Goal: Task Accomplishment & Management: Manage account settings

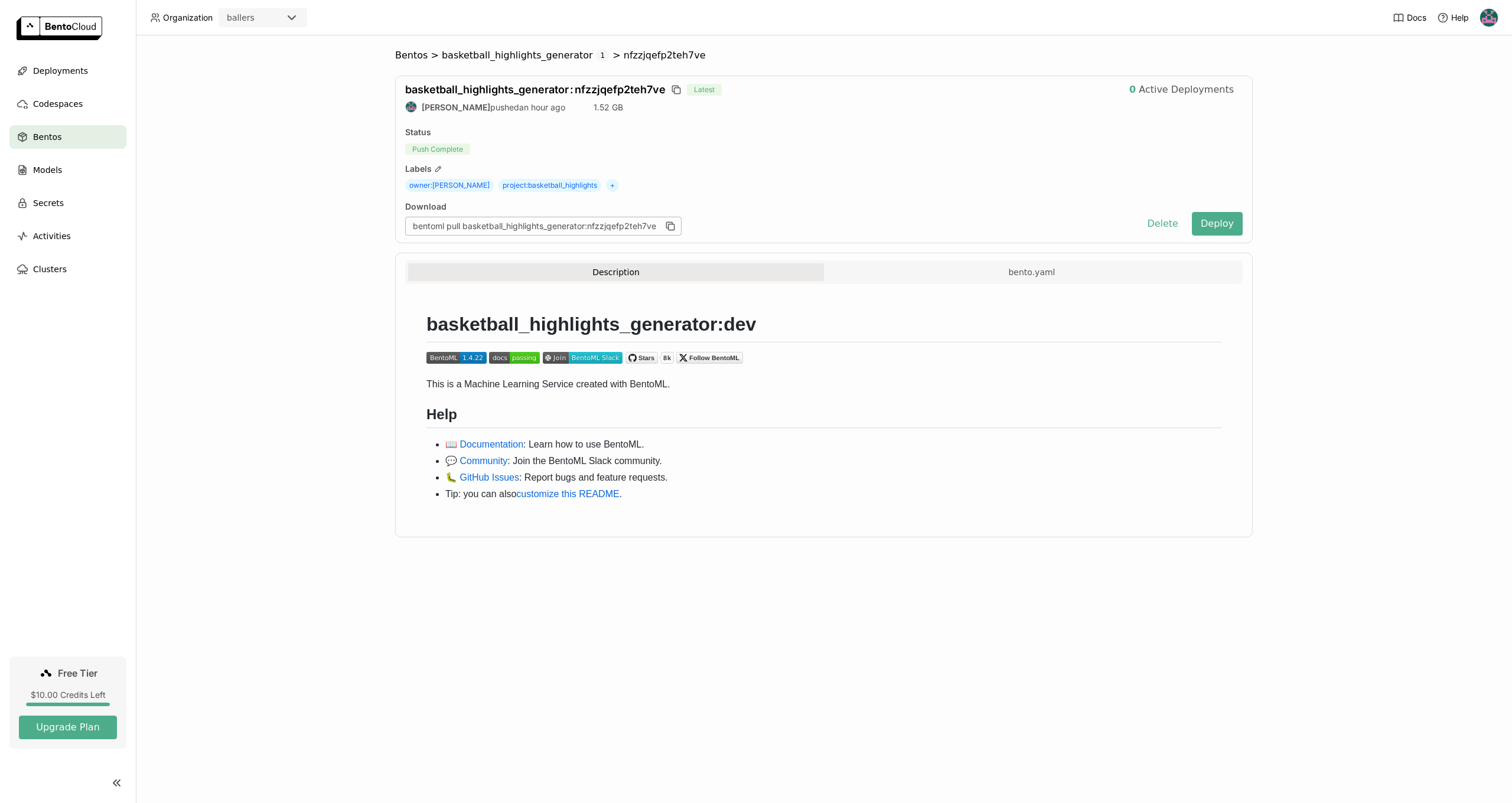
click at [759, 164] on div "Labels" at bounding box center [824, 168] width 838 height 10
click at [1214, 227] on button "Deploy" at bounding box center [1217, 224] width 51 height 24
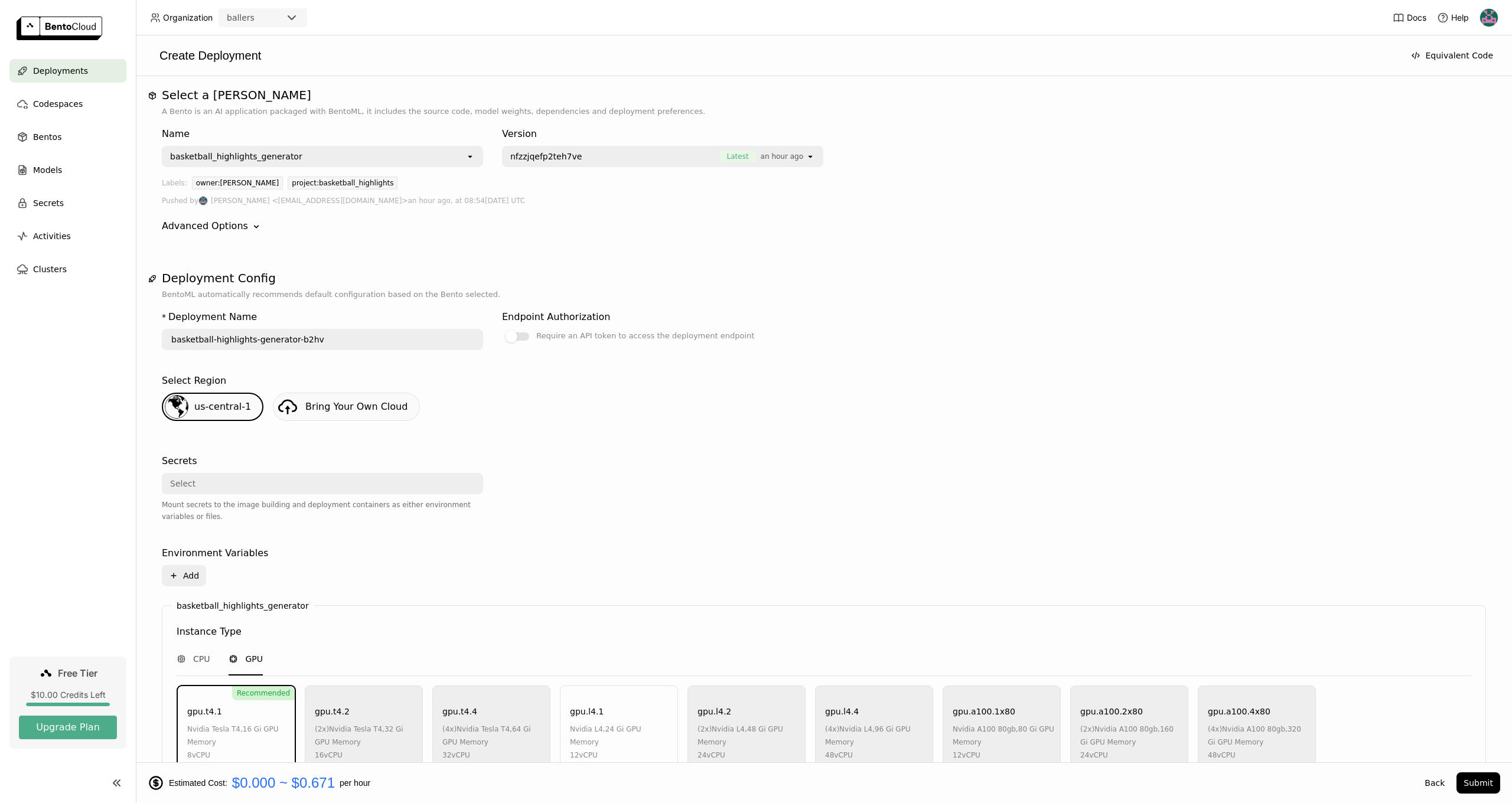
click at [1188, 335] on div "* Deployment Name basketball-highlights-generator-b2hv Endpoint Authorization R…" at bounding box center [824, 653] width 1324 height 705
type input "basketball-highlights-generator-ztpm"
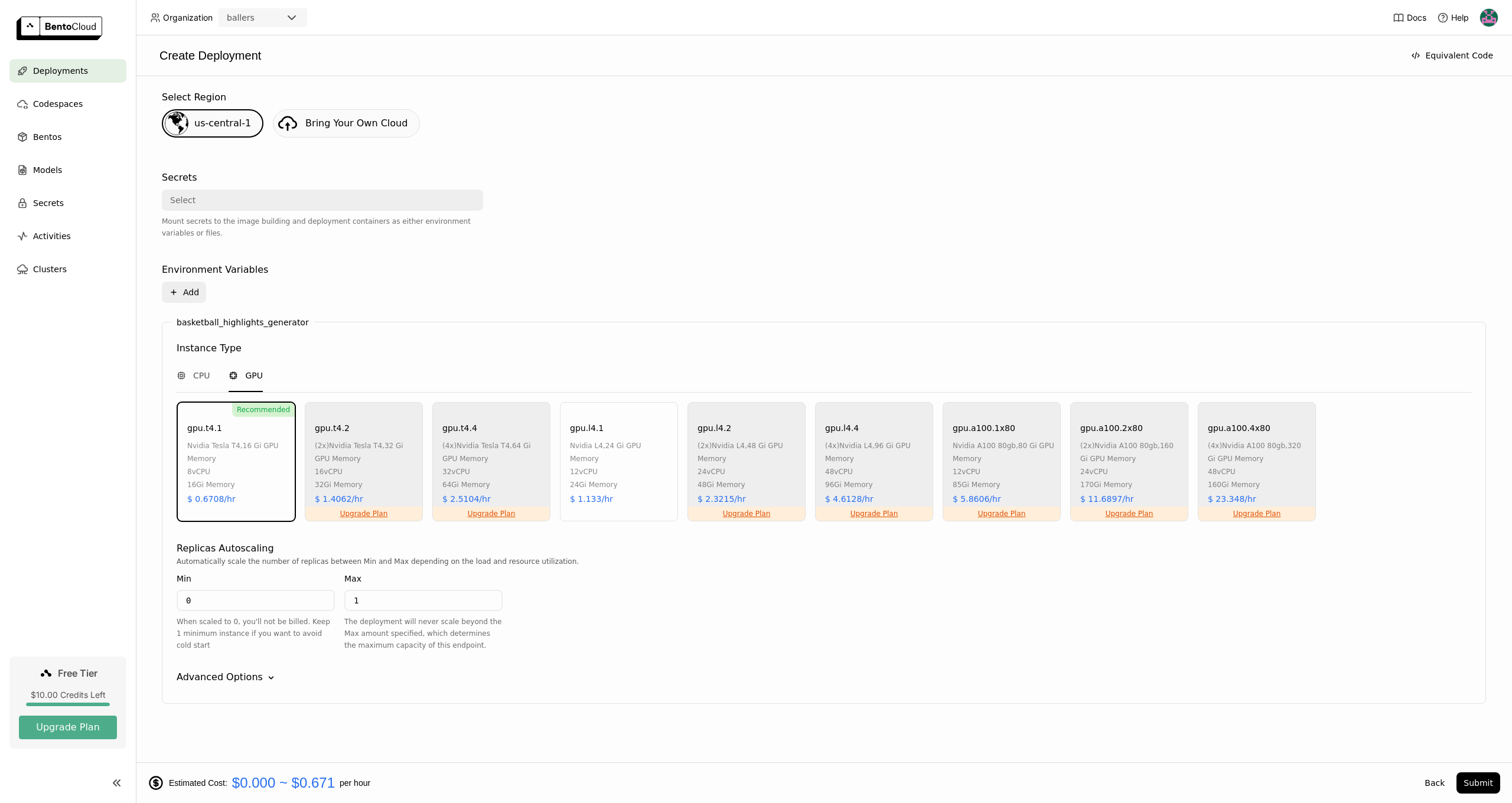
scroll to position [283, 0]
drag, startPoint x: 185, startPoint y: 600, endPoint x: 191, endPoint y: 601, distance: 6.1
click at [185, 600] on input "0" at bounding box center [255, 600] width 156 height 19
click at [195, 601] on input "0" at bounding box center [255, 600] width 156 height 19
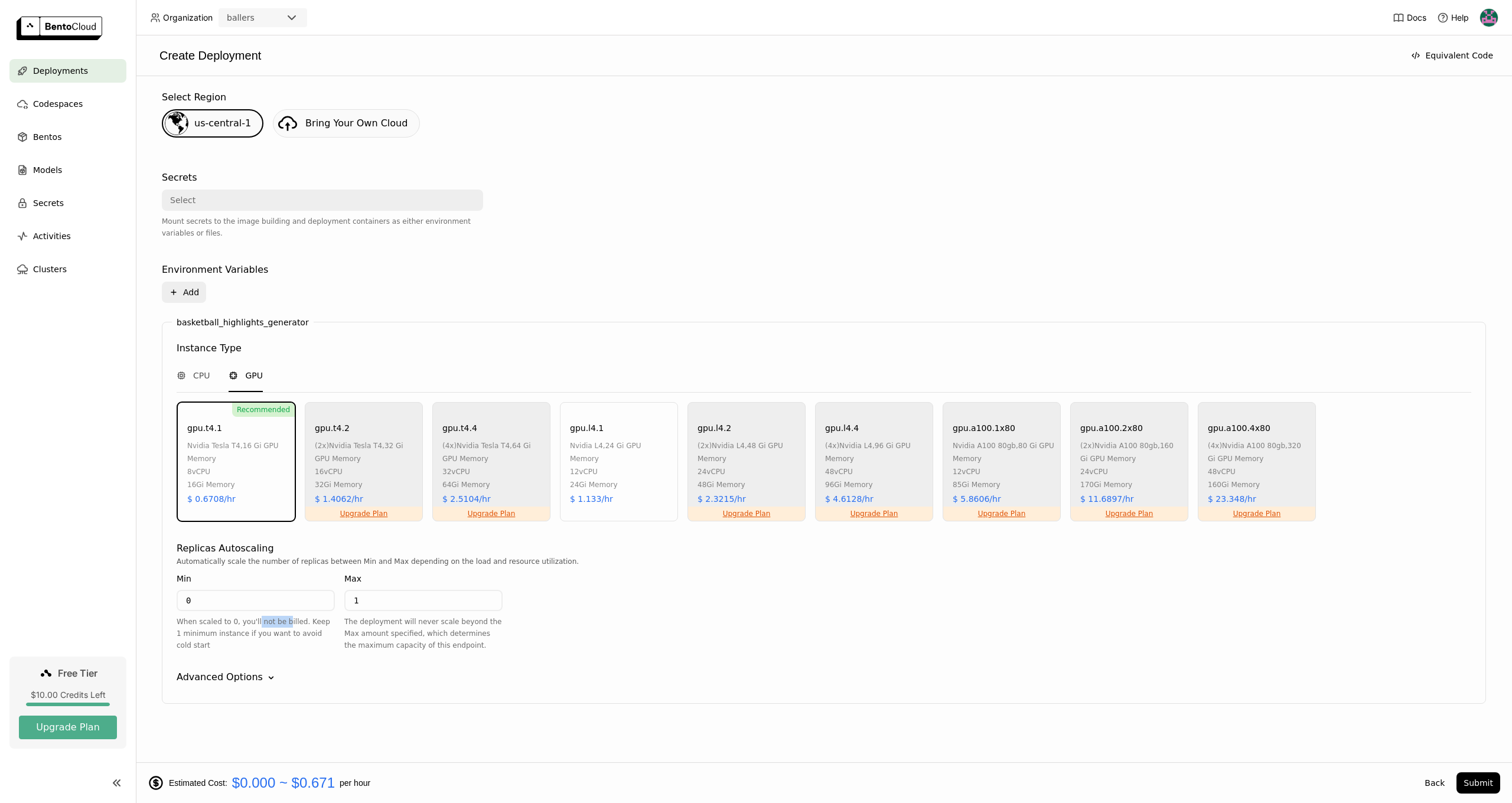
drag, startPoint x: 255, startPoint y: 622, endPoint x: 286, endPoint y: 621, distance: 31.0
click at [286, 621] on div "When scaled to 0, you'll not be billed. Keep 1 minimum instance if you want to …" at bounding box center [255, 633] width 158 height 36
click at [292, 622] on div "When scaled to 0, you'll not be billed. Keep 1 minimum instance if you want to …" at bounding box center [255, 633] width 158 height 36
drag, startPoint x: 317, startPoint y: 622, endPoint x: 244, endPoint y: 626, distance: 73.1
click at [244, 626] on div "When scaled to 0, you'll not be billed. Keep 1 minimum instance if you want to …" at bounding box center [255, 633] width 158 height 36
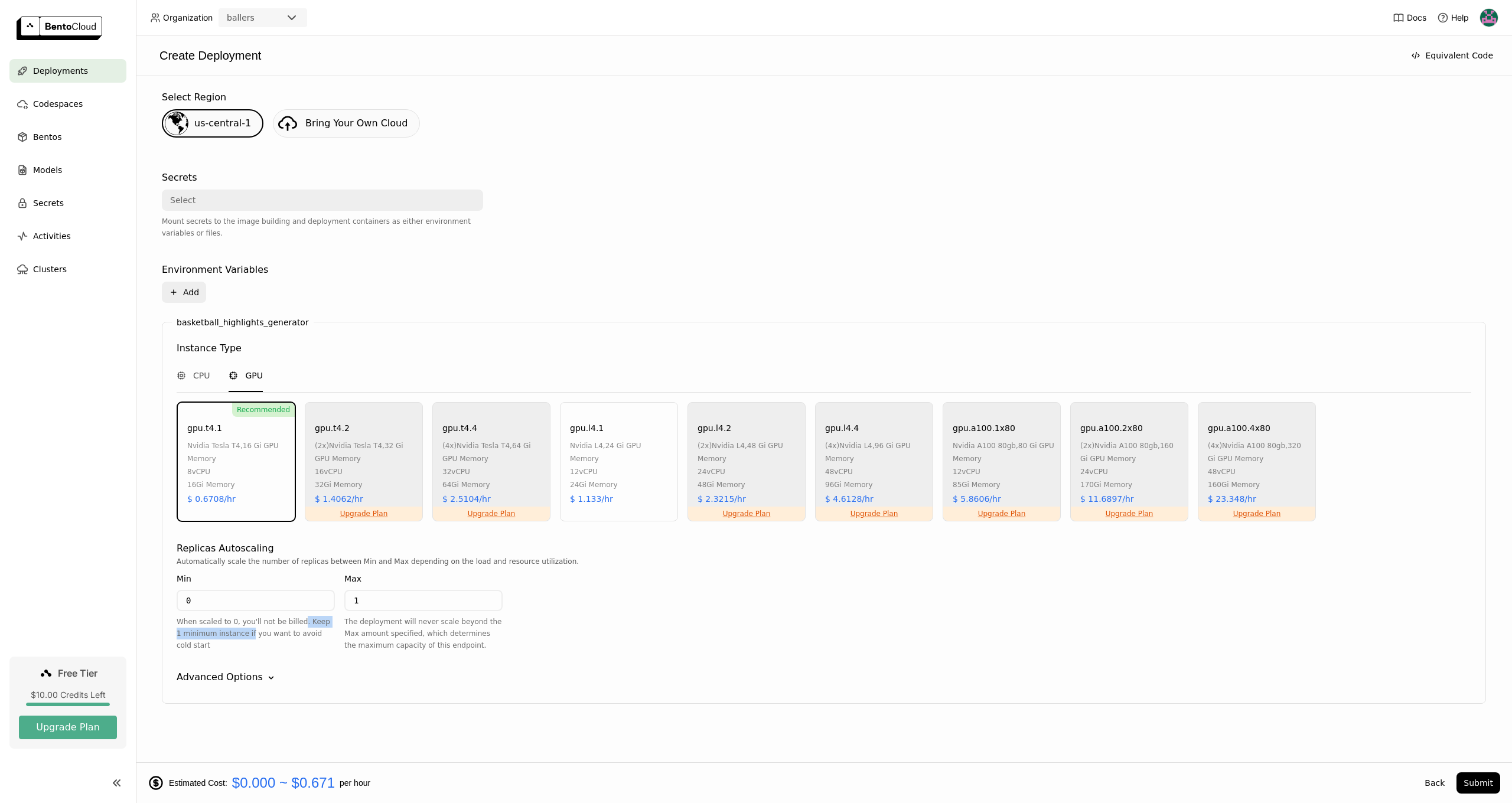
click at [244, 626] on div "When scaled to 0, you'll not be billed. Keep 1 minimum instance if you want to …" at bounding box center [255, 633] width 158 height 36
drag, startPoint x: 244, startPoint y: 631, endPoint x: 185, endPoint y: 641, distance: 59.8
click at [185, 641] on div "When scaled to 0, you'll not be billed. Keep 1 minimum instance if you want to …" at bounding box center [255, 633] width 158 height 36
click at [186, 641] on div "When scaled to 0, you'll not be billed. Keep 1 minimum instance if you want to …" at bounding box center [255, 633] width 158 height 36
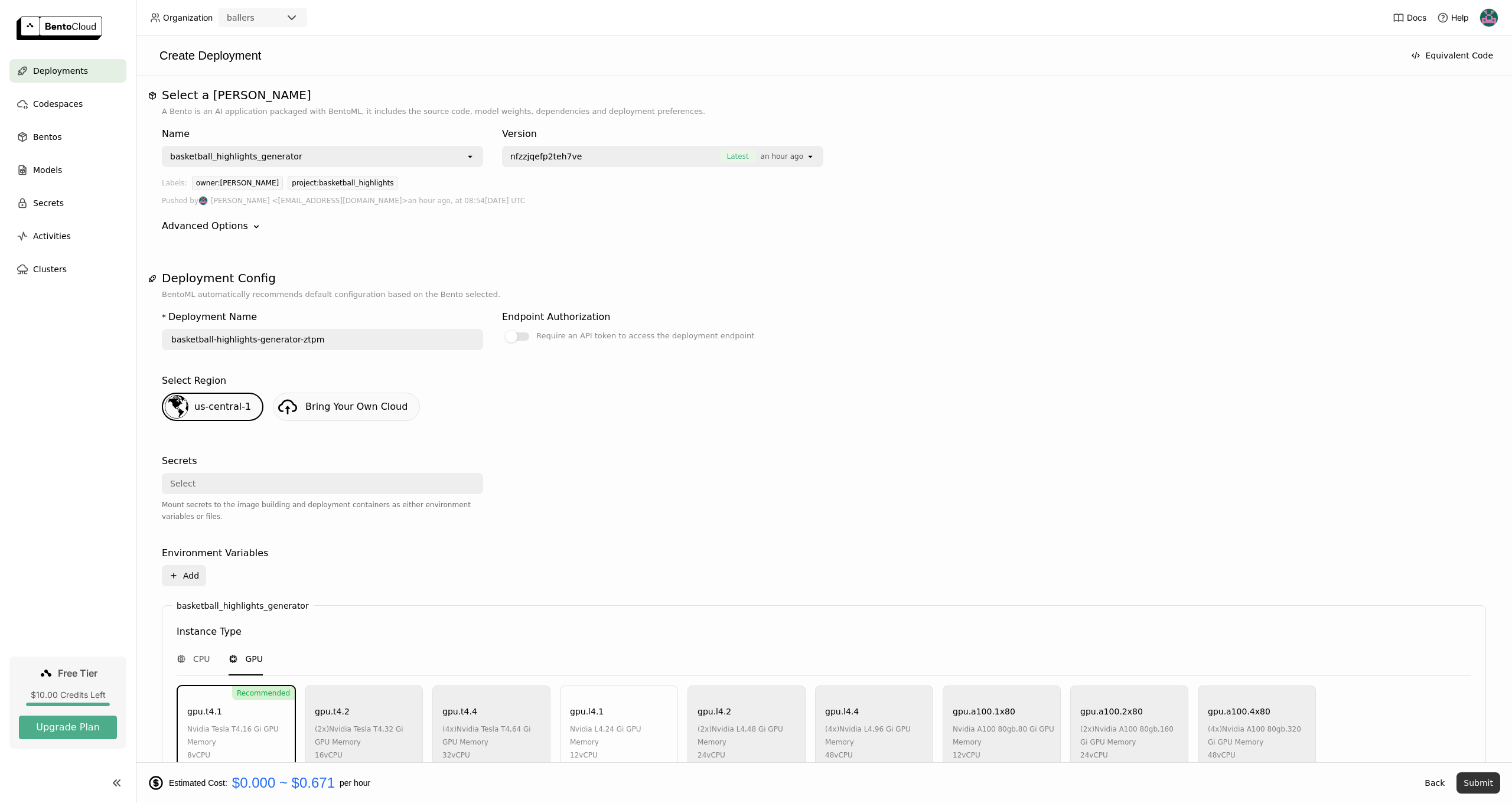
click at [1470, 783] on button "Submit" at bounding box center [1478, 783] width 44 height 21
click at [898, 15] on icon "Close" at bounding box center [898, 18] width 10 height 10
click at [1477, 793] on div "Estimated Cost: $0.000 ~ $0.671 per hour Back Submit" at bounding box center [824, 782] width 1376 height 40
click at [1476, 790] on button "Submit" at bounding box center [1478, 783] width 44 height 21
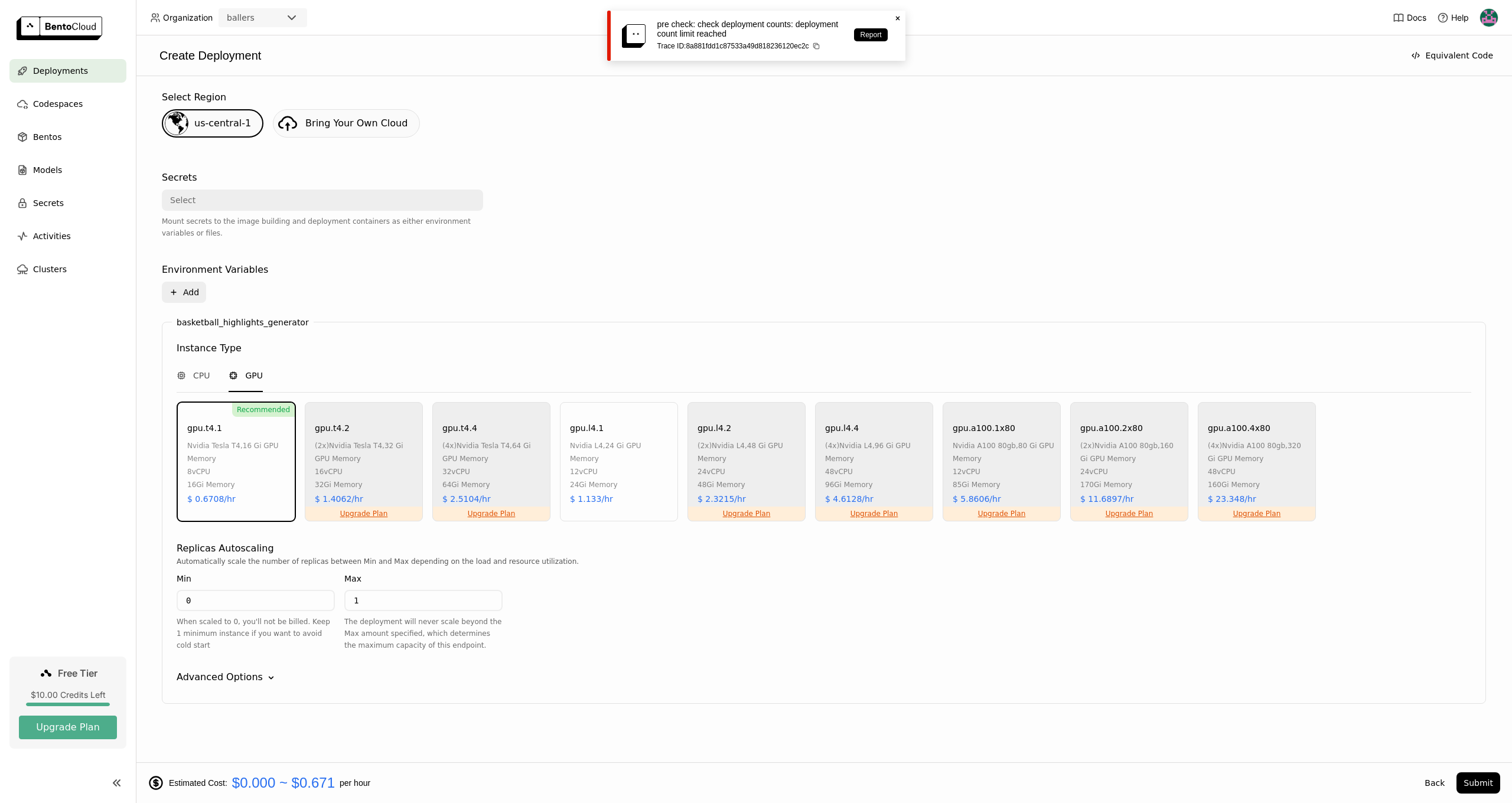
scroll to position [283, 0]
click at [899, 18] on icon "Close" at bounding box center [898, 18] width 10 height 10
type input "basketball-highlights-generator-x4lx"
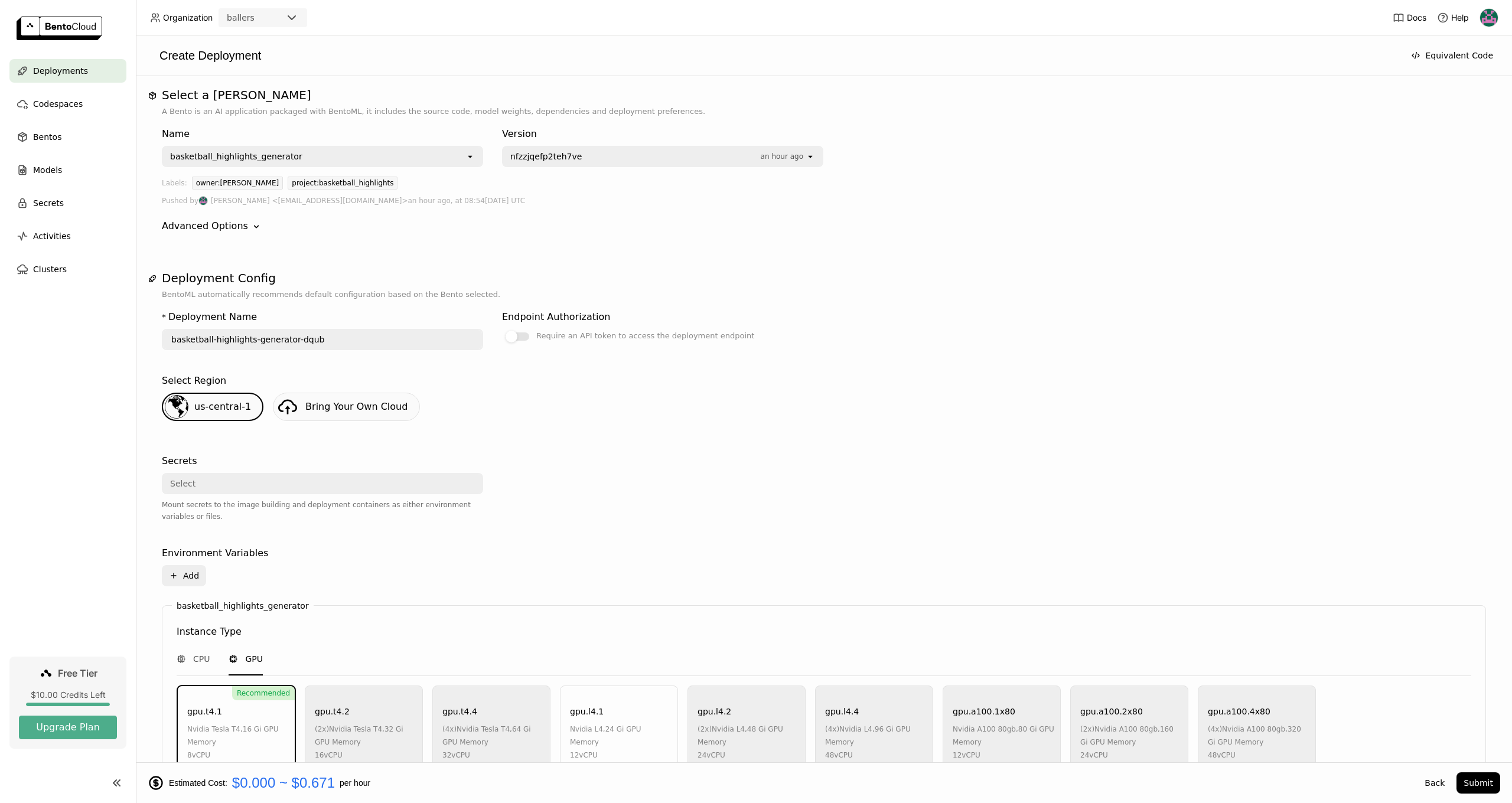
click at [383, 158] on div "basketball_highlights_generator" at bounding box center [314, 156] width 302 height 19
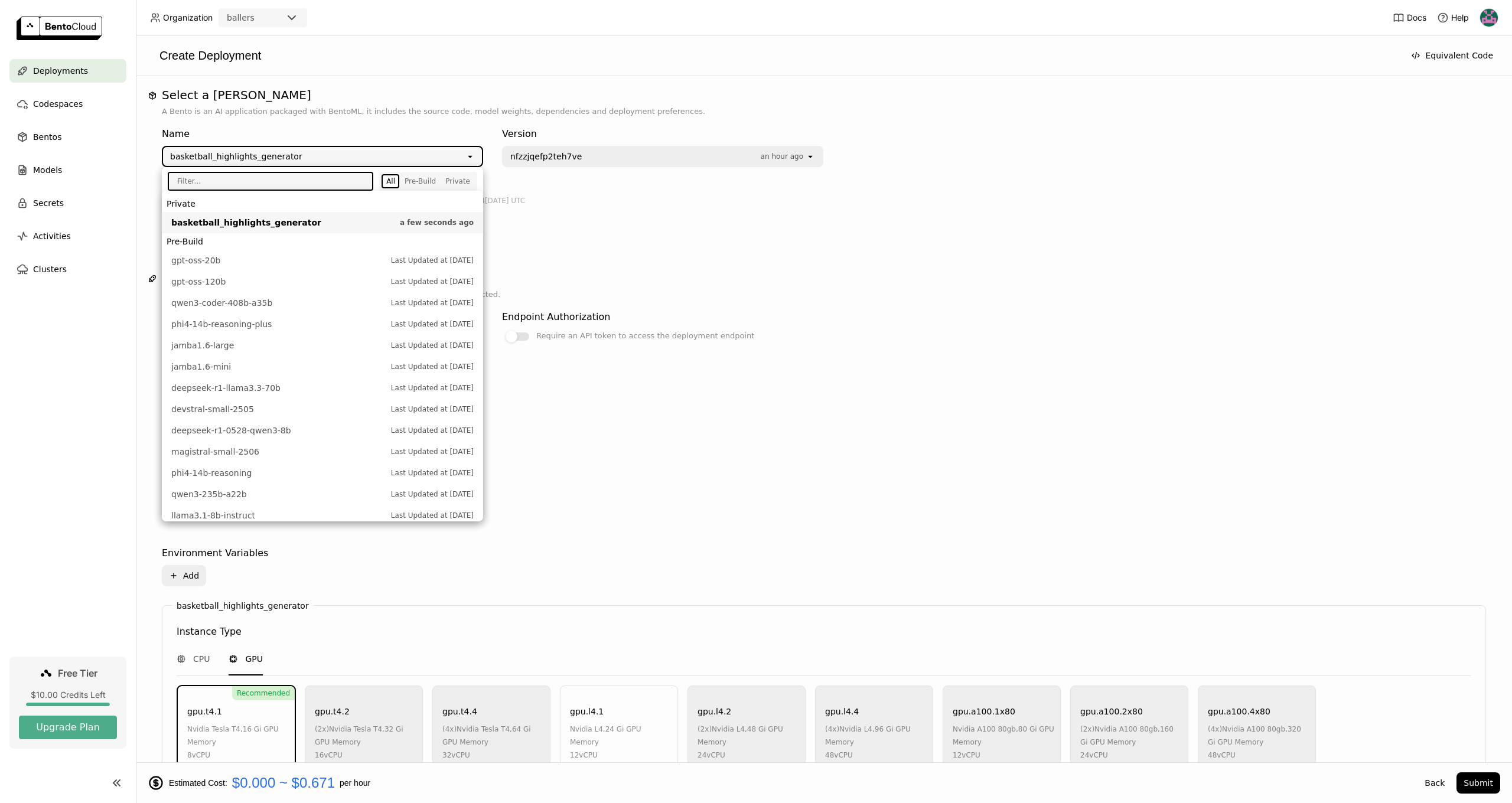
click at [383, 158] on div "basketball_highlights_generator" at bounding box center [314, 156] width 302 height 19
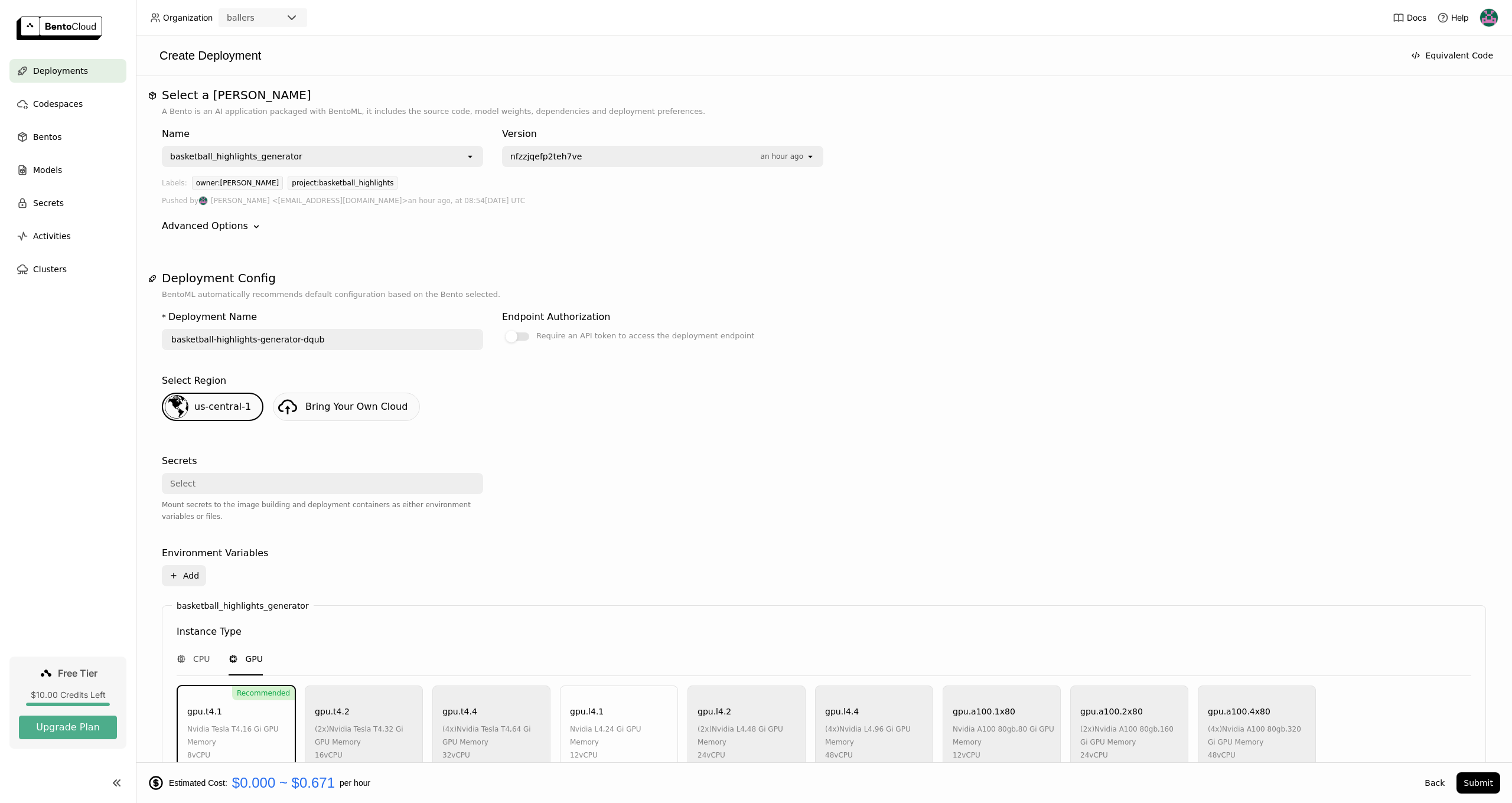
click at [383, 158] on div "basketball_highlights_generator" at bounding box center [314, 156] width 302 height 19
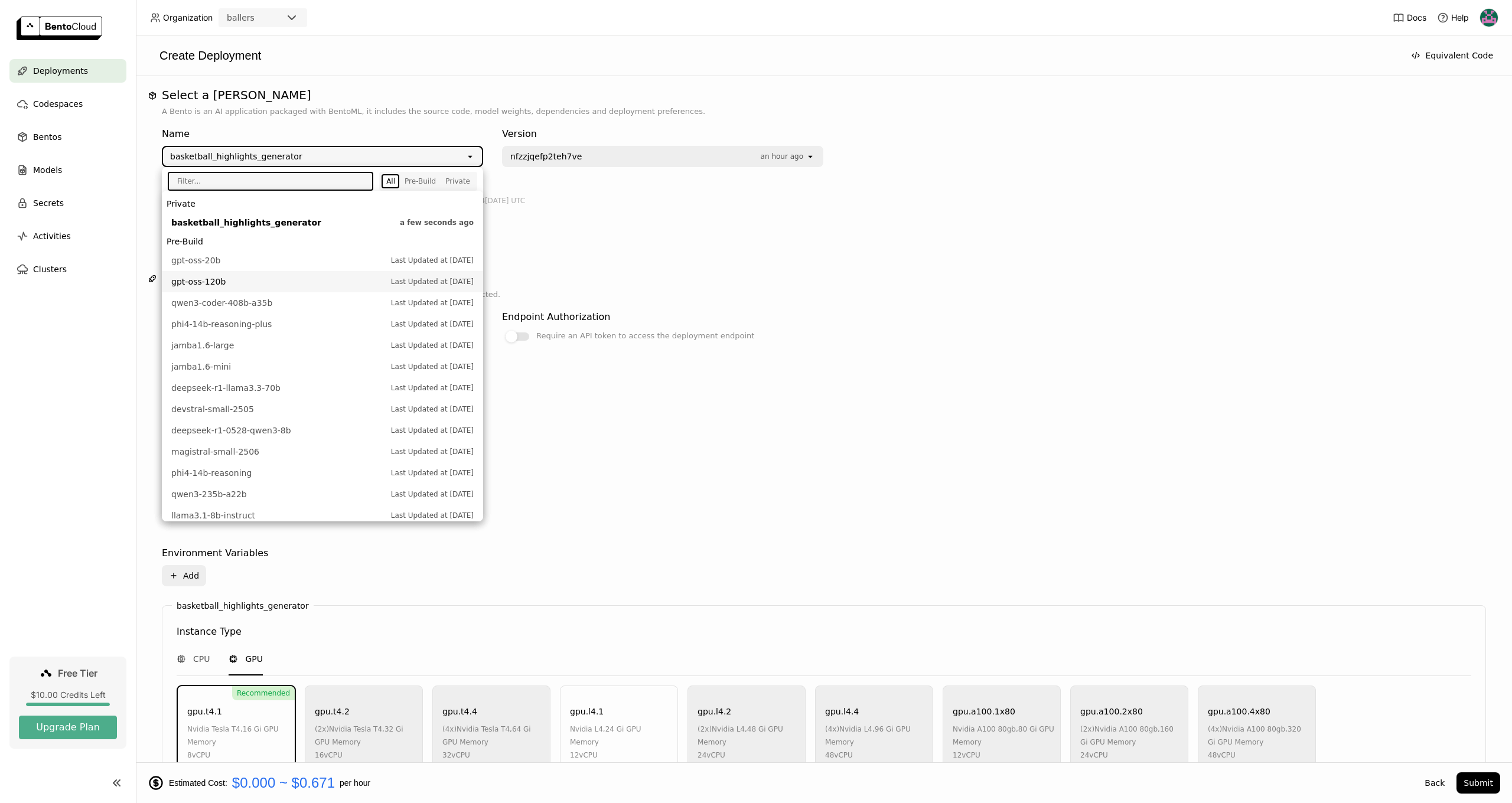
click at [678, 277] on h1 "Deployment Config" at bounding box center [824, 278] width 1324 height 14
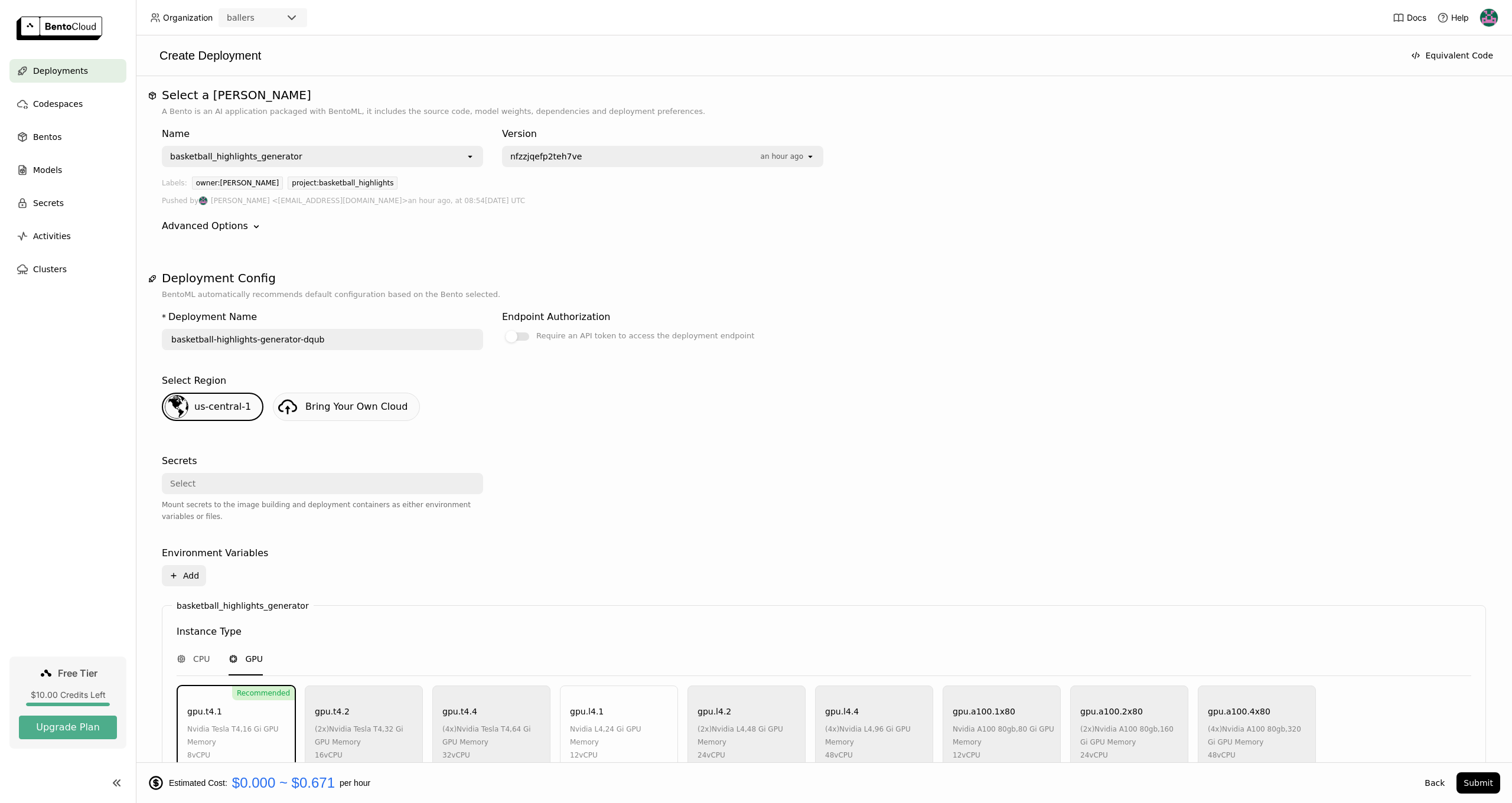
click at [228, 223] on div "Advanced Options" at bounding box center [205, 226] width 87 height 14
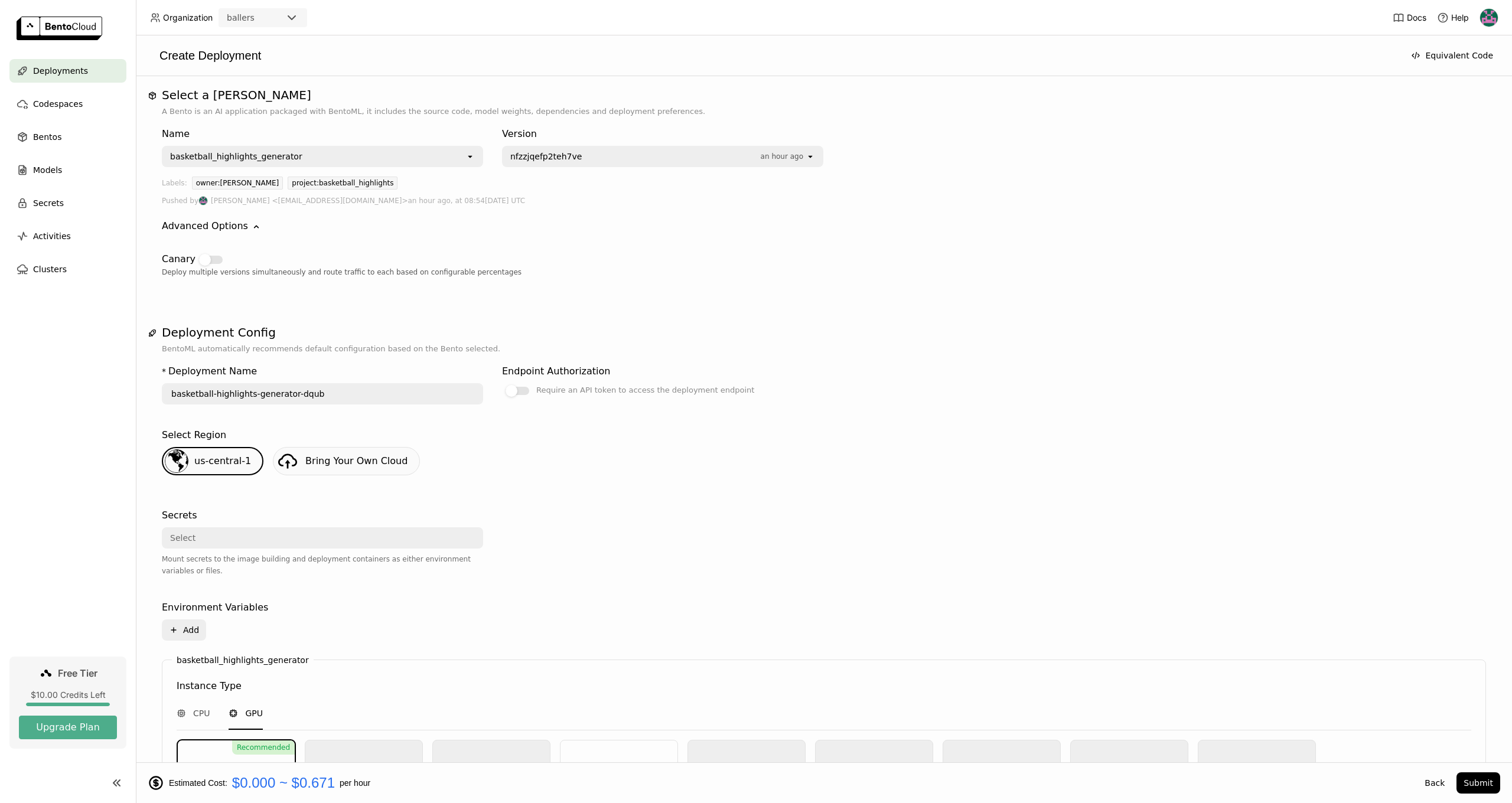
click at [228, 223] on div "Advanced Options" at bounding box center [205, 226] width 87 height 14
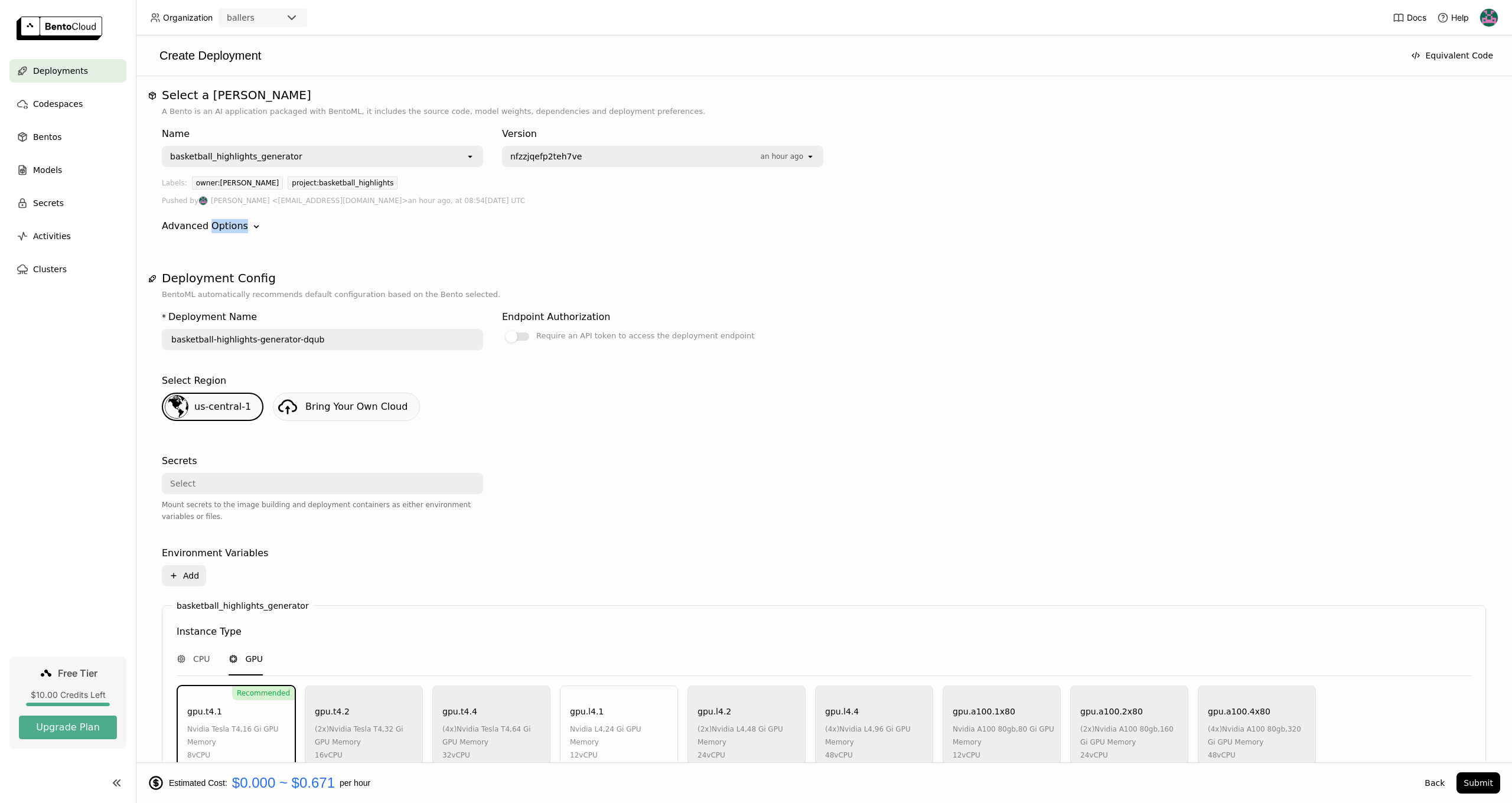
click at [228, 223] on div "Advanced Options" at bounding box center [205, 226] width 87 height 14
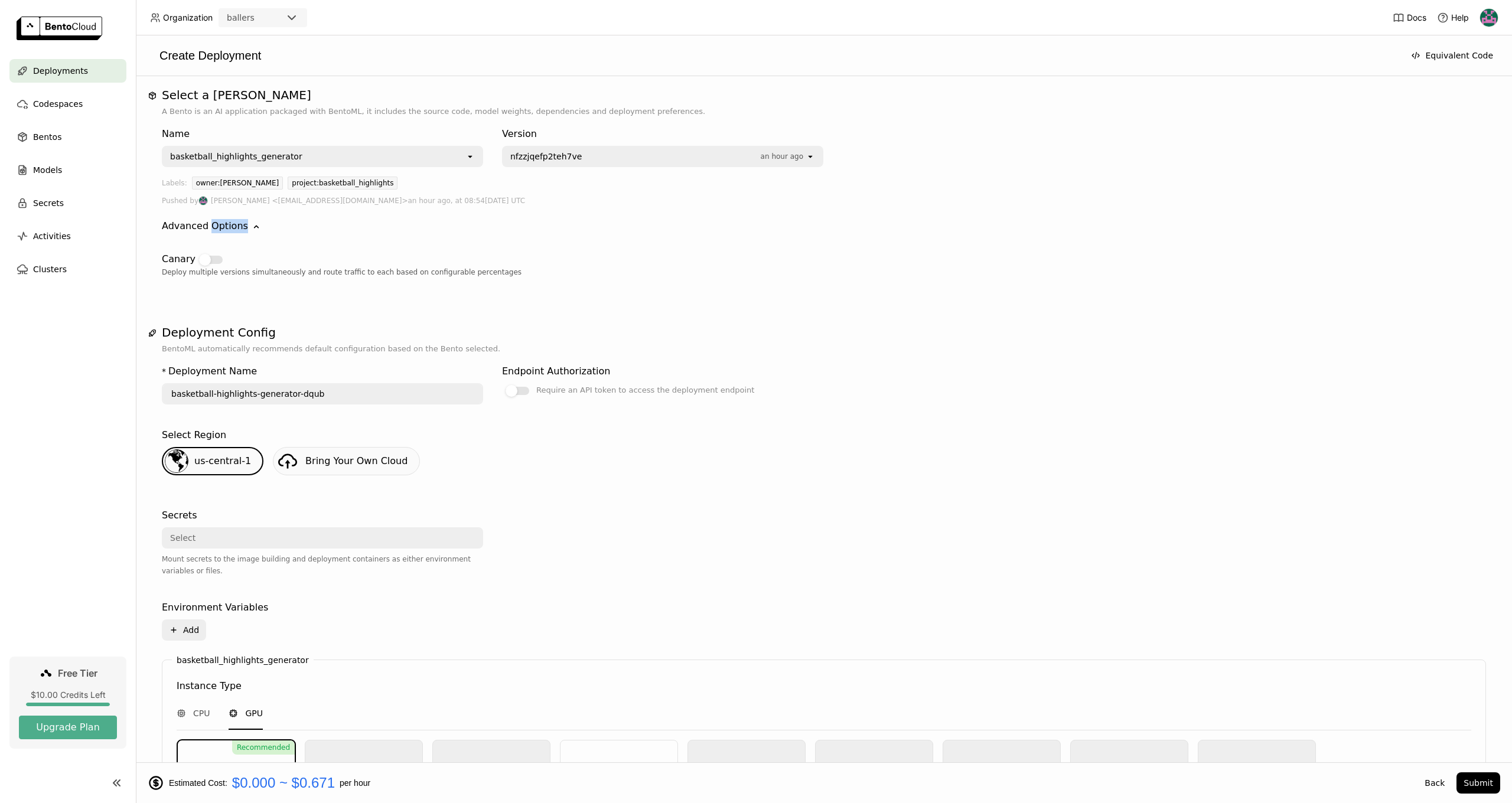
click at [228, 223] on div "Advanced Options" at bounding box center [205, 226] width 87 height 14
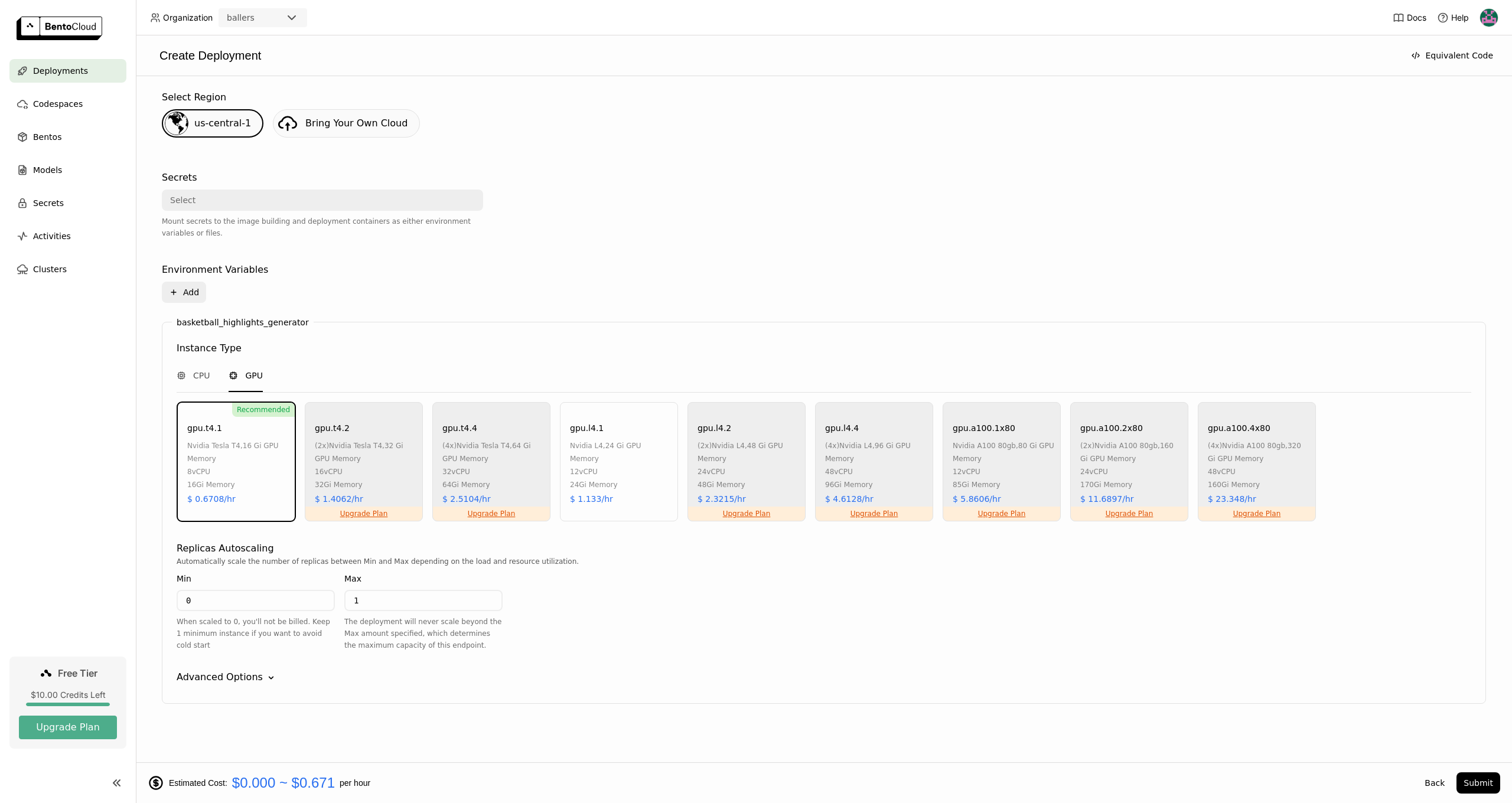
scroll to position [283, 0]
click at [238, 682] on div "Advanced Options" at bounding box center [220, 677] width 87 height 14
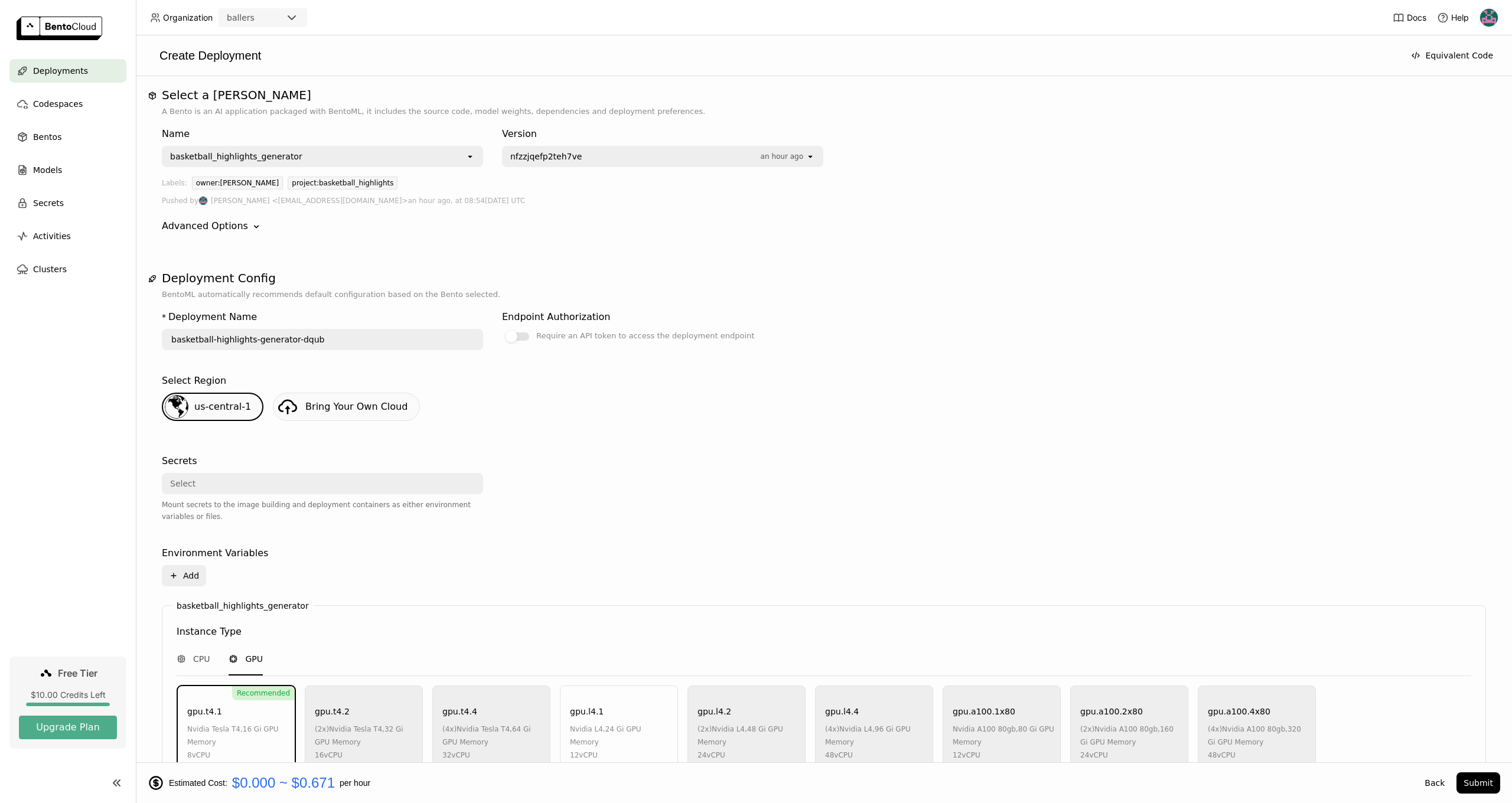
scroll to position [0, 0]
click at [51, 174] on span "Models" at bounding box center [47, 170] width 29 height 14
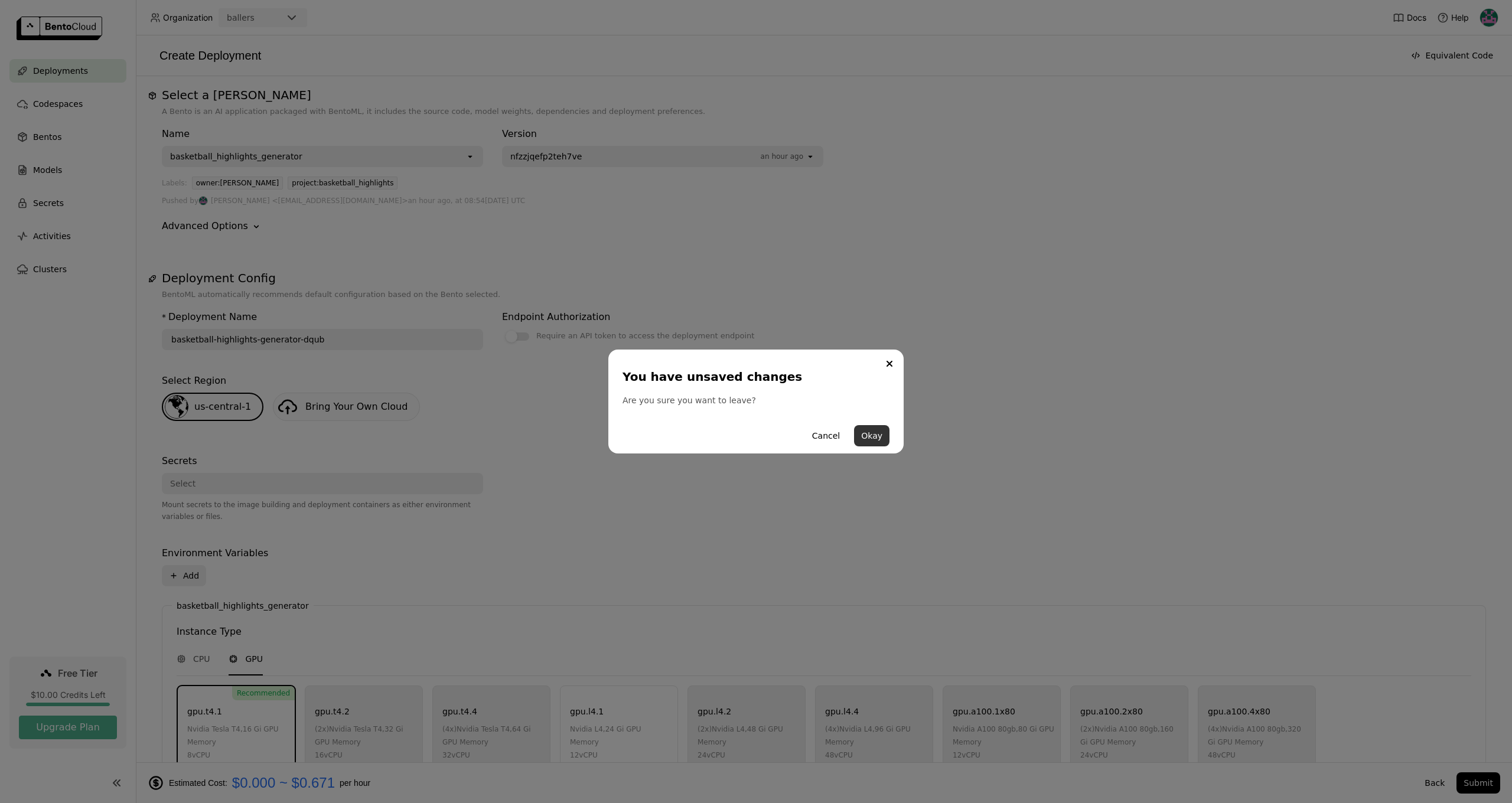
click at [863, 436] on button "Okay" at bounding box center [871, 435] width 36 height 21
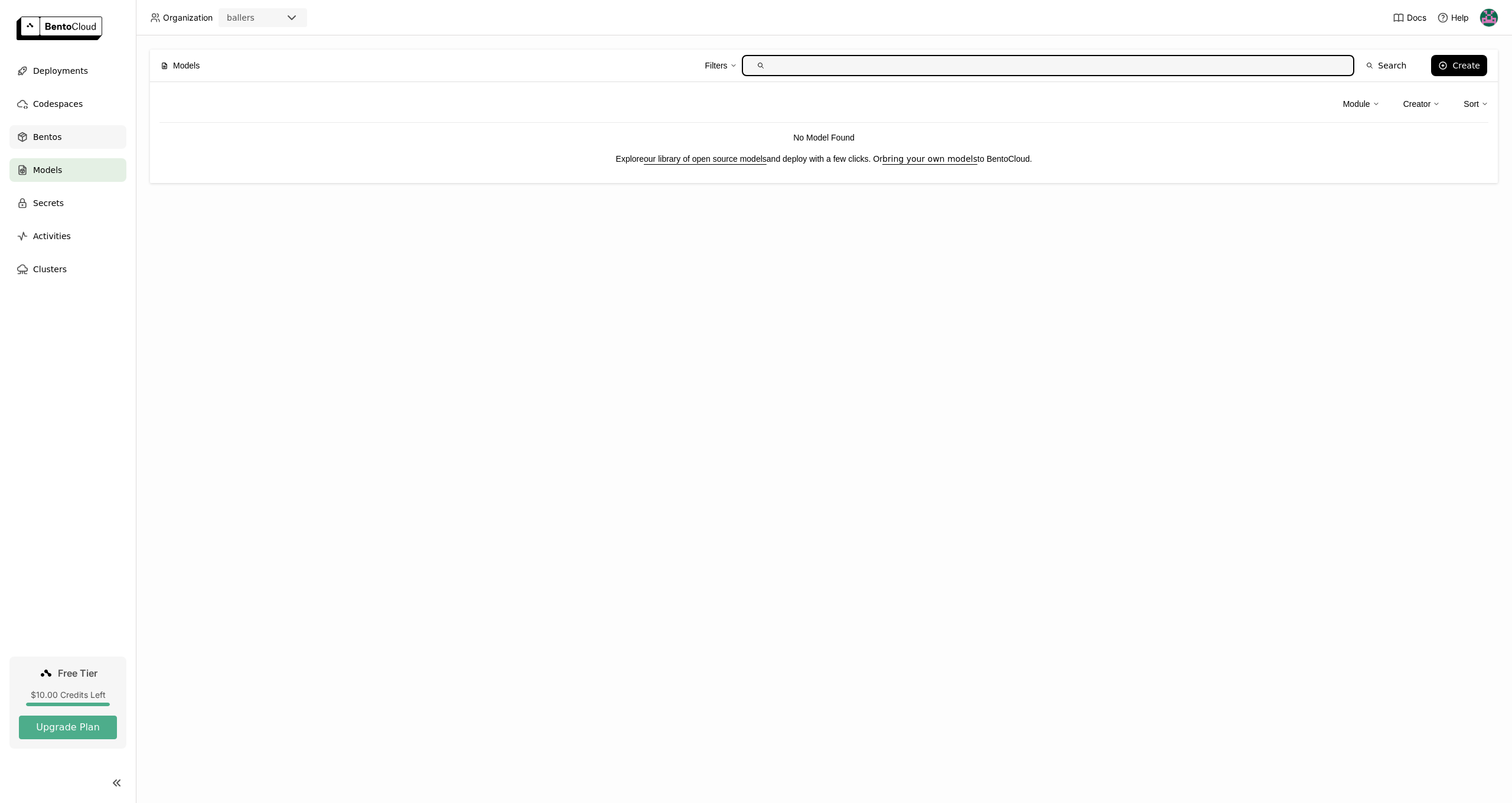
click at [49, 135] on span "Bentos" at bounding box center [47, 137] width 29 height 14
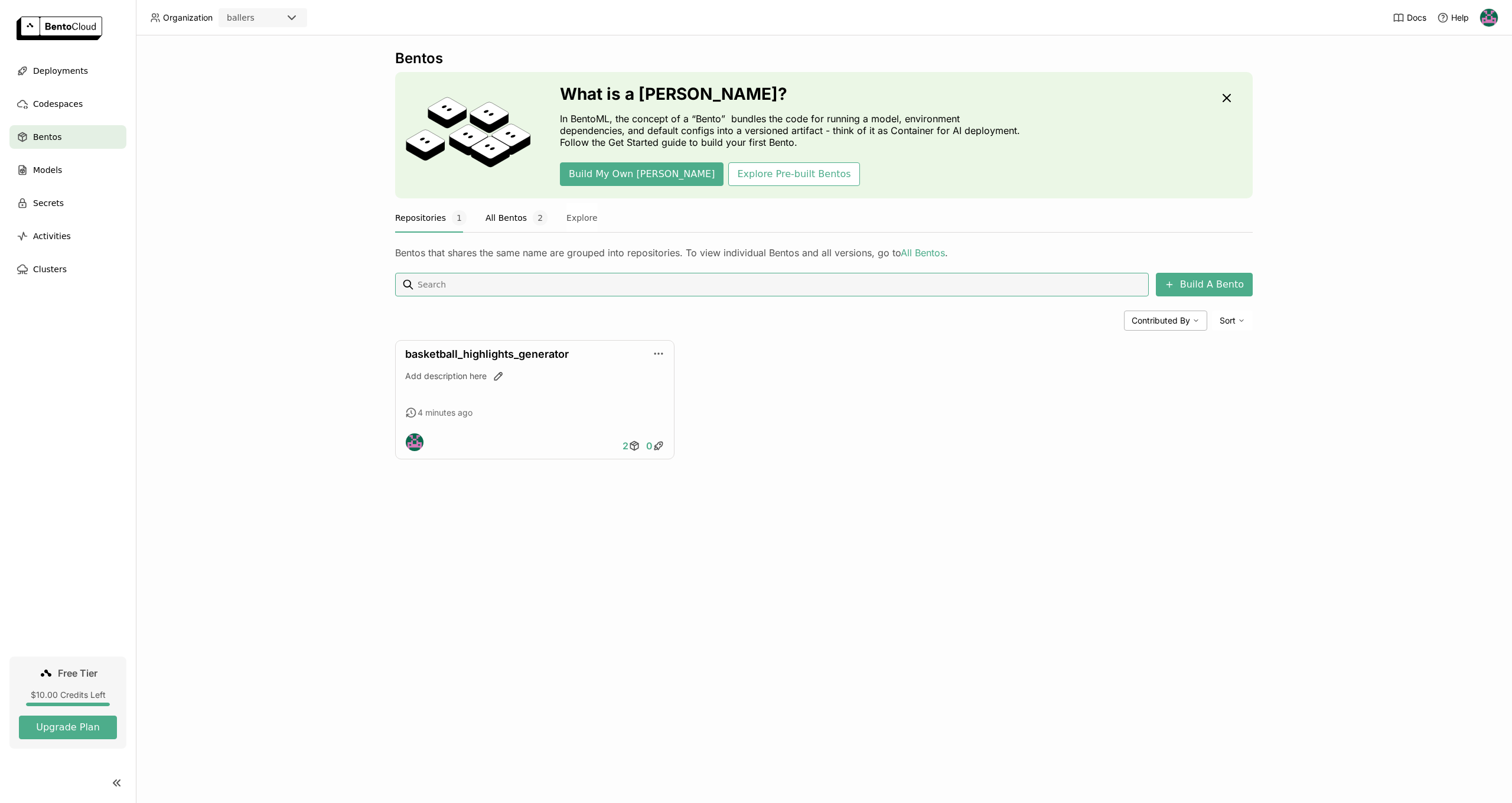
click at [509, 224] on button "All Bentos 2" at bounding box center [516, 218] width 62 height 29
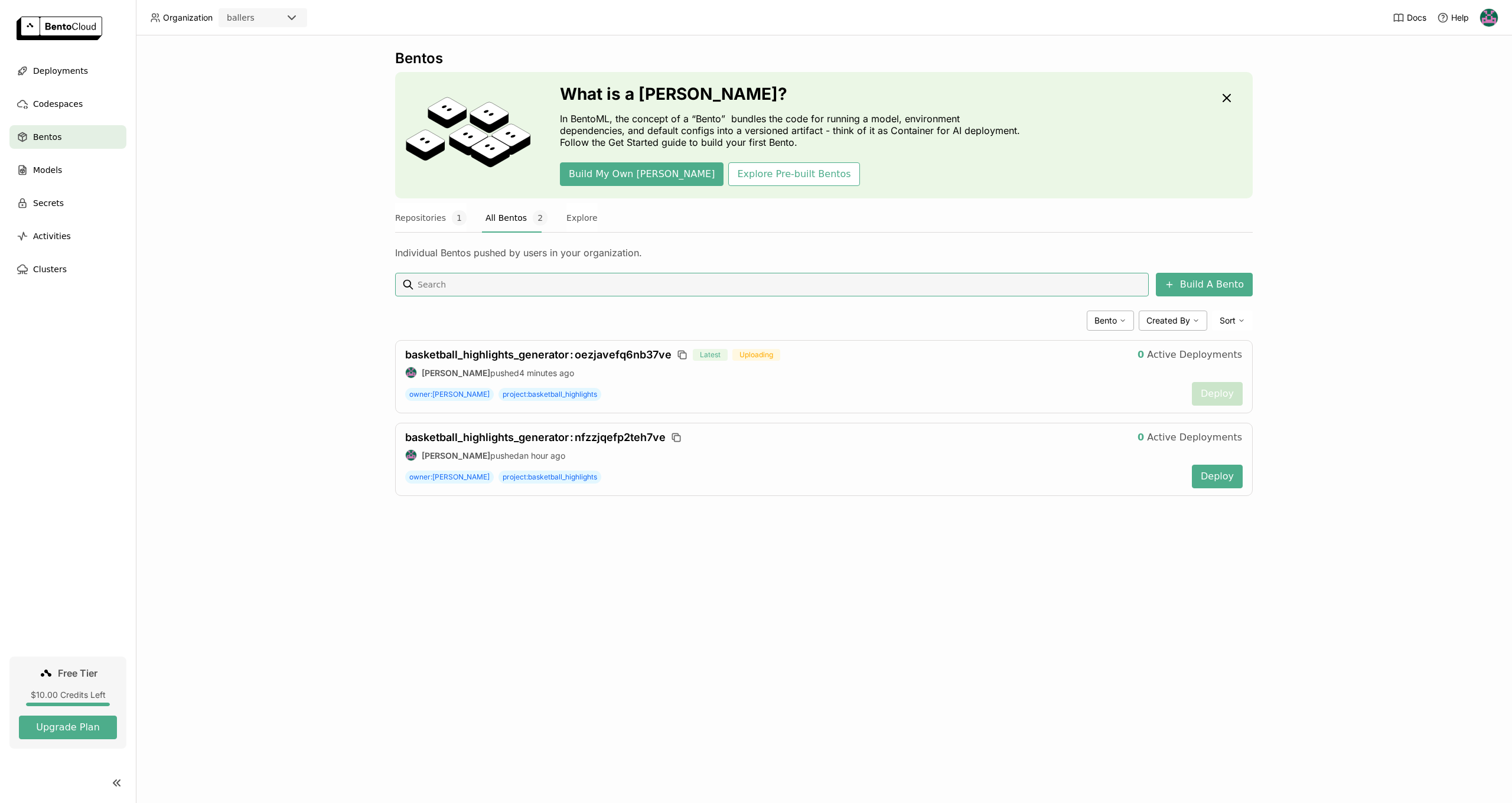
click at [608, 652] on div "Bentos What is a Bento? In BentoML, the concept of a “Bento” bundles the code f…" at bounding box center [824, 419] width 1376 height 767
click at [1198, 355] on span "Active Deployments" at bounding box center [1194, 354] width 95 height 12
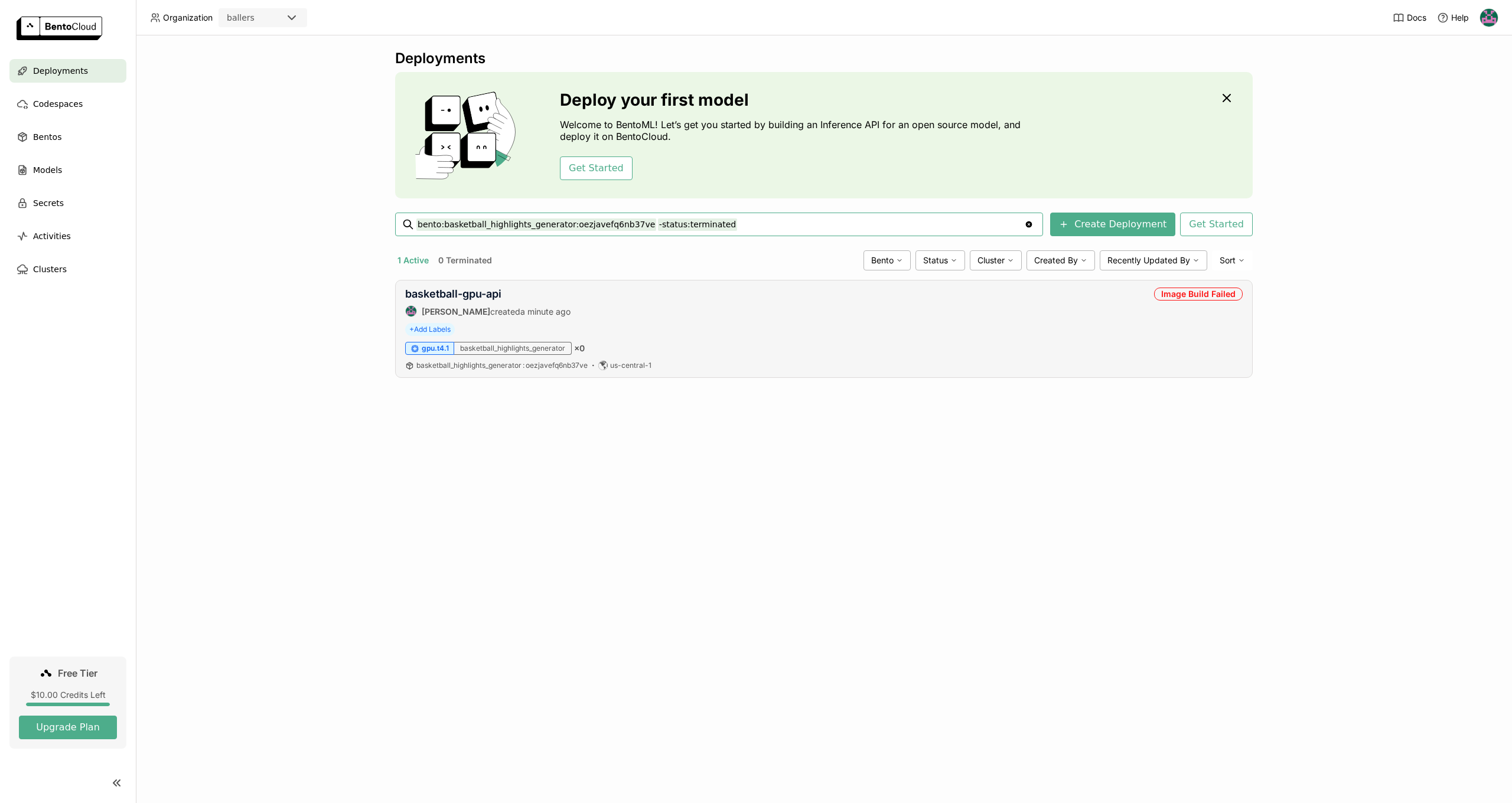
click at [613, 353] on div "gpu.t4.1 basketball_highlights_generator × 0" at bounding box center [824, 348] width 838 height 13
click at [1222, 294] on div "Image Build Failed" at bounding box center [1198, 294] width 89 height 13
drag, startPoint x: 1148, startPoint y: 293, endPoint x: 1068, endPoint y: 293, distance: 80.0
click at [1148, 293] on div "basketball-gpu-api [PERSON_NAME] created a minute ago Image Build Failed" at bounding box center [824, 302] width 838 height 29
drag, startPoint x: 587, startPoint y: 316, endPoint x: 535, endPoint y: 318, distance: 52.0
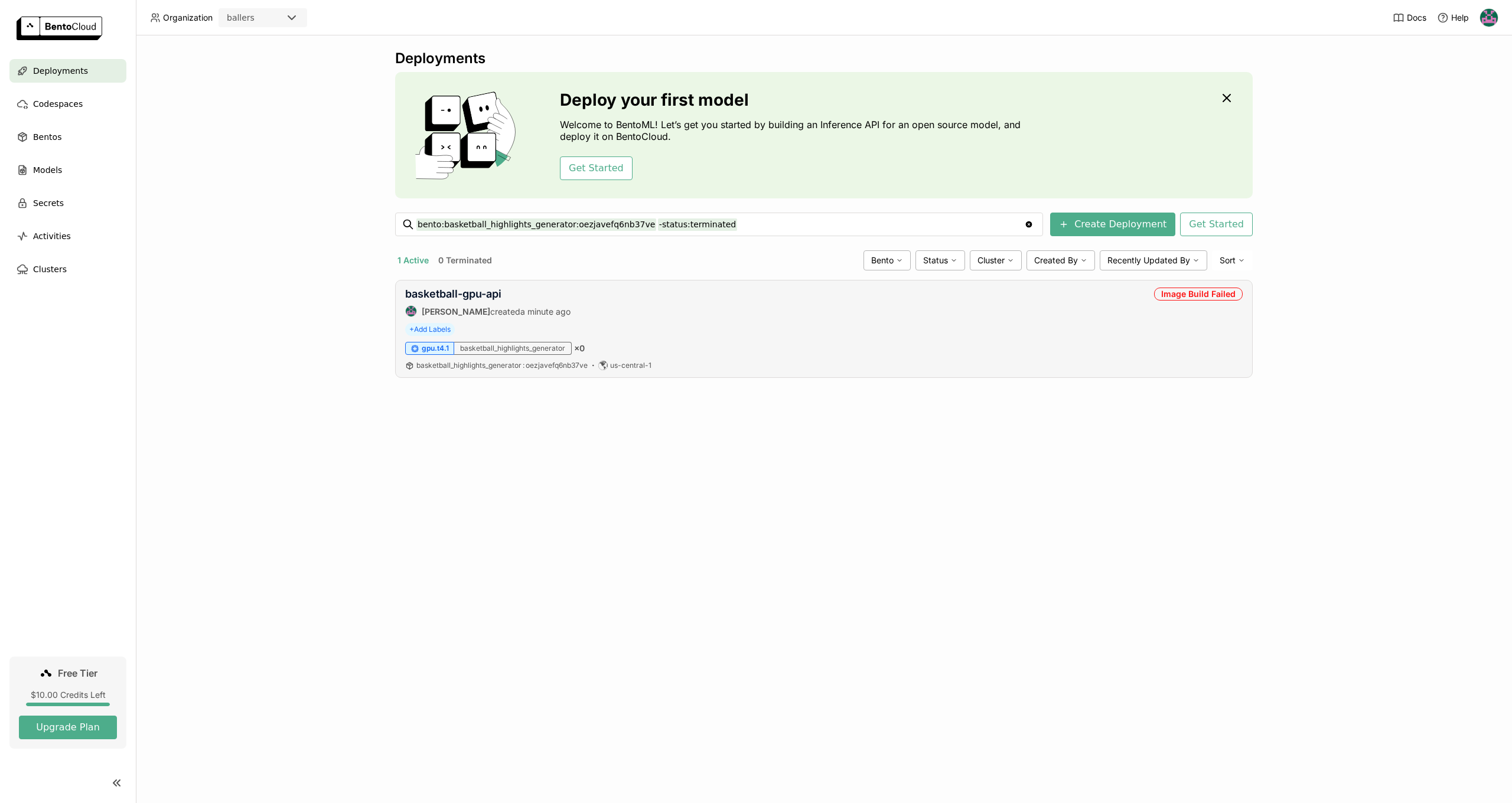
click at [588, 317] on div "basketball-gpu-api Harsh Raj created a minute ago Image Build Failed + Add Labe…" at bounding box center [824, 329] width 857 height 98
click at [474, 288] on link "basketball-gpu-api" at bounding box center [453, 294] width 96 height 13
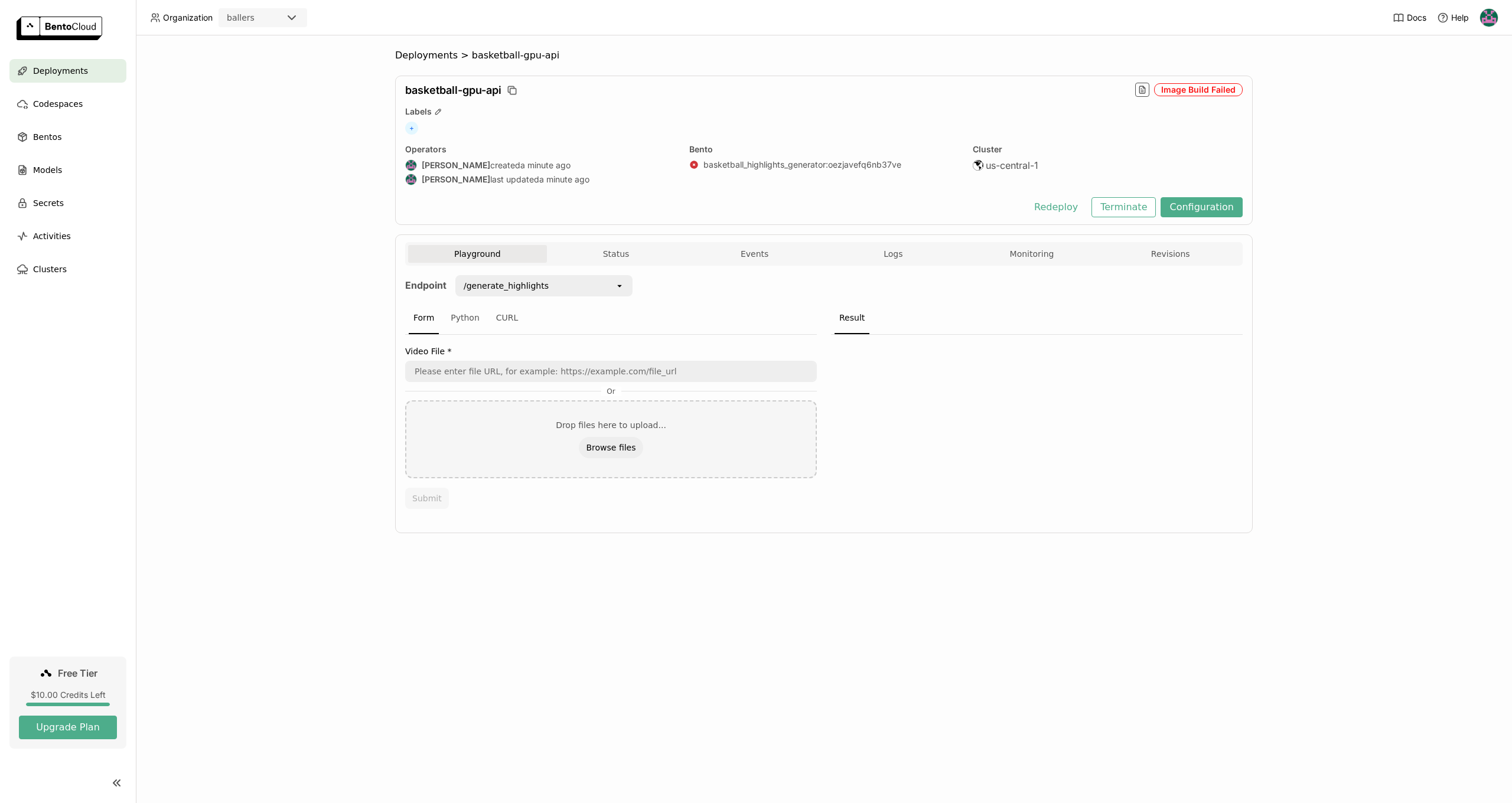
click at [278, 257] on div "Deployments > basketball-gpu-api basketball-gpu-api Image Build Failed Labels +…" at bounding box center [824, 419] width 1376 height 767
click at [606, 256] on button "Status" at bounding box center [616, 253] width 139 height 17
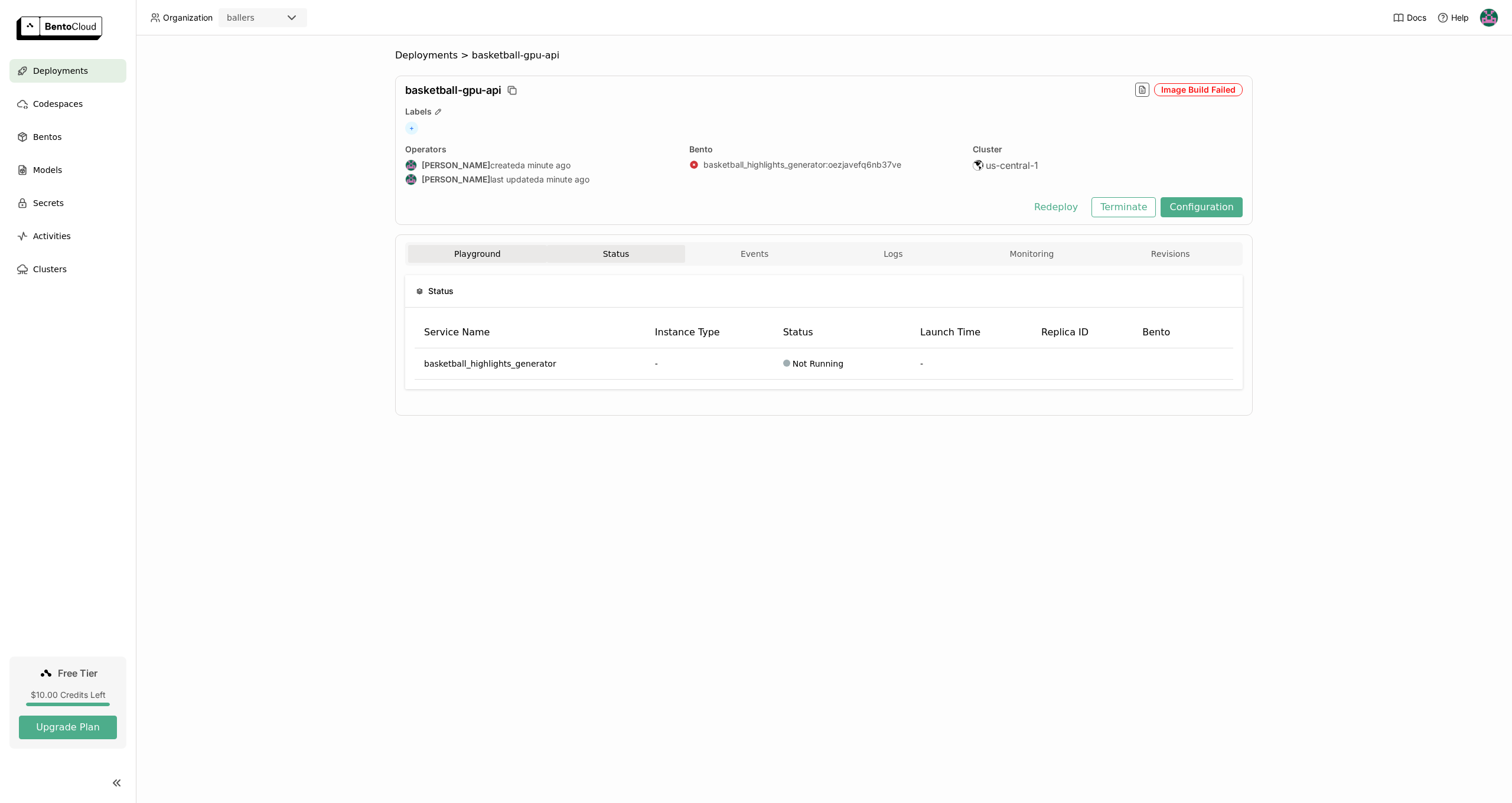
click at [503, 257] on button "Playground" at bounding box center [477, 253] width 139 height 17
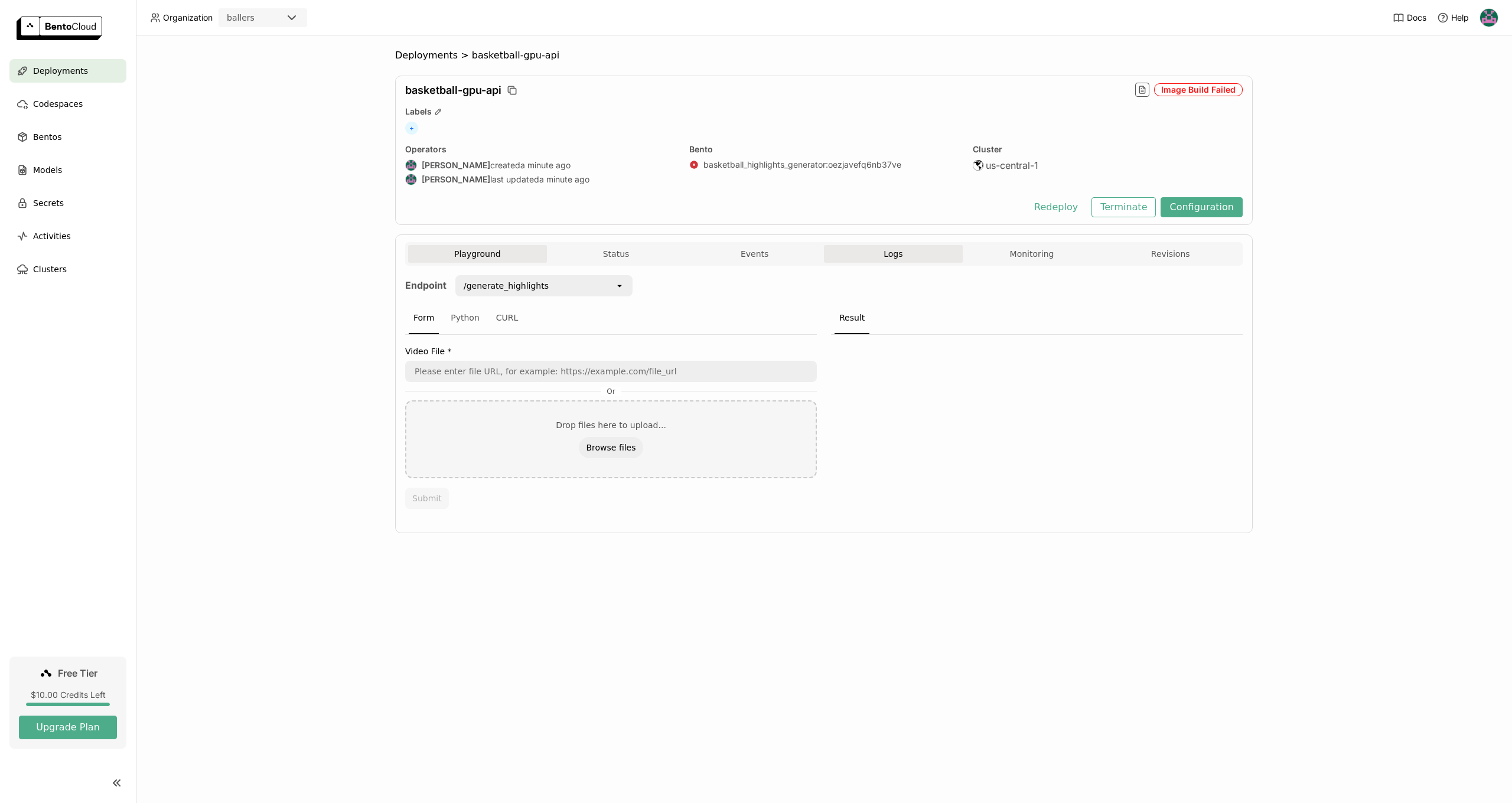
click at [875, 255] on button "Logs" at bounding box center [893, 253] width 139 height 17
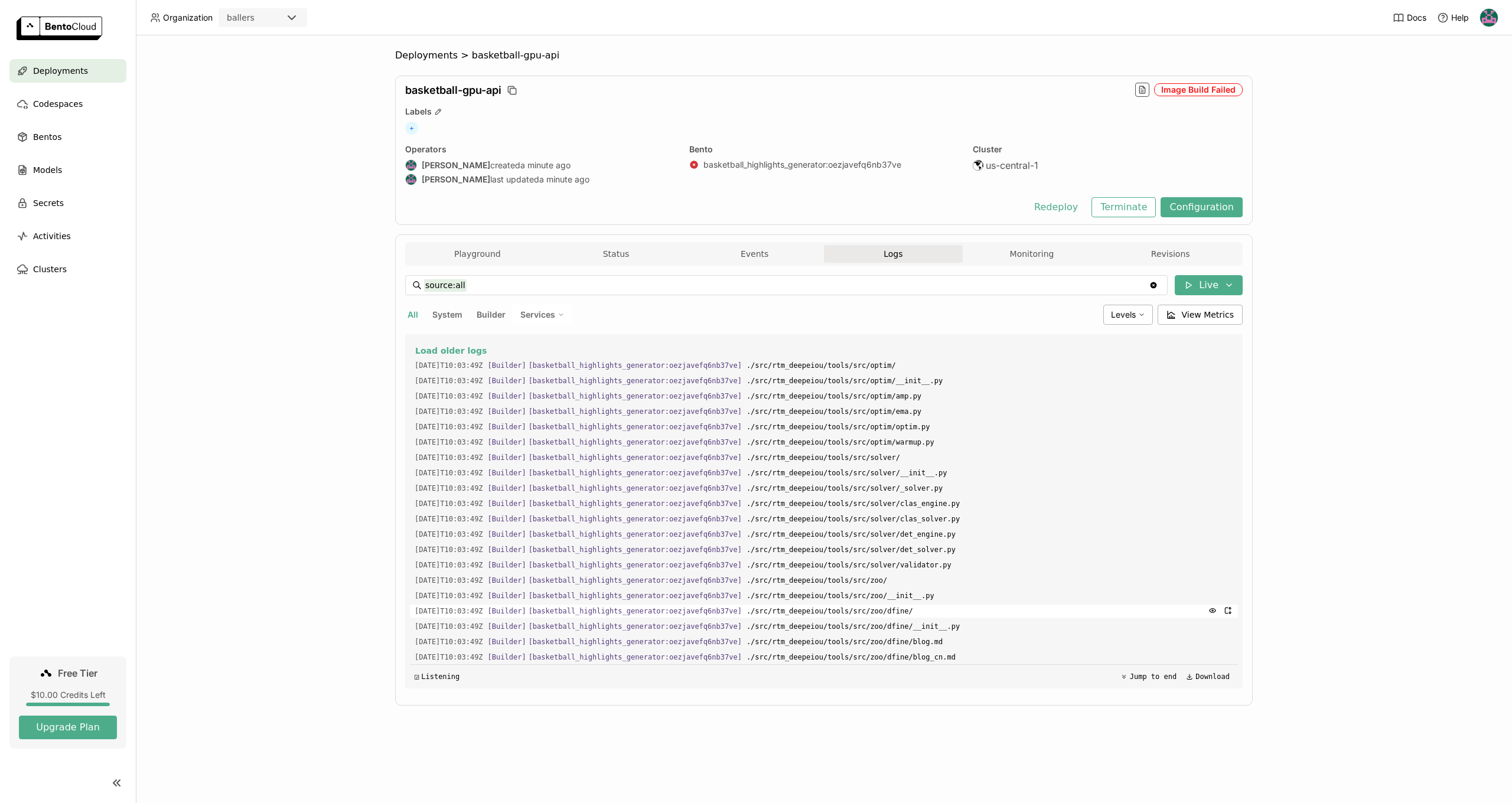
drag, startPoint x: 415, startPoint y: 351, endPoint x: 831, endPoint y: 608, distance: 489.0
click at [841, 619] on div "Load older logs 2025-08-30T10:03:49Z [Builder] [ basketball_highlights_generato…" at bounding box center [824, 511] width 828 height 354
drag, startPoint x: 416, startPoint y: 347, endPoint x: 642, endPoint y: 497, distance: 271.2
click at [568, 491] on div "Load older logs 2025-08-30T10:03:49Z [Builder] [ basketball_highlights_generato…" at bounding box center [824, 511] width 828 height 354
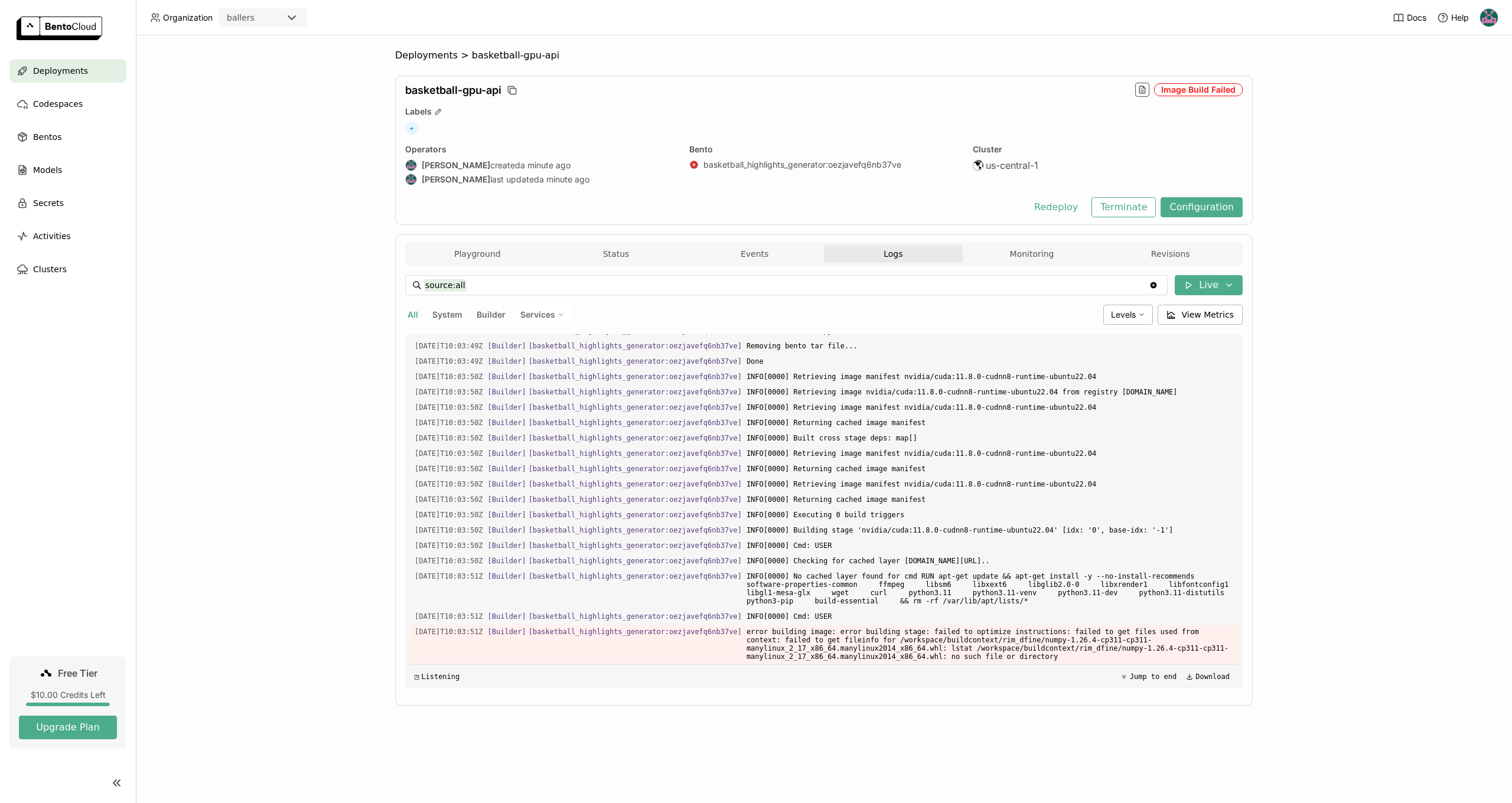
scroll to position [1286, 0]
click at [1216, 656] on icon "button" at bounding box center [1213, 656] width 8 height 8
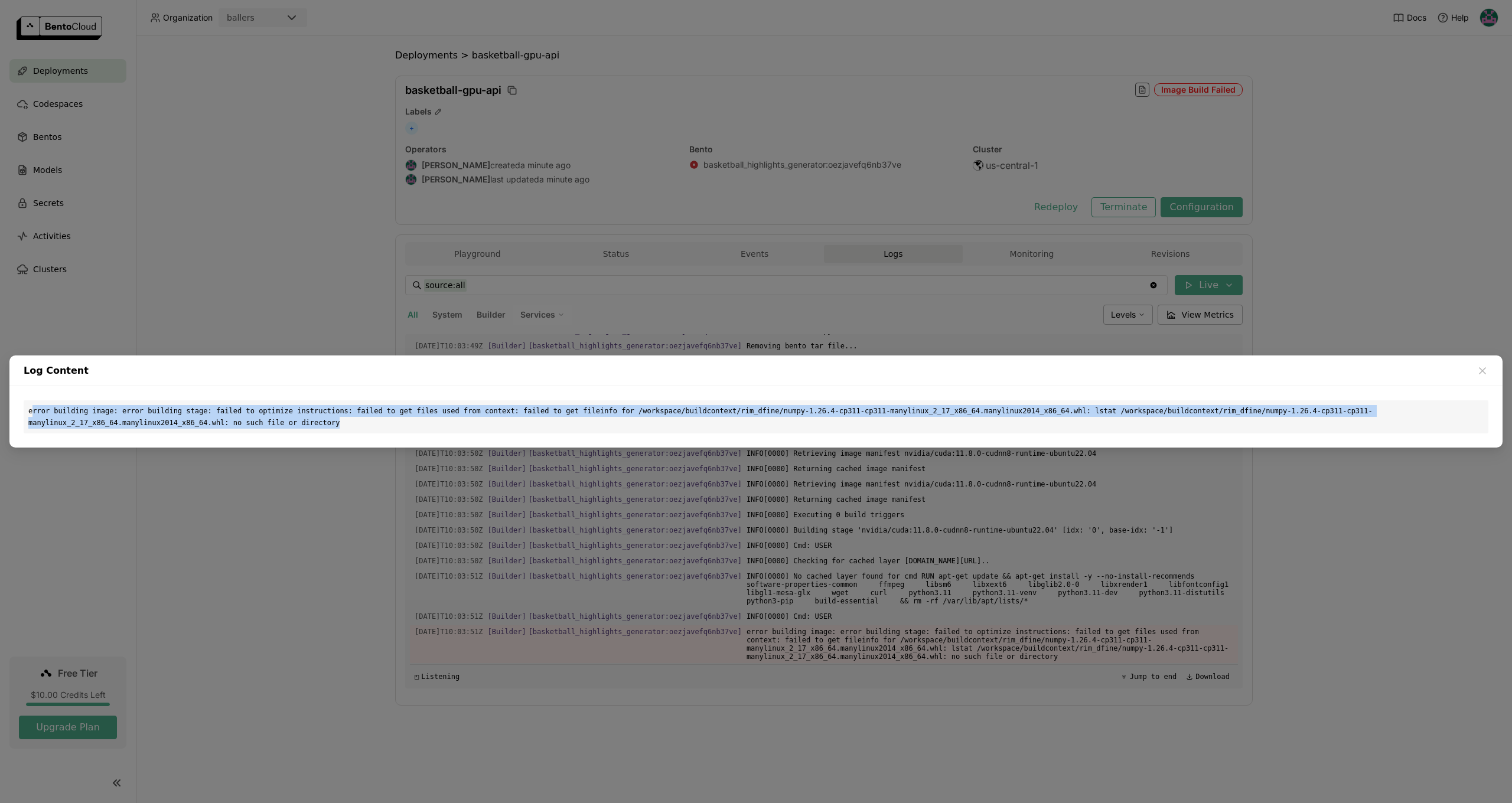
drag, startPoint x: 31, startPoint y: 406, endPoint x: 381, endPoint y: 428, distance: 350.7
click at [381, 428] on div "error building image: error building stage: failed to optimize instructions: fa…" at bounding box center [756, 416] width 1465 height 33
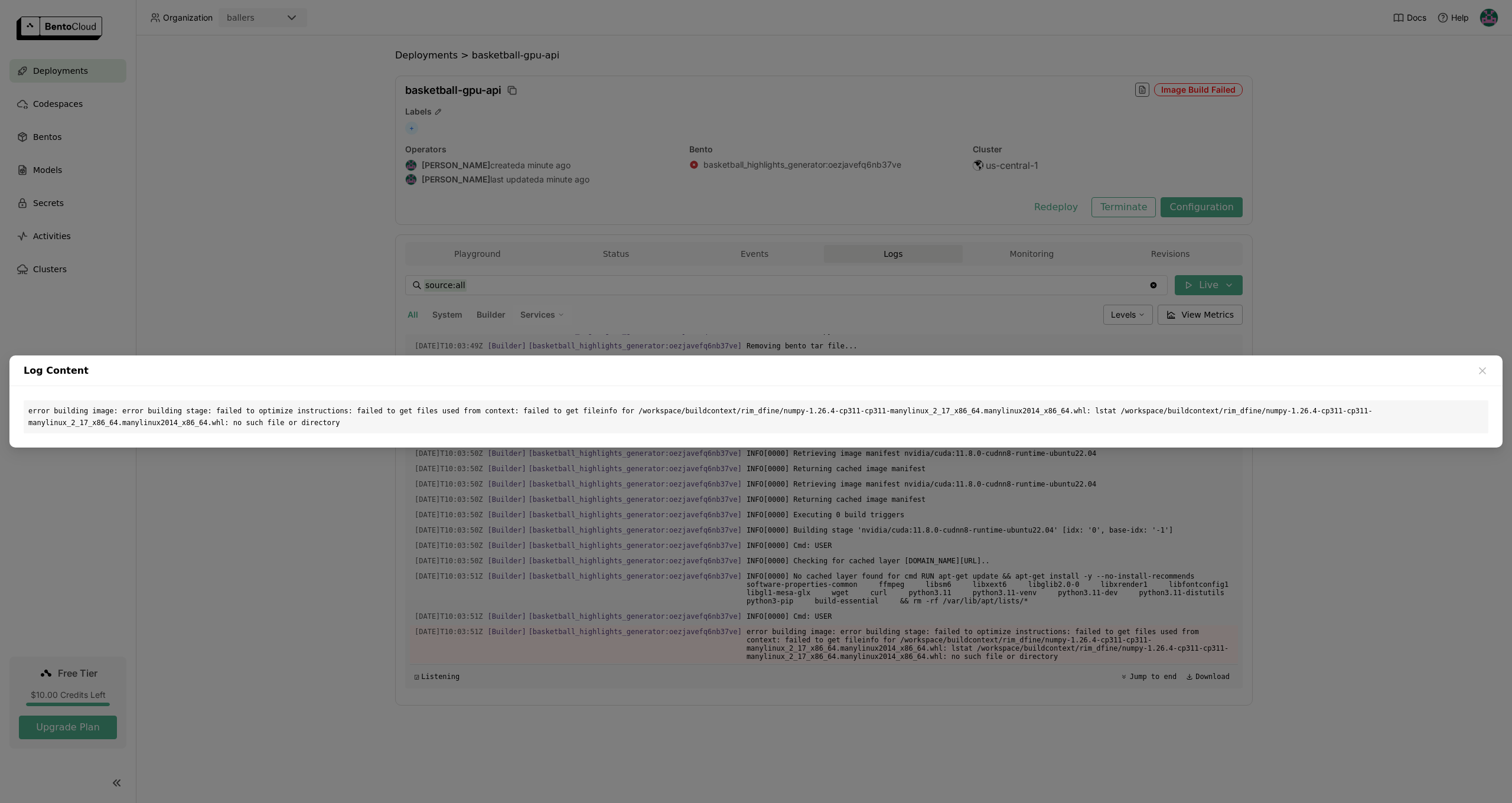
click at [381, 428] on div "error building image: error building stage: failed to optimize instructions: fa…" at bounding box center [756, 416] width 1465 height 33
click at [858, 673] on div "Log Content error building image: error building stage: failed to optimize inst…" at bounding box center [756, 401] width 1512 height 803
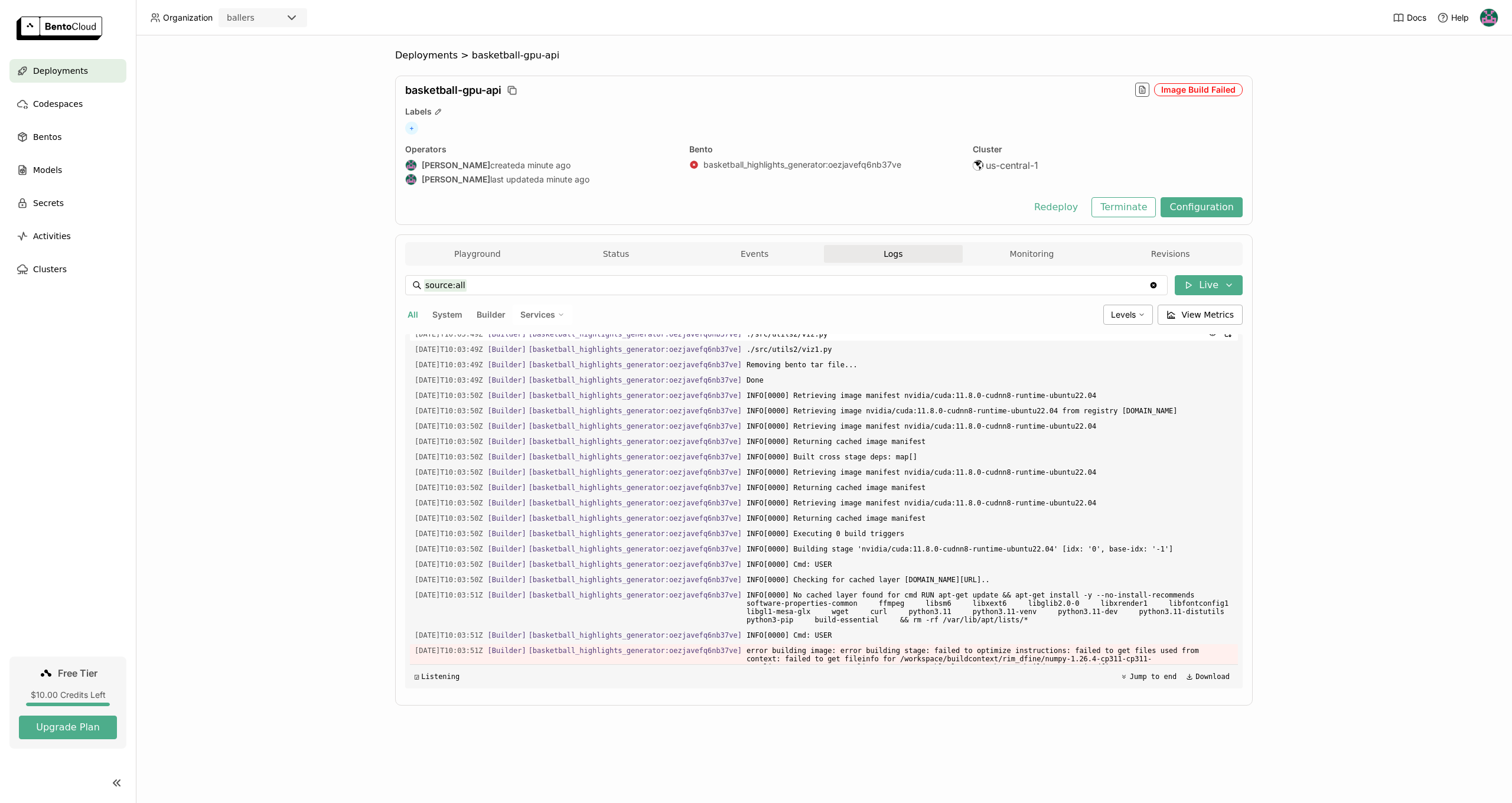
scroll to position [1256, 0]
click at [1134, 313] on span "Levels" at bounding box center [1123, 314] width 25 height 10
click at [1180, 389] on span "Done" at bounding box center [989, 383] width 487 height 13
click at [1229, 284] on icon at bounding box center [1229, 285] width 10 height 10
click at [1357, 458] on div "Deployments > basketball-gpu-api basketball-gpu-api Image Build Failed Labels +…" at bounding box center [824, 419] width 1376 height 767
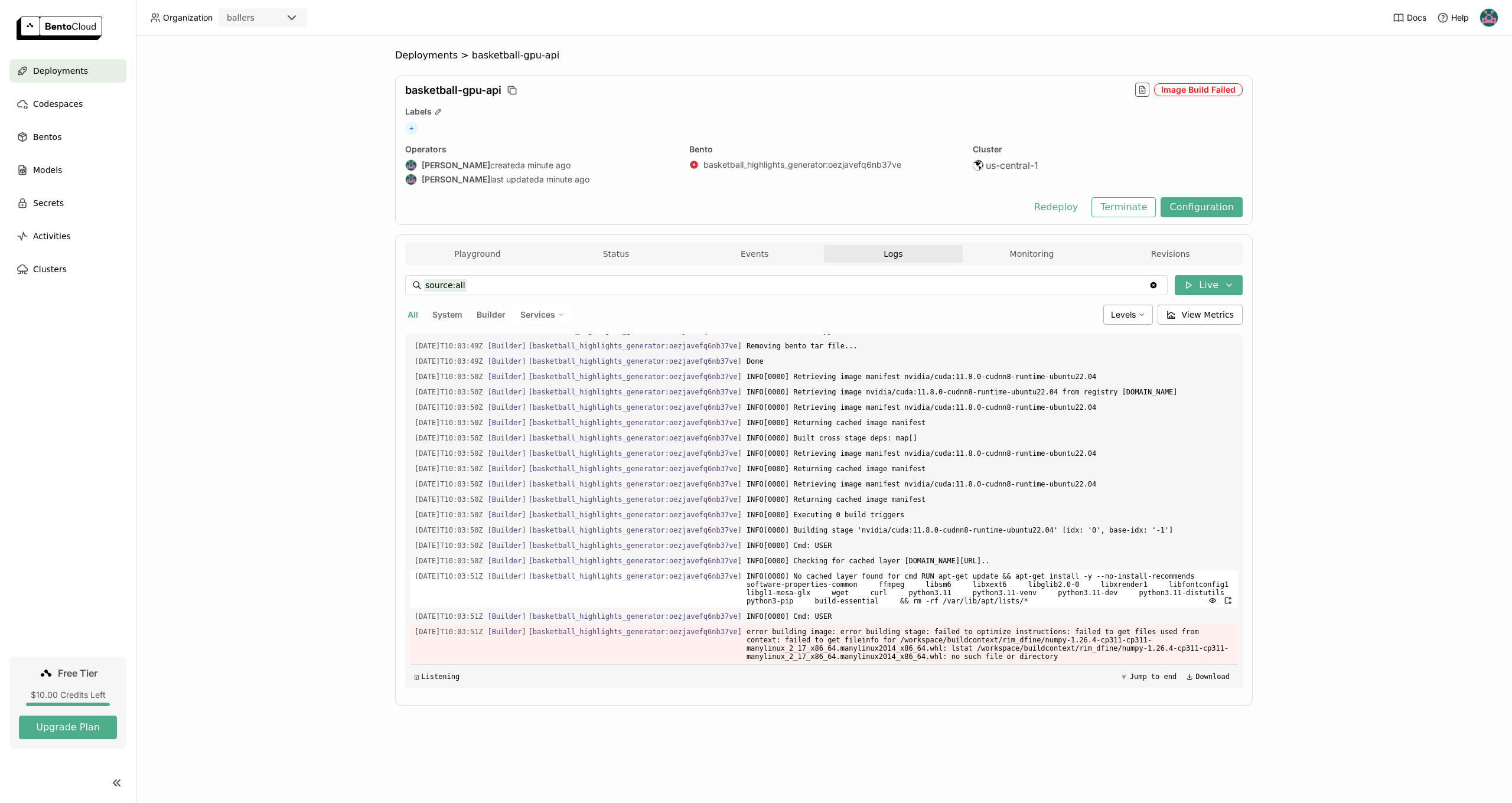
scroll to position [1286, 0]
click at [603, 592] on div "2025-08-30T10:03:51Z [Builder] [ basketball_highlights_generator:oezjavefq6nb37…" at bounding box center [824, 588] width 828 height 38
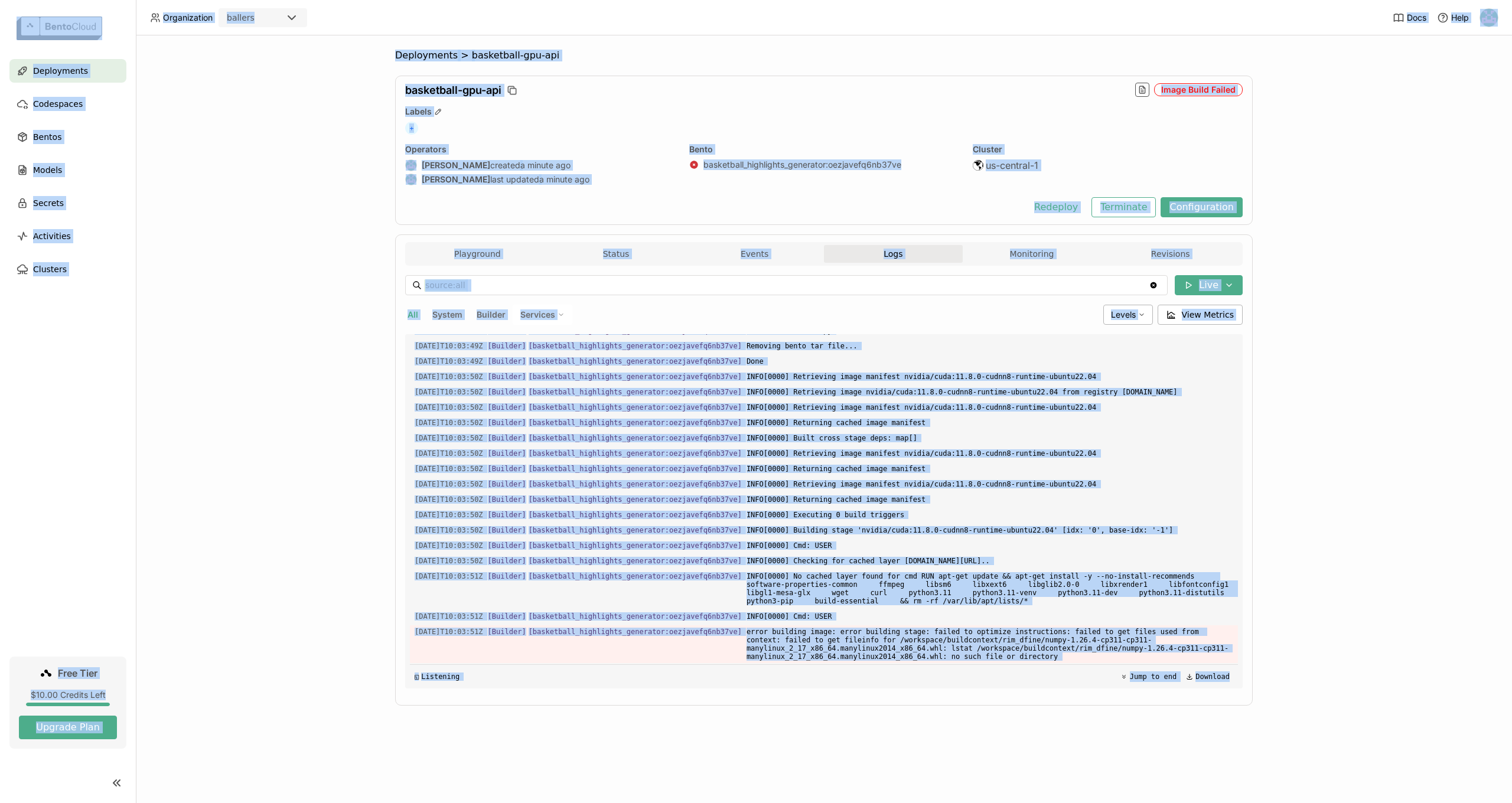
drag, startPoint x: 625, startPoint y: 609, endPoint x: 598, endPoint y: 608, distance: 27.0
click at [625, 609] on div "Load older logs 2025-08-30T10:03:49Z [Builder] [ basketball_highlights_generato…" at bounding box center [824, 511] width 828 height 354
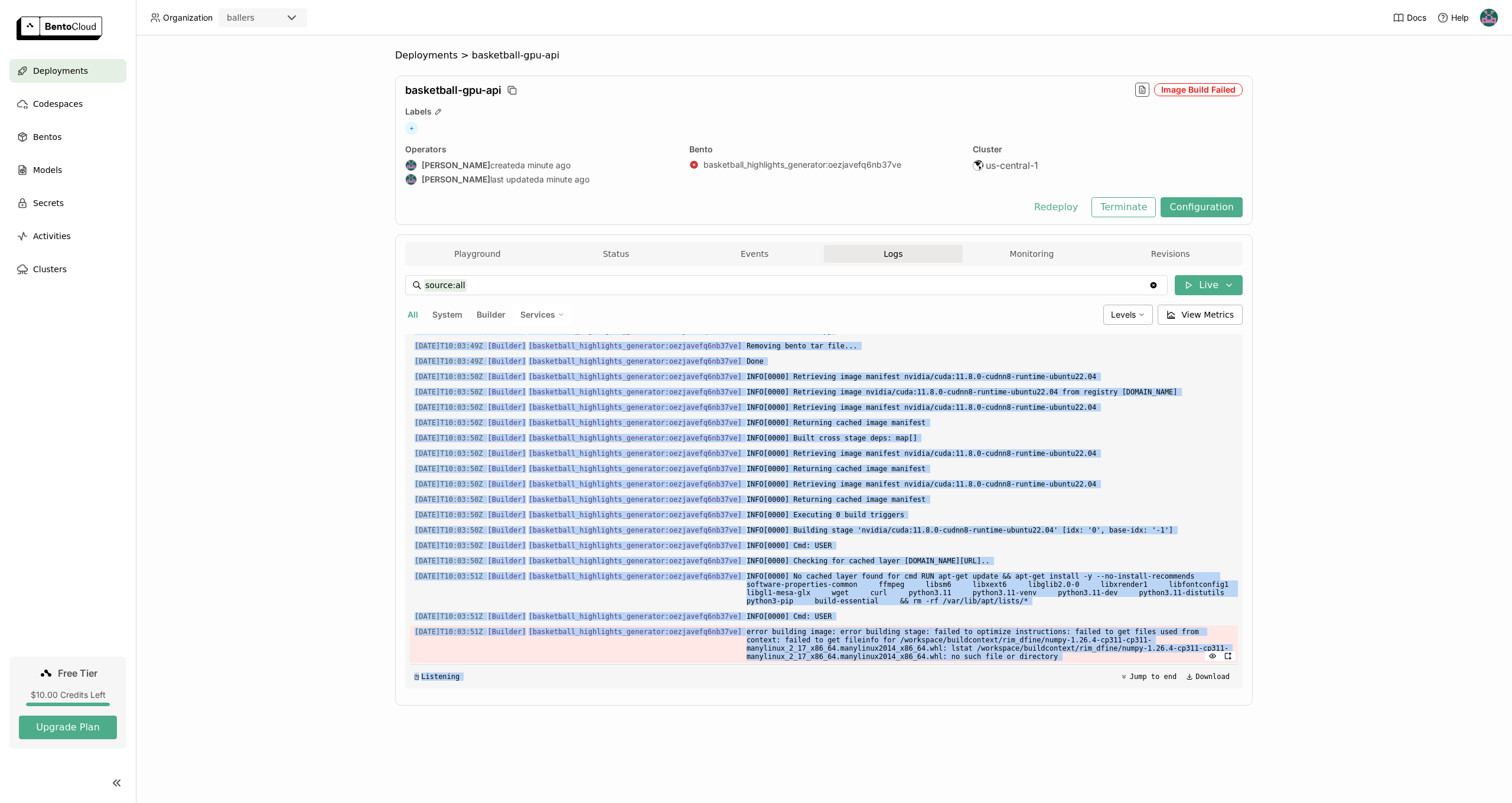
drag, startPoint x: 408, startPoint y: 439, endPoint x: 849, endPoint y: 661, distance: 493.7
click at [850, 664] on div "Load older logs 2025-08-30T10:03:49Z [Builder] [ basketball_highlights_generato…" at bounding box center [824, 511] width 838 height 354
click at [841, 656] on span "error building image: error building stage: failed to optimize instructions: fa…" at bounding box center [989, 644] width 487 height 38
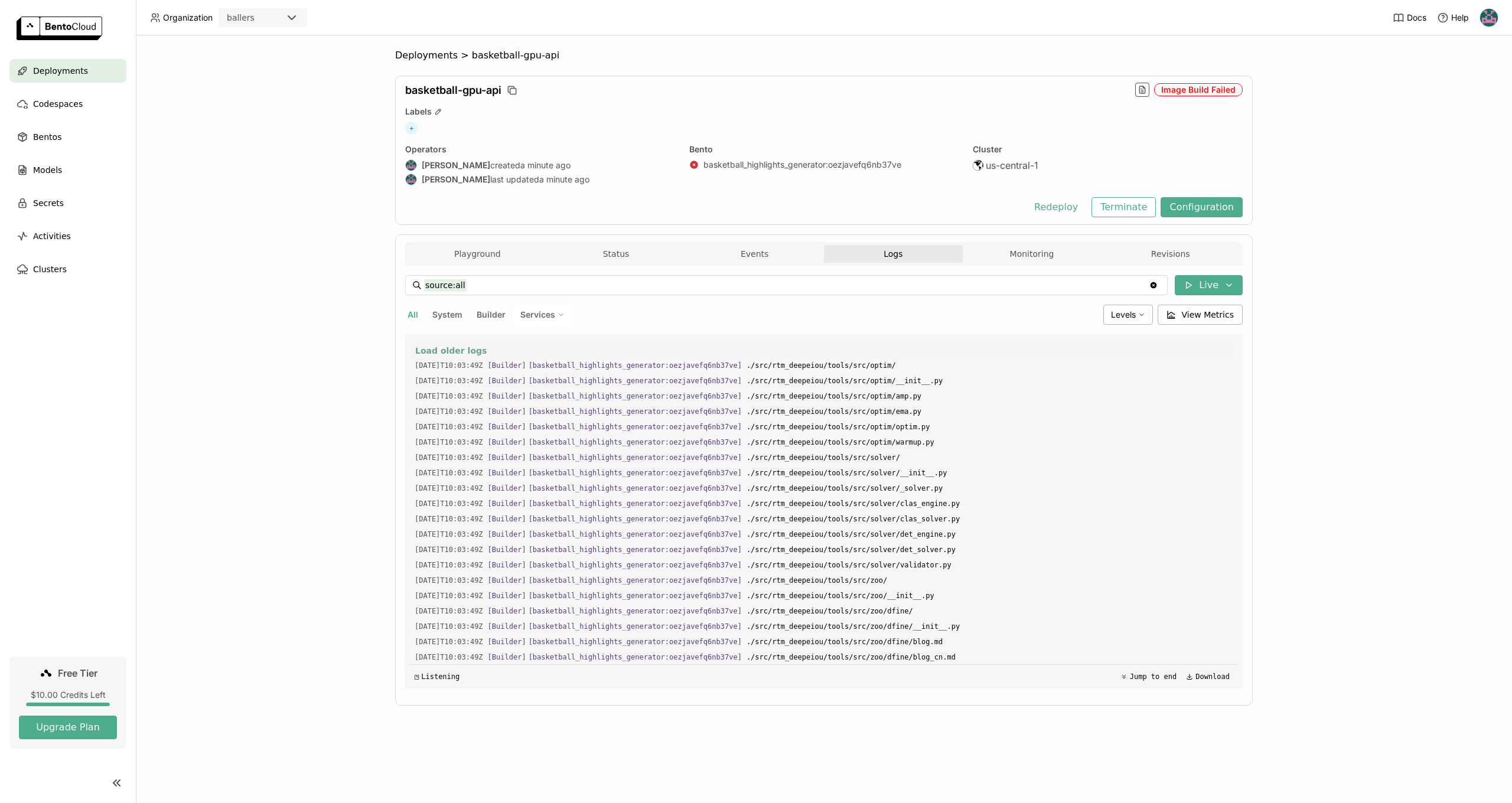
scroll to position [0, 0]
click at [420, 349] on span "Load older logs" at bounding box center [451, 350] width 71 height 10
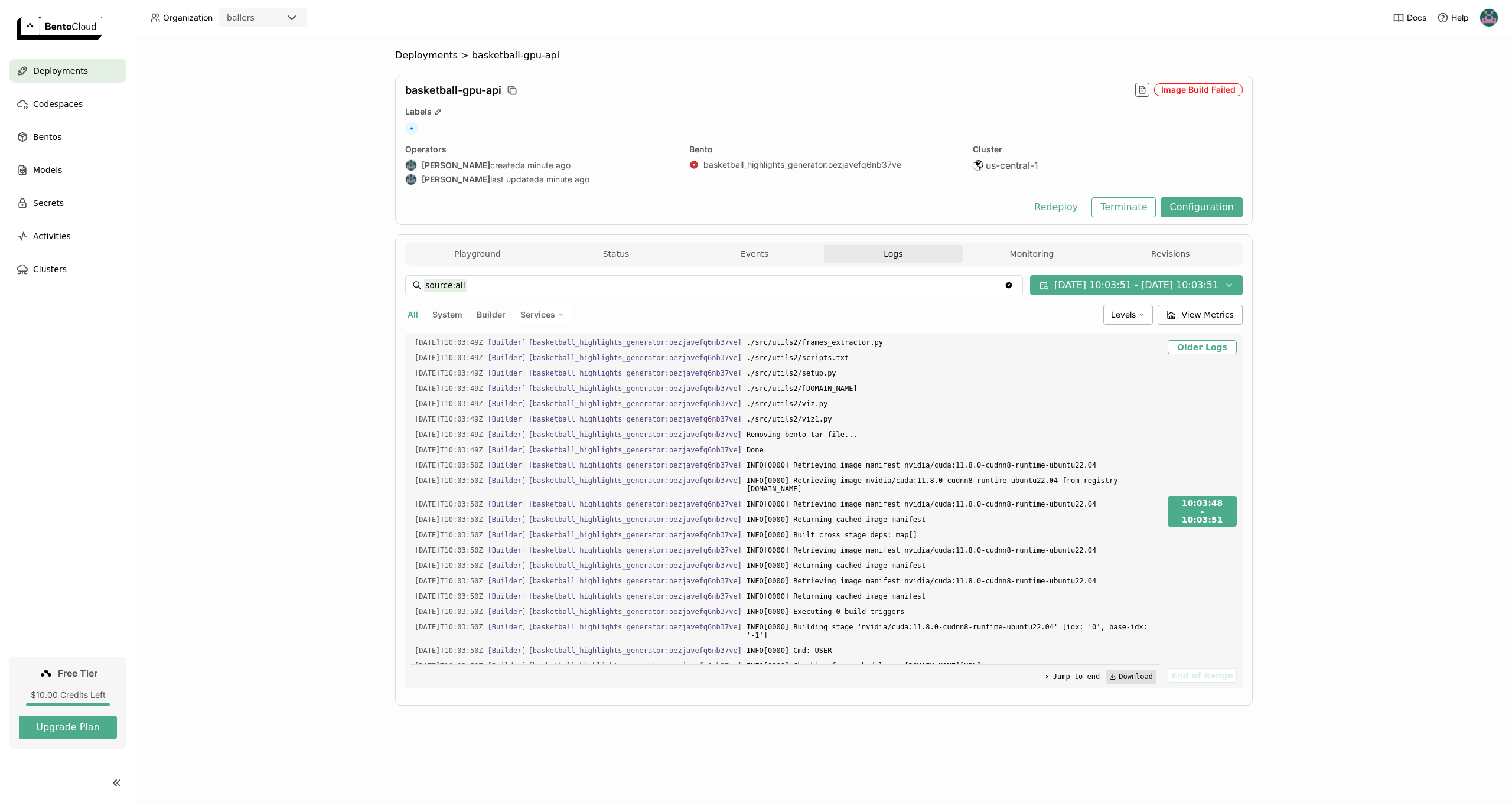
click at [1133, 674] on button "Download" at bounding box center [1131, 676] width 51 height 14
drag, startPoint x: 414, startPoint y: 443, endPoint x: 1076, endPoint y: 659, distance: 696.3
click at [1077, 659] on div "2025-08-30T10:03:48Z [Builder] [ basketball_highlights_generator:oezjavefq6nb37…" at bounding box center [785, 511] width 751 height 354
copy div "2025-08-30T10:03:49Z [Builder] [ basketball_highlights_generator:oezjavefq6nb37…"
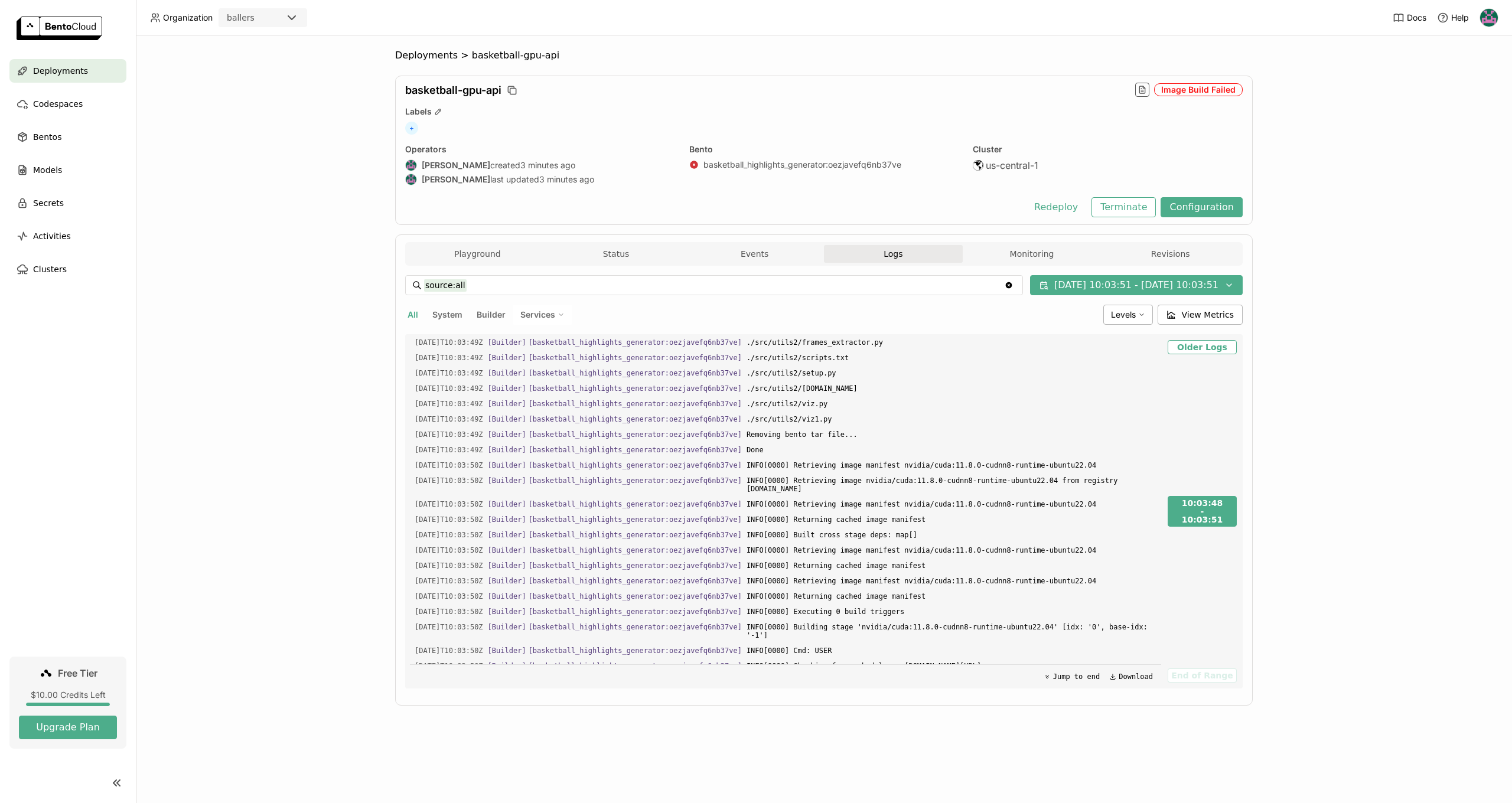
click at [906, 675] on span "INFO[0000] No cached layer found for cmd RUN apt-get update && apt-get install …" at bounding box center [951, 698] width 410 height 46
drag, startPoint x: 923, startPoint y: 592, endPoint x: 1022, endPoint y: 606, distance: 100.0
click at [1022, 606] on div "2025-08-30T10:03:48Z [Builder] [ basketball_highlights_generator:oezjavefq6nb37…" at bounding box center [785, 511] width 751 height 354
click at [1023, 615] on div "2025-08-30T10:03:48Z [Builder] [ basketball_highlights_generator:oezjavefq6nb37…" at bounding box center [785, 511] width 751 height 354
drag, startPoint x: 835, startPoint y: 564, endPoint x: 926, endPoint y: 571, distance: 91.3
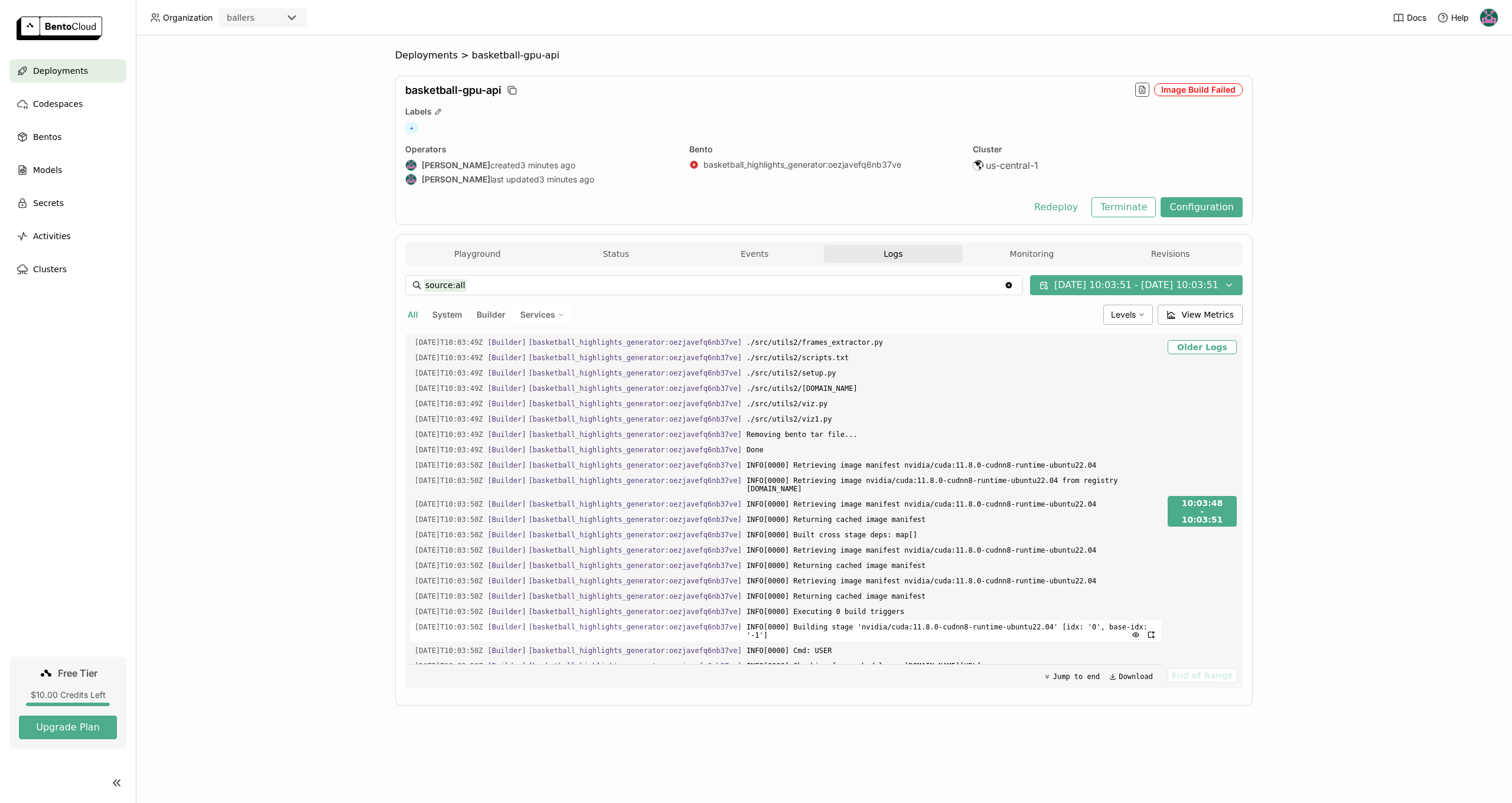
click at [926, 620] on span "INFO[0000] Building stage 'nvidia/cuda:11.8.0-cudnn8-runtime-ubuntu22.04' [idx:…" at bounding box center [951, 631] width 410 height 21
click at [927, 620] on span "INFO[0000] Building stage 'nvidia/cuda:11.8.0-cudnn8-runtime-ubuntu22.04' [idx:…" at bounding box center [951, 631] width 410 height 21
click at [1076, 675] on button "Jump to end" at bounding box center [1072, 676] width 64 height 14
click at [1071, 670] on button "Jump to end" at bounding box center [1072, 676] width 64 height 14
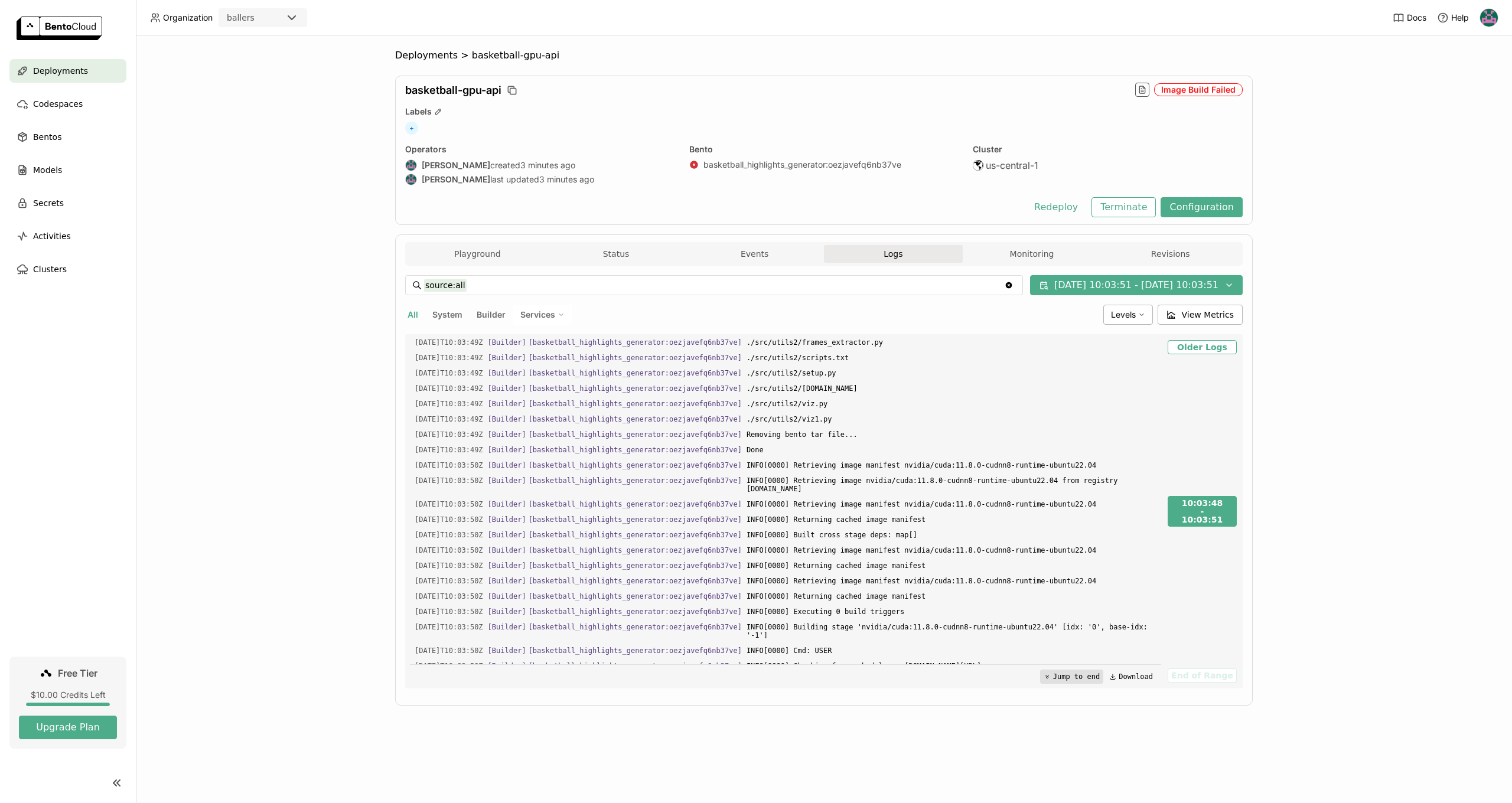
click at [1072, 675] on button "Jump to end" at bounding box center [1072, 676] width 64 height 14
click at [1068, 671] on button "Jump to end" at bounding box center [1072, 676] width 64 height 14
click at [1049, 677] on icon at bounding box center [1047, 676] width 7 height 7
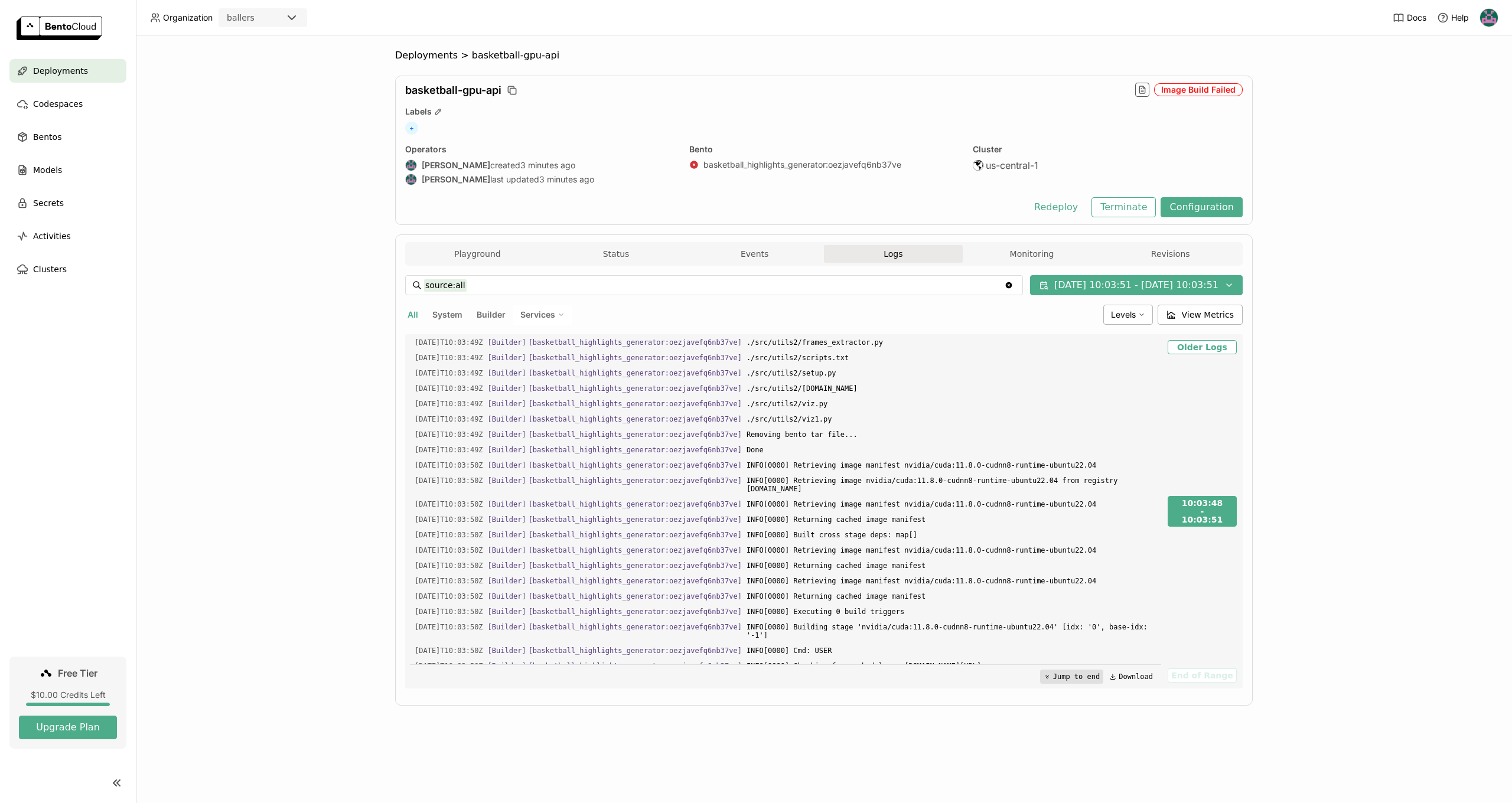
click at [1049, 677] on icon at bounding box center [1047, 676] width 7 height 7
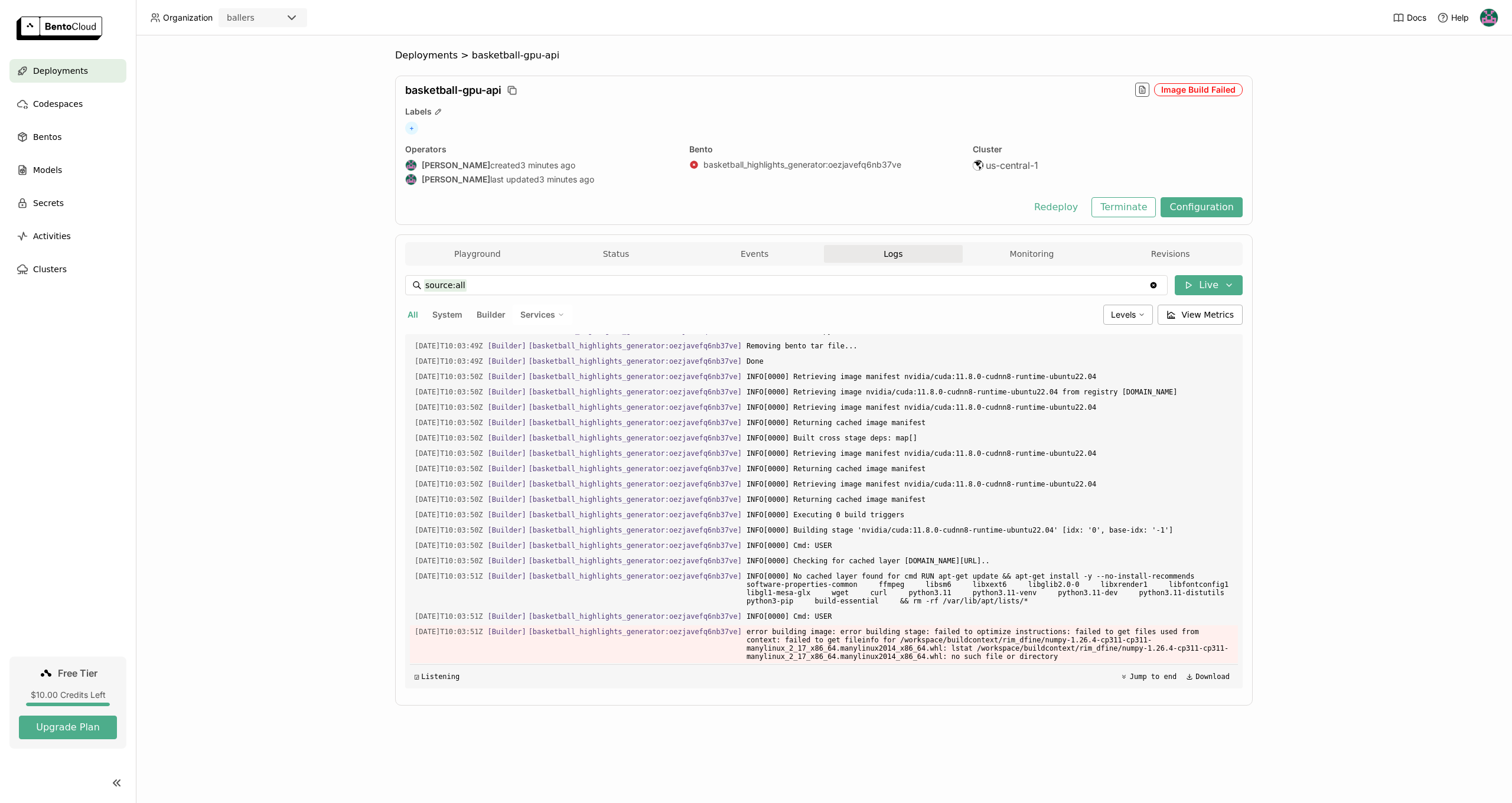
scroll to position [1, 1]
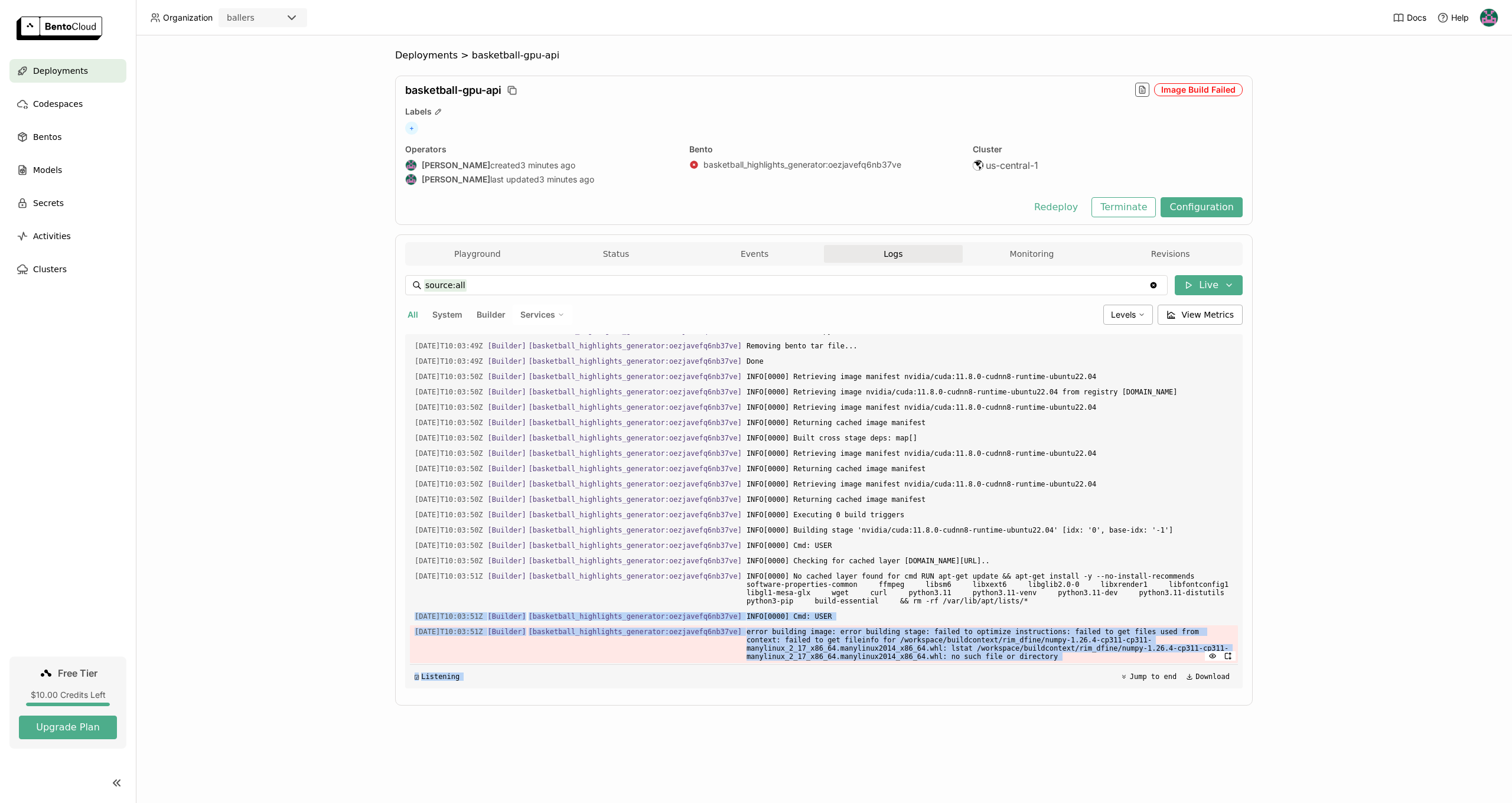
drag, startPoint x: 415, startPoint y: 613, endPoint x: 1051, endPoint y: 661, distance: 637.8
click at [1051, 663] on div "Load older logs [DATE]T10:03:49Z [Builder] [ basketball_highlights_generator:oe…" at bounding box center [824, 511] width 828 height 354
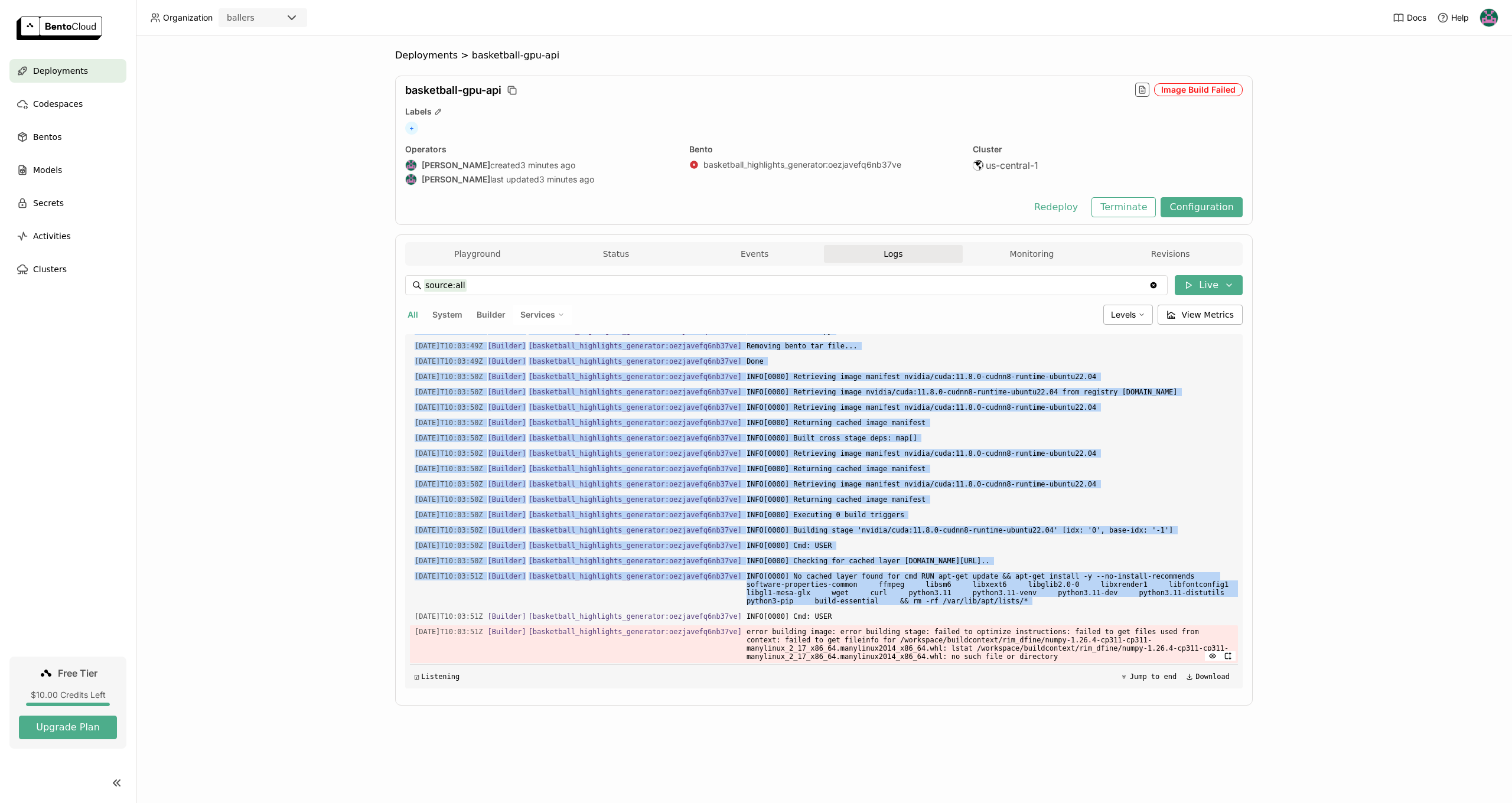
copy div "[DATE]T10:03:49Z [Builder] [ basketball_highlights_generator:oezjavefq6nb37ve ]…"
drag, startPoint x: 722, startPoint y: 590, endPoint x: 665, endPoint y: 598, distance: 57.6
click at [721, 590] on div "[DATE]T10:03:51Z [Builder] [ basketball_highlights_generator:oezjavefq6nb37ve ]…" at bounding box center [824, 588] width 828 height 38
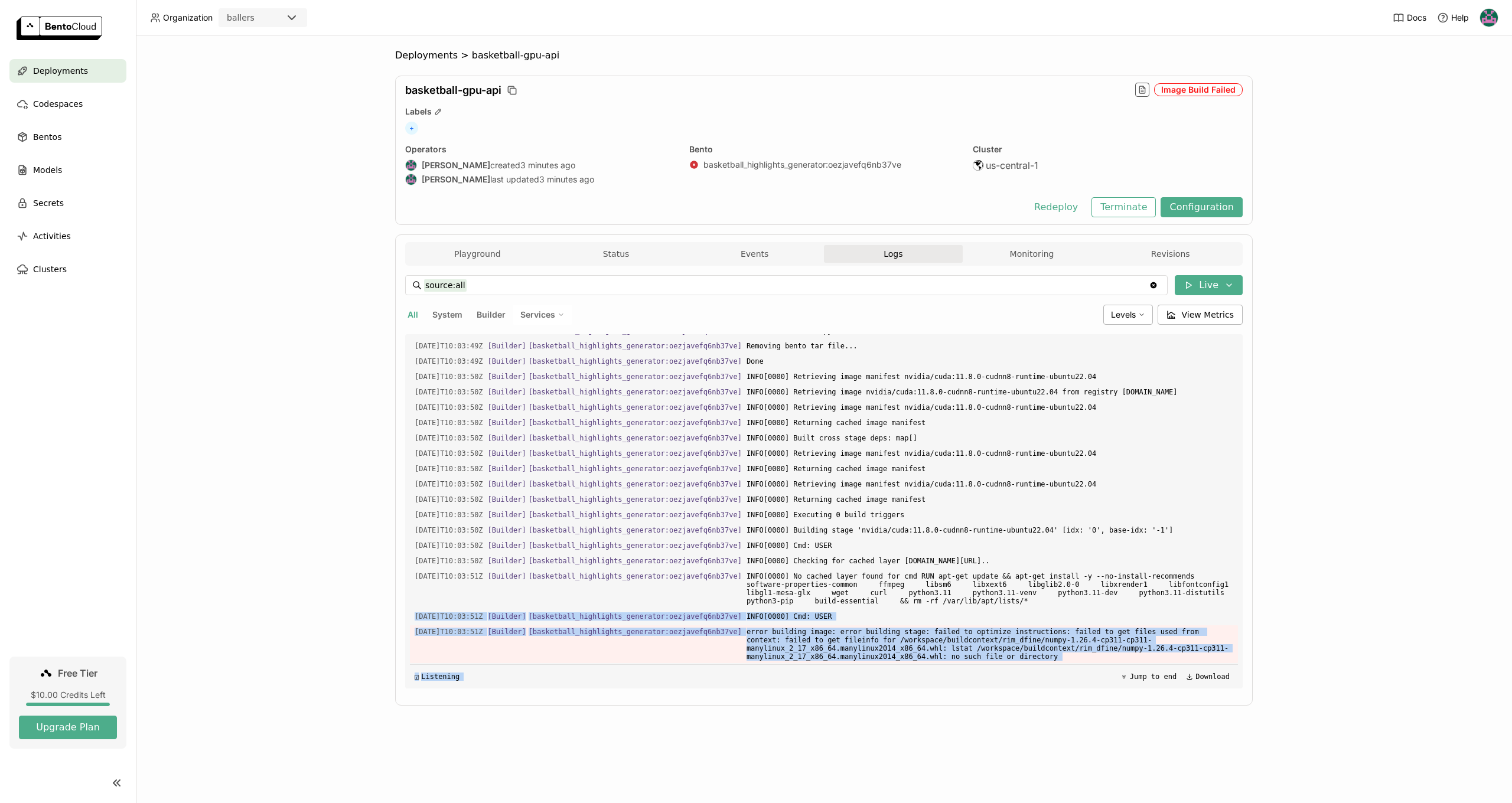
drag, startPoint x: 501, startPoint y: 626, endPoint x: 1034, endPoint y: 668, distance: 534.7
click at [1034, 668] on div "Load older logs [DATE]T10:03:49Z [Builder] [ basketball_highlights_generator:oe…" at bounding box center [824, 511] width 828 height 354
copy div "[DATE]T10:03:51Z [Builder] [ basketball_highlights_generator:oezjavefq6nb37ve ]…"
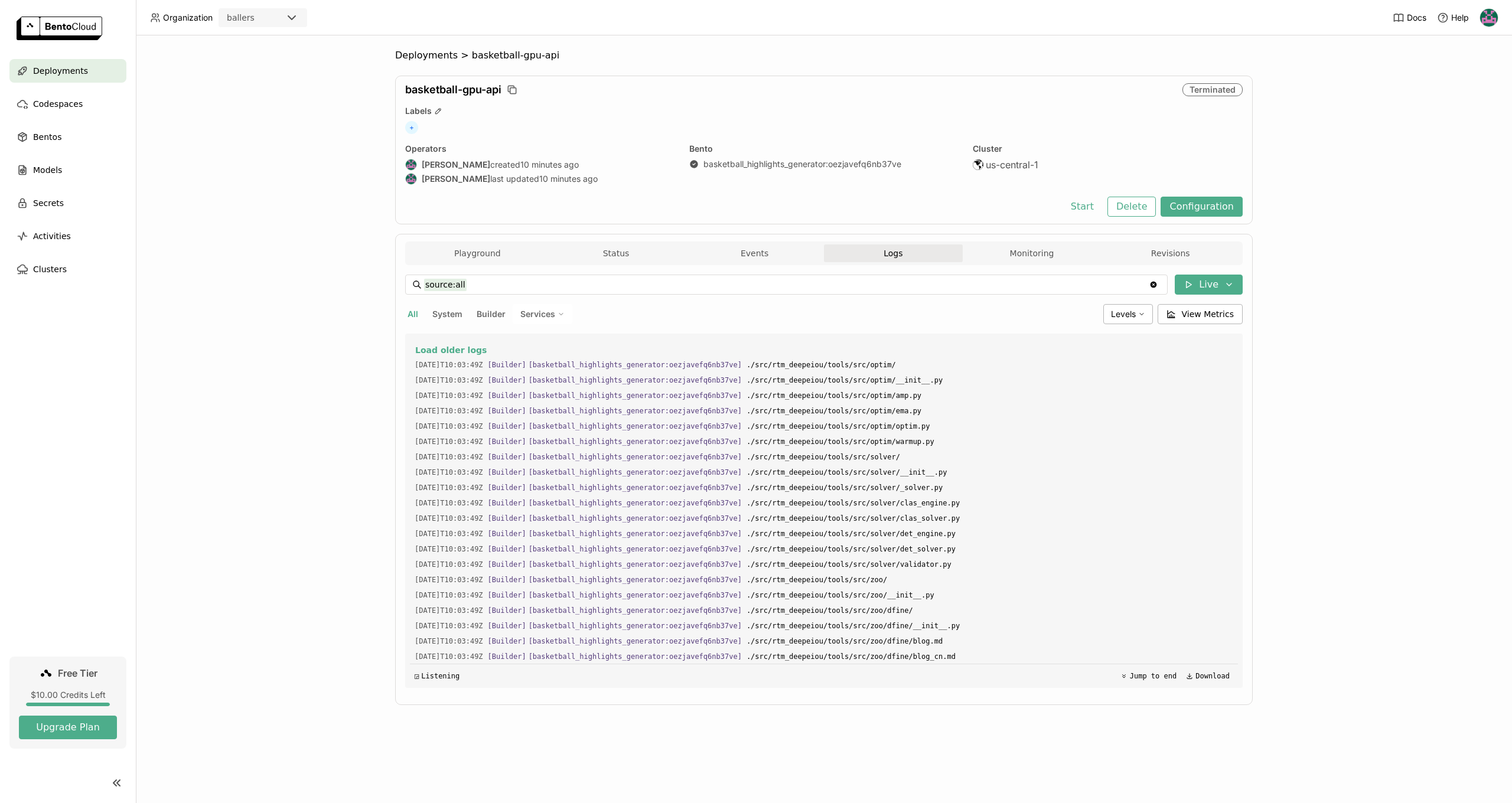
scroll to position [1286, 0]
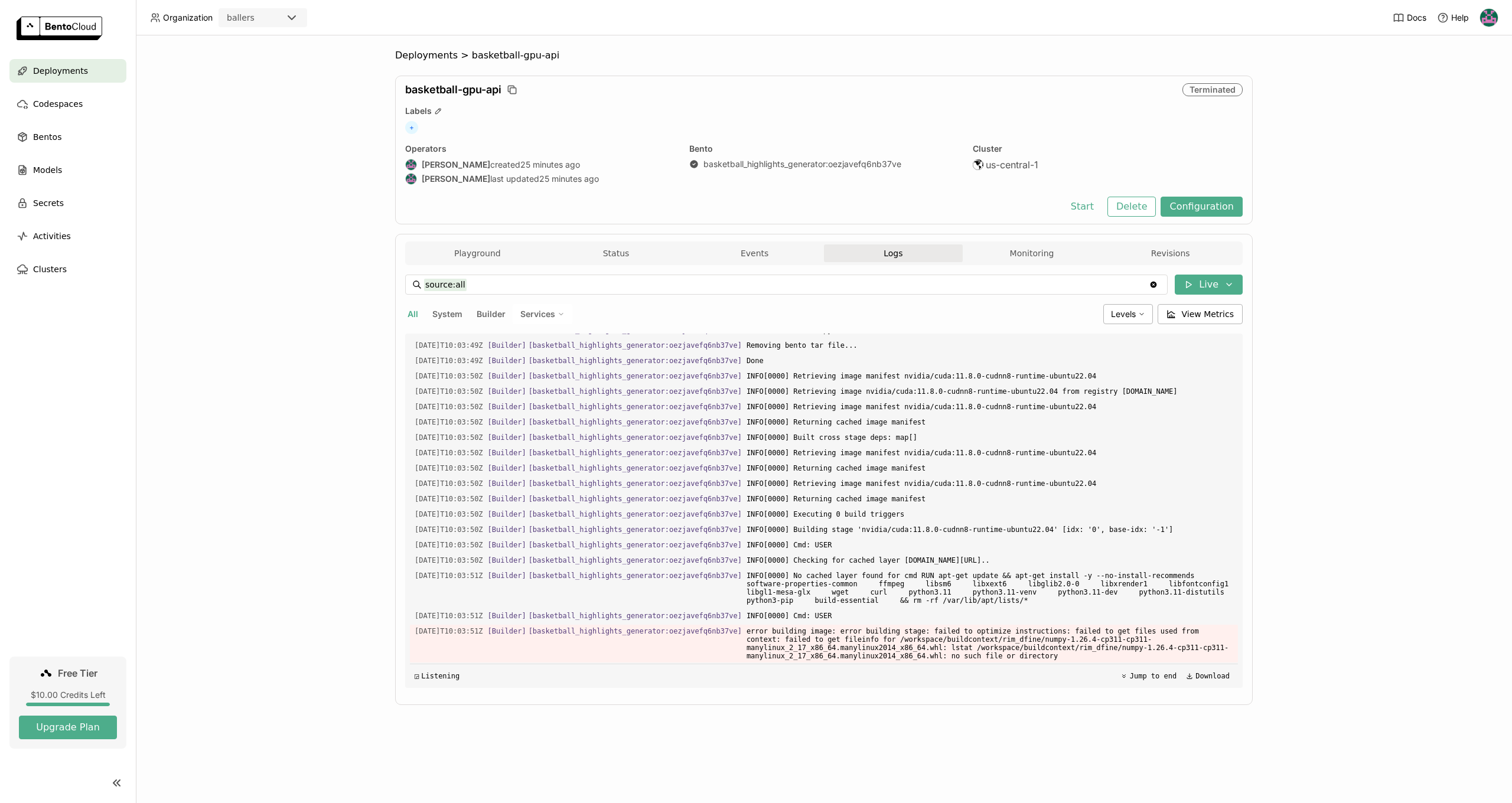
click at [288, 564] on div "Deployments > basketball-gpu-api basketball-gpu-api Terminated Labels + Operato…" at bounding box center [824, 419] width 1376 height 767
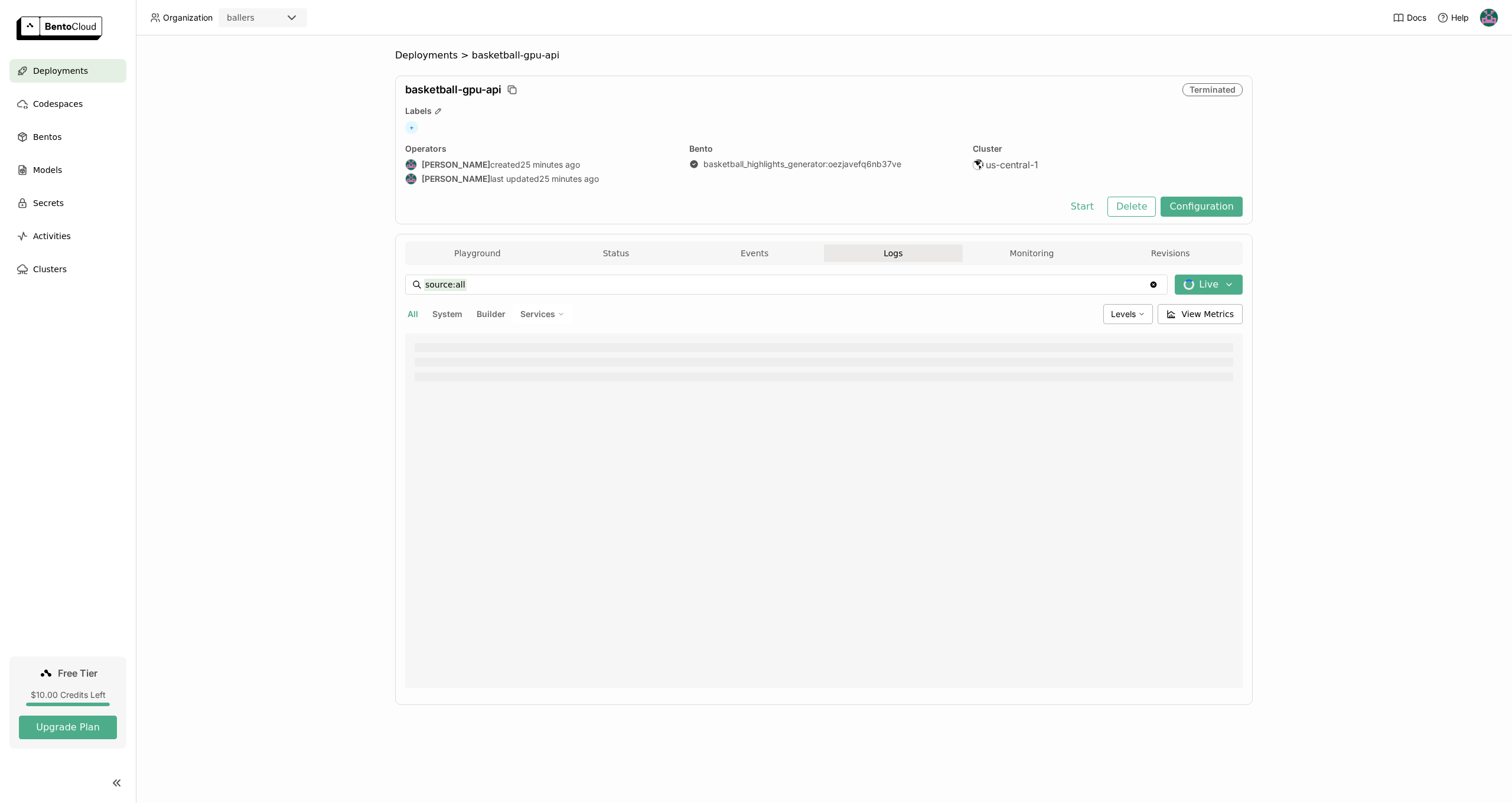
click at [68, 742] on link "Free Tier $10.00 Credits Left Upgrade Plan" at bounding box center [68, 703] width 117 height 92
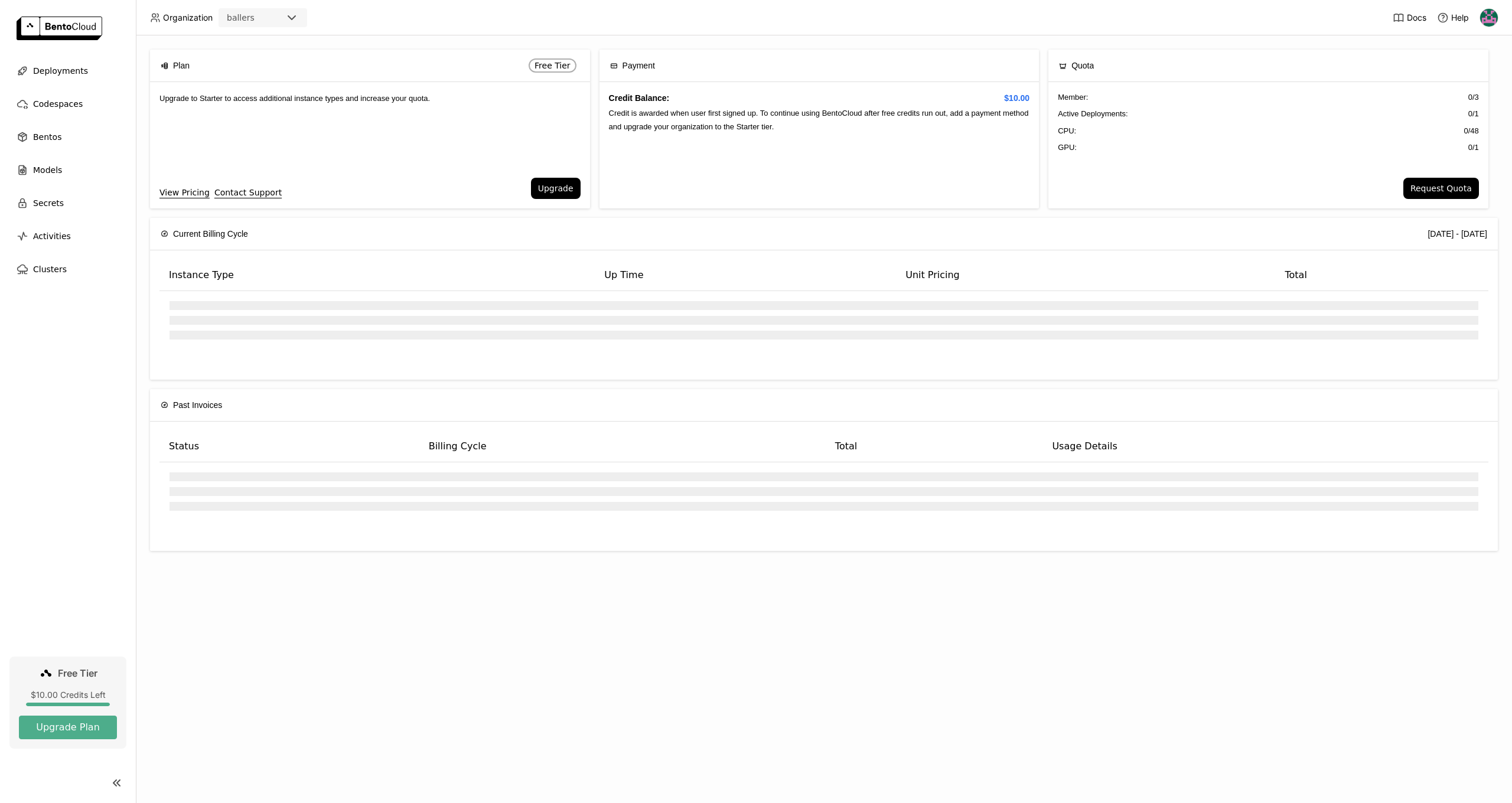
click at [70, 730] on button "Upgrade Plan" at bounding box center [68, 727] width 98 height 24
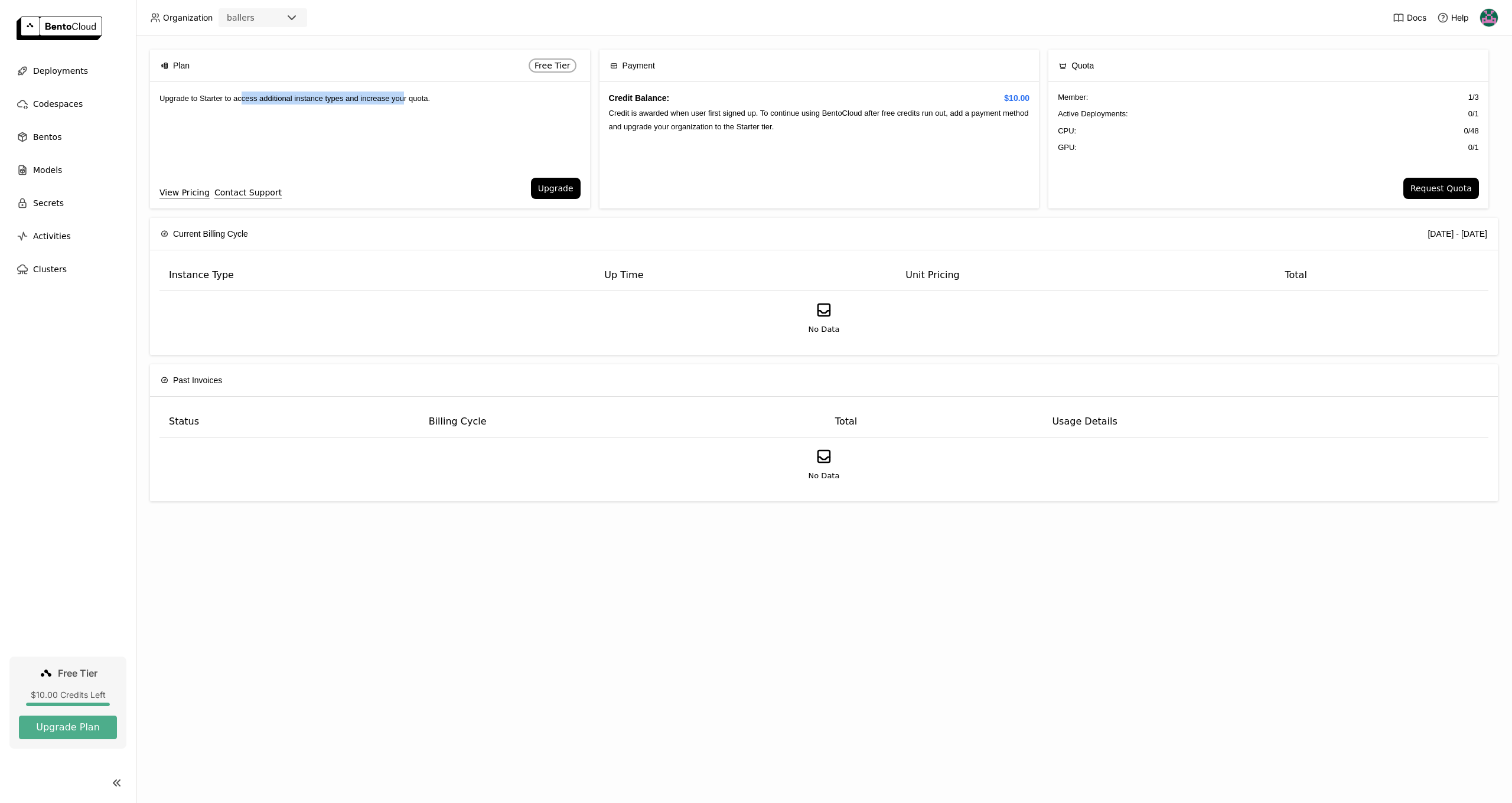
drag, startPoint x: 264, startPoint y: 98, endPoint x: 424, endPoint y: 98, distance: 160.0
click at [420, 97] on span "Upgrade to Starter to access additional instance types and increase your quota." at bounding box center [294, 98] width 270 height 9
click at [424, 98] on span "Upgrade to Starter to access additional instance types and increase your quota." at bounding box center [294, 98] width 270 height 9
click at [558, 194] on button "Upgrade" at bounding box center [556, 188] width 50 height 21
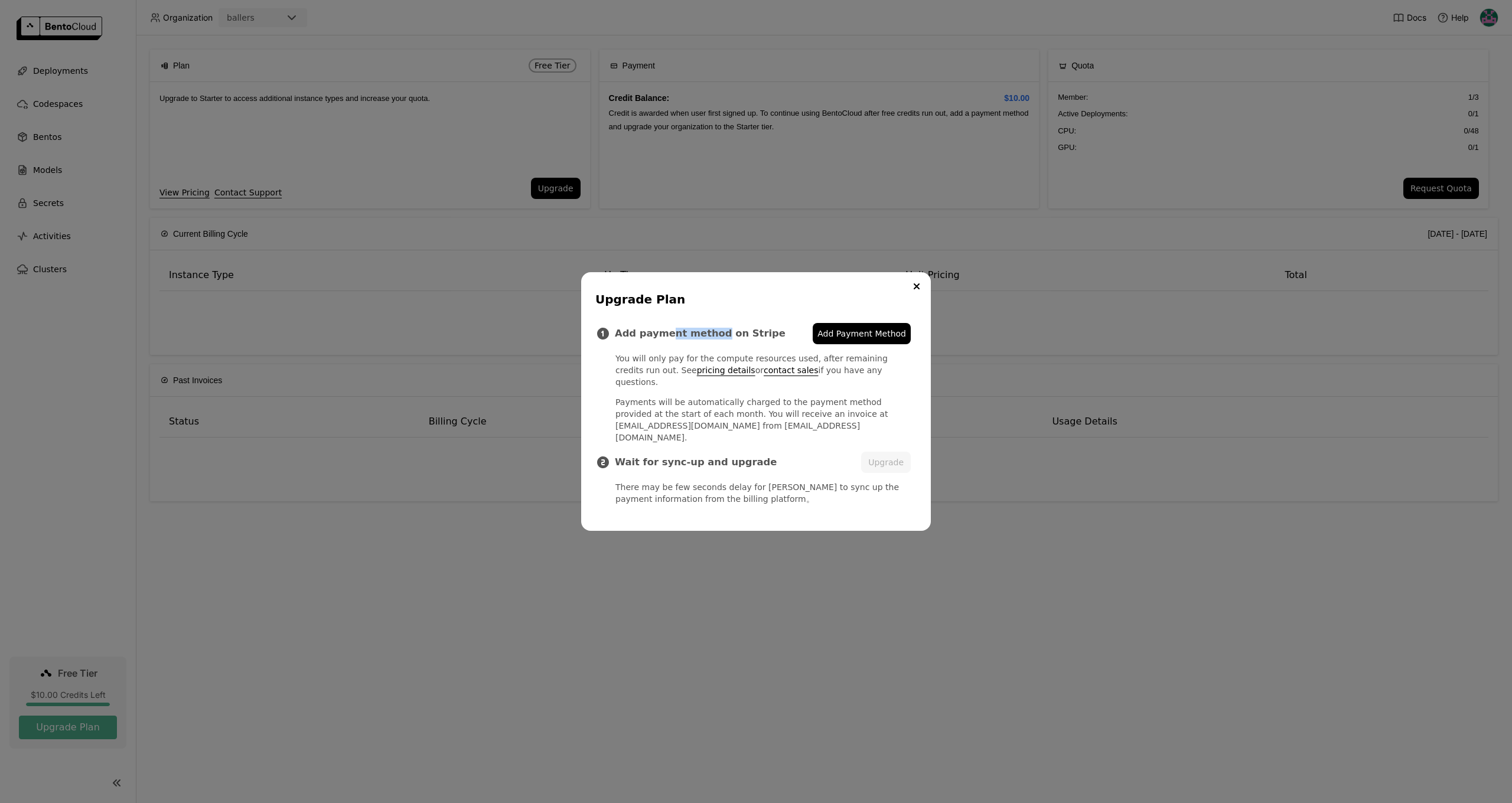
drag, startPoint x: 667, startPoint y: 345, endPoint x: 716, endPoint y: 345, distance: 49.0
click at [716, 339] on h3 "Add payment method on Stripe" at bounding box center [713, 333] width 198 height 12
click at [856, 344] on link "Add Payment Method" at bounding box center [861, 333] width 98 height 21
click at [826, 385] on p "You will only pay for the compute resources used, after remaining credits run o…" at bounding box center [763, 370] width 295 height 36
drag, startPoint x: 653, startPoint y: 370, endPoint x: 773, endPoint y: 370, distance: 120.0
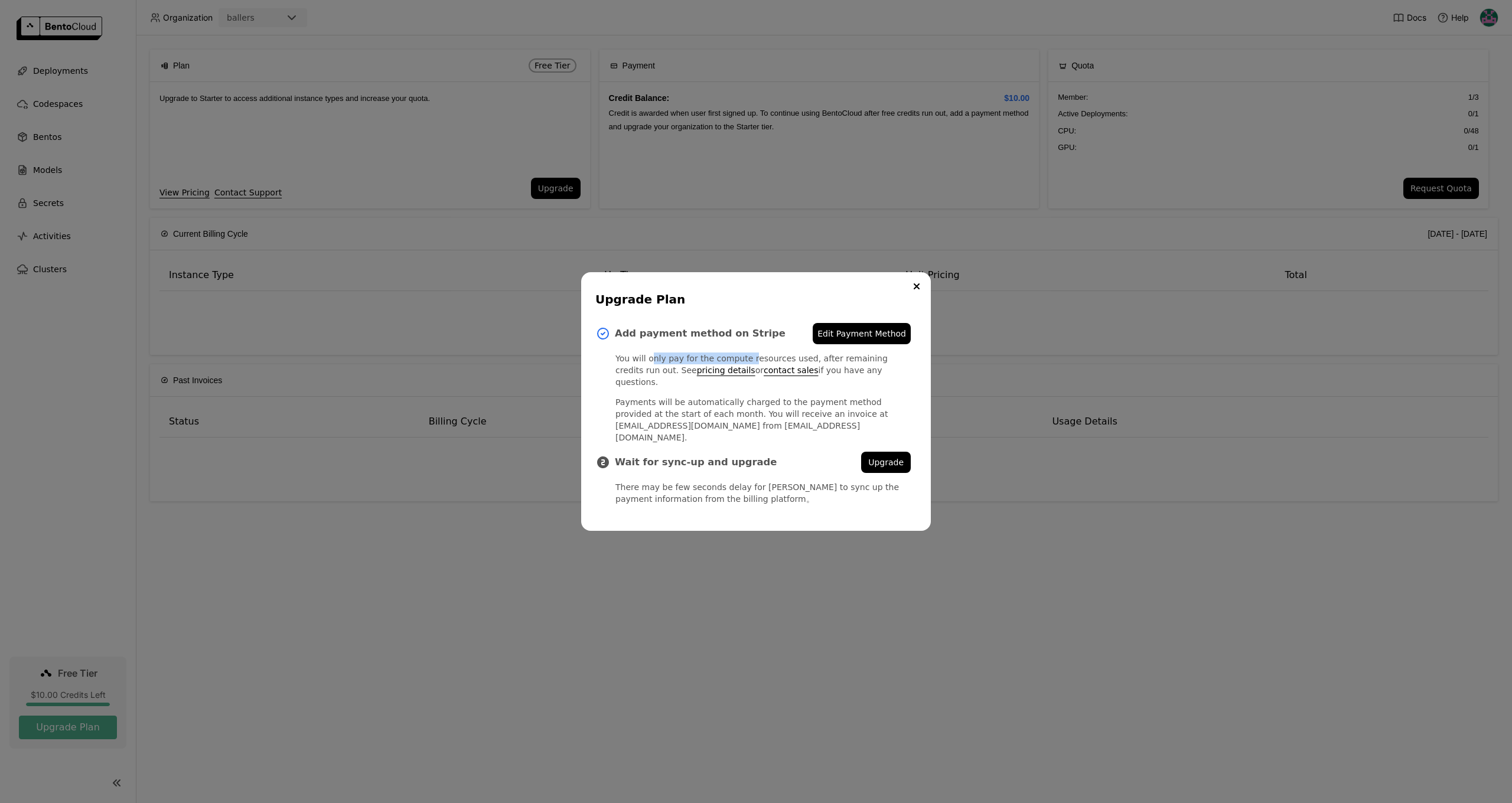
click at [750, 367] on p "You will only pay for the compute resources used, after remaining credits run o…" at bounding box center [763, 370] width 295 height 36
click at [773, 370] on p "You will only pay for the compute resources used, after remaining credits run o…" at bounding box center [763, 370] width 295 height 36
drag, startPoint x: 736, startPoint y: 370, endPoint x: 845, endPoint y: 376, distance: 109.2
click at [841, 376] on p "You will only pay for the compute resources used, after remaining credits run o…" at bounding box center [763, 370] width 295 height 36
drag, startPoint x: 845, startPoint y: 376, endPoint x: 847, endPoint y: 389, distance: 13.2
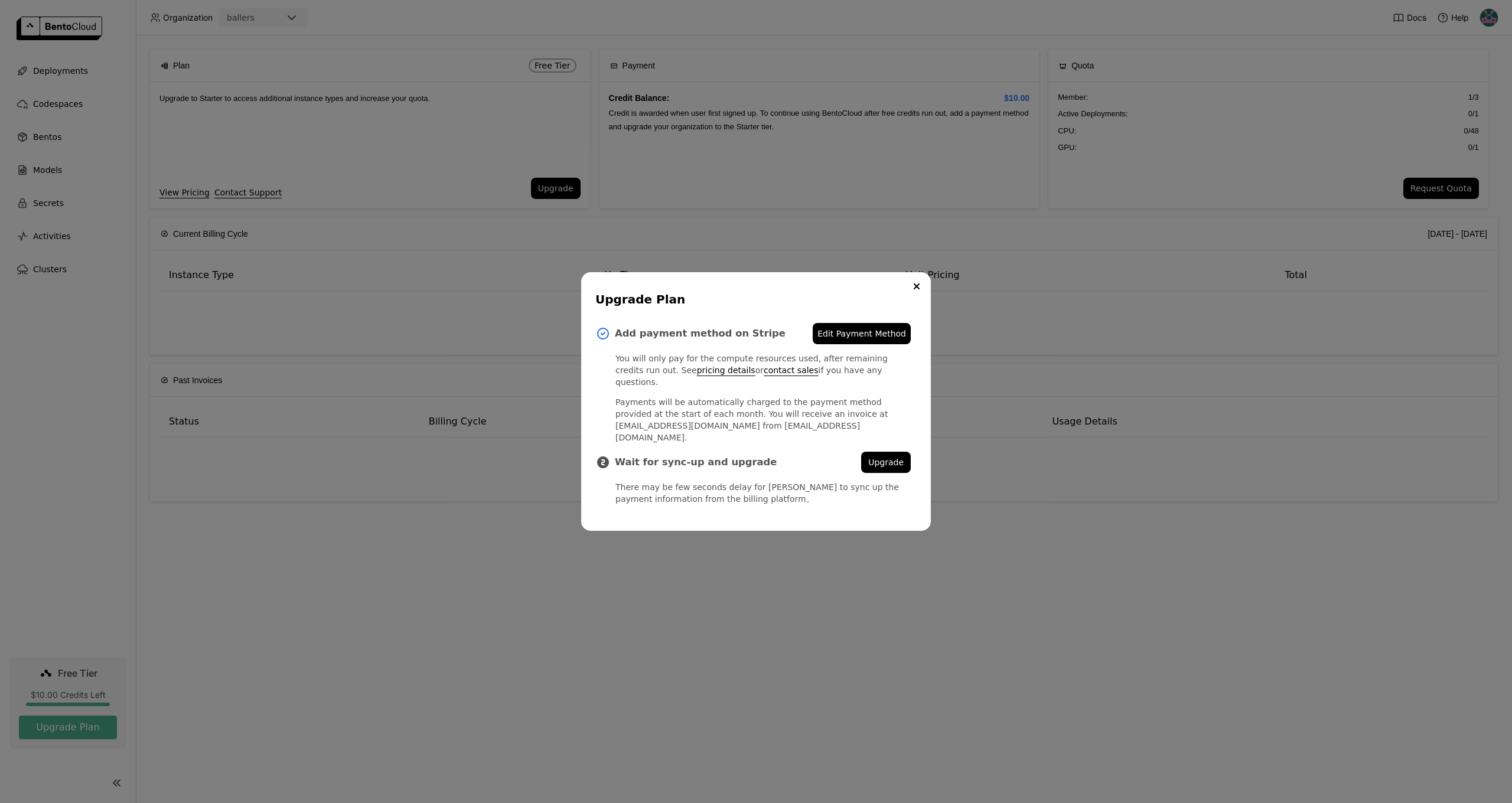
click at [846, 376] on p "You will only pay for the compute resources used, after remaining credits run o…" at bounding box center [763, 370] width 295 height 36
drag, startPoint x: 683, startPoint y: 446, endPoint x: 734, endPoint y: 449, distance: 51.1
click at [734, 456] on h3 "Wait for sync-up and upgrade" at bounding box center [738, 462] width 246 height 12
drag, startPoint x: 734, startPoint y: 449, endPoint x: 734, endPoint y: 457, distance: 8.0
click at [734, 456] on h3 "Wait for sync-up and upgrade" at bounding box center [738, 462] width 246 height 12
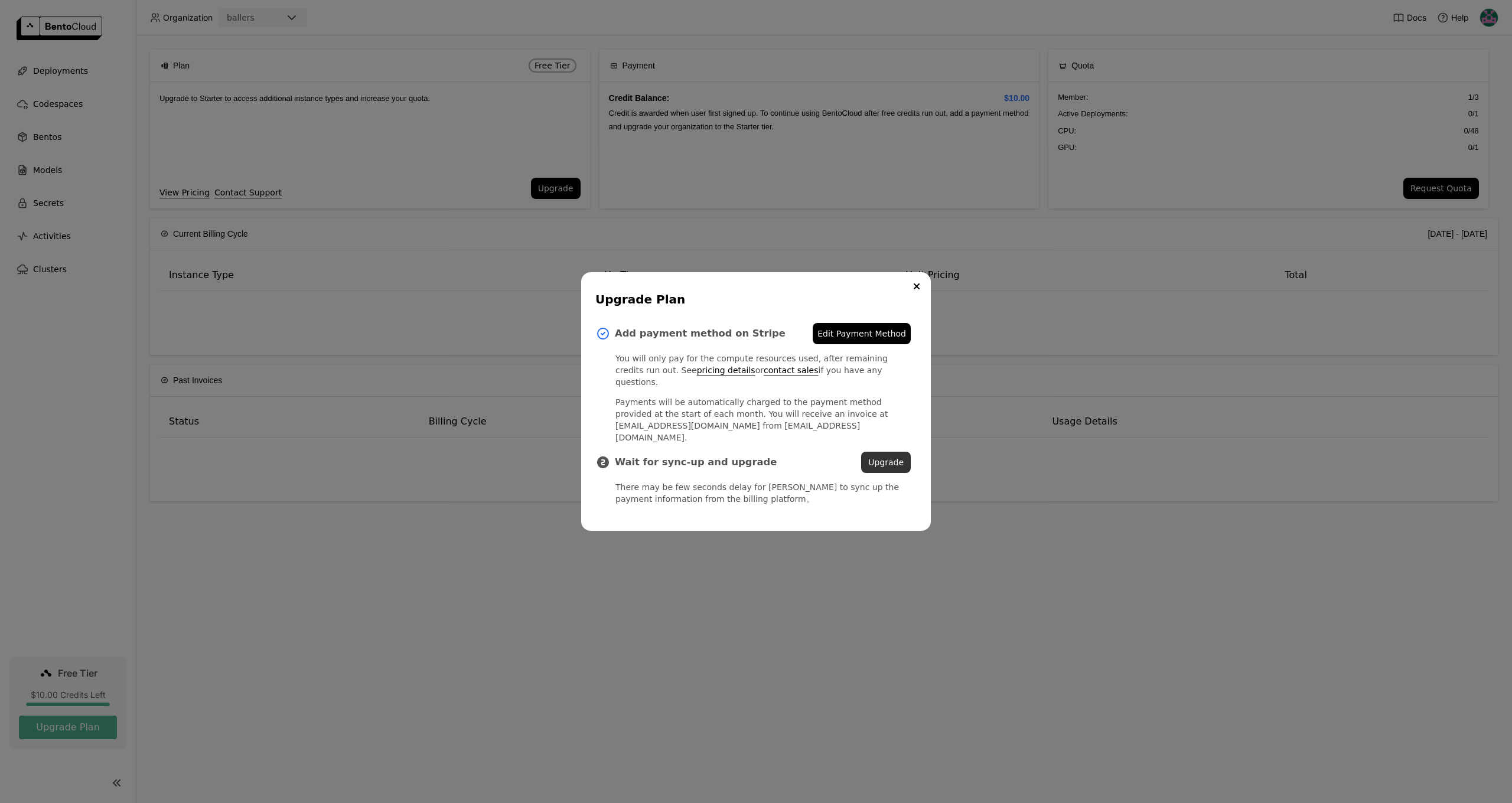
click at [873, 451] on button "Upgrade" at bounding box center [886, 462] width 50 height 21
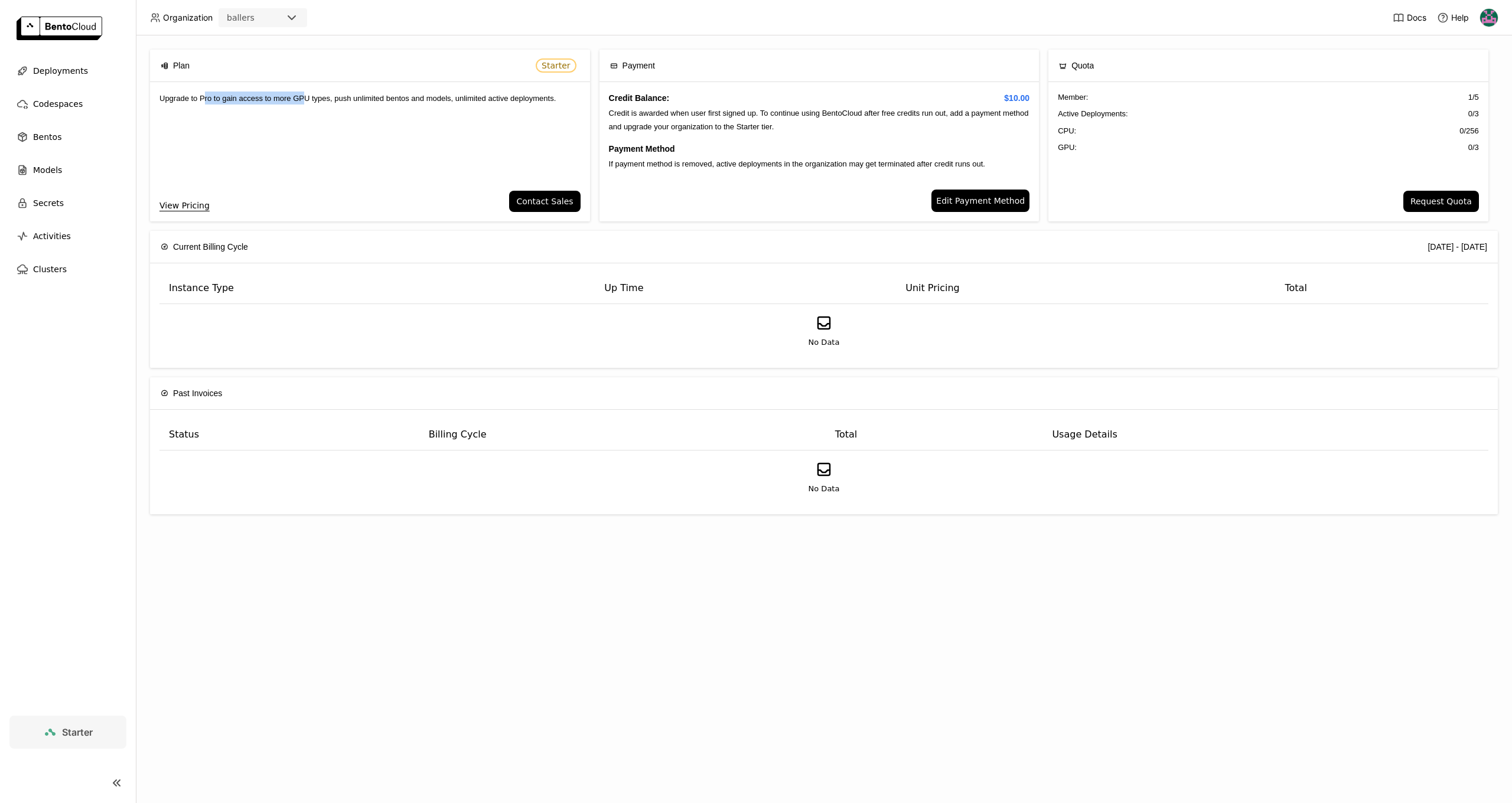
drag, startPoint x: 206, startPoint y: 98, endPoint x: 311, endPoint y: 96, distance: 105.0
click at [311, 96] on span "Upgrade to Pro to gain access to more GPU types, push unlimited bentos and mode…" at bounding box center [357, 98] width 396 height 9
click at [313, 96] on span "Upgrade to Pro to gain access to more GPU types, push unlimited bentos and mode…" at bounding box center [357, 98] width 396 height 9
click at [565, 63] on span "Starter" at bounding box center [556, 66] width 29 height 10
drag, startPoint x: 293, startPoint y: 101, endPoint x: 335, endPoint y: 101, distance: 42.0
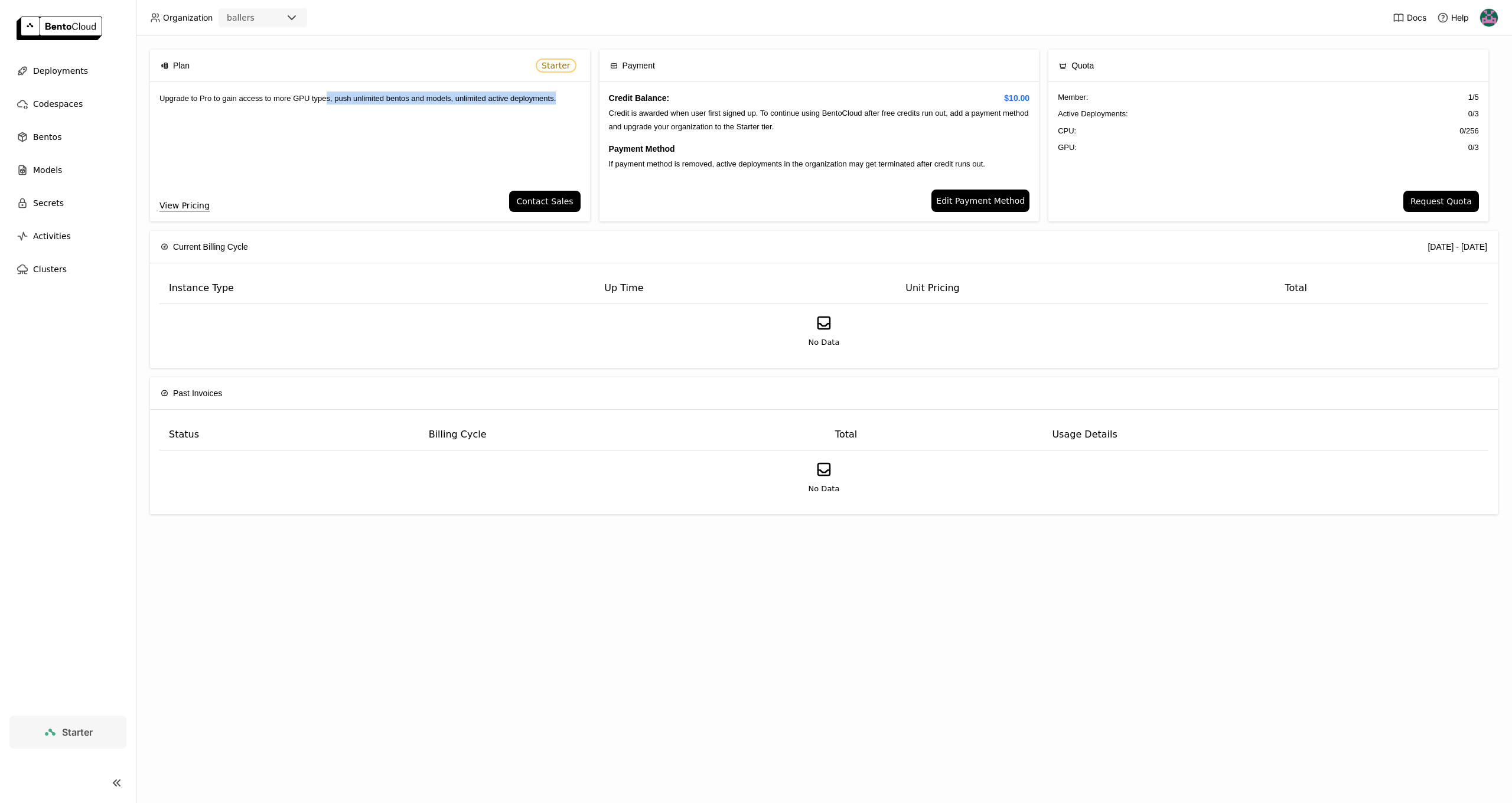
click at [334, 101] on div "Upgrade to Pro to gain access to more GPU types, push unlimited bentos and mode…" at bounding box center [370, 137] width 440 height 109
drag, startPoint x: 335, startPoint y: 101, endPoint x: 352, endPoint y: 110, distance: 19.2
click at [336, 102] on span "Upgrade to Pro to gain access to more GPU types, push unlimited bentos and mode…" at bounding box center [357, 98] width 396 height 9
click at [356, 185] on div "Upgrade to Pro to gain access to more GPU types, push unlimited bentos and mode…" at bounding box center [370, 137] width 440 height 109
click at [1357, 106] on div "Member : 1 / 5 Active Deployments : 0 / 3 CPU: 0 / 256 GPU: 0 / 3" at bounding box center [1268, 137] width 440 height 109
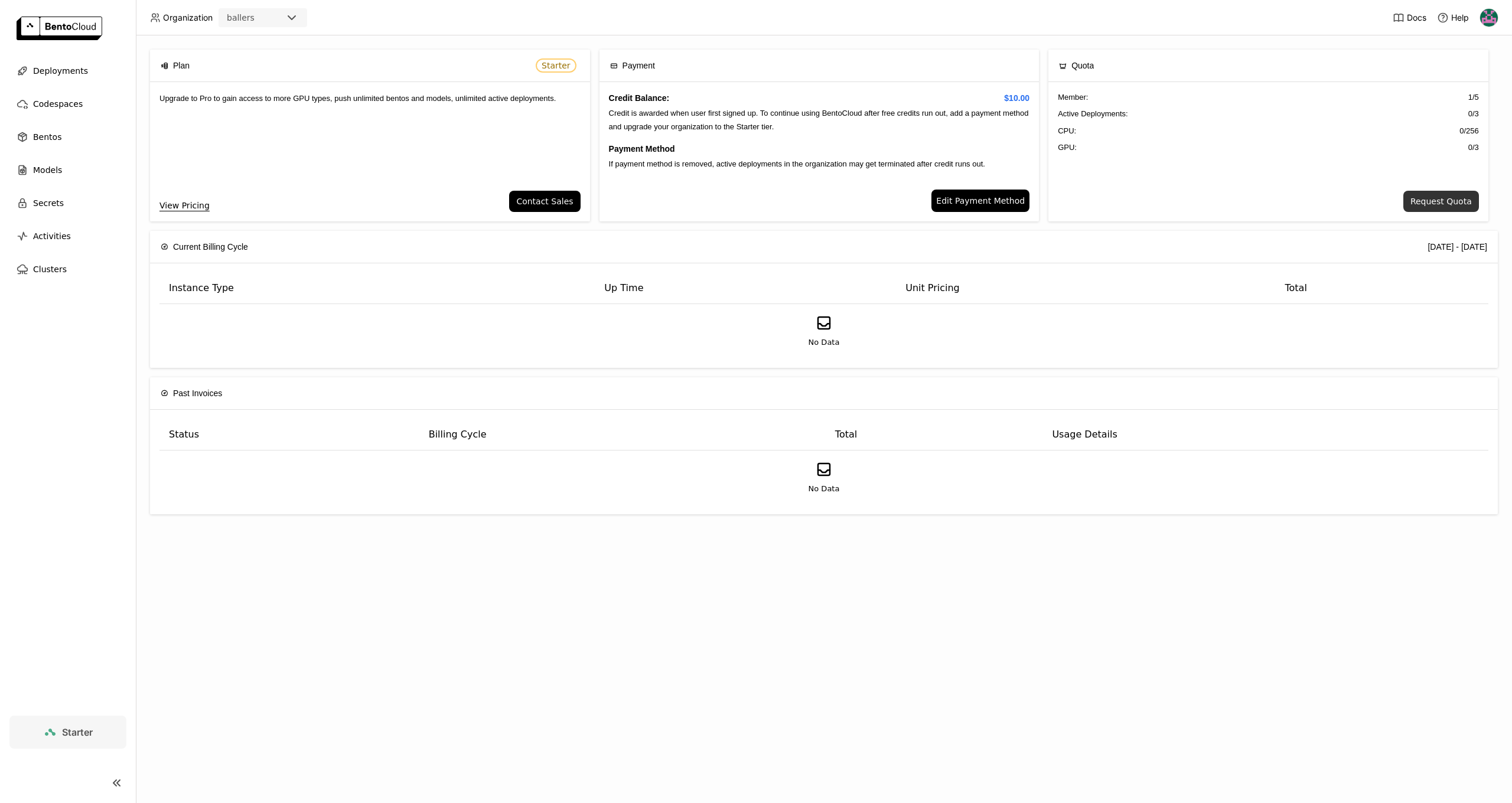
click at [1441, 206] on button "Request Quota" at bounding box center [1441, 201] width 75 height 21
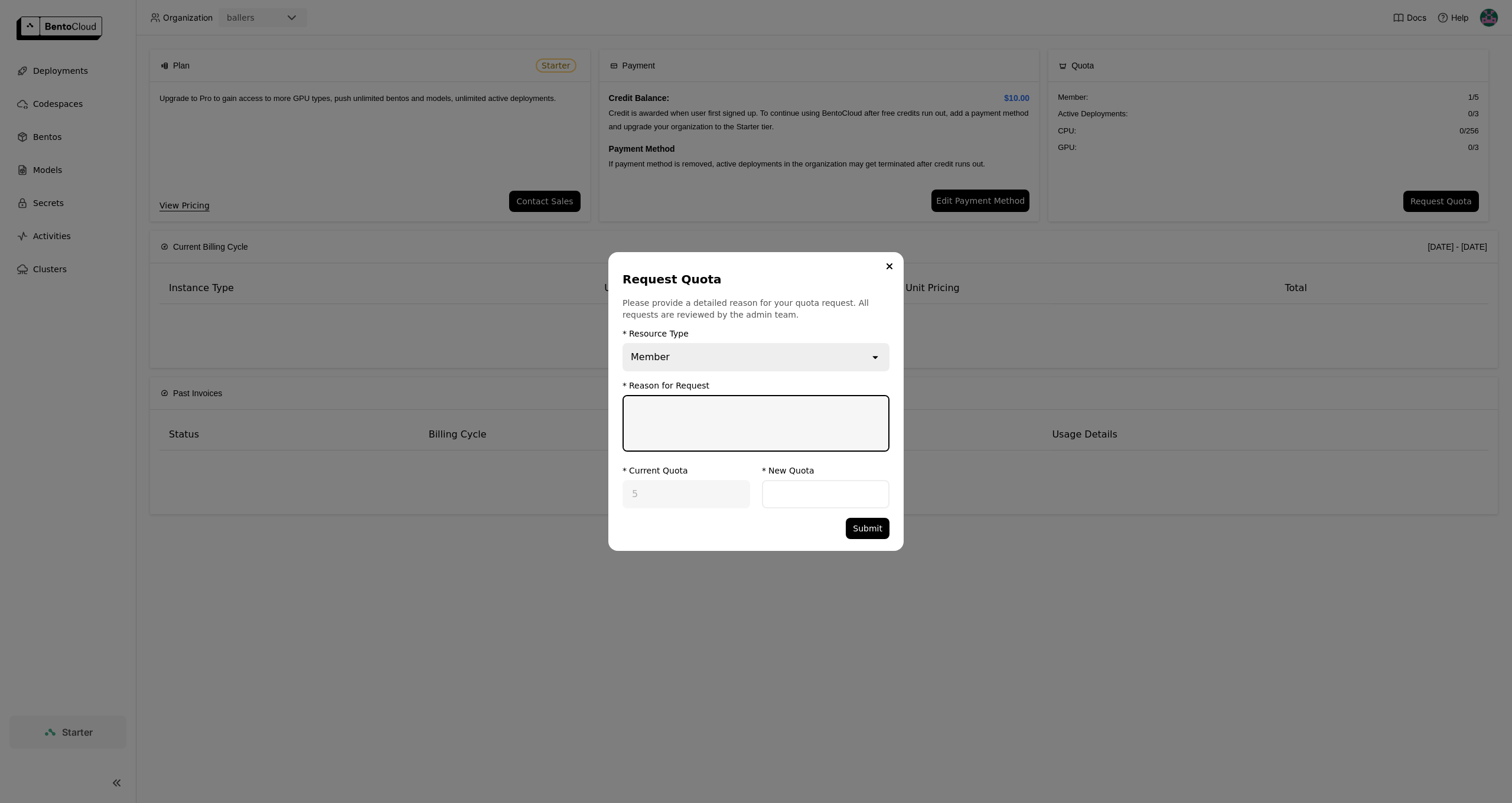
drag, startPoint x: 744, startPoint y: 414, endPoint x: 762, endPoint y: 368, distance: 49.4
click at [744, 411] on textarea "dialog" at bounding box center [755, 423] width 265 height 54
click at [789, 342] on div "* Resource Type Member open" at bounding box center [756, 350] width 267 height 43
click at [796, 356] on div "Member" at bounding box center [746, 357] width 246 height 26
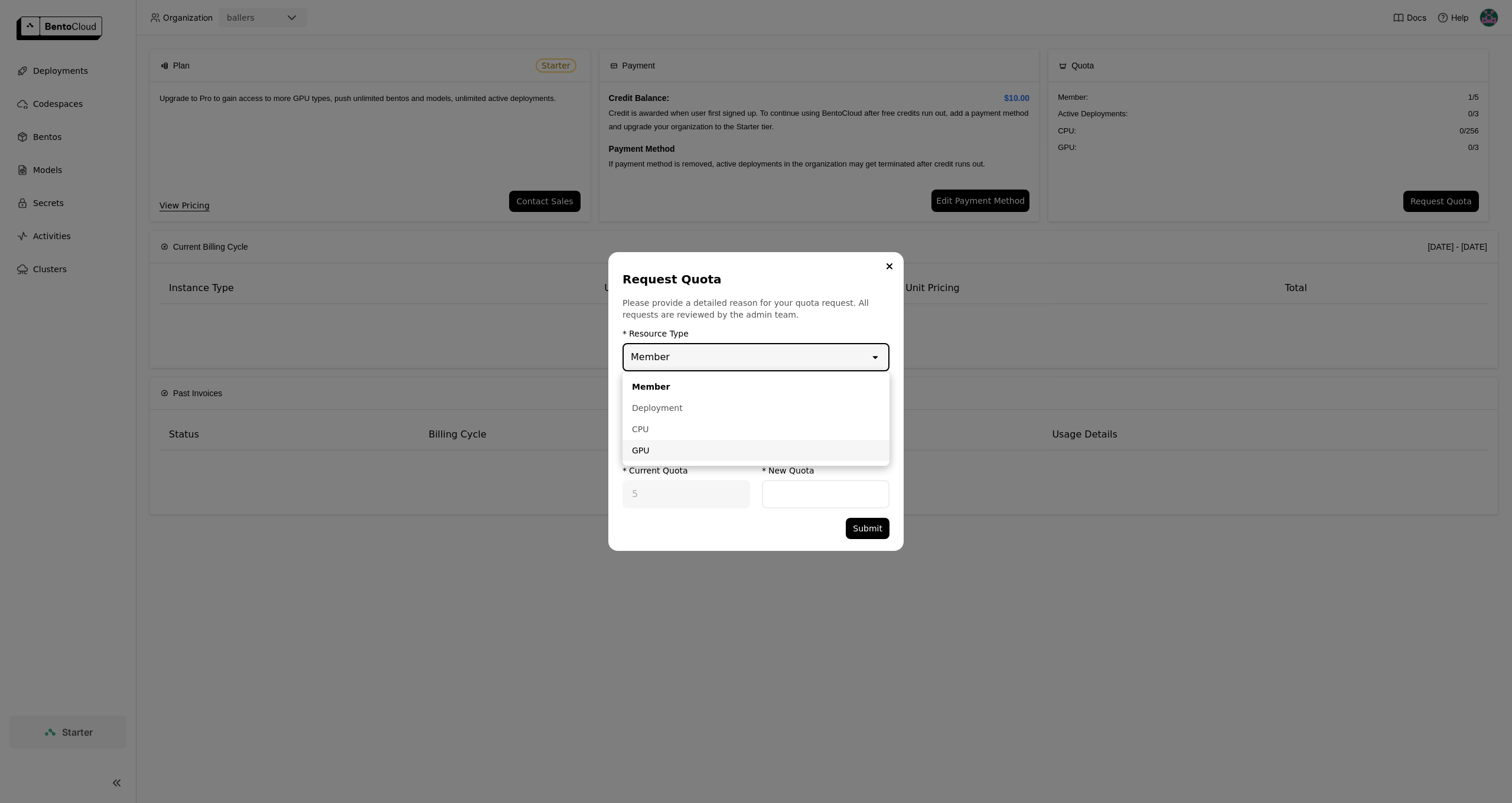
click at [659, 446] on div "GPU" at bounding box center [755, 450] width 248 height 12
type input "3"
click at [681, 410] on textarea "dialog" at bounding box center [755, 423] width 265 height 54
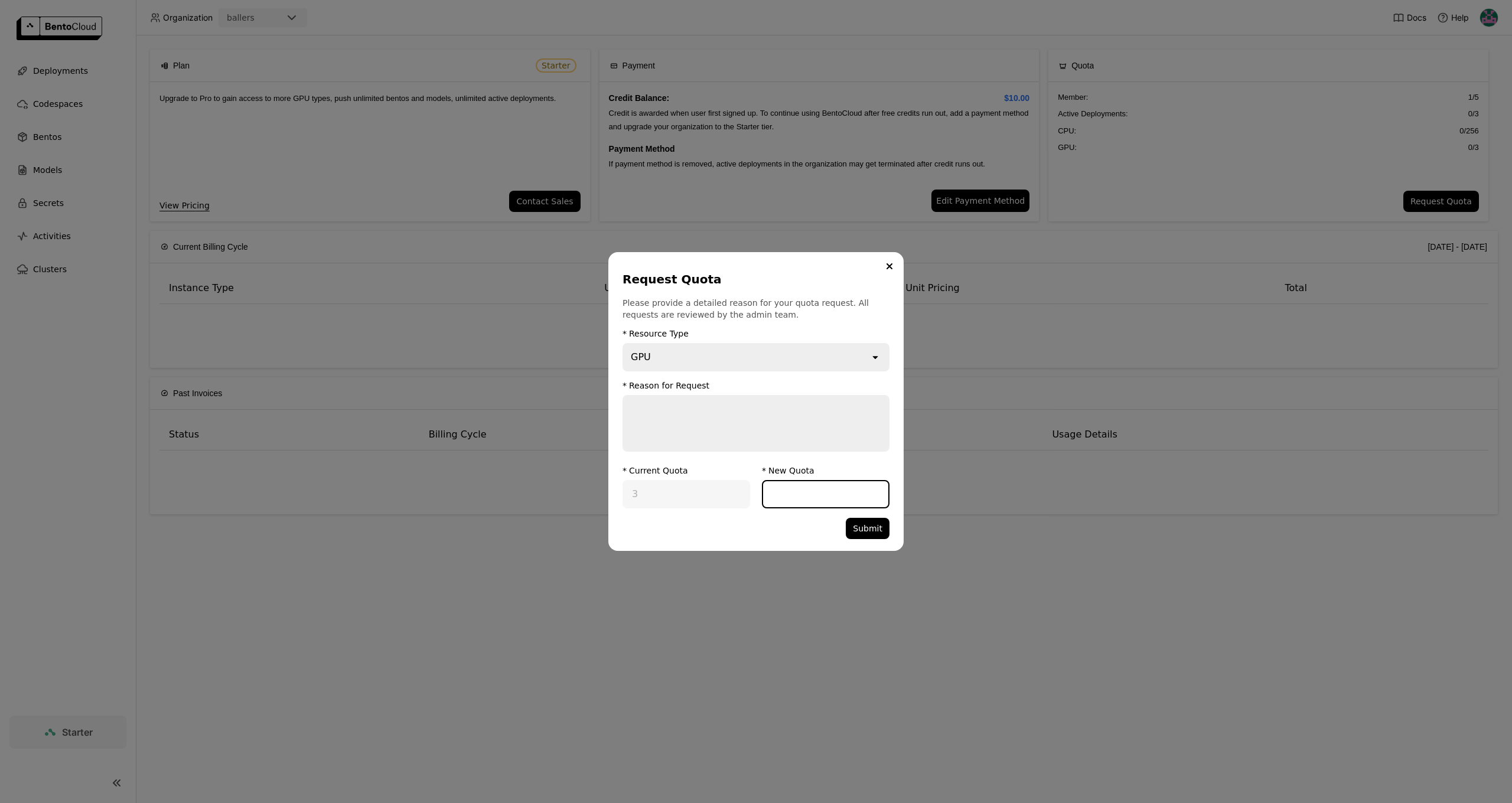
click at [809, 495] on input "dialog" at bounding box center [825, 494] width 125 height 26
type input "0"
click at [888, 264] on icon "Close" at bounding box center [889, 266] width 5 height 5
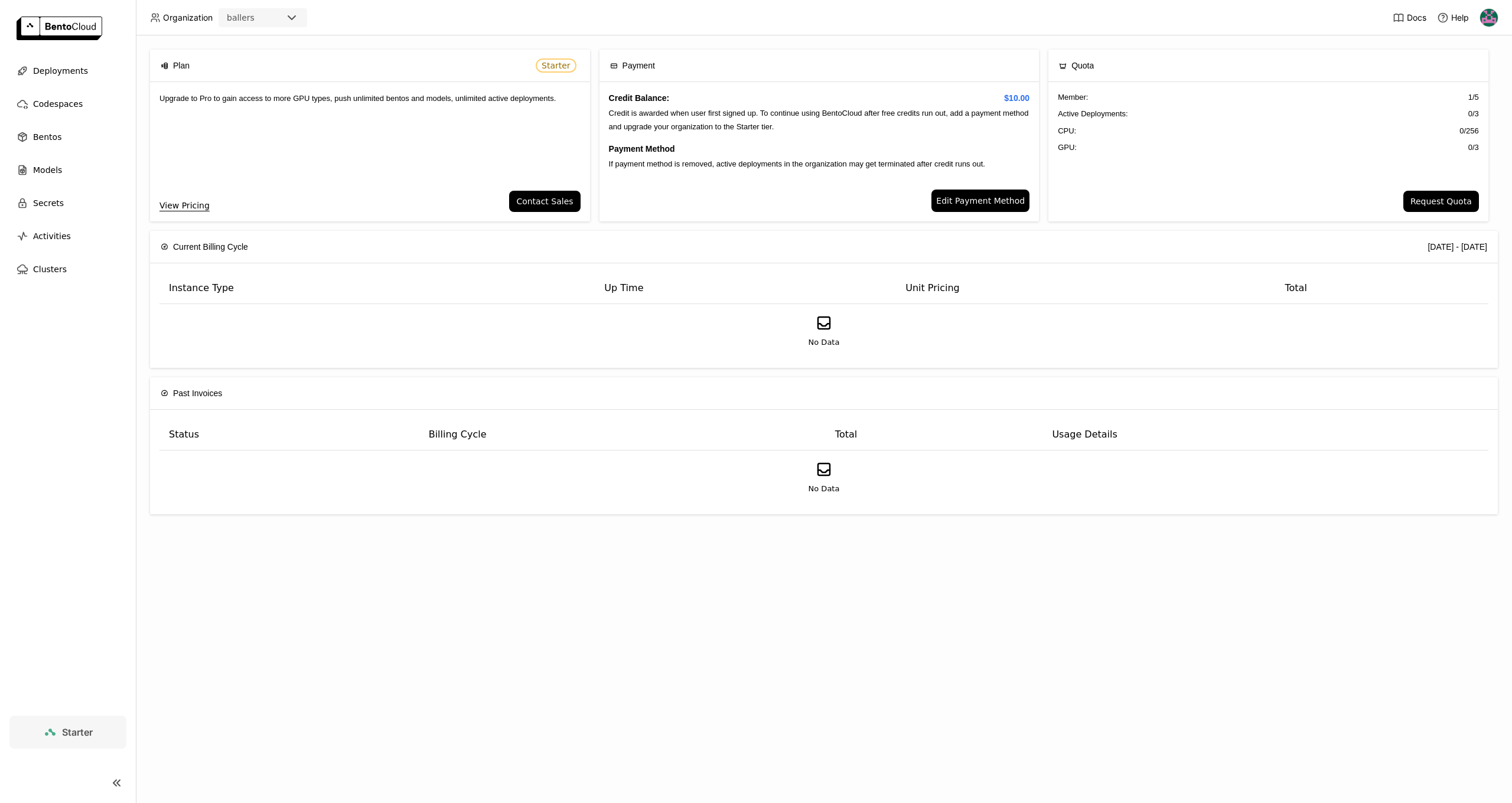
click at [56, 728] on icon at bounding box center [50, 732] width 14 height 14
click at [74, 730] on span "Starter" at bounding box center [77, 732] width 31 height 12
click at [75, 735] on span "Starter" at bounding box center [77, 732] width 31 height 12
drag, startPoint x: 547, startPoint y: 179, endPoint x: 539, endPoint y: 177, distance: 8.2
click at [545, 178] on div "Upgrade to Pro to gain access to more GPU types, push unlimited bentos and mode…" at bounding box center [370, 137] width 440 height 109
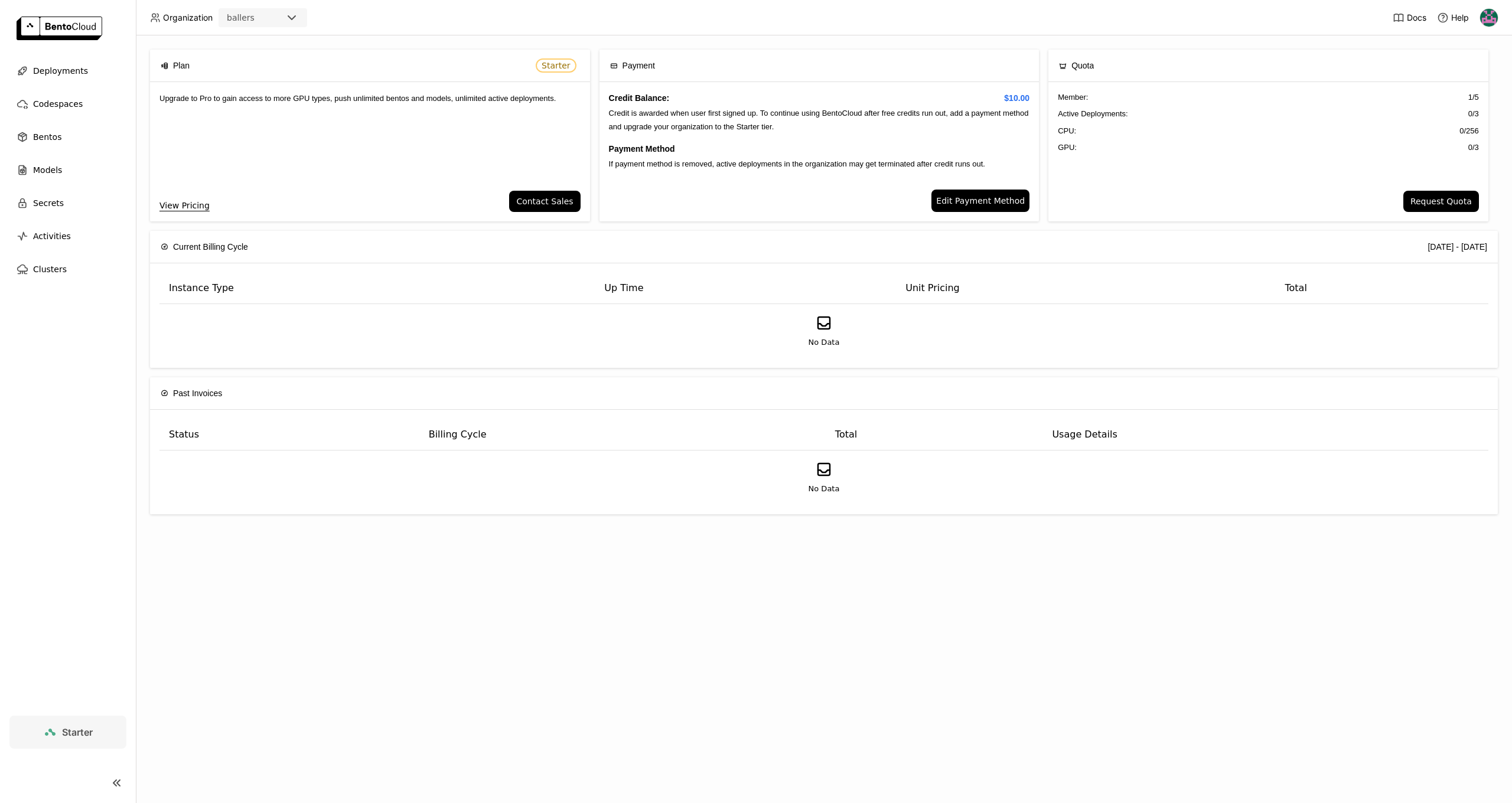
scroll to position [1, 0]
click at [202, 205] on link "View Pricing" at bounding box center [184, 205] width 50 height 13
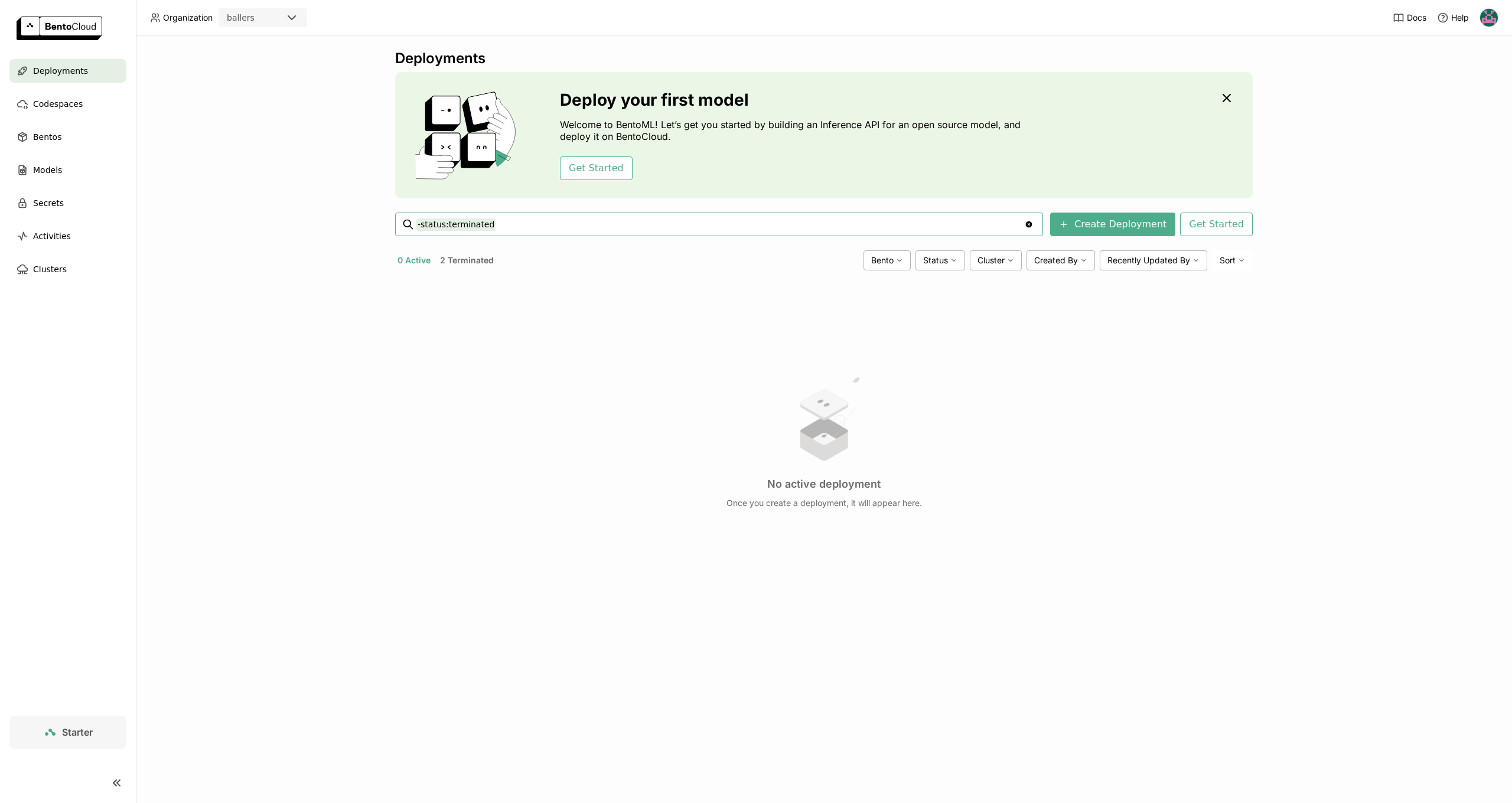
drag, startPoint x: 493, startPoint y: 225, endPoint x: 391, endPoint y: 221, distance: 102.1
click at [391, 221] on div "Deployments Deploy your first model Welcome to BentoML! Let’s get you started b…" at bounding box center [824, 419] width 1376 height 767
click at [213, 654] on div "Deployments Deploy your first model Welcome to BentoML! Let’s get you started b…" at bounding box center [824, 419] width 1376 height 767
drag, startPoint x: 413, startPoint y: 262, endPoint x: 437, endPoint y: 262, distance: 24.0
click at [416, 262] on button "0 Active" at bounding box center [414, 260] width 38 height 15
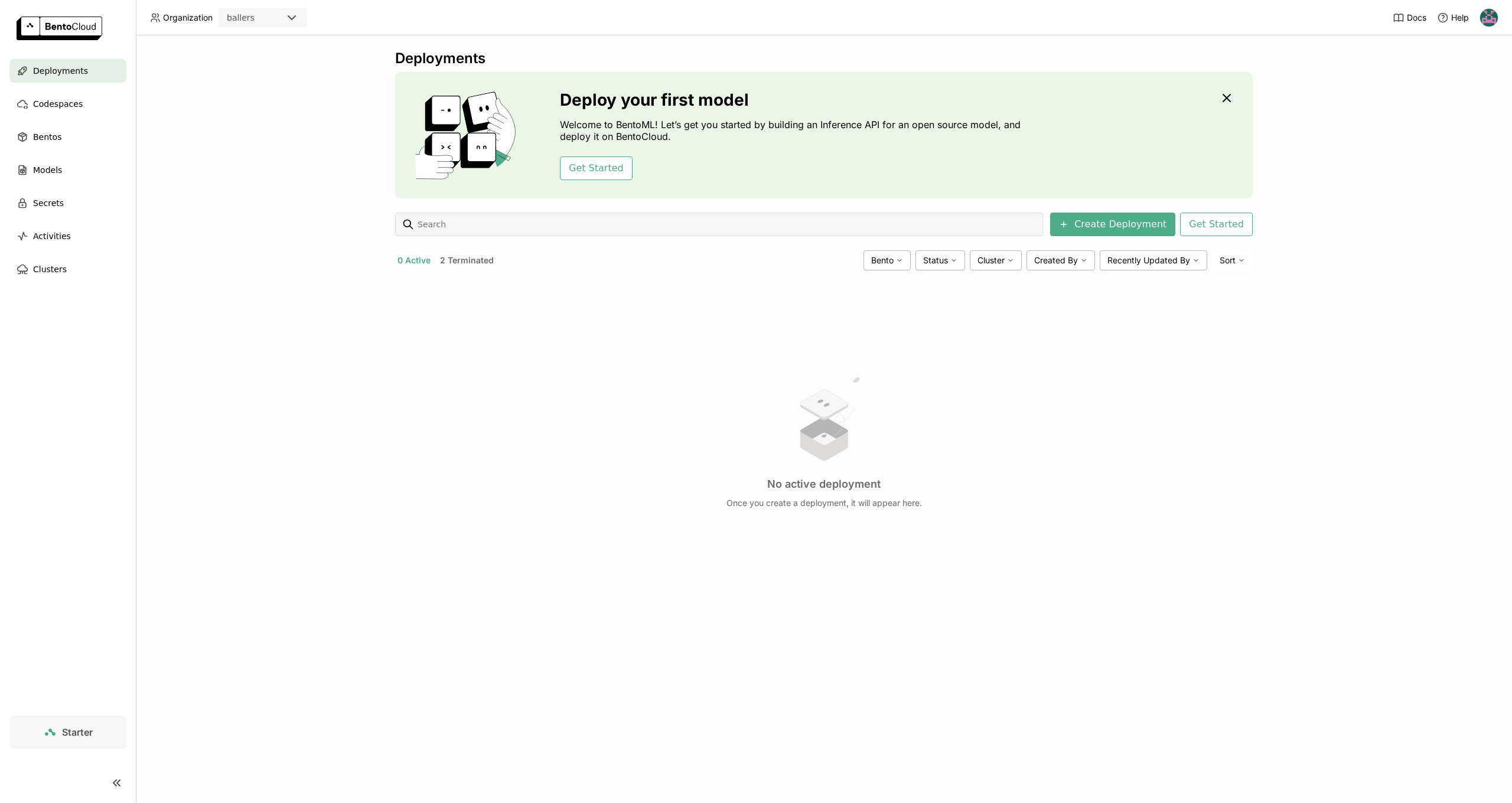
click at [466, 261] on button "2 Terminated" at bounding box center [467, 260] width 59 height 15
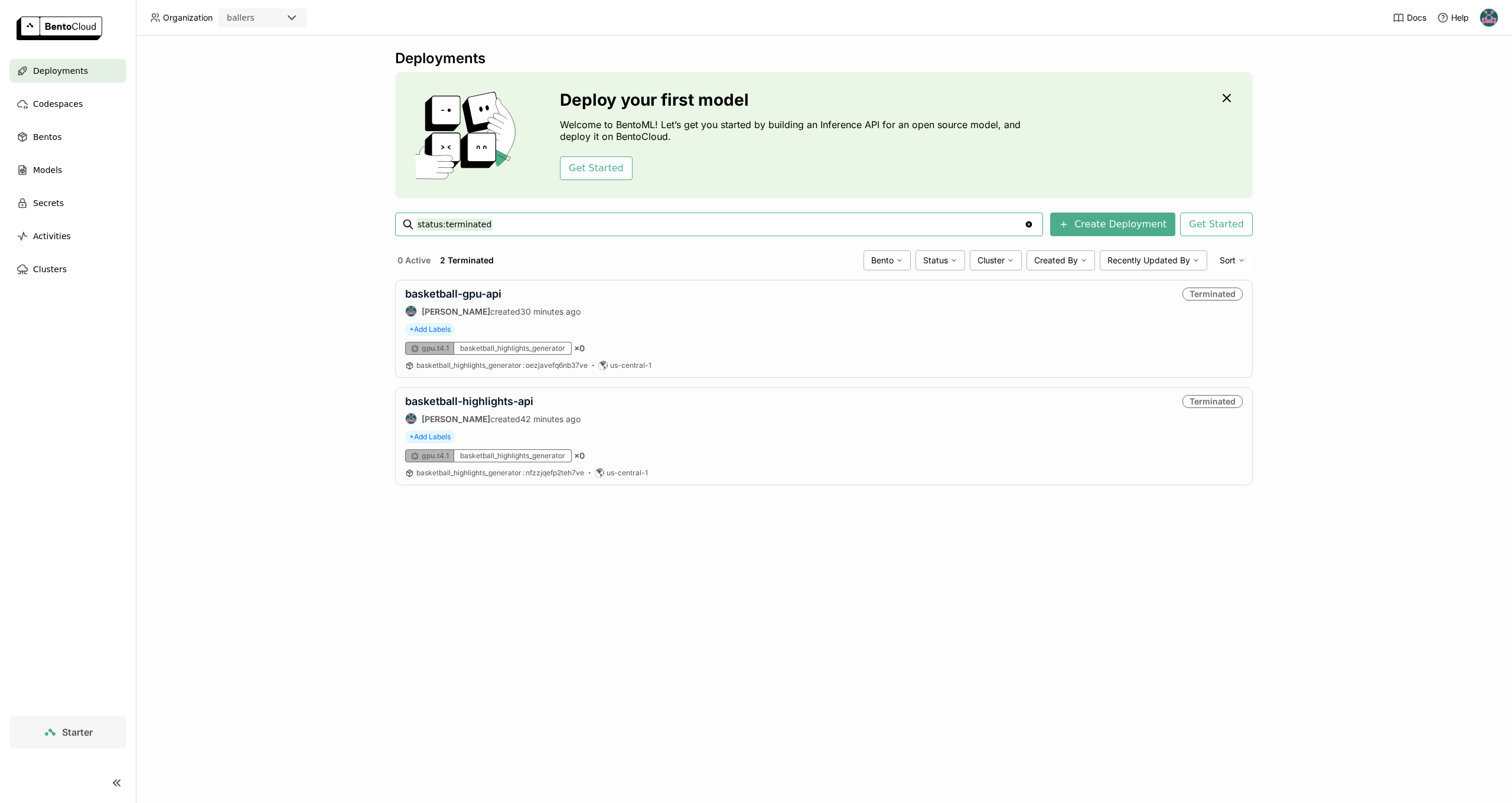
drag, startPoint x: 558, startPoint y: 585, endPoint x: 575, endPoint y: 529, distance: 58.5
click at [558, 585] on div "Deployments Deploy your first model Welcome to BentoML! Let’s get you started b…" at bounding box center [824, 419] width 1376 height 767
click at [734, 343] on div "gpu.t4.1 basketball_highlights_generator × 0" at bounding box center [824, 348] width 838 height 13
click at [419, 262] on button "0 Active" at bounding box center [414, 260] width 38 height 15
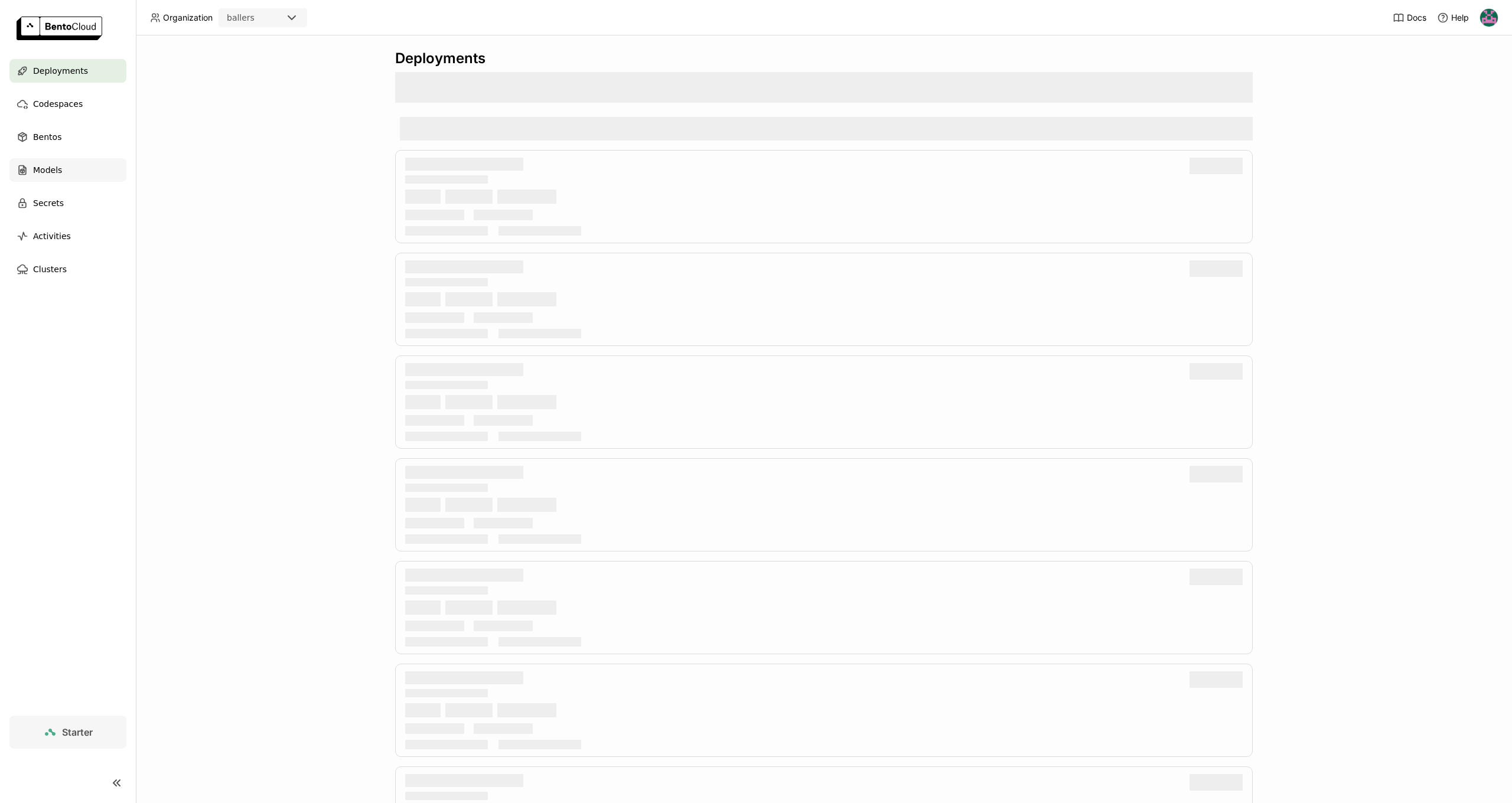
click at [48, 171] on span "Models" at bounding box center [47, 170] width 29 height 14
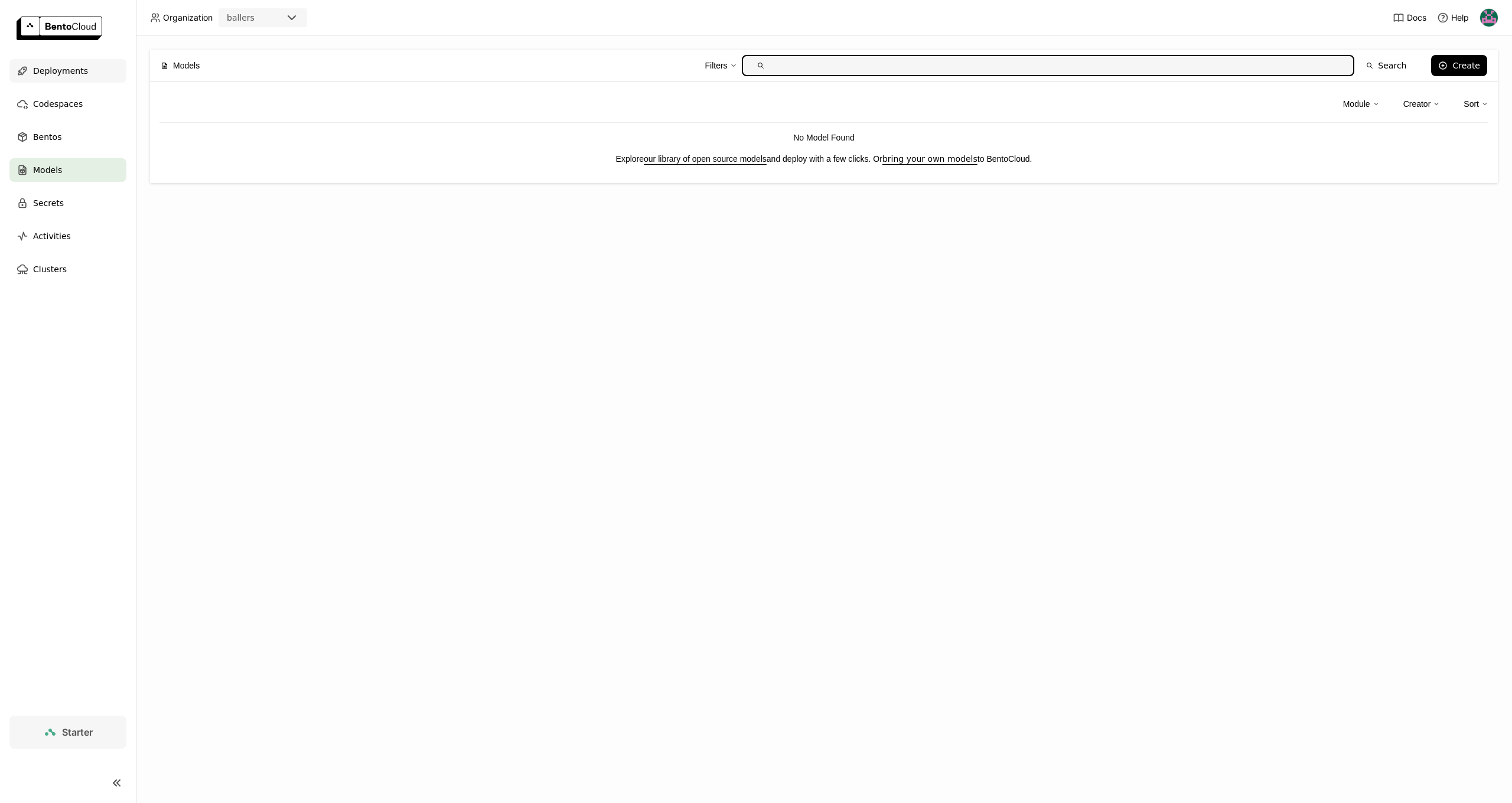
click at [58, 70] on span "Deployments" at bounding box center [60, 70] width 55 height 14
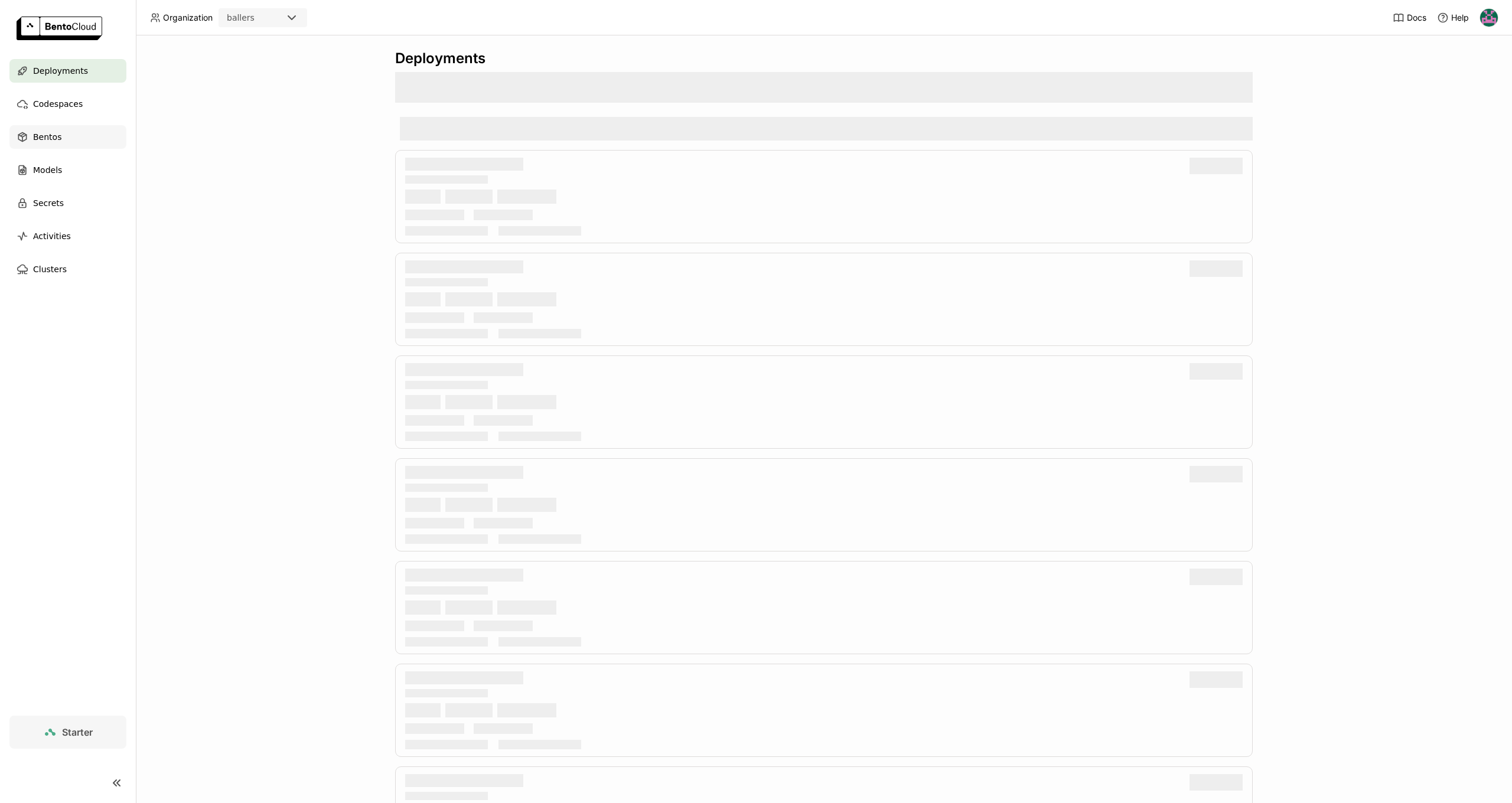
click at [49, 142] on span "Bentos" at bounding box center [47, 137] width 29 height 14
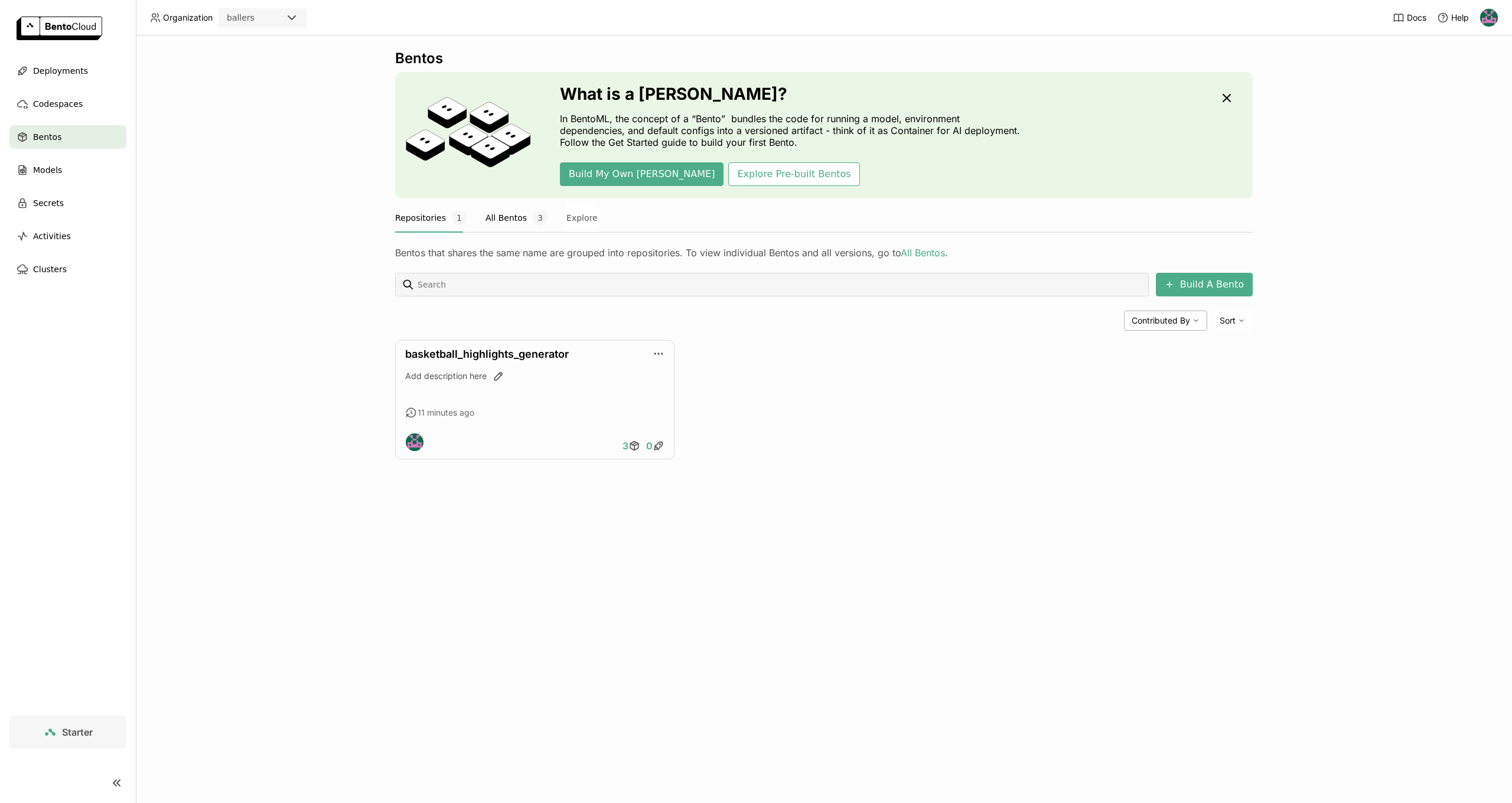
click at [500, 216] on button "All Bentos 3" at bounding box center [516, 218] width 62 height 29
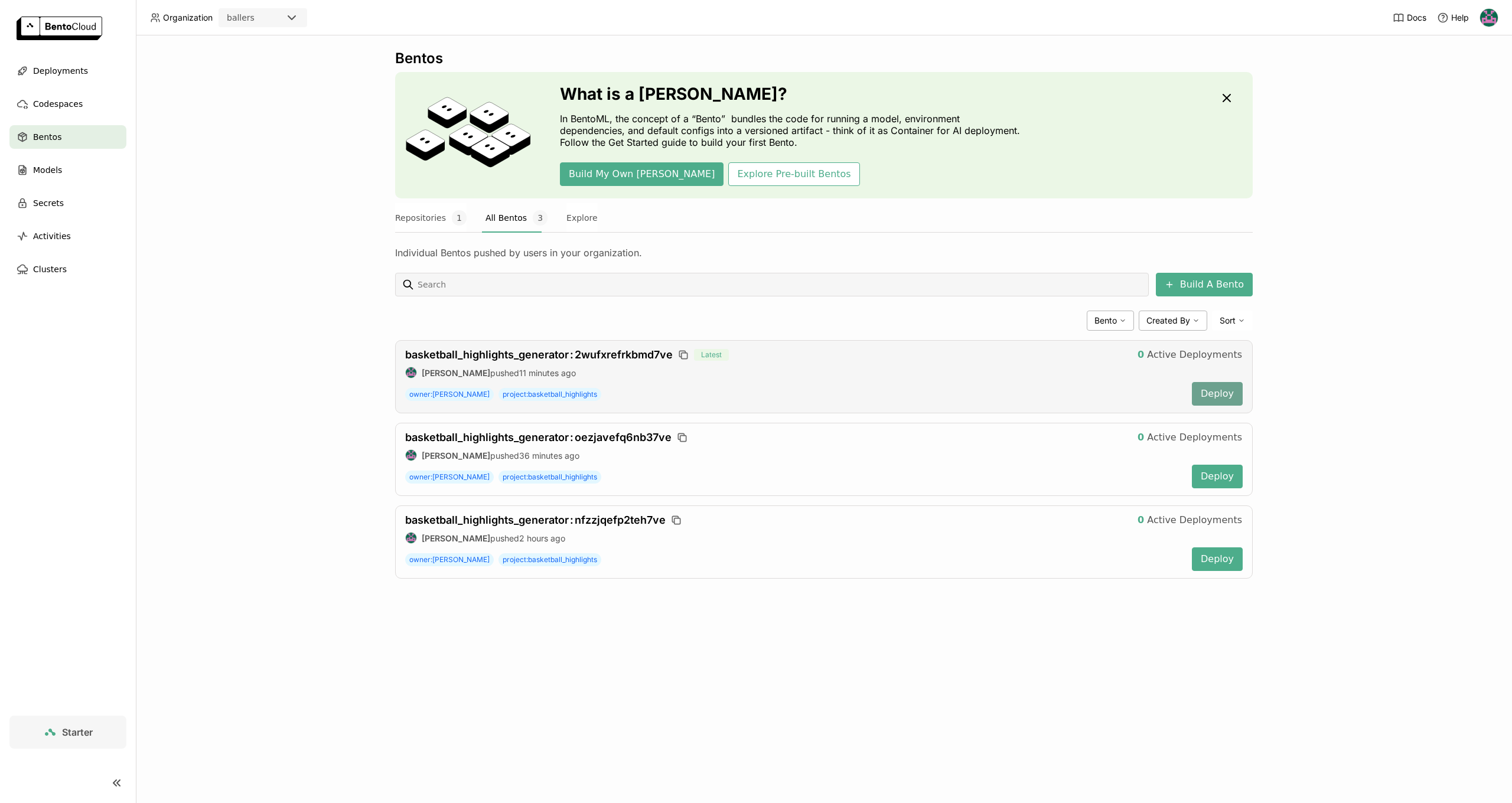
click at [1233, 390] on button "Deploy" at bounding box center [1217, 393] width 51 height 24
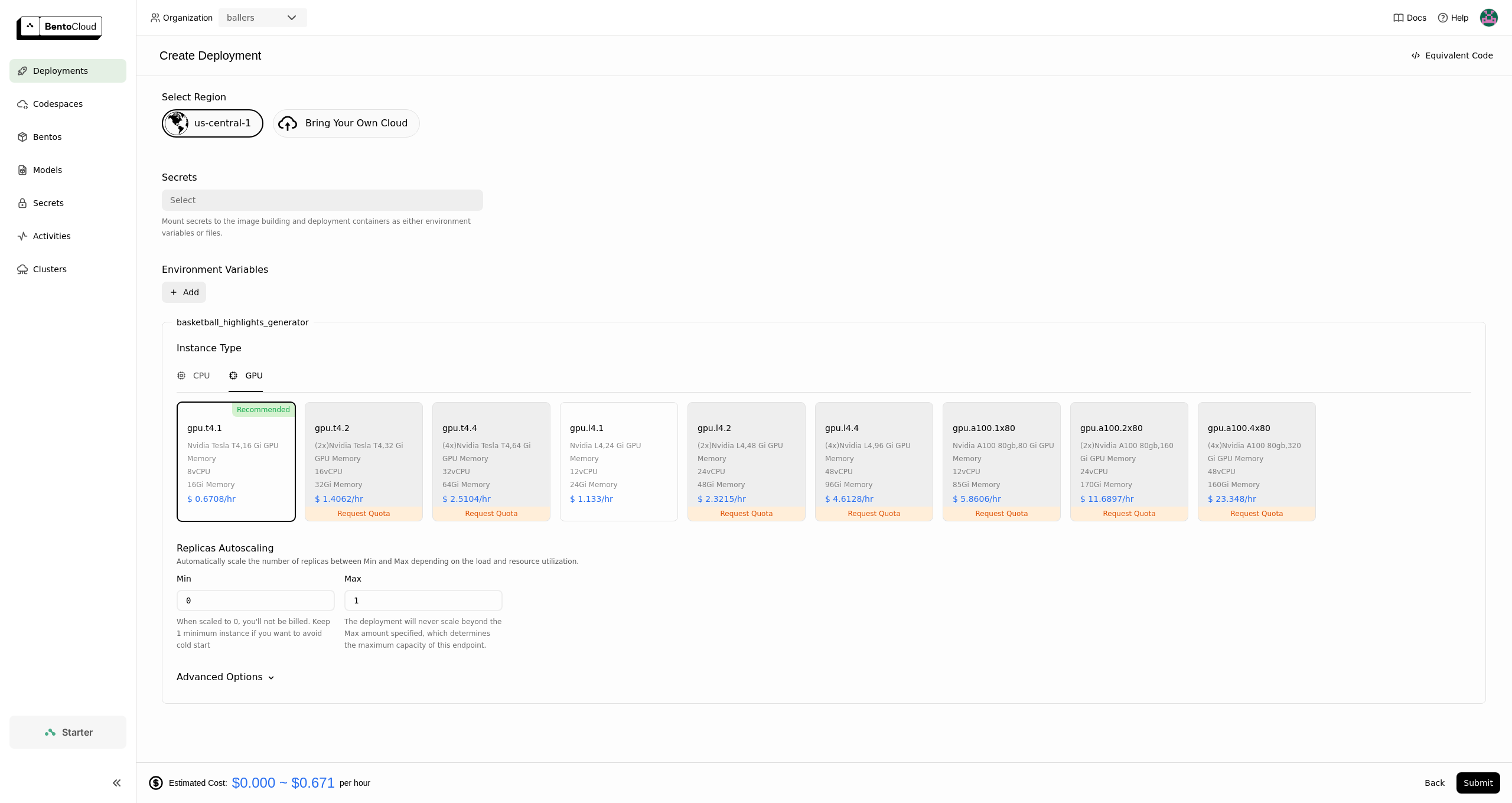
scroll to position [283, 0]
click at [1487, 780] on button "Submit" at bounding box center [1478, 783] width 44 height 21
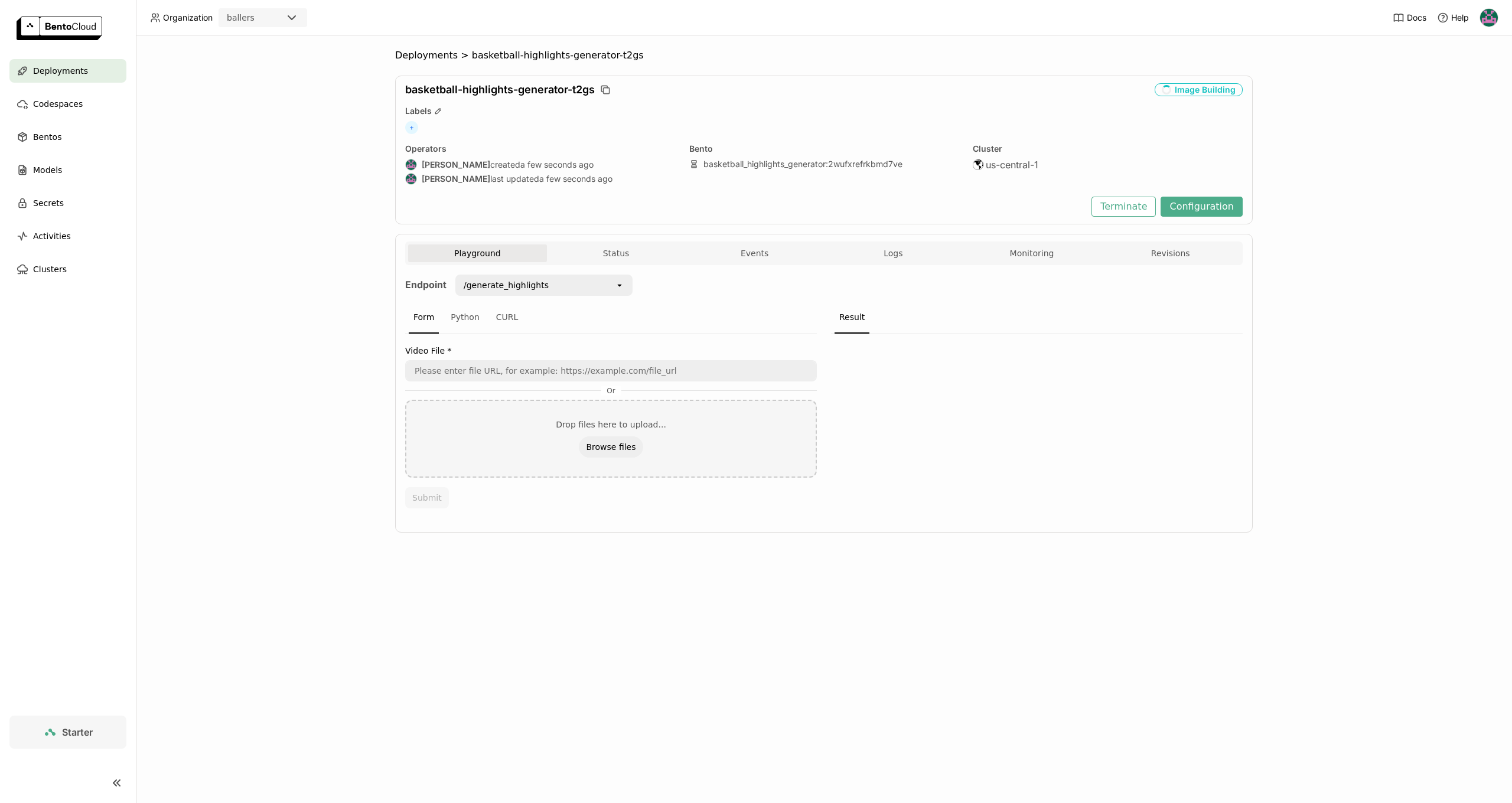
scroll to position [1, 1]
click at [923, 247] on button "Logs" at bounding box center [893, 253] width 139 height 17
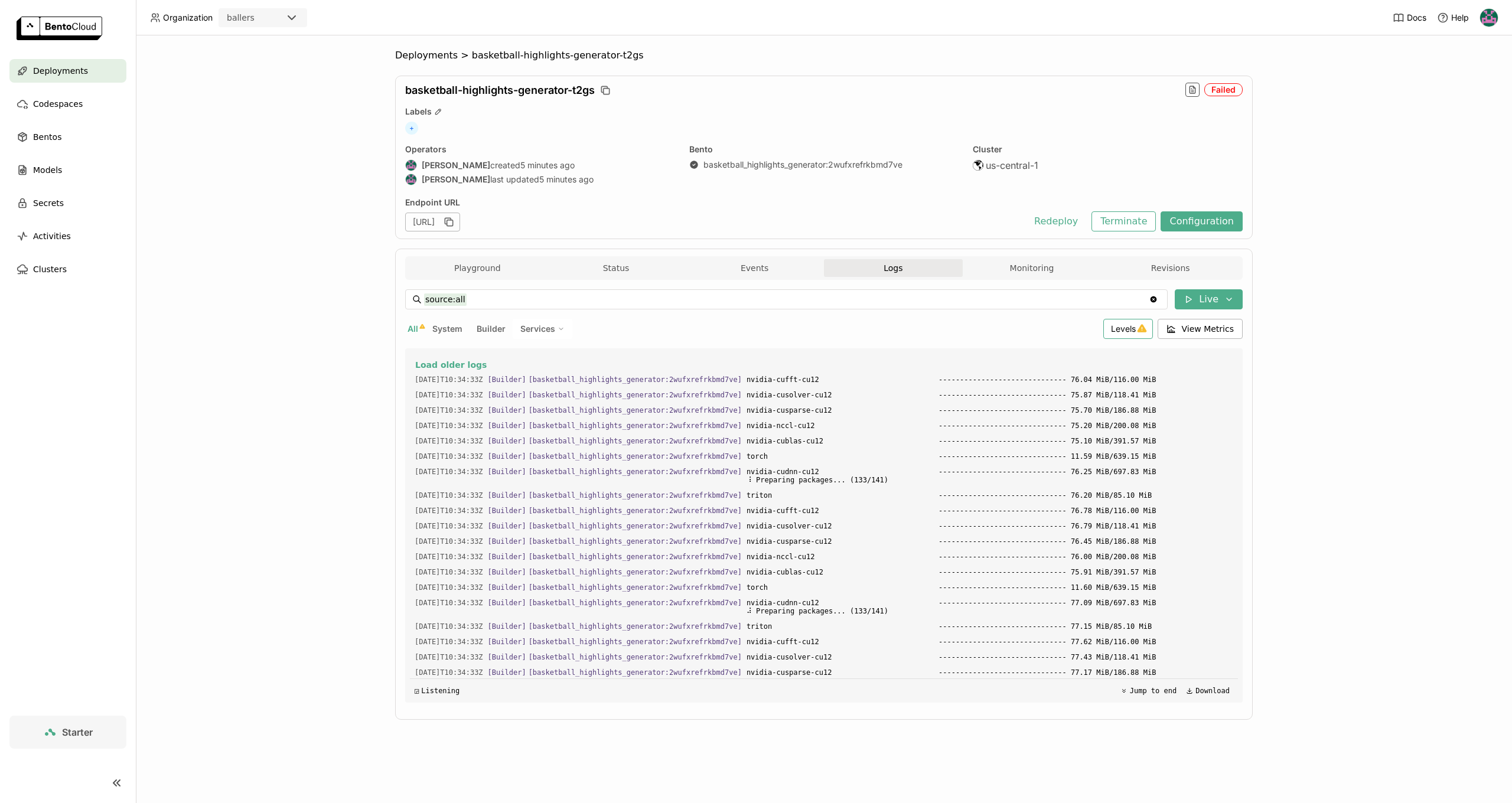
click at [1140, 322] on div "Levels" at bounding box center [1127, 329] width 50 height 20
click at [1129, 329] on span "Levels" at bounding box center [1123, 329] width 25 height 10
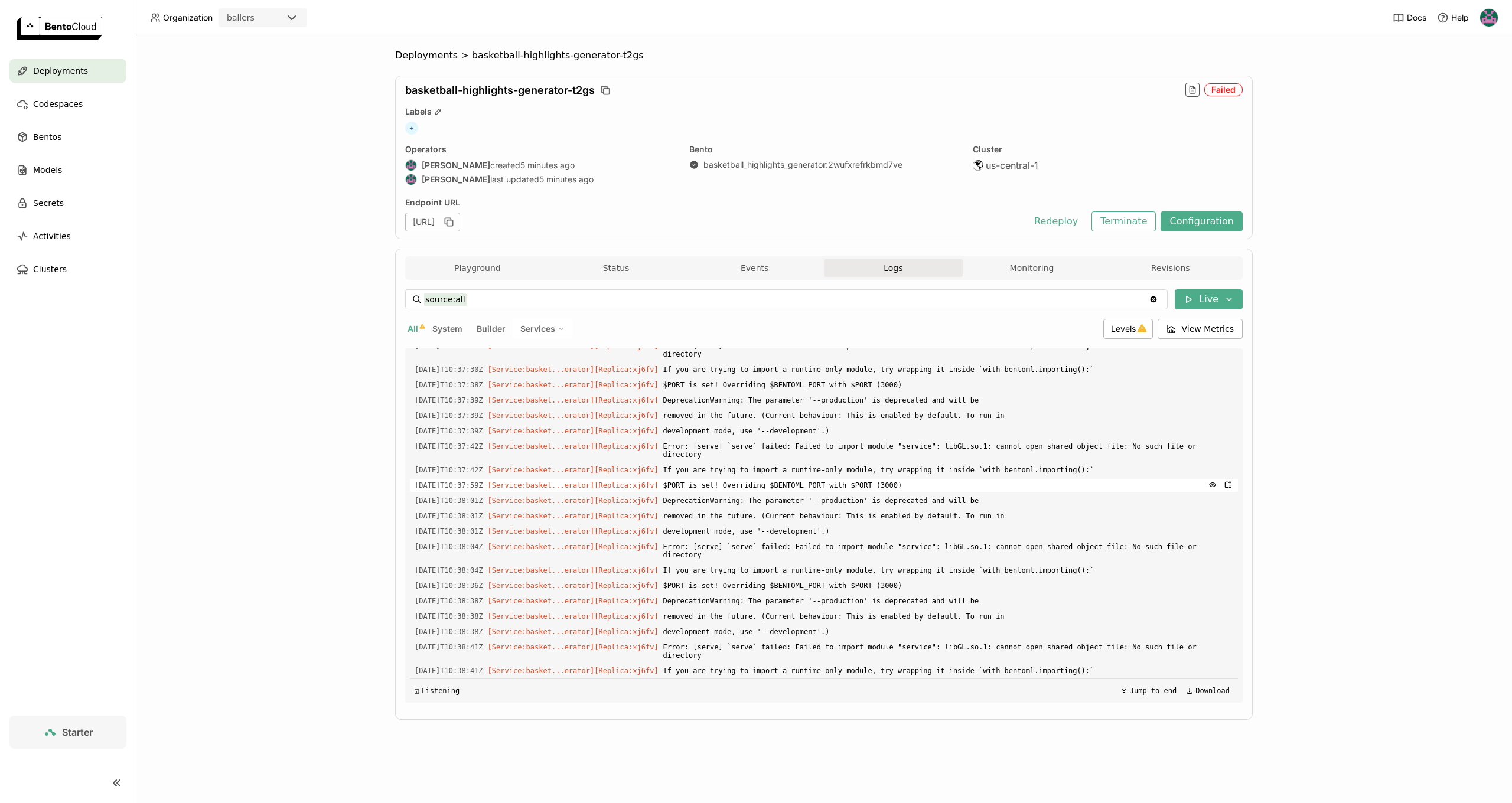
click at [921, 490] on span "$PORT is set! Overriding $BENTOML_PORT with $PORT (3000)" at bounding box center [948, 485] width 570 height 13
drag, startPoint x: 658, startPoint y: 673, endPoint x: 748, endPoint y: 668, distance: 90.1
click at [748, 668] on div "2025-08-30T10:38:41Z [Service:basket...erator] [Replica: xj6fv ] If you are try…" at bounding box center [824, 670] width 828 height 13
click at [748, 668] on span "If you are trying to import a runtime-only module, try wrapping it inside `with…" at bounding box center [948, 670] width 570 height 13
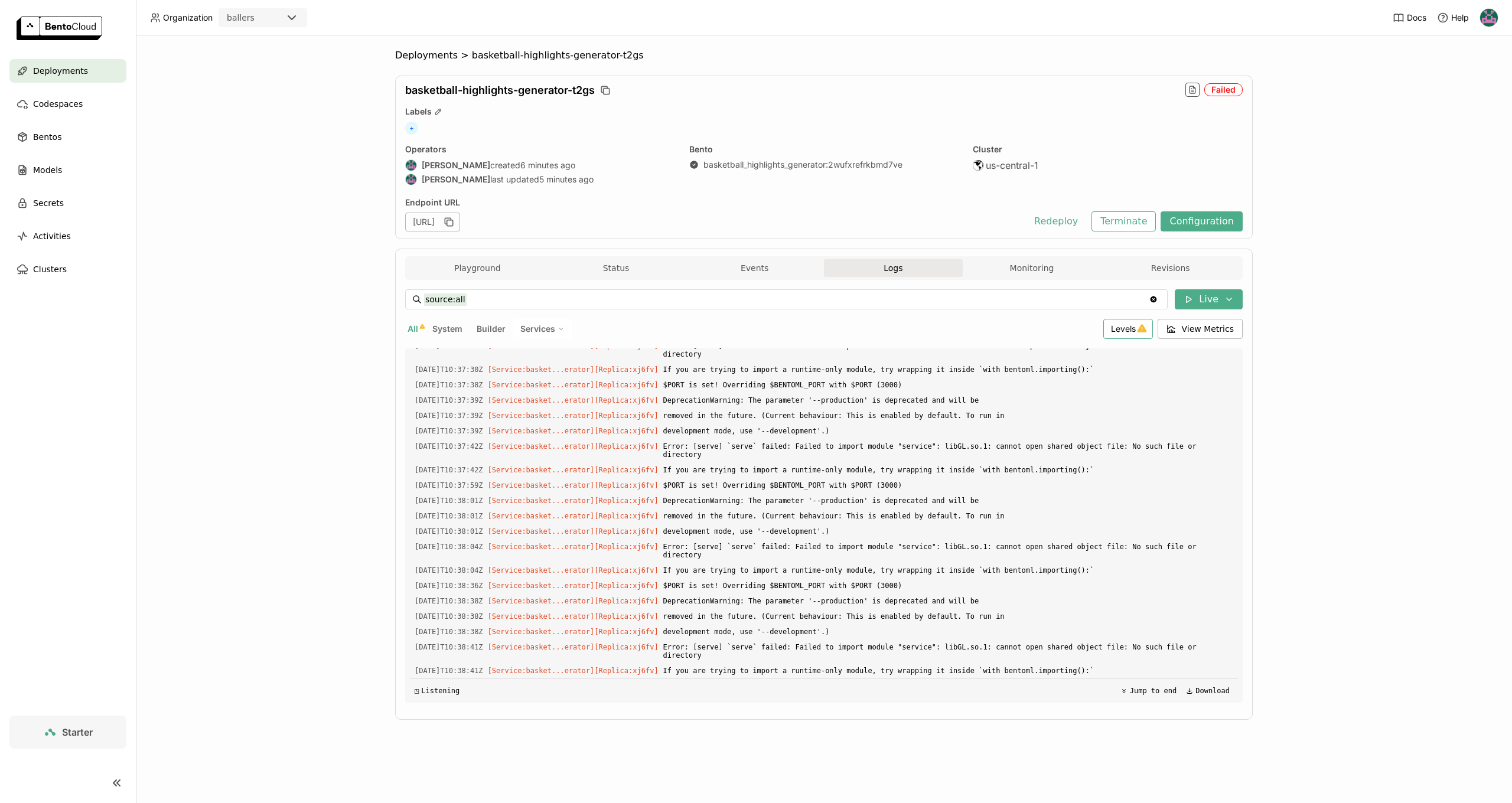
click at [1129, 327] on span "Levels" at bounding box center [1123, 329] width 25 height 10
click at [1069, 412] on div "Warning" at bounding box center [1082, 414] width 128 height 14
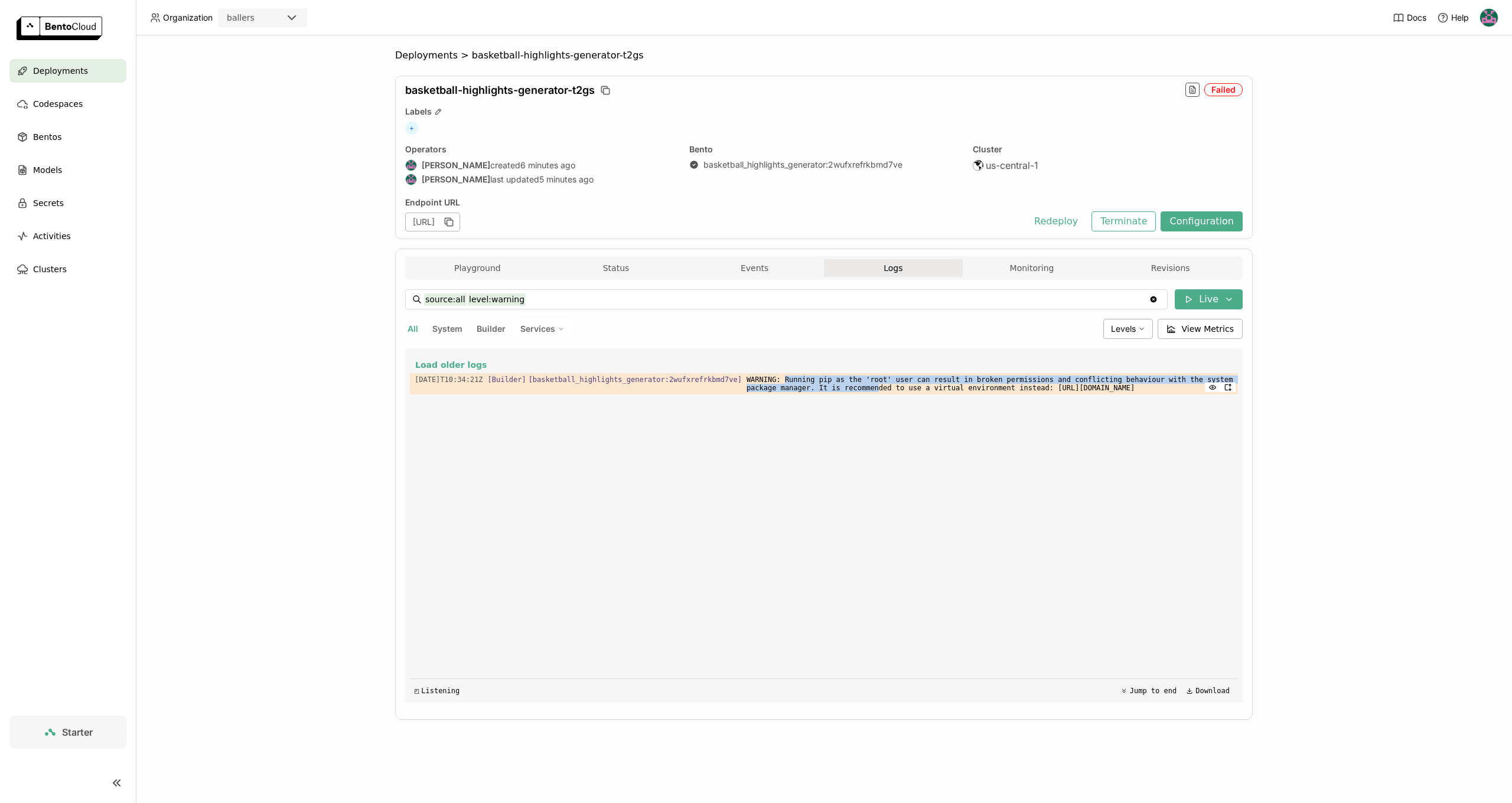
drag, startPoint x: 803, startPoint y: 377, endPoint x: 924, endPoint y: 385, distance: 121.3
click at [924, 385] on span "WARNING: Running pip as the 'root' user can result in broken permissions and co…" at bounding box center [989, 384] width 487 height 21
drag, startPoint x: 938, startPoint y: 385, endPoint x: 1047, endPoint y: 384, distance: 109.0
click at [1043, 383] on span "WARNING: Running pip as the 'root' user can result in broken permissions and co…" at bounding box center [989, 384] width 487 height 21
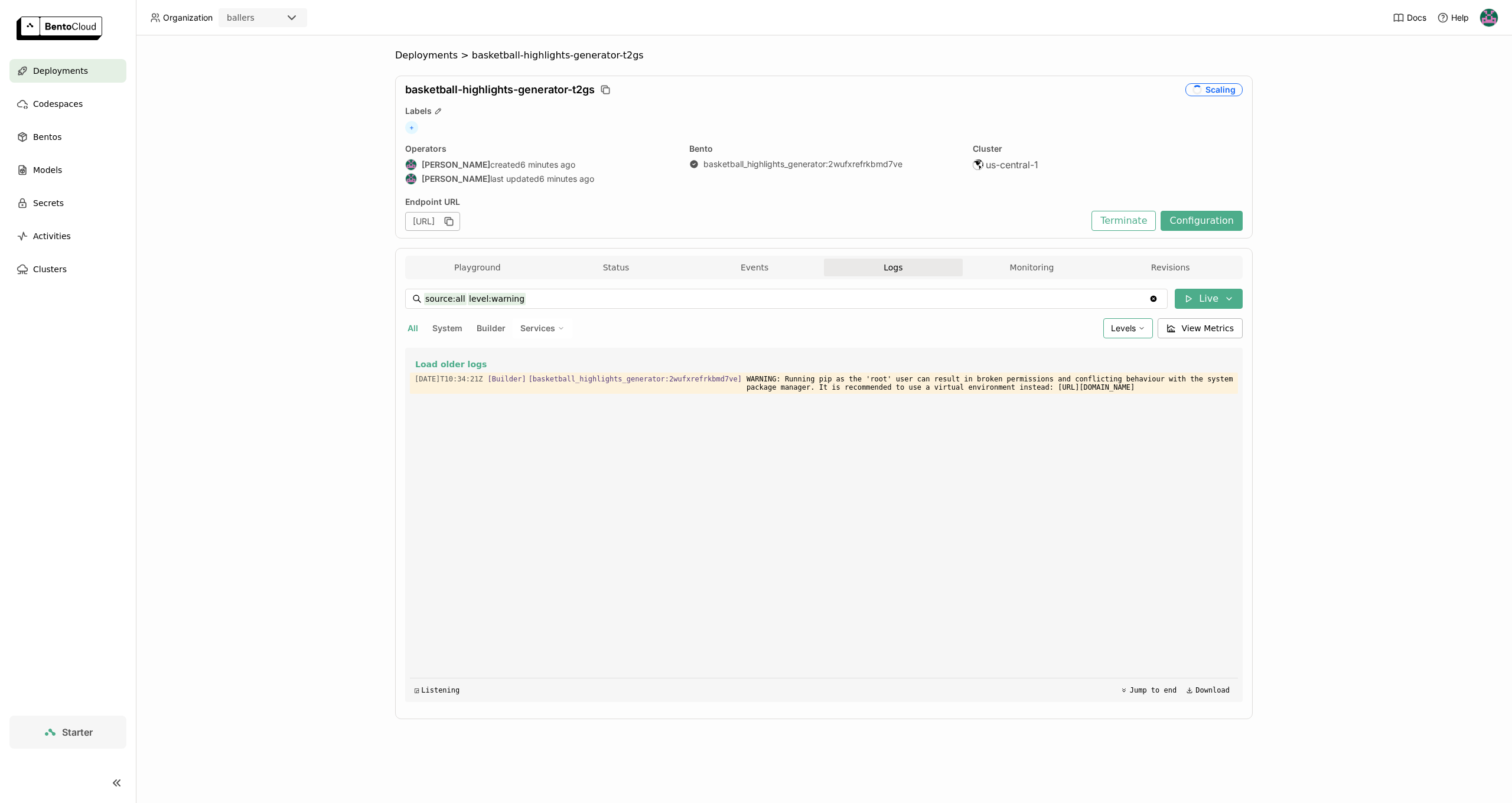
click at [1129, 325] on span "Levels" at bounding box center [1123, 328] width 25 height 10
click at [1046, 434] on li "Error" at bounding box center [1081, 442] width 142 height 29
click at [1116, 333] on span "Levels" at bounding box center [1123, 328] width 25 height 10
click at [1037, 428] on li "Warning" at bounding box center [1081, 414] width 142 height 29
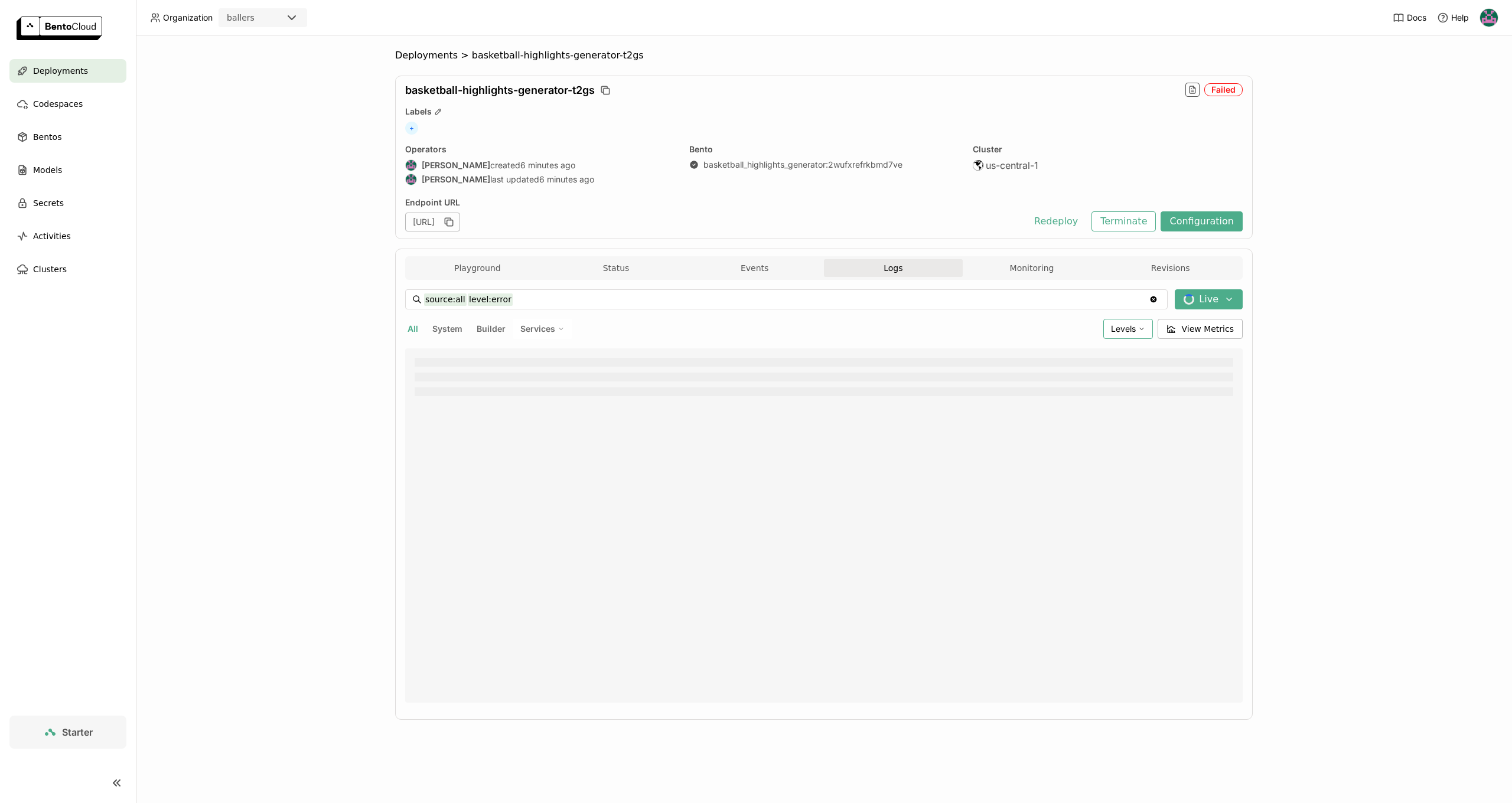
click at [1122, 326] on span "Levels" at bounding box center [1123, 329] width 25 height 10
click at [1048, 439] on span "Error" at bounding box center [1042, 443] width 20 height 10
type input "source:all"
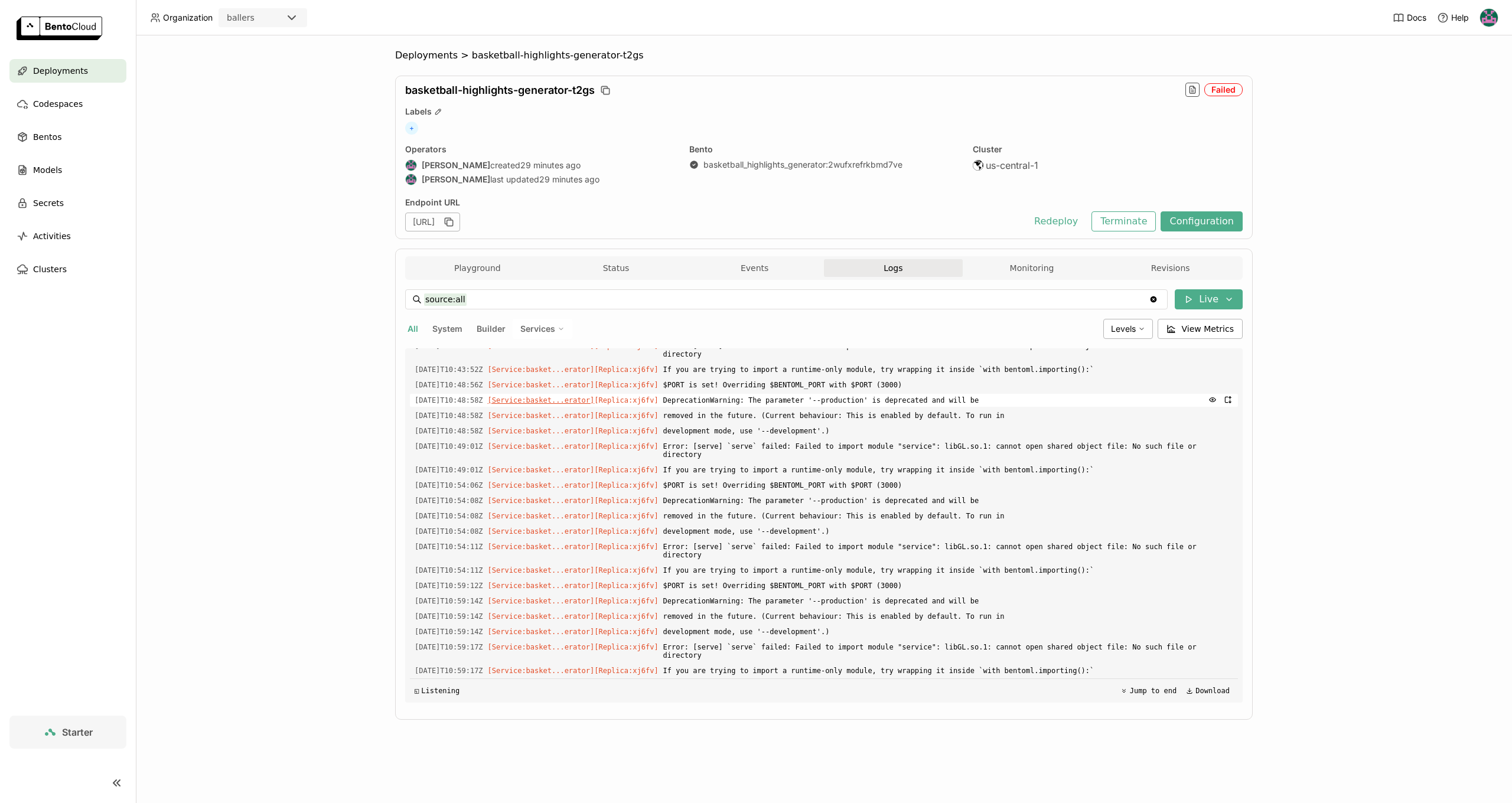
scroll to position [3153, 0]
click at [71, 79] on div "Deployments" at bounding box center [68, 71] width 117 height 24
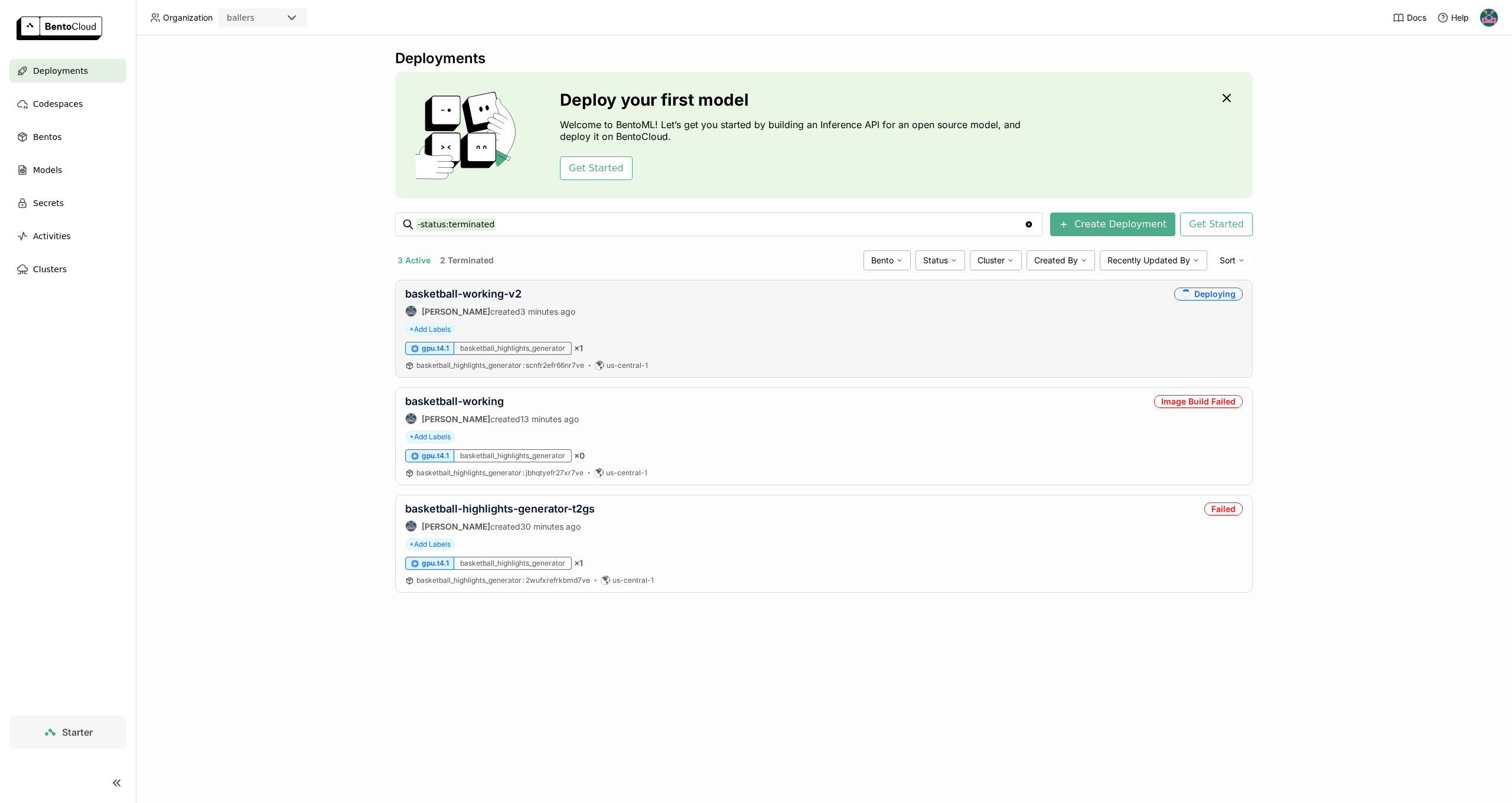
click at [1127, 327] on div "+ Add Labels" at bounding box center [824, 329] width 838 height 13
click at [435, 296] on link "basketball-working-v2" at bounding box center [463, 294] width 117 height 13
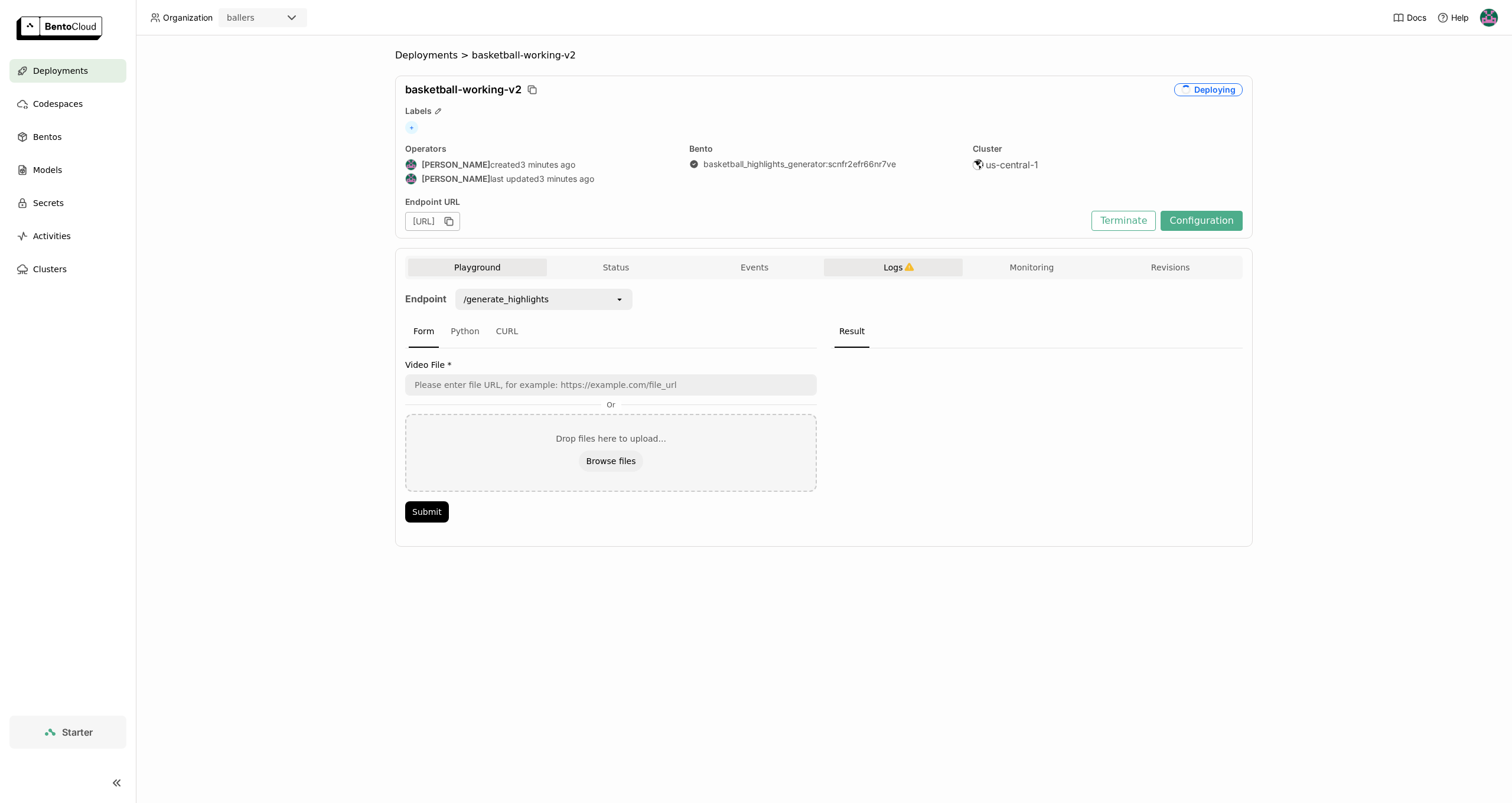
click at [897, 267] on span "Logs" at bounding box center [893, 267] width 19 height 10
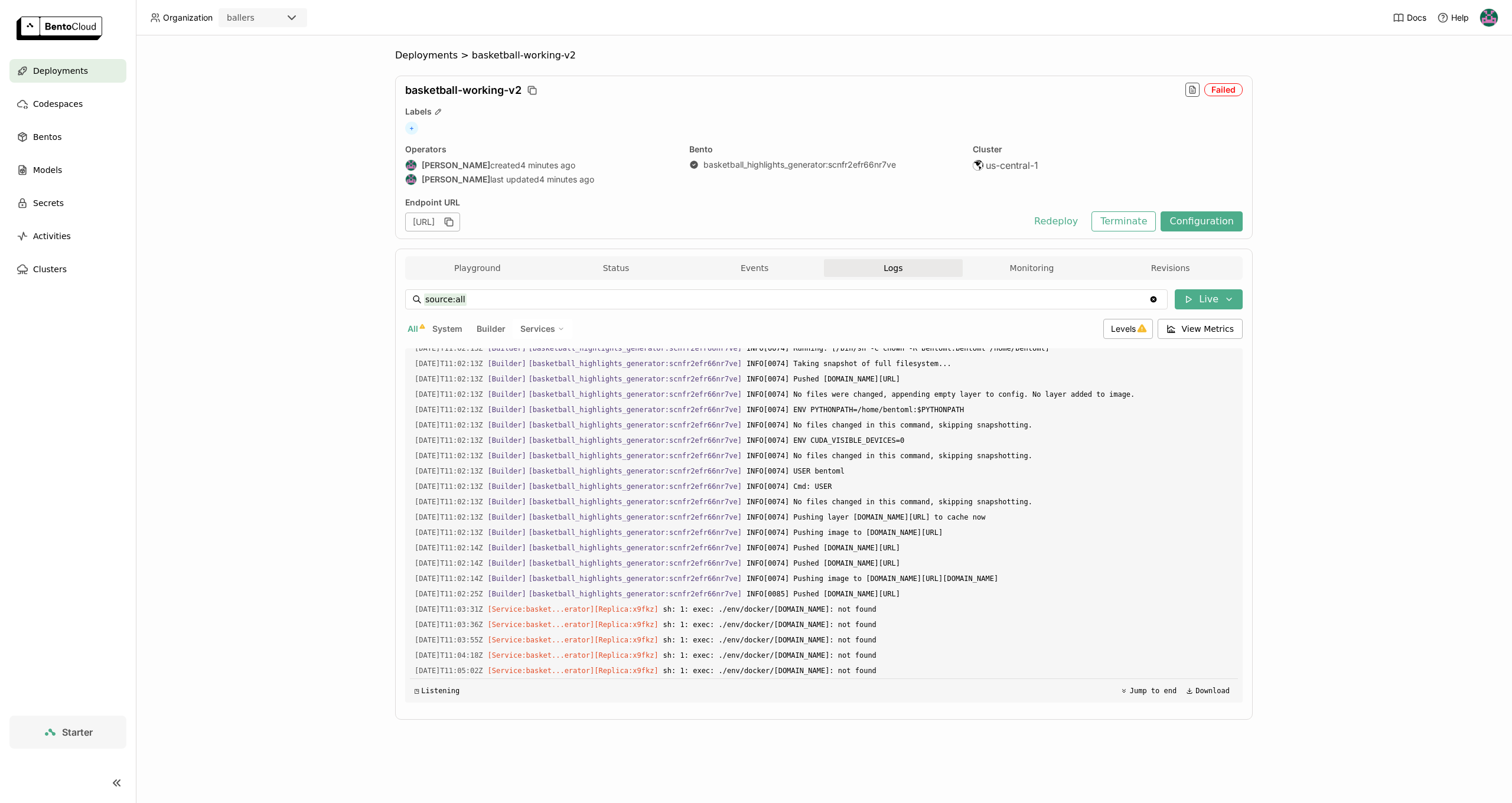
scroll to position [1611, 0]
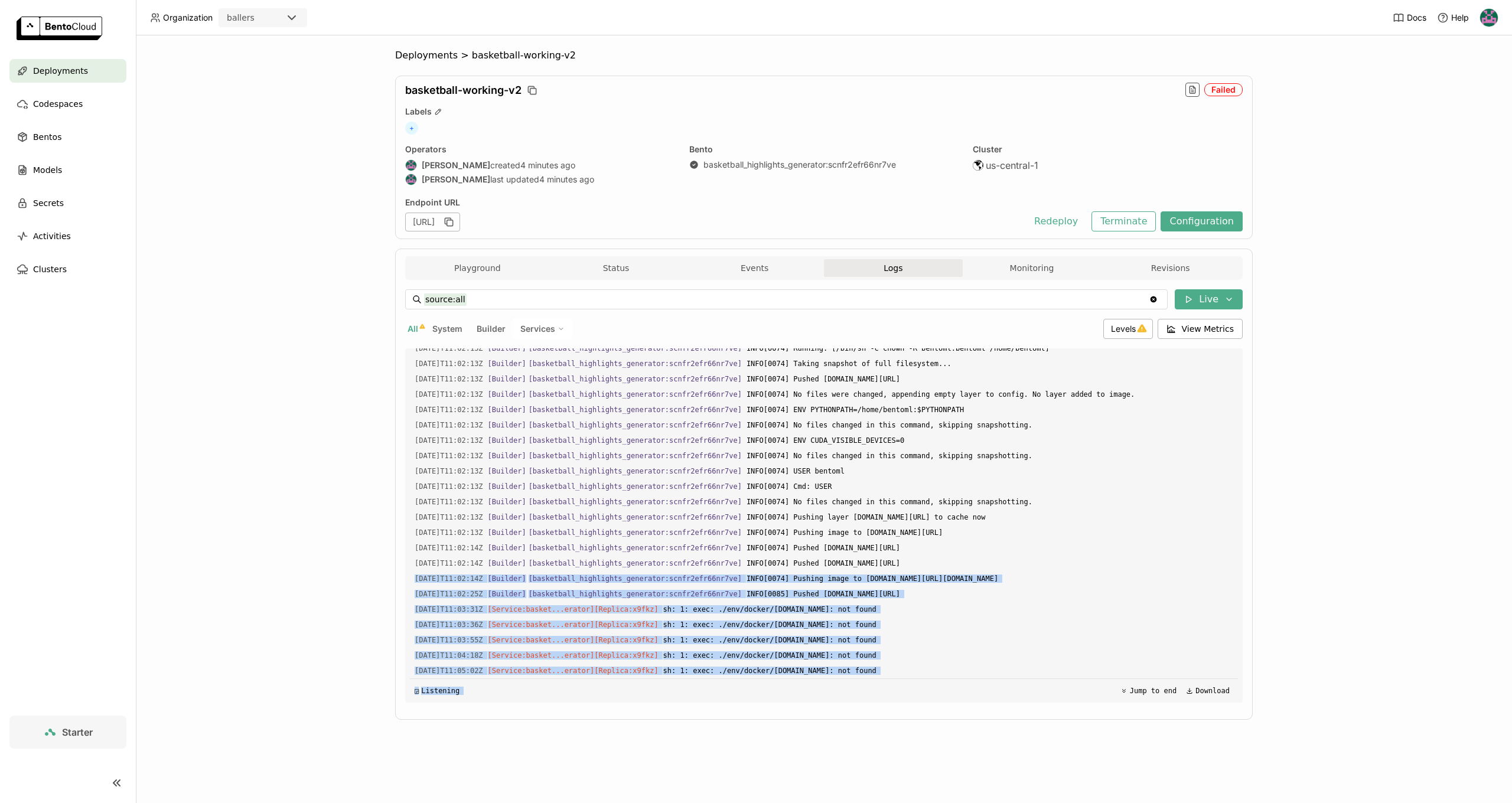
drag, startPoint x: 413, startPoint y: 560, endPoint x: 908, endPoint y: 680, distance: 509.3
click at [911, 681] on div "Load older logs 2025-08-30T11:00:58Z [Builder] [ basketball_highlights_generato…" at bounding box center [824, 525] width 828 height 354
copy div "2025-08-30T11:02:14Z [Builder] [ basketball_highlights_generator:scnfr2efr66nr7…"
click at [33, 174] on span "Models" at bounding box center [47, 170] width 29 height 14
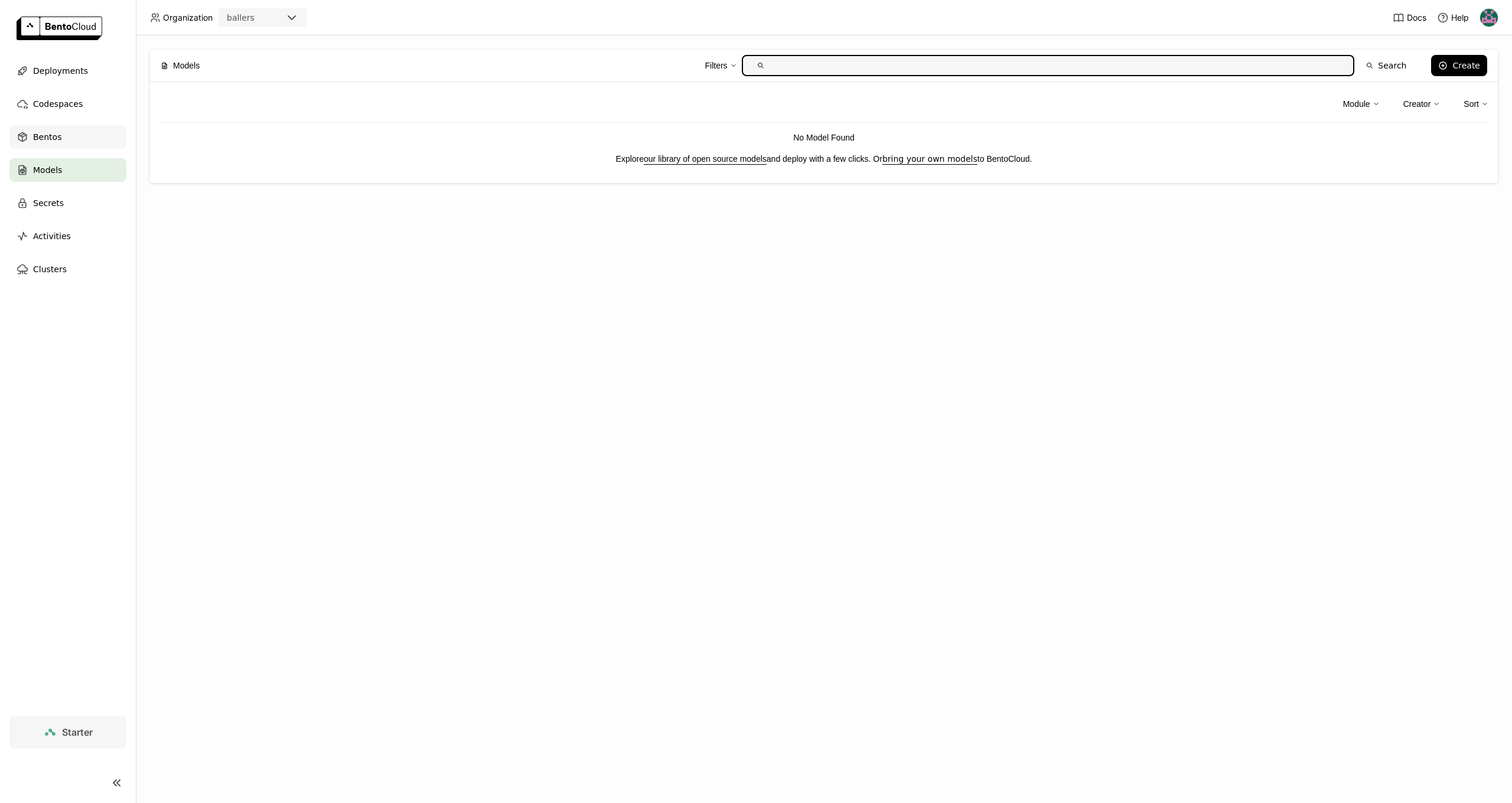
click at [82, 135] on div "Bentos" at bounding box center [68, 137] width 117 height 24
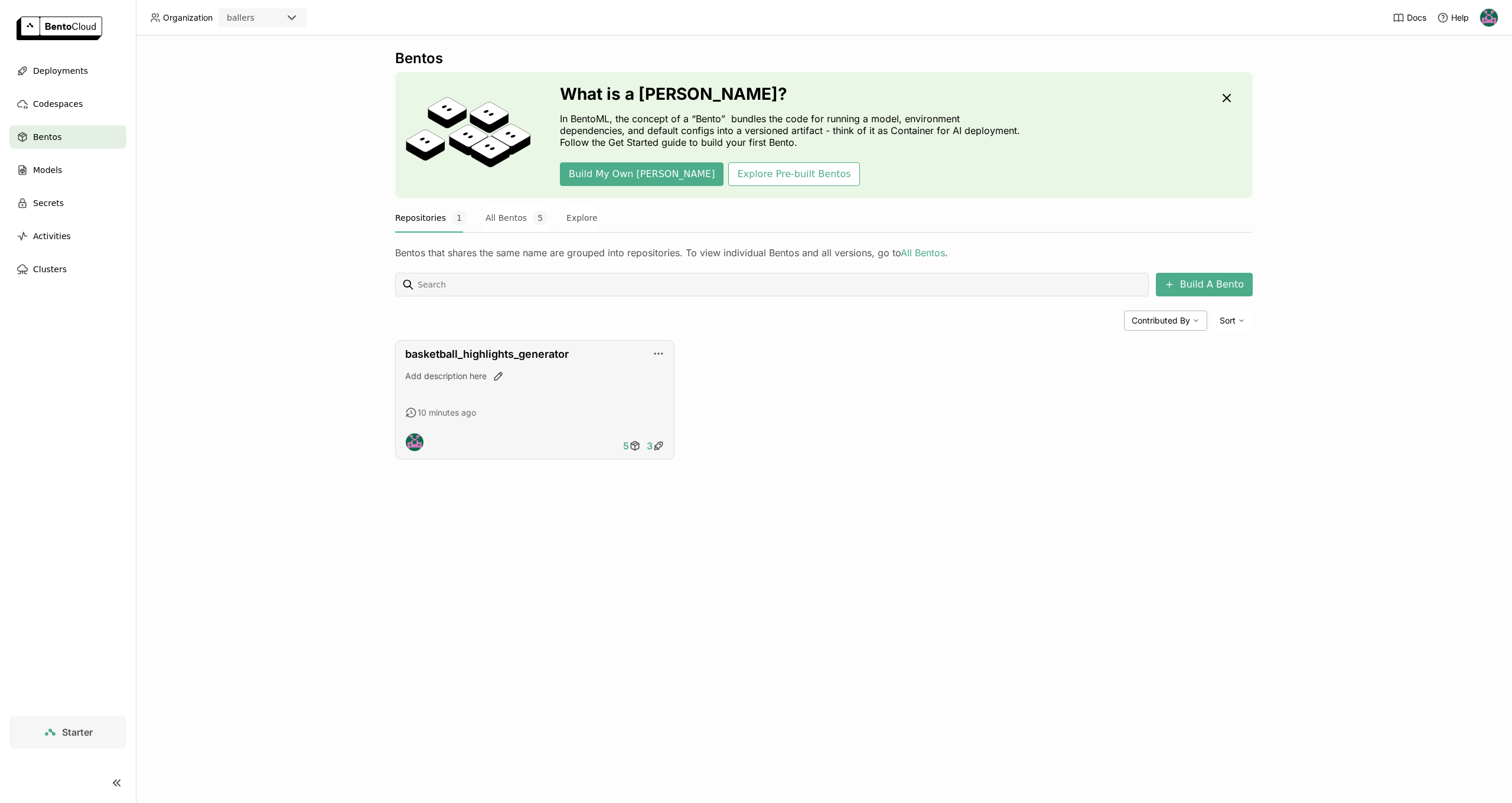
click at [519, 397] on div "Add description here" at bounding box center [534, 386] width 259 height 32
click at [441, 377] on div "Add description here" at bounding box center [534, 375] width 259 height 12
click at [456, 354] on link "basketball_highlights_generator" at bounding box center [487, 354] width 163 height 13
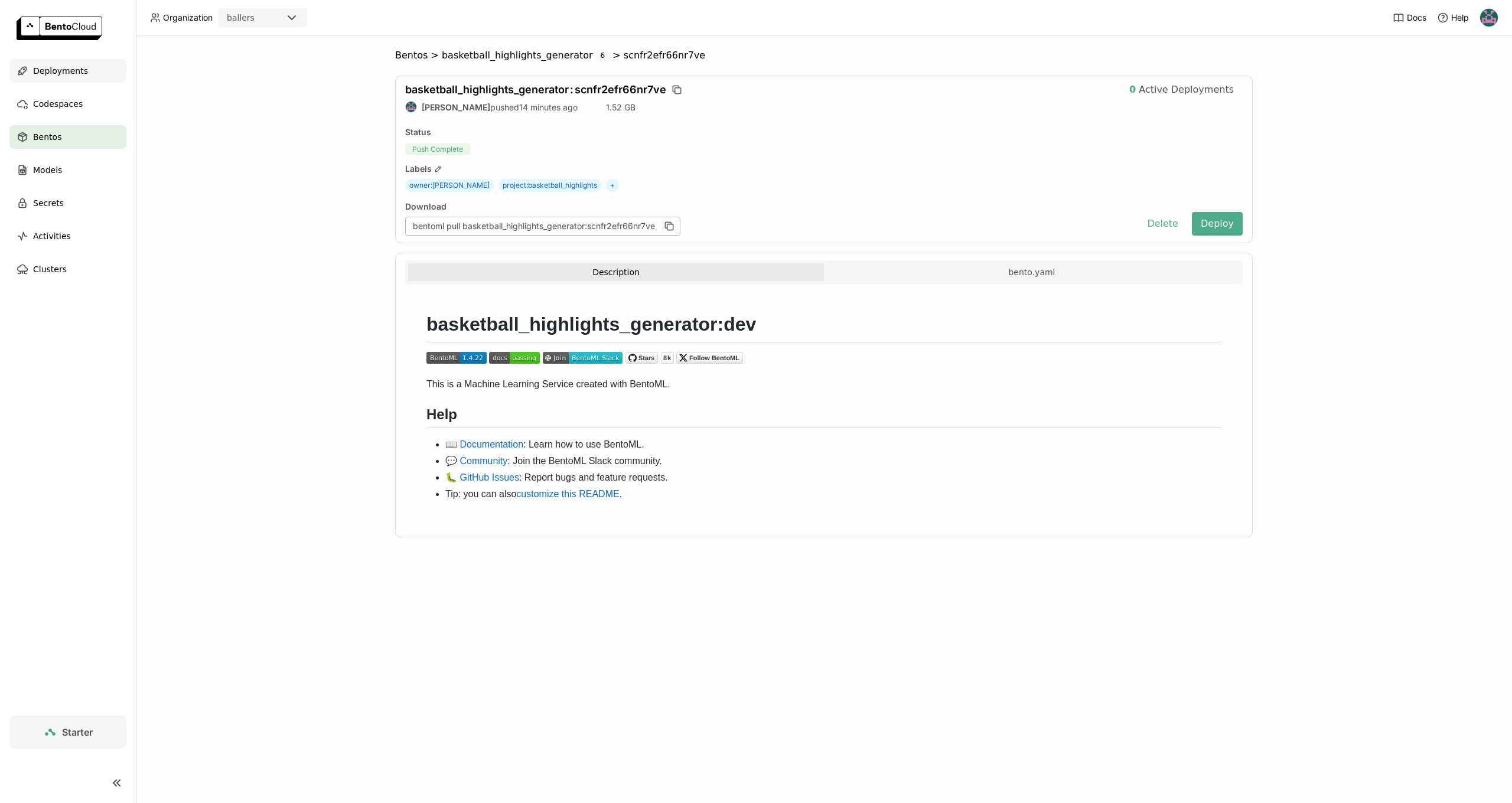
click at [77, 71] on span "Deployments" at bounding box center [60, 70] width 55 height 14
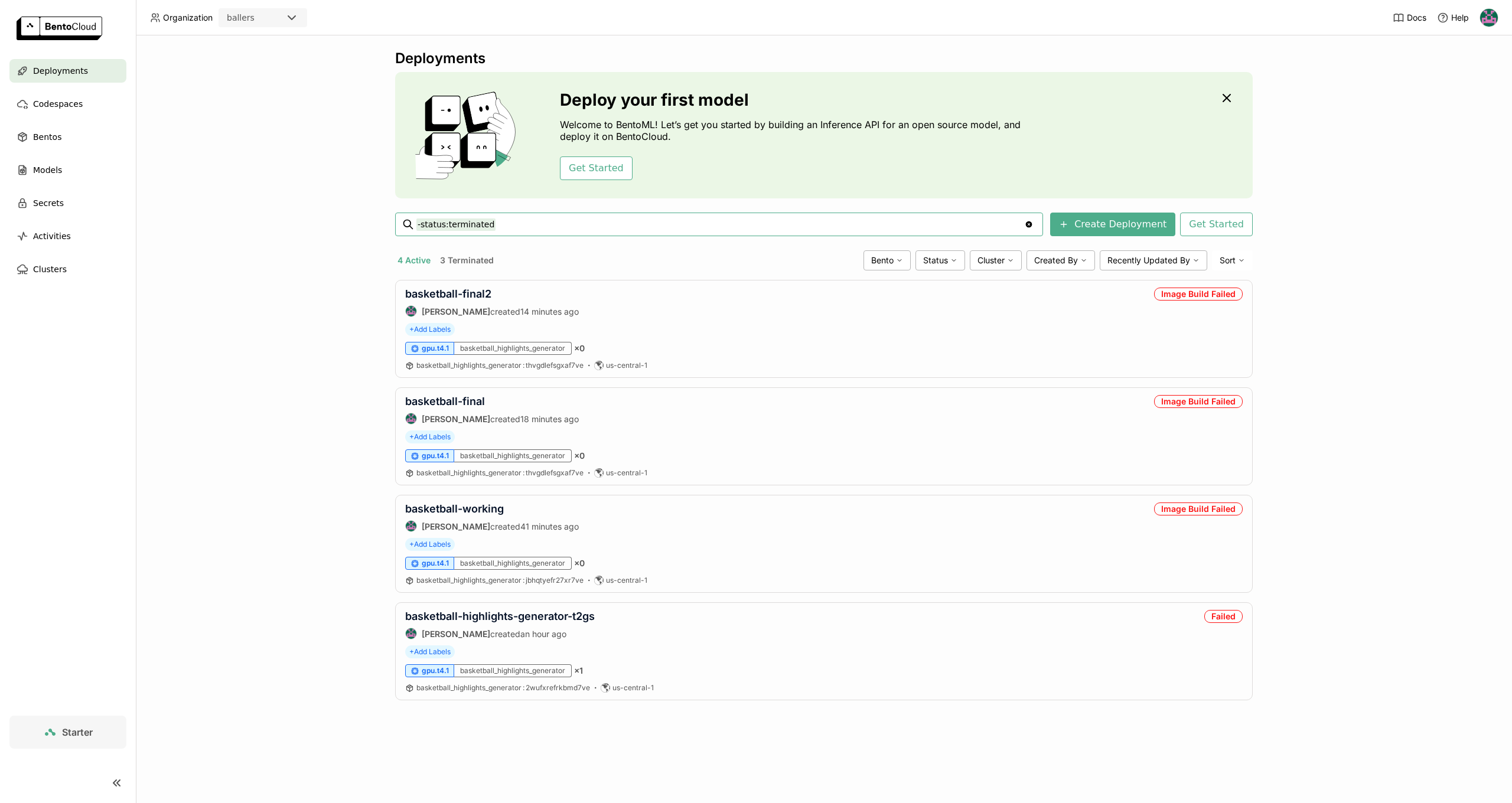
drag, startPoint x: 486, startPoint y: 225, endPoint x: 405, endPoint y: 219, distance: 81.2
click at [405, 219] on div "-status:terminated -status:terminated Clear value" at bounding box center [719, 225] width 648 height 24
drag, startPoint x: 1353, startPoint y: 370, endPoint x: 1321, endPoint y: 372, distance: 32.1
click at [1351, 370] on div "Deployments Deploy your first model Welcome to BentoML! Let’s get you started b…" at bounding box center [824, 419] width 1376 height 767
click at [734, 339] on div "basketball-final2 [PERSON_NAME] created 14 minutes ago Image Build Failed + Add…" at bounding box center [824, 329] width 857 height 98
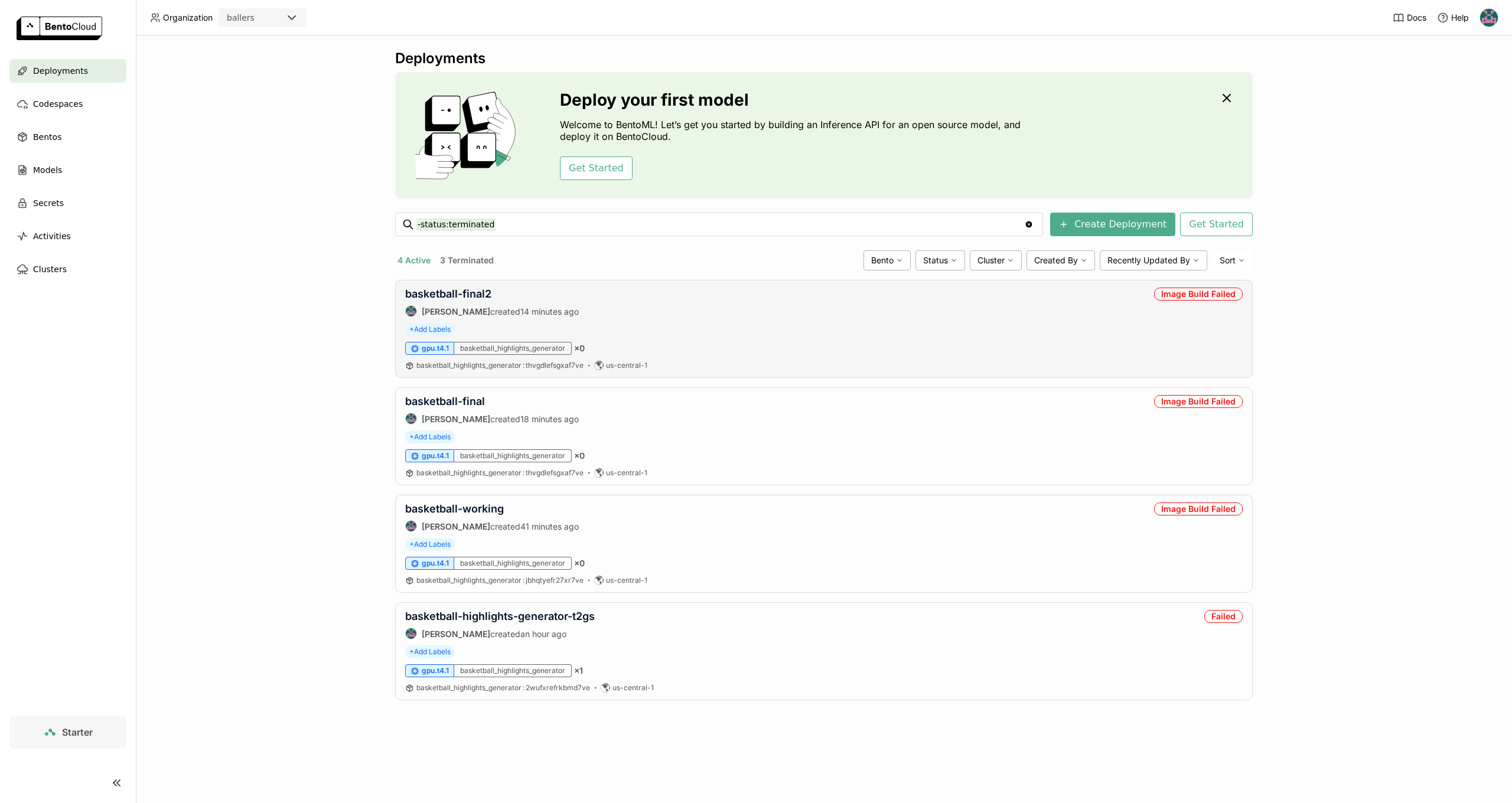
click at [1190, 297] on div "Image Build Failed" at bounding box center [1198, 294] width 89 height 13
click at [991, 291] on div "basketball-final2 [PERSON_NAME] created 14 minutes ago Image Build Failed" at bounding box center [824, 302] width 838 height 29
click at [474, 292] on link "basketball-final2" at bounding box center [448, 294] width 87 height 13
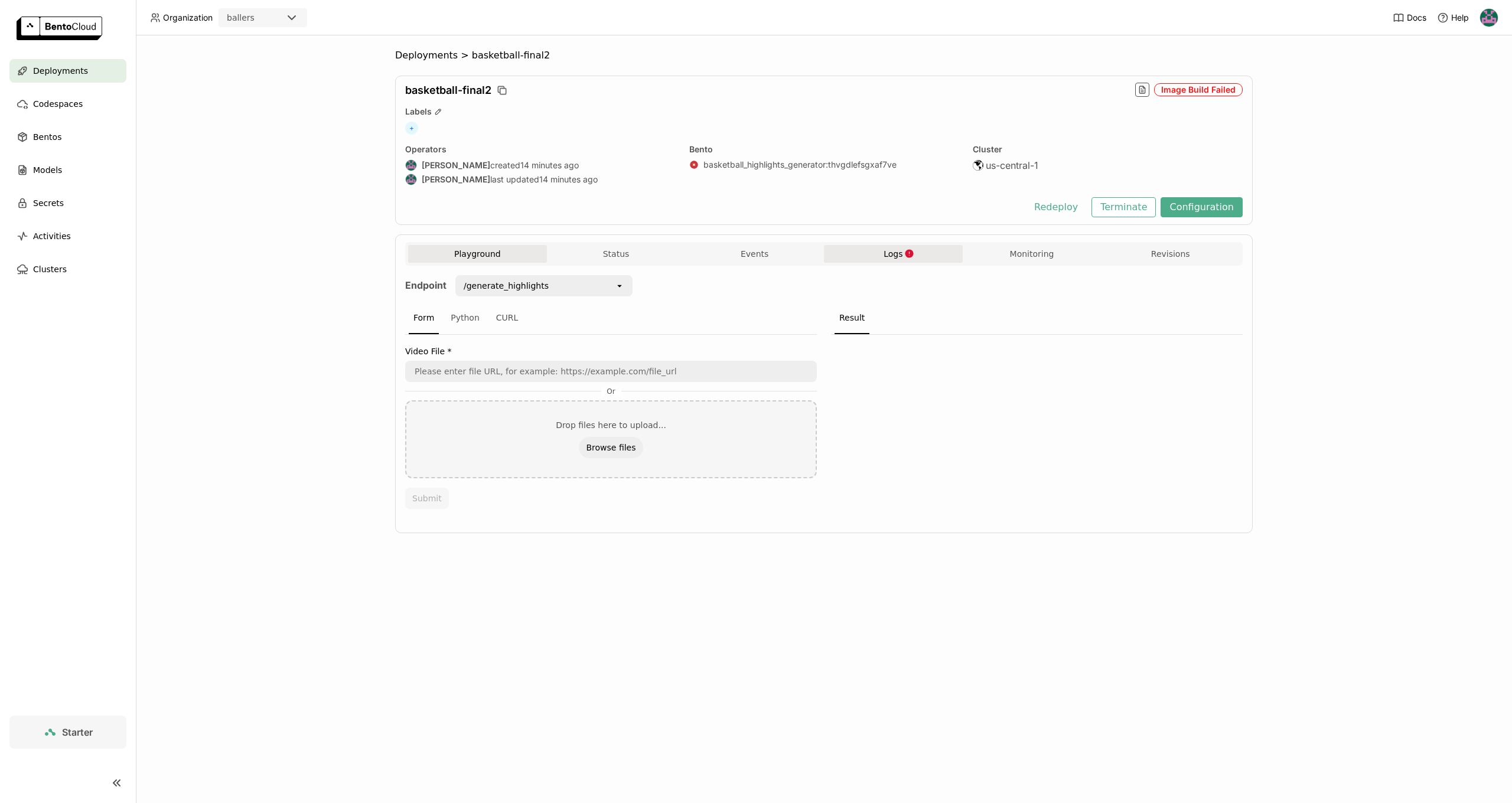
scroll to position [1, 1]
click at [907, 251] on icon "button" at bounding box center [909, 253] width 8 height 8
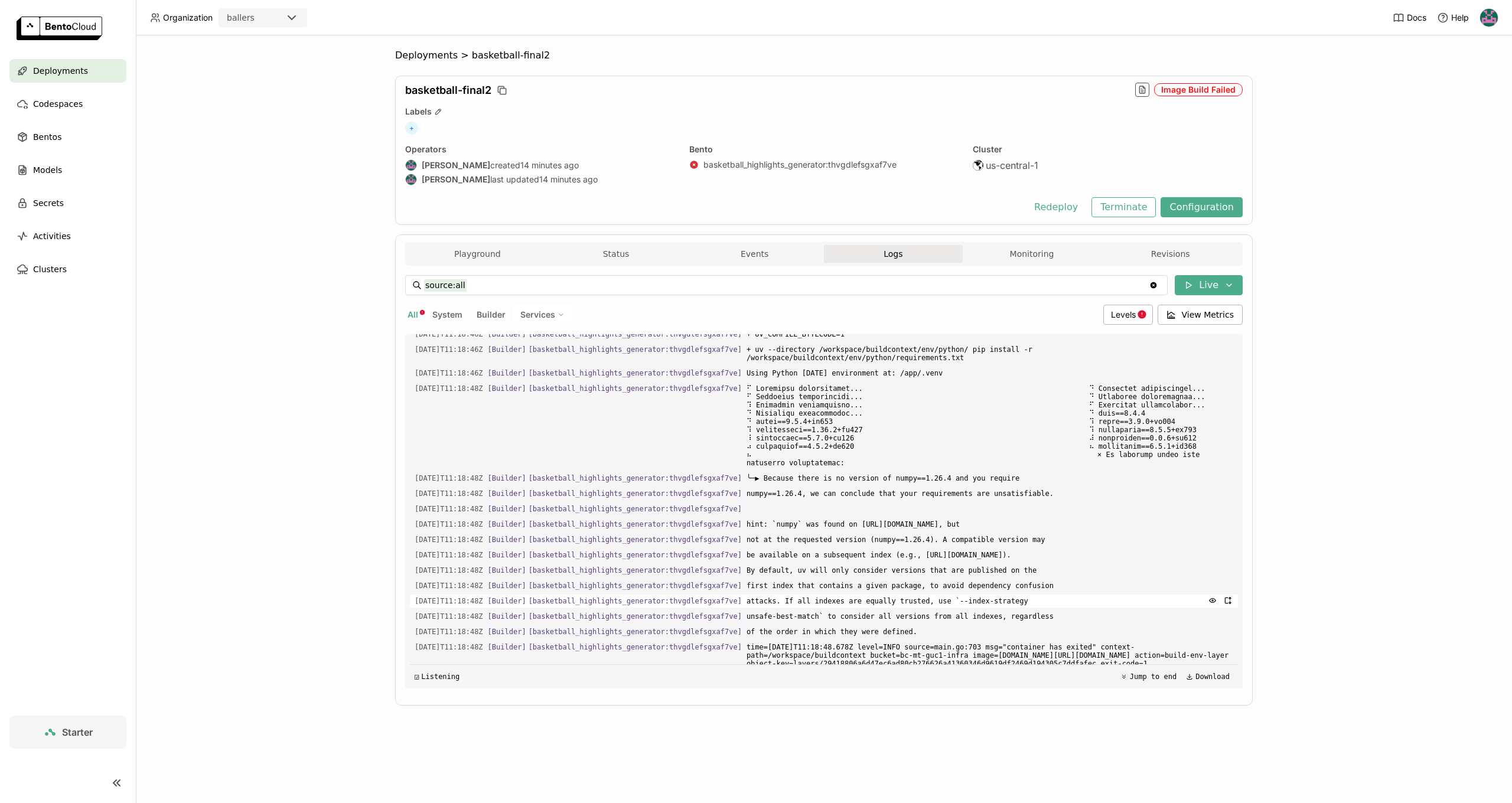
scroll to position [1473, 0]
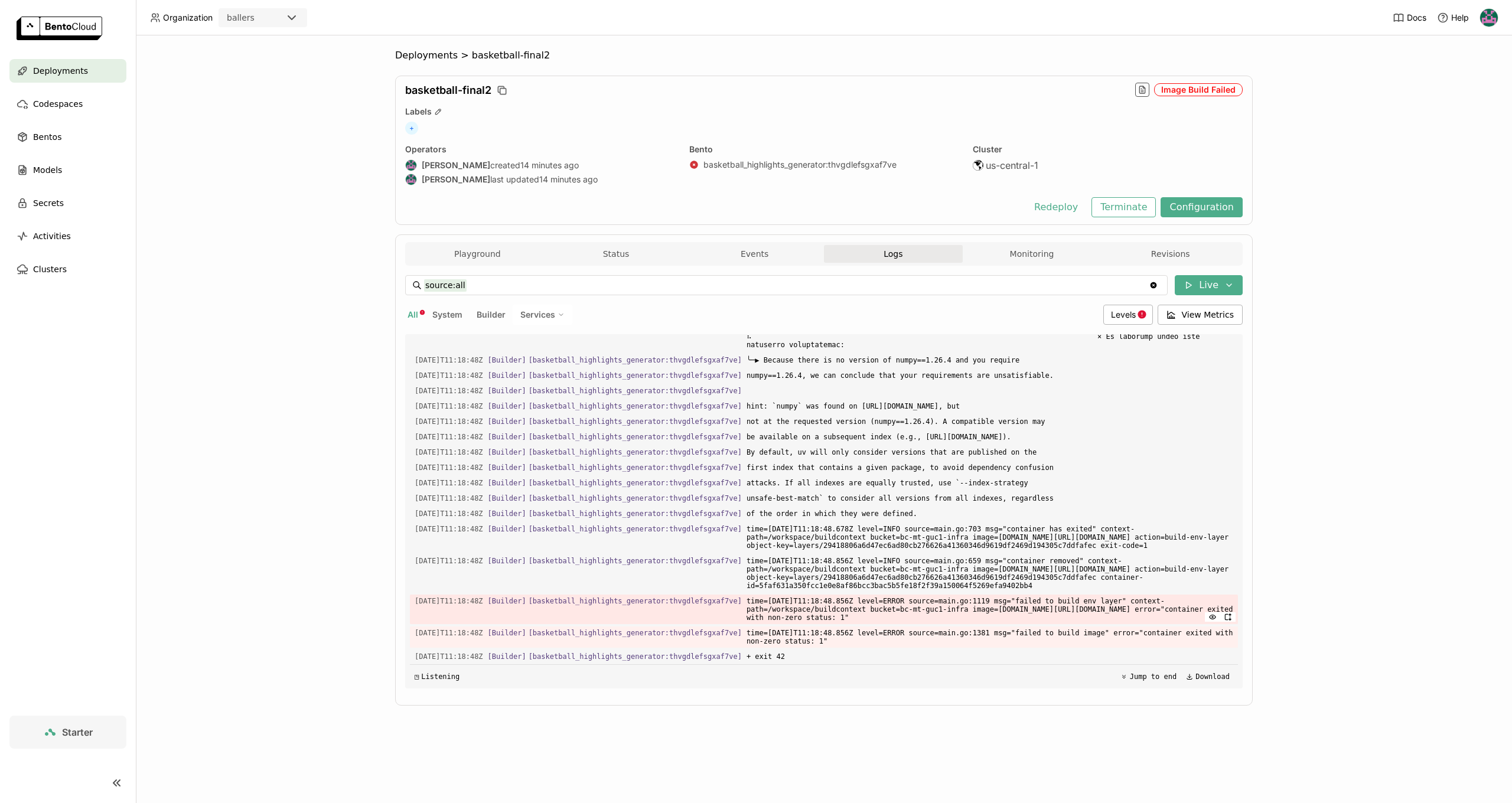
drag, startPoint x: 860, startPoint y: 637, endPoint x: 416, endPoint y: 589, distance: 446.6
click at [416, 589] on div "Load older logs 2025-08-30T11:18:44Z [Builder] [ basketball_highlights_generato…" at bounding box center [824, 511] width 828 height 354
click at [895, 492] on span "unsafe-best-match` to consider all versions from all indexes, regardless" at bounding box center [989, 498] width 487 height 13
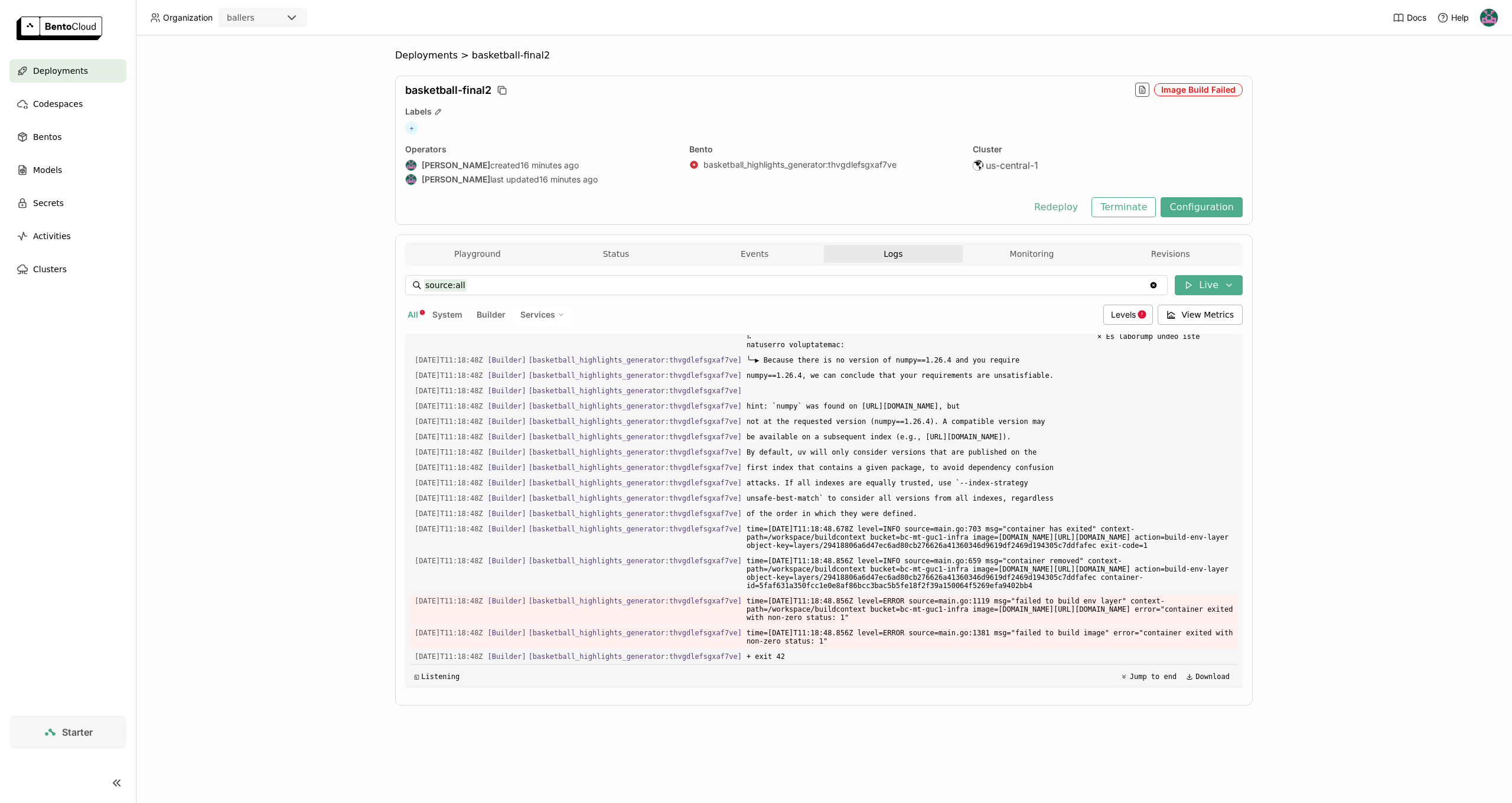
drag, startPoint x: 251, startPoint y: 259, endPoint x: 128, endPoint y: 159, distance: 158.5
click at [251, 259] on div "Deployments > basketball-final2 basketball-final2 Image Build Failed Labels + O…" at bounding box center [824, 419] width 1376 height 767
click at [1476, 15] on div "Docs Help" at bounding box center [1445, 17] width 105 height 35
click at [1483, 20] on img at bounding box center [1488, 17] width 17 height 17
click at [1466, 63] on span "Billing" at bounding box center [1460, 61] width 22 height 10
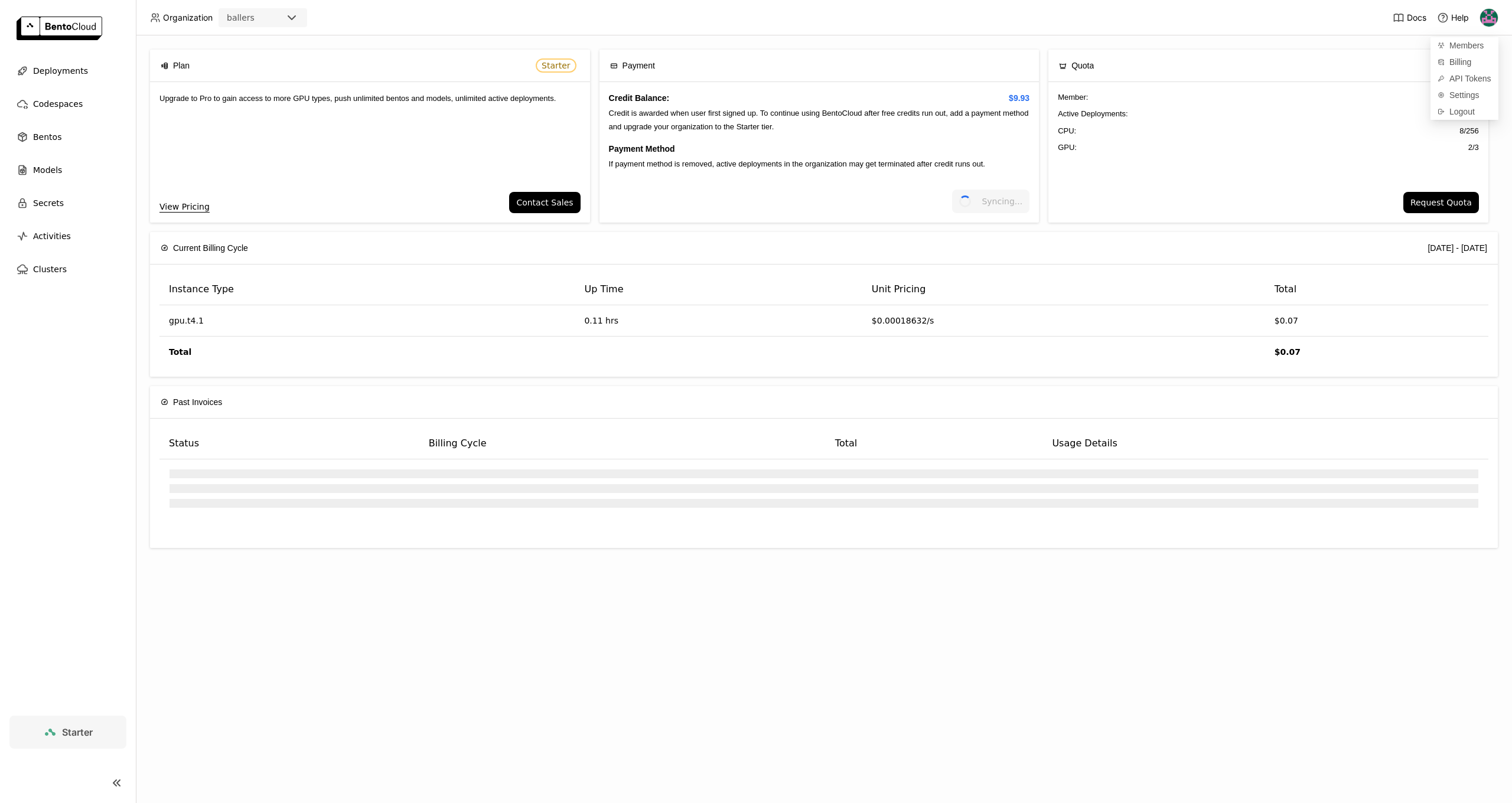
click at [1122, 696] on div "Plan Starter Upgrade to Pro to gain access to more GPU types, push unlimited be…" at bounding box center [824, 419] width 1376 height 767
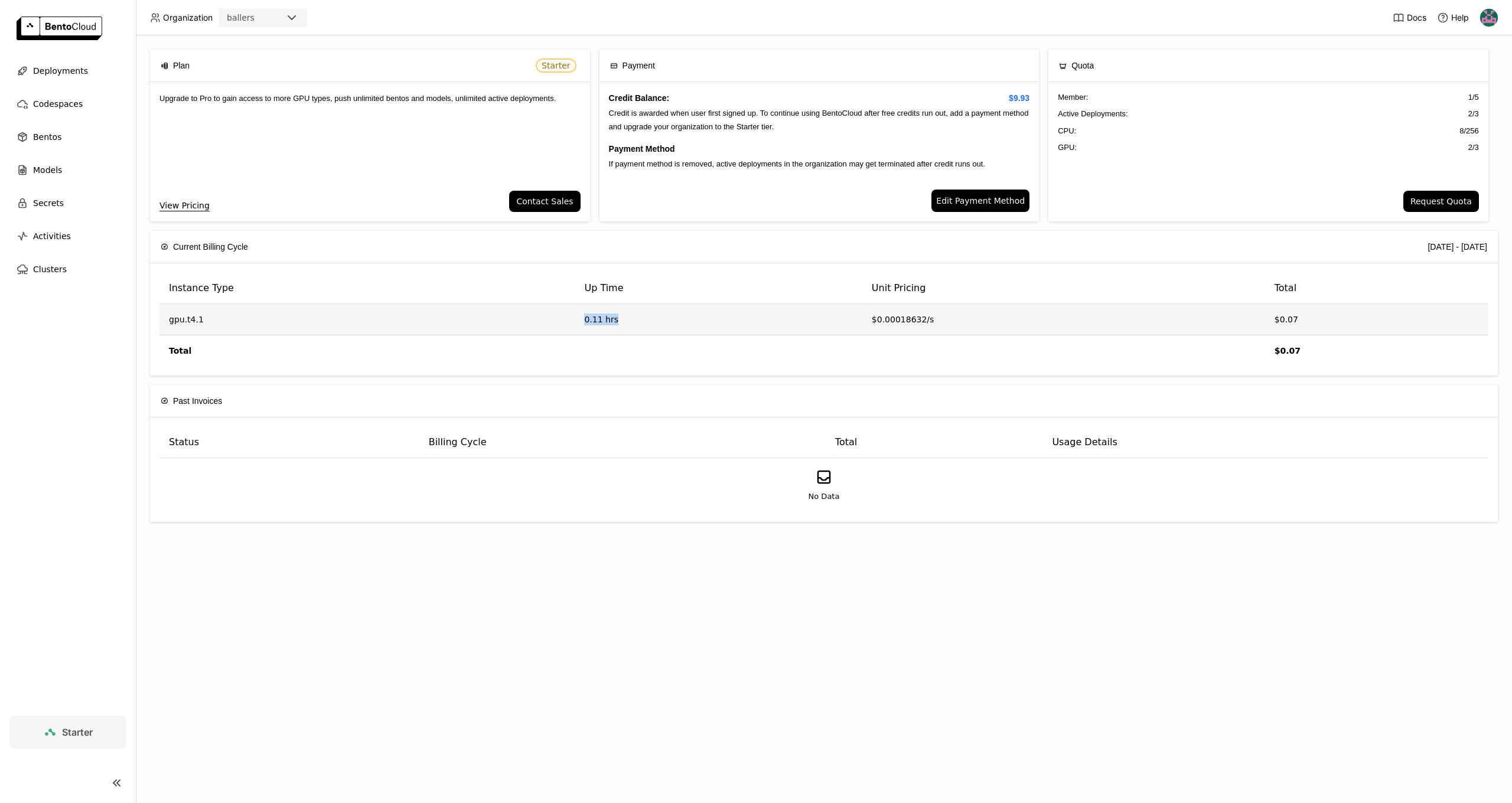
drag, startPoint x: 618, startPoint y: 315, endPoint x: 648, endPoint y: 315, distance: 30.0
click at [648, 315] on td "0.11 hrs" at bounding box center [718, 320] width 287 height 31
click at [658, 802] on div "Plan Starter Upgrade to Pro to gain access to more GPU types, push unlimited be…" at bounding box center [824, 419] width 1376 height 767
drag, startPoint x: 874, startPoint y: 312, endPoint x: 954, endPoint y: 315, distance: 80.1
click at [954, 315] on td "$0.00018632/s" at bounding box center [1063, 320] width 403 height 31
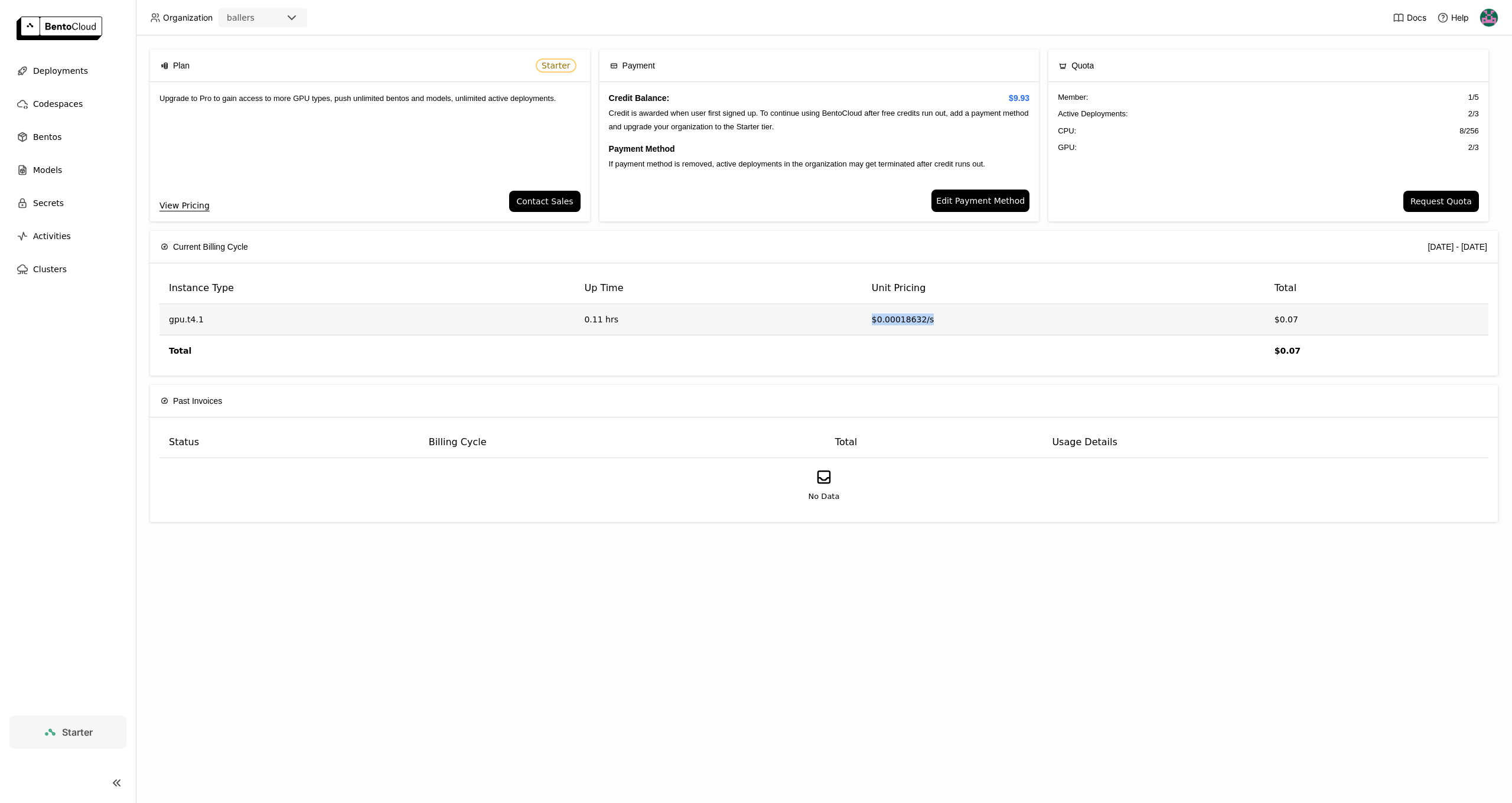
click at [956, 315] on td "$0.00018632/s" at bounding box center [1063, 320] width 403 height 31
drag, startPoint x: 1306, startPoint y: 347, endPoint x: 1269, endPoint y: 340, distance: 37.7
click at [1306, 347] on td "$0.07" at bounding box center [1377, 351] width 223 height 31
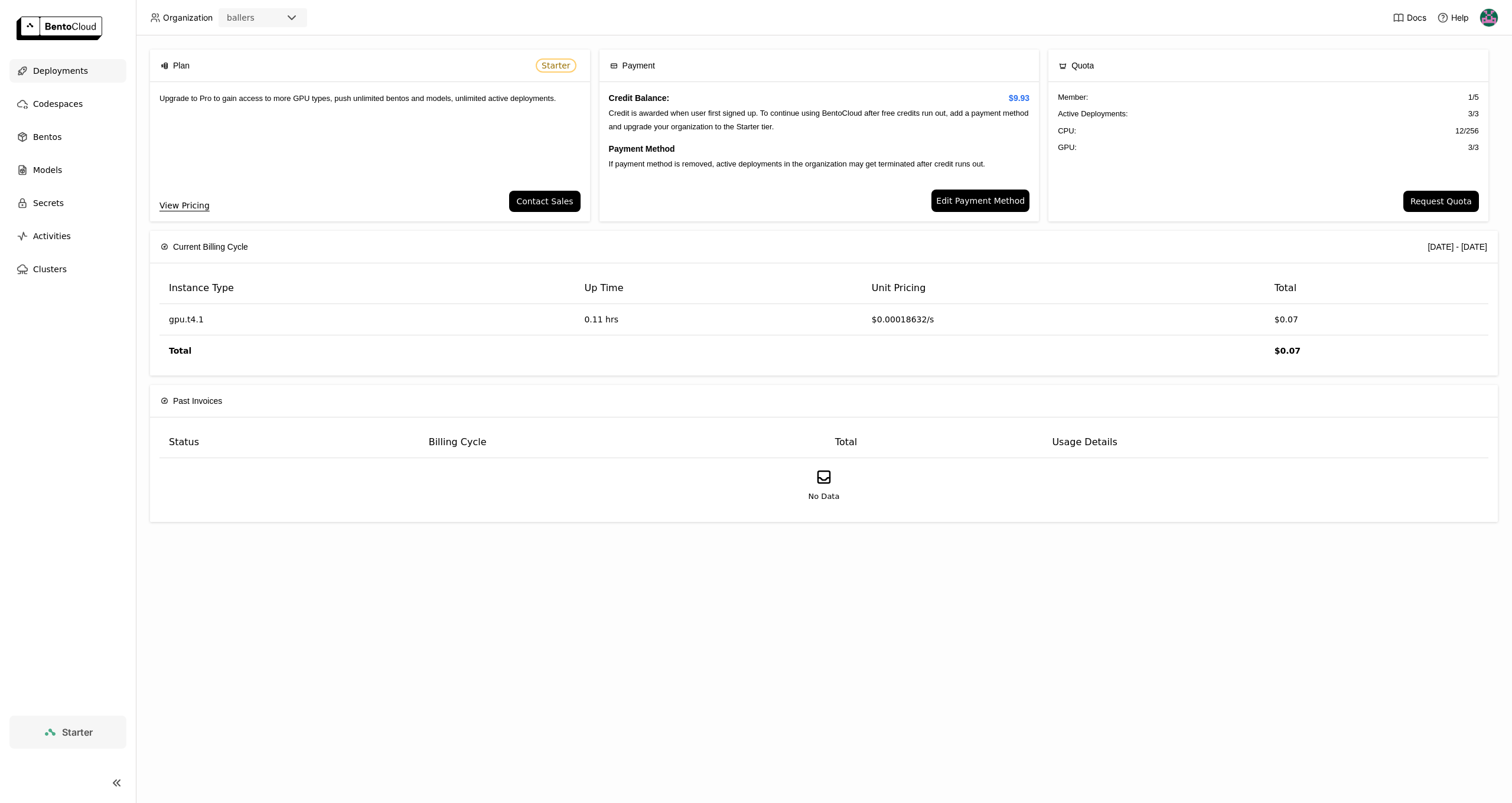
click at [90, 65] on div "Deployments" at bounding box center [68, 71] width 117 height 24
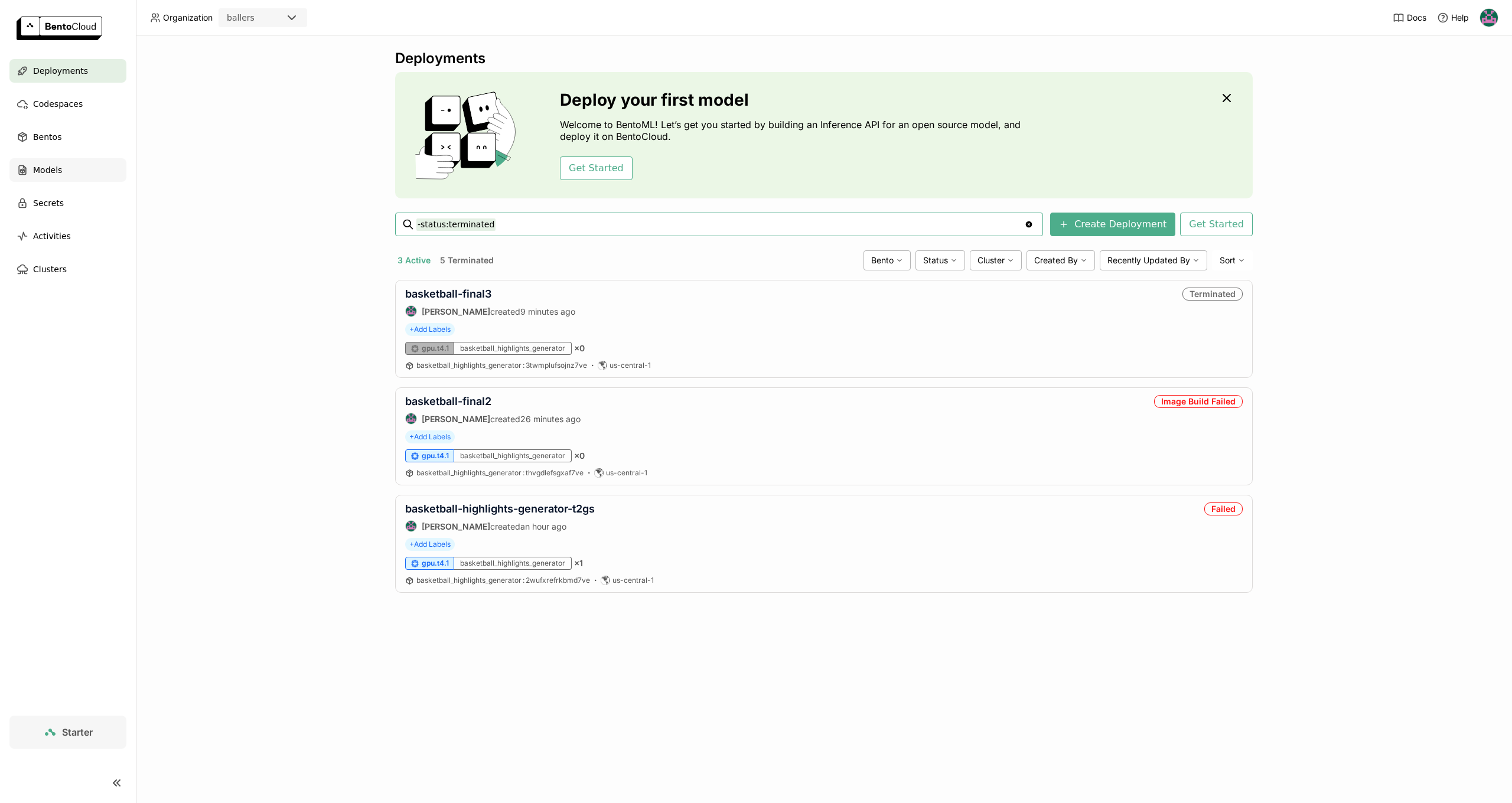
click at [85, 176] on div "Models" at bounding box center [68, 170] width 117 height 24
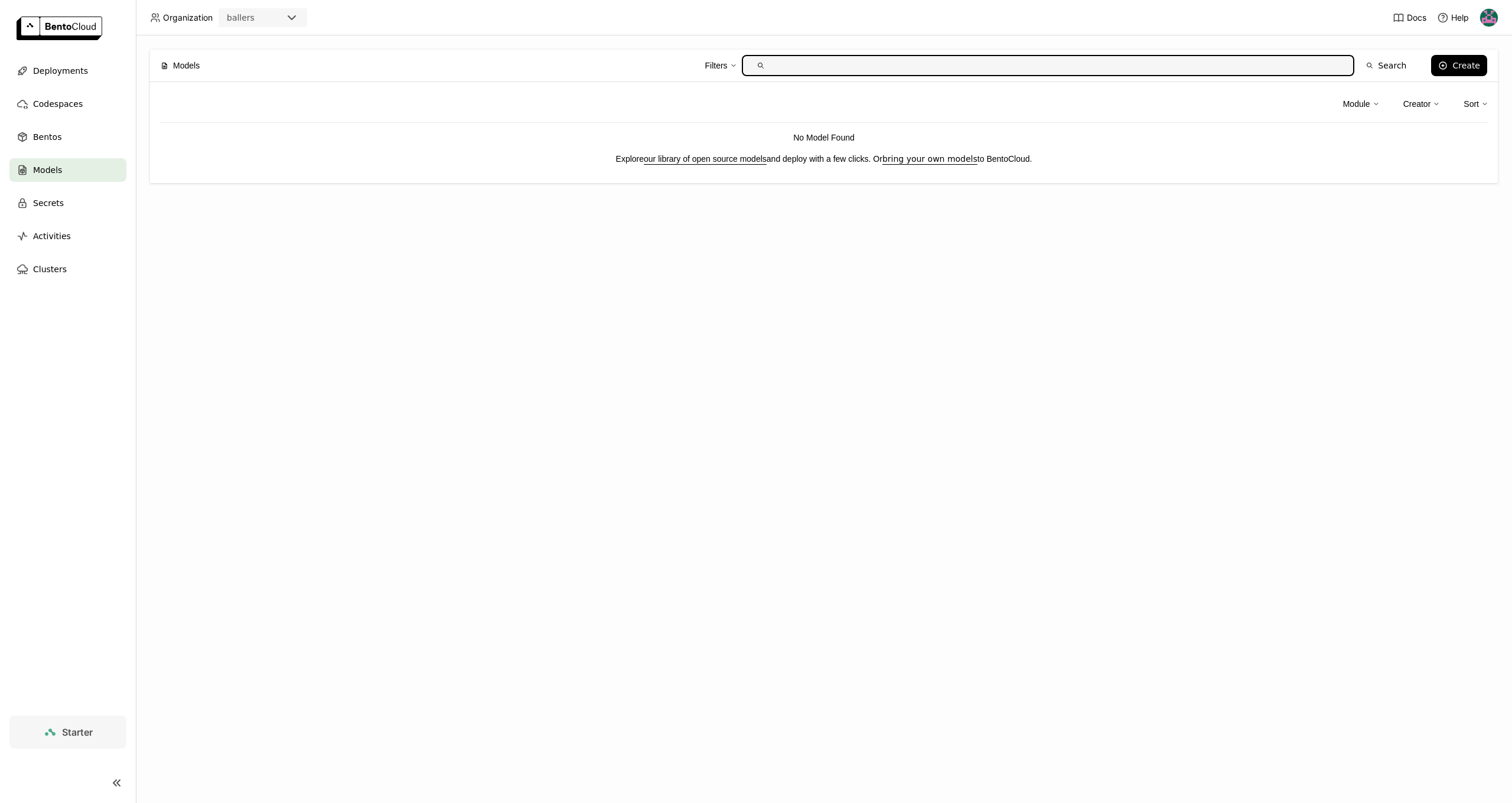
scroll to position [1, 0]
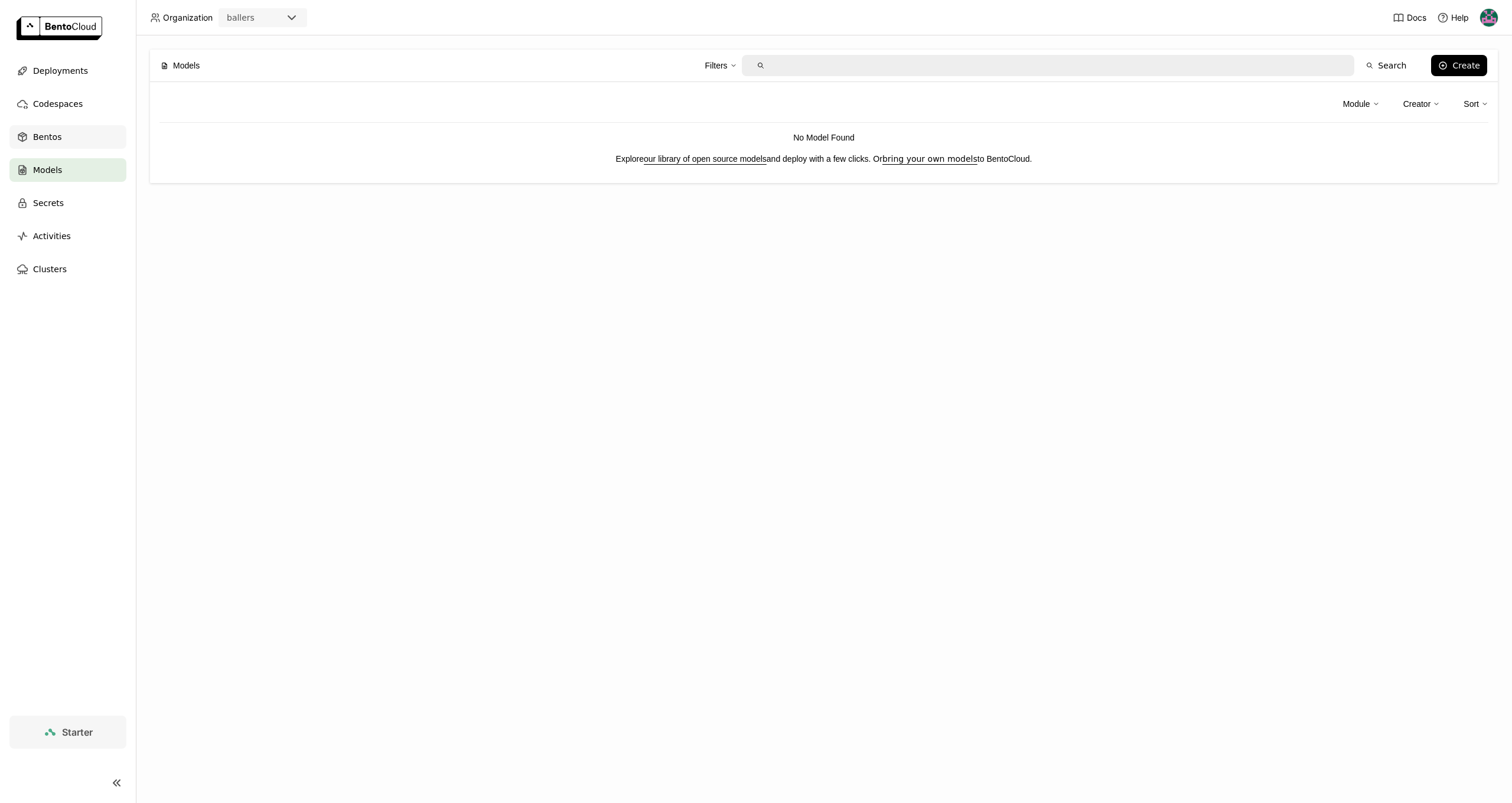
click at [40, 140] on span "Bentos" at bounding box center [47, 137] width 29 height 14
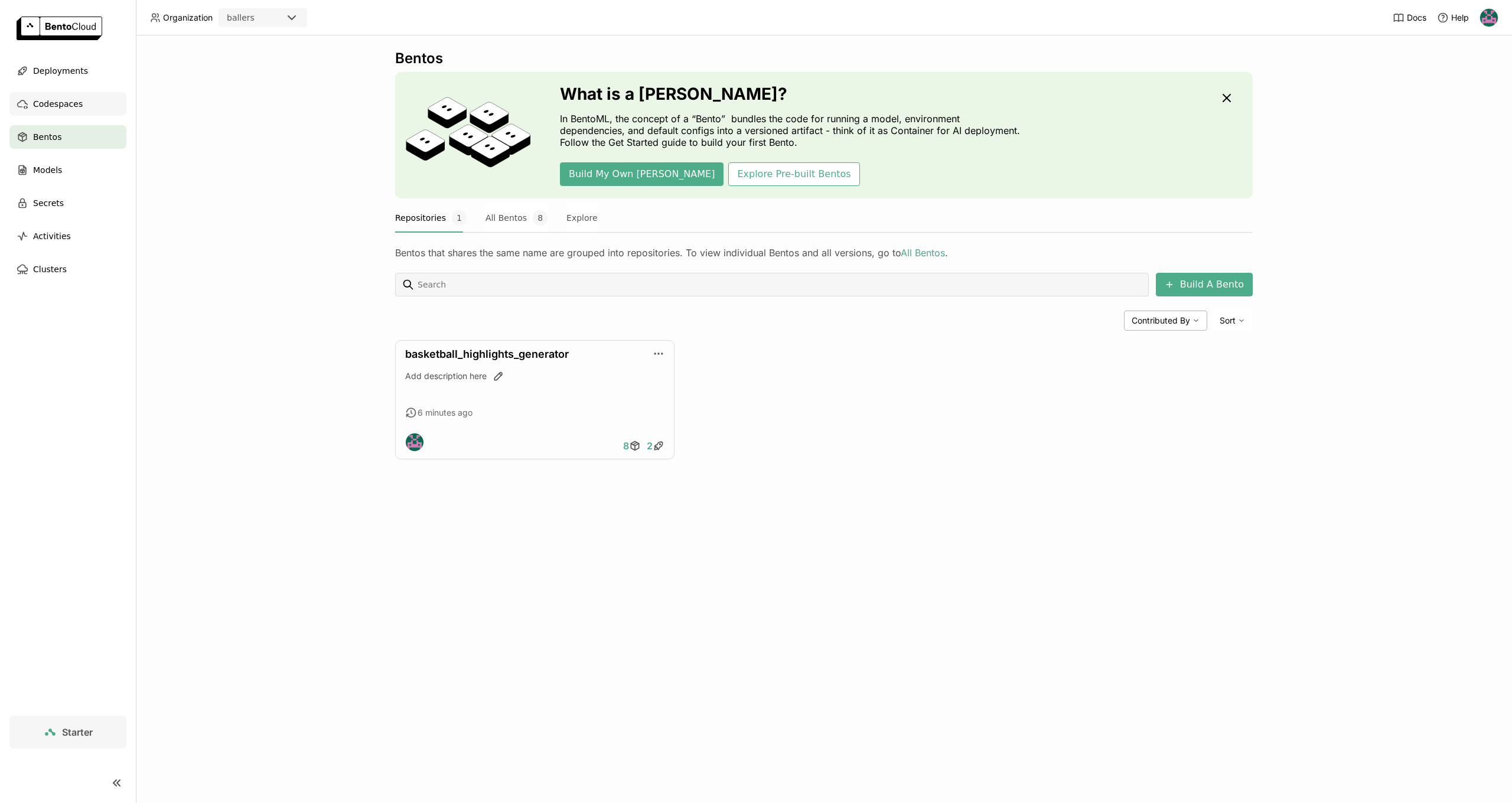
click at [52, 100] on span "Codespaces" at bounding box center [57, 104] width 50 height 14
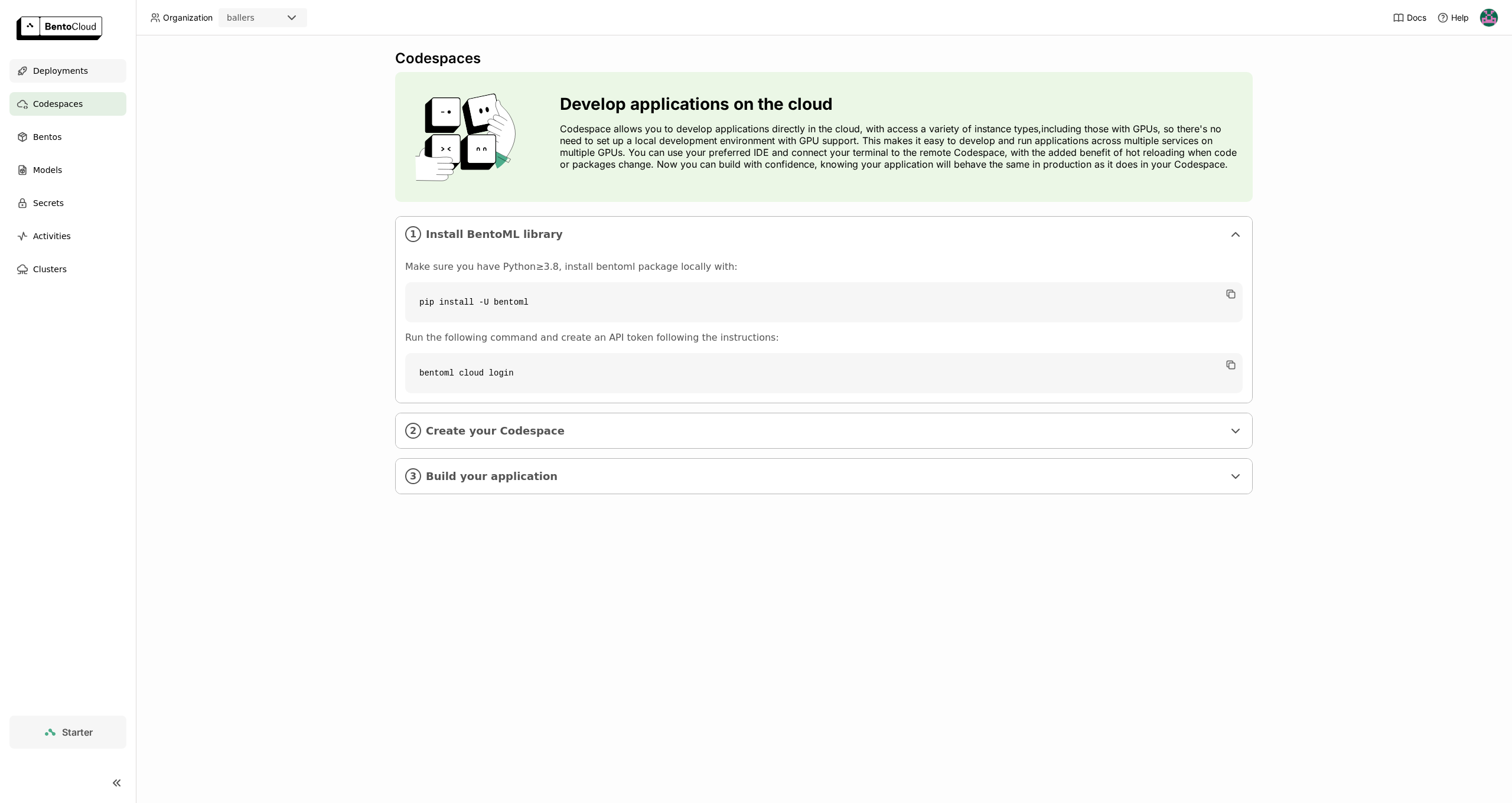
click at [52, 71] on span "Deployments" at bounding box center [60, 70] width 55 height 14
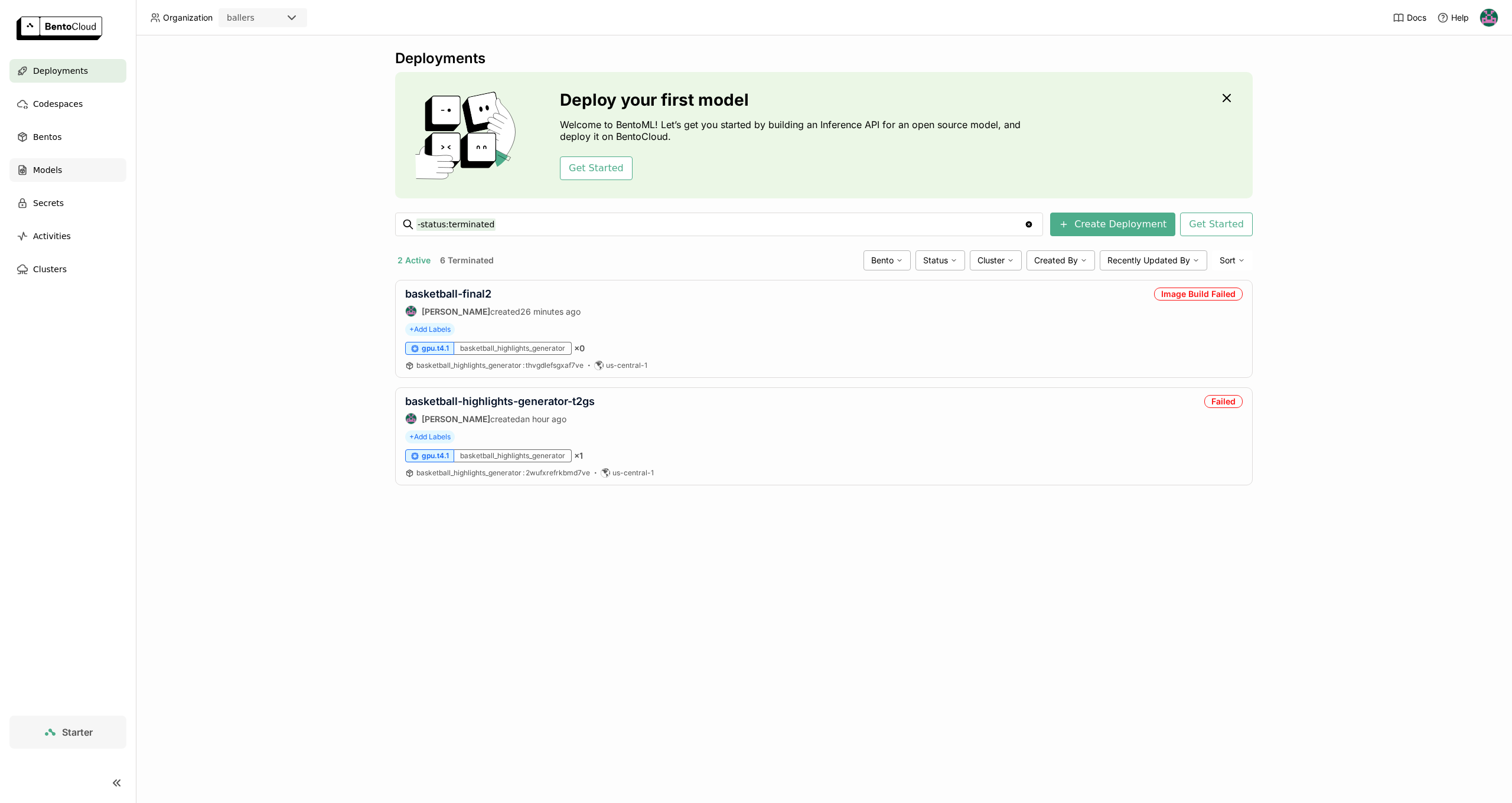
click at [56, 167] on span "Models" at bounding box center [47, 170] width 29 height 14
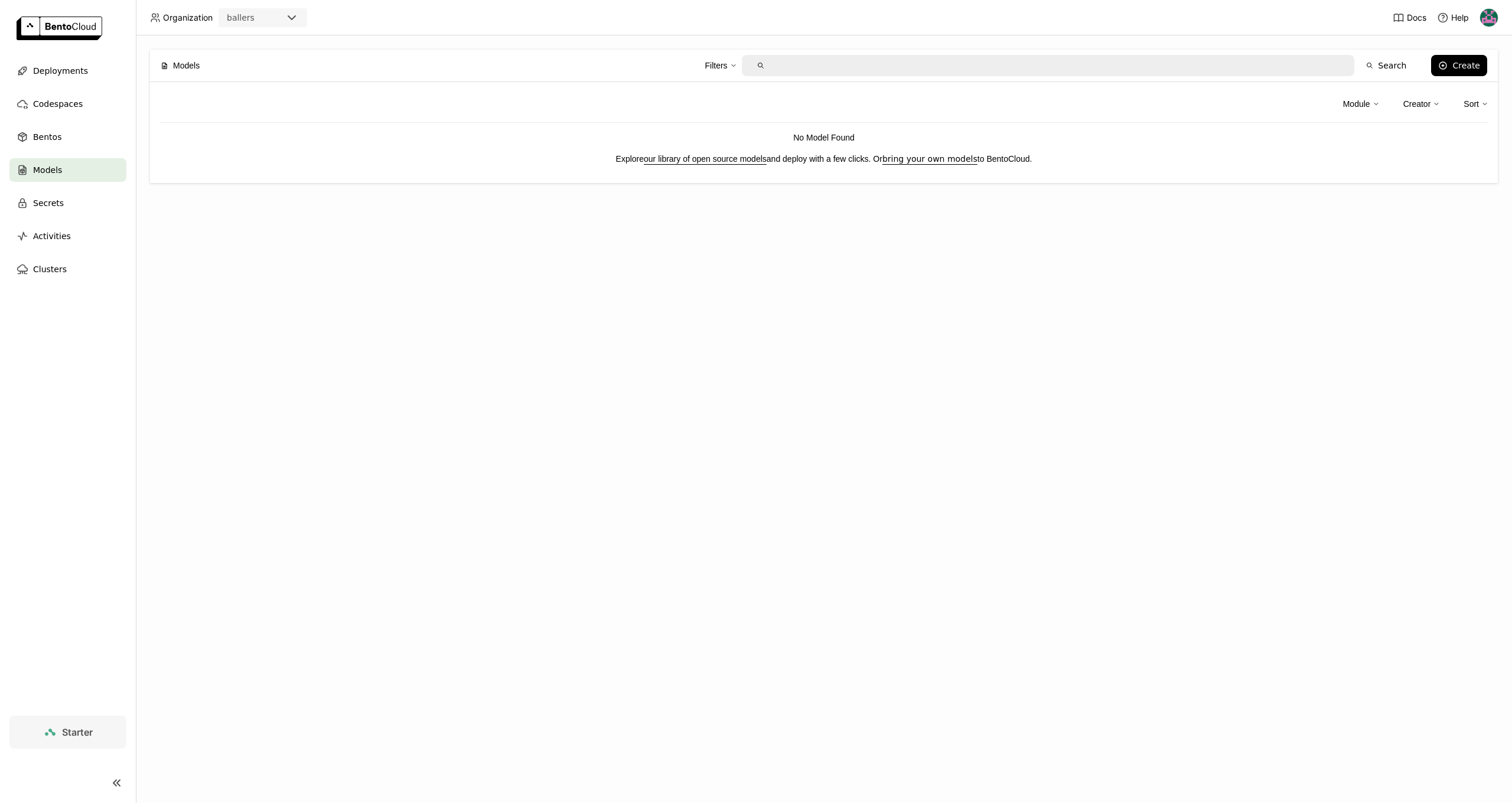
click at [347, 408] on div "Models Filters Search Create Module Creator Sort No Model Found Explore our lib…" at bounding box center [824, 419] width 1376 height 767
click at [353, 435] on div "Models Filters Search Create Module Creator Sort No Model Found Explore our lib…" at bounding box center [824, 419] width 1376 height 767
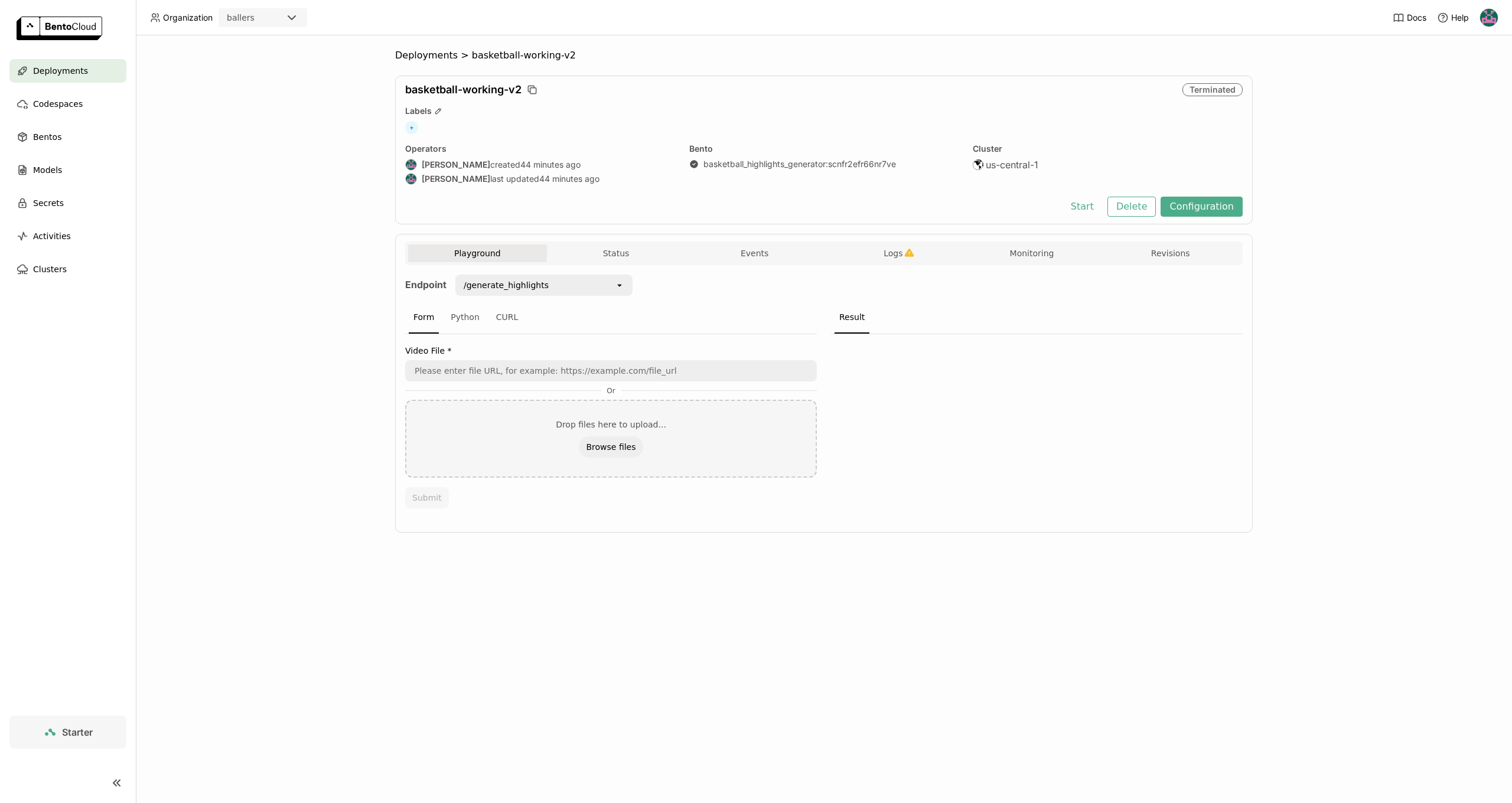
scroll to position [1, 1]
click at [75, 30] on img at bounding box center [59, 29] width 86 height 24
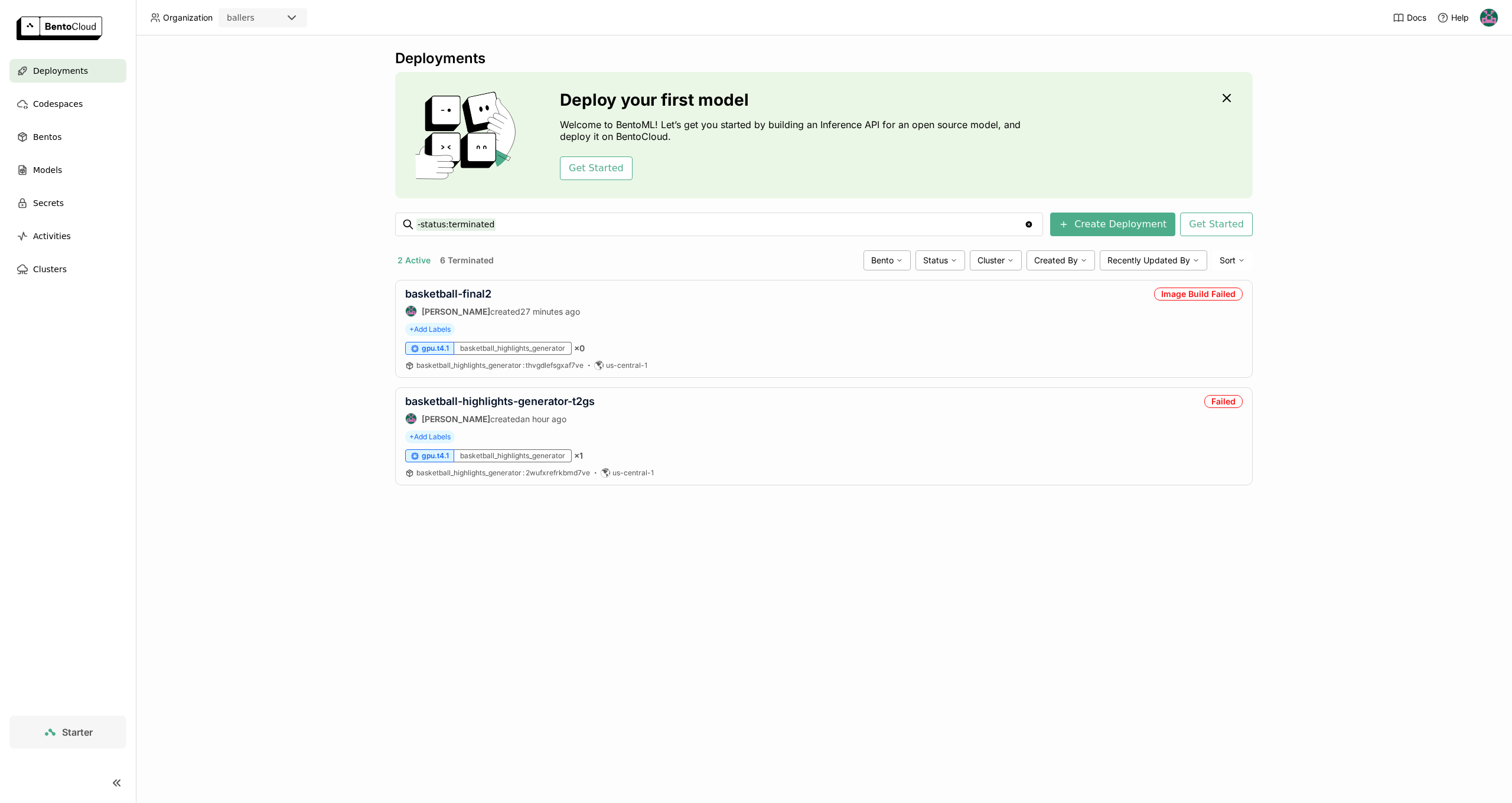
click at [67, 31] on img at bounding box center [59, 29] width 86 height 24
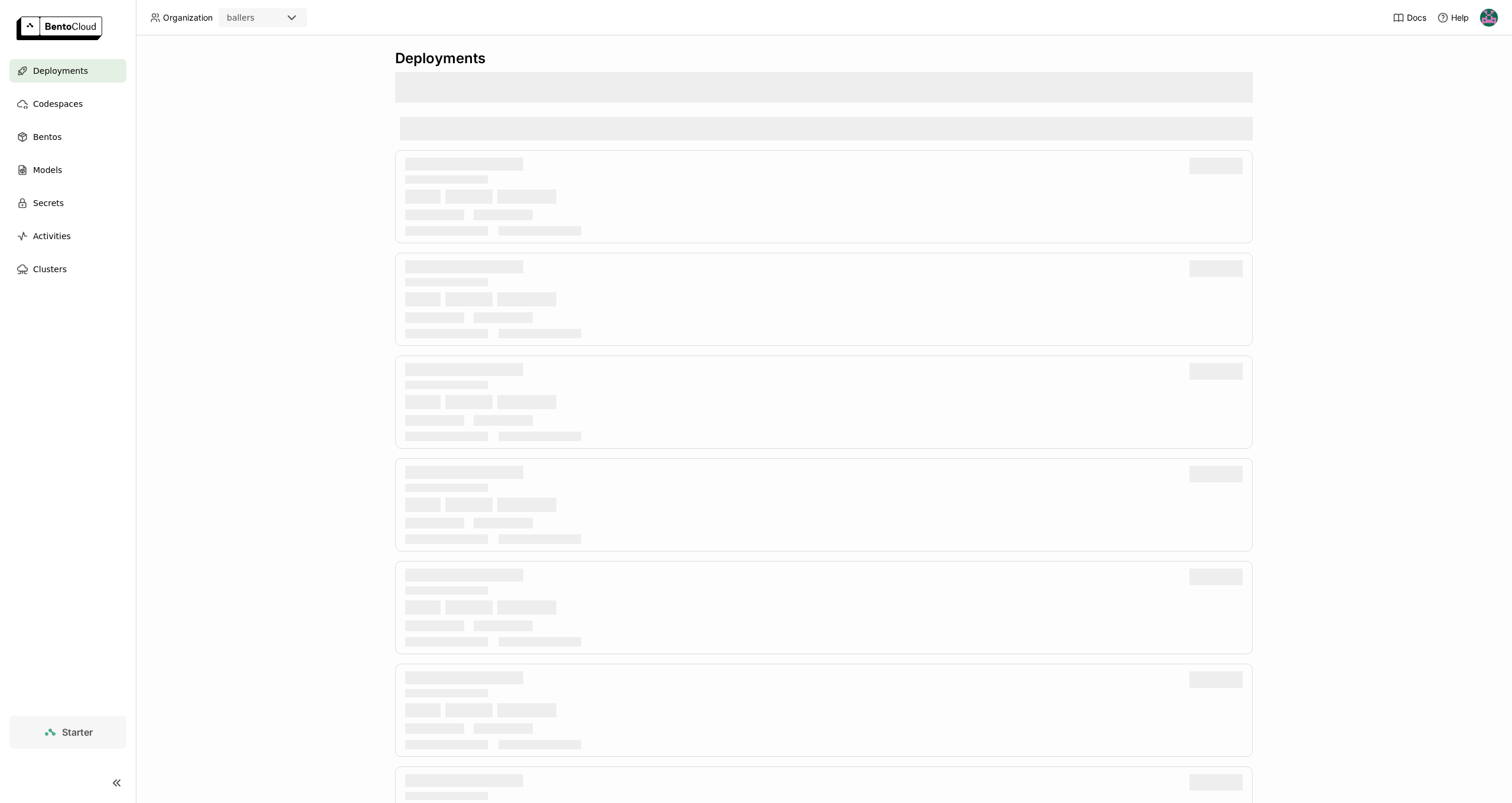
click at [267, 21] on div "ballers" at bounding box center [252, 18] width 65 height 17
click at [293, 19] on icon at bounding box center [292, 17] width 14 height 14
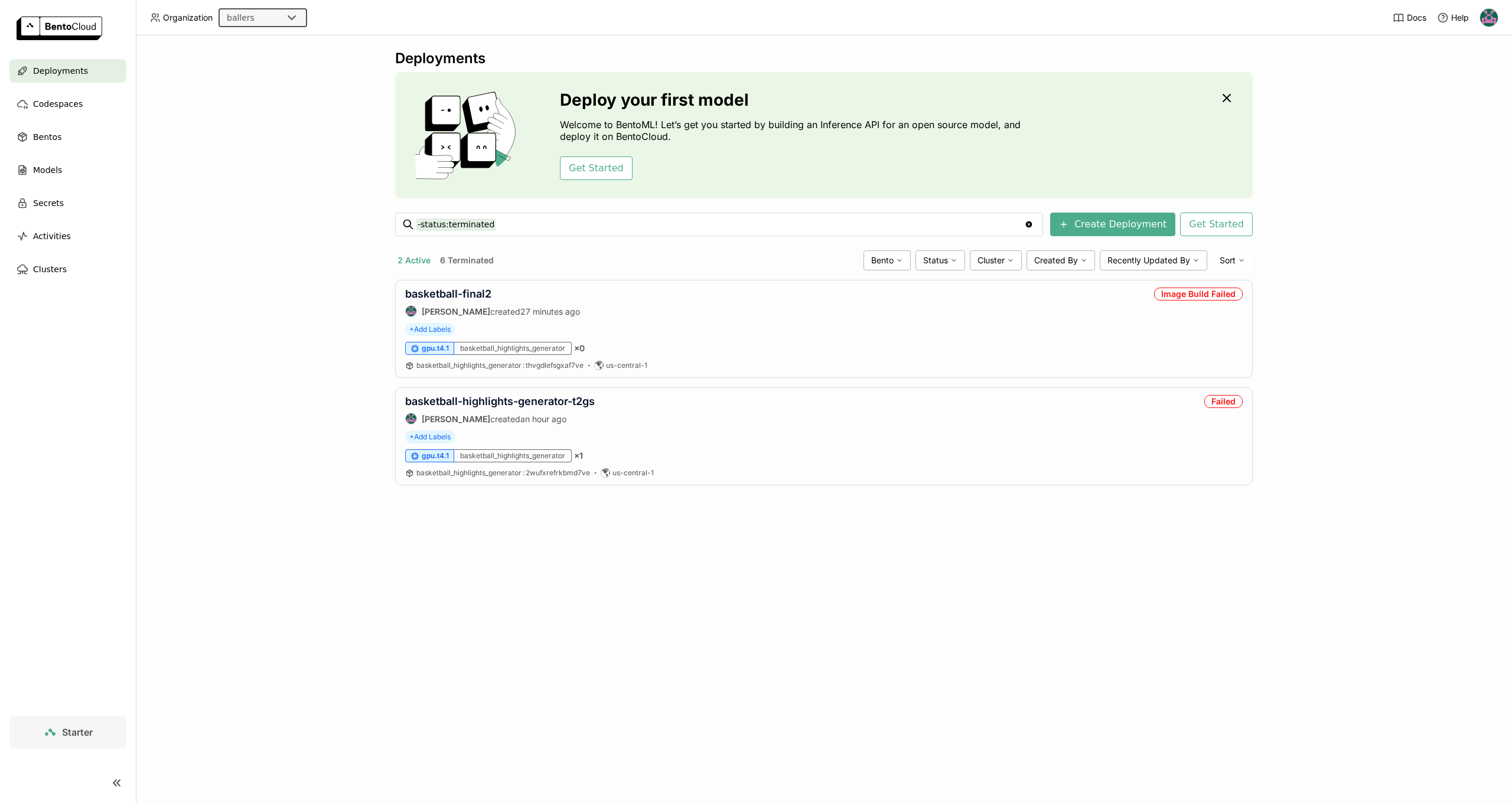
click at [272, 69] on div "Deployments Deploy your first model Welcome to BentoML! Let’s get you started b…" at bounding box center [824, 419] width 1376 height 767
click at [267, 20] on div "ballers" at bounding box center [252, 18] width 65 height 17
click at [255, 193] on div "Deployments Deploy your first model Welcome to BentoML! Let’s get you started b…" at bounding box center [824, 419] width 1376 height 767
click at [66, 138] on div "Bentos" at bounding box center [68, 137] width 117 height 24
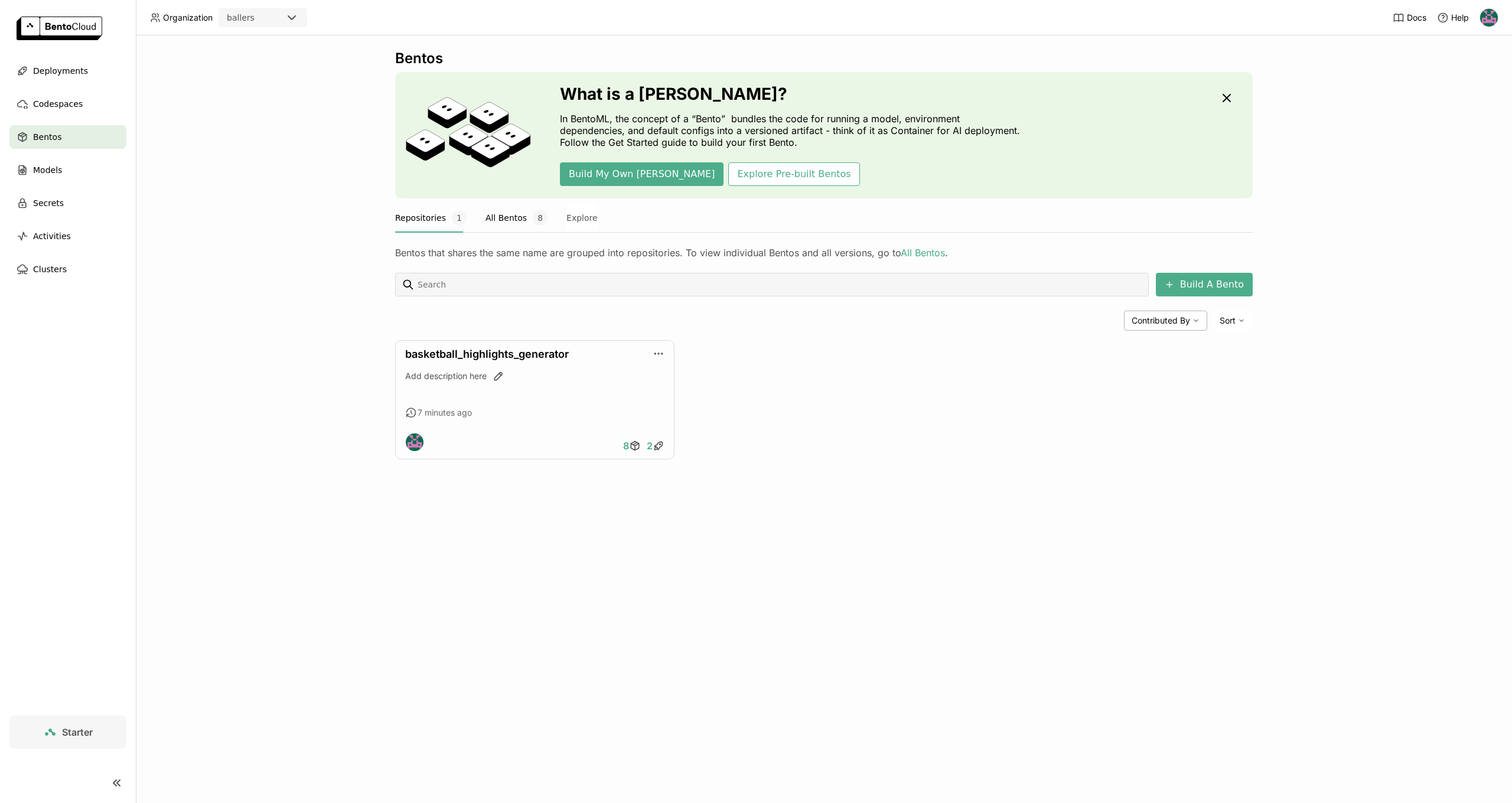
click at [507, 223] on button "All Bentos 8" at bounding box center [516, 218] width 62 height 29
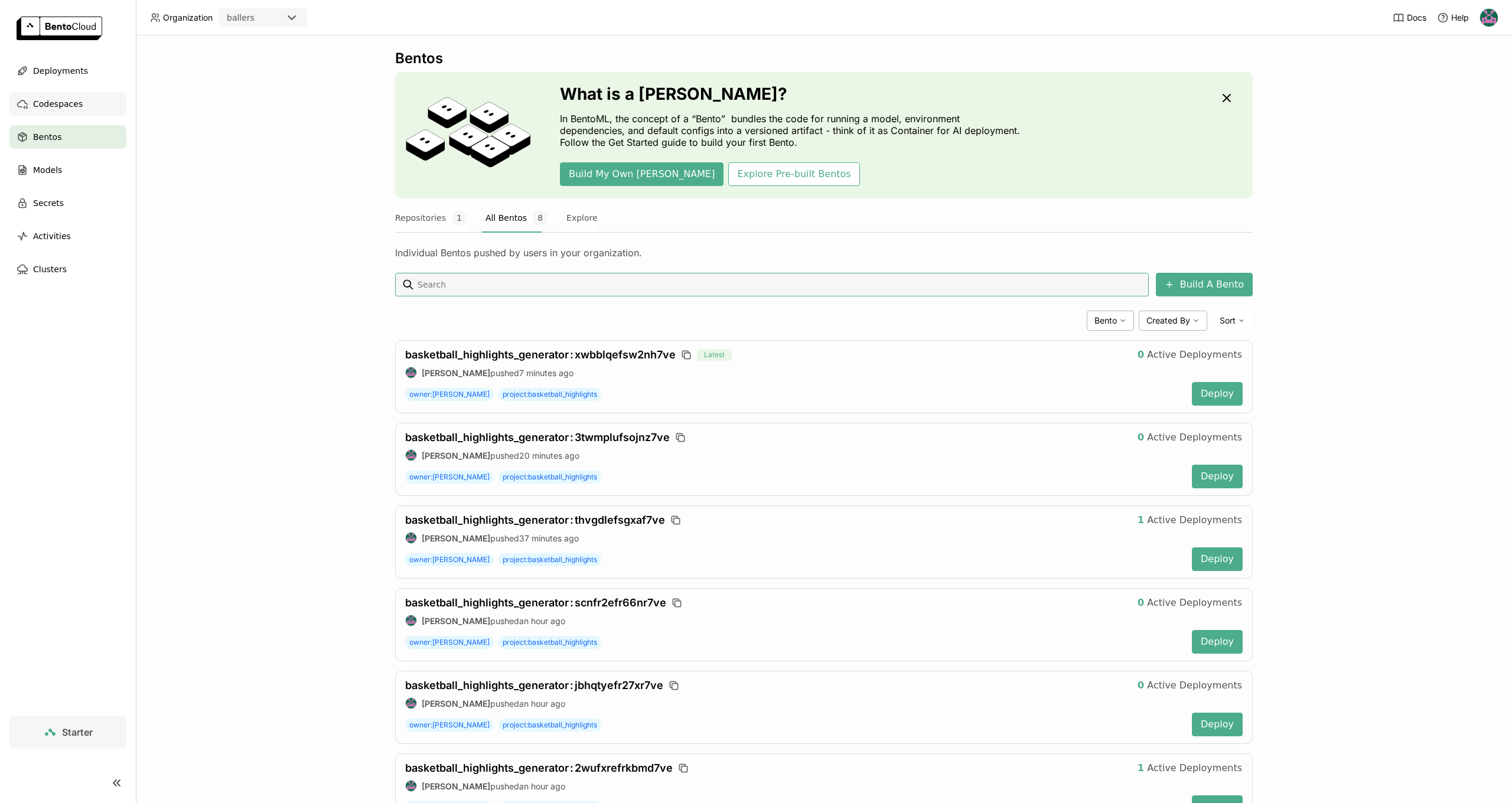
click at [68, 103] on span "Codespaces" at bounding box center [57, 104] width 50 height 14
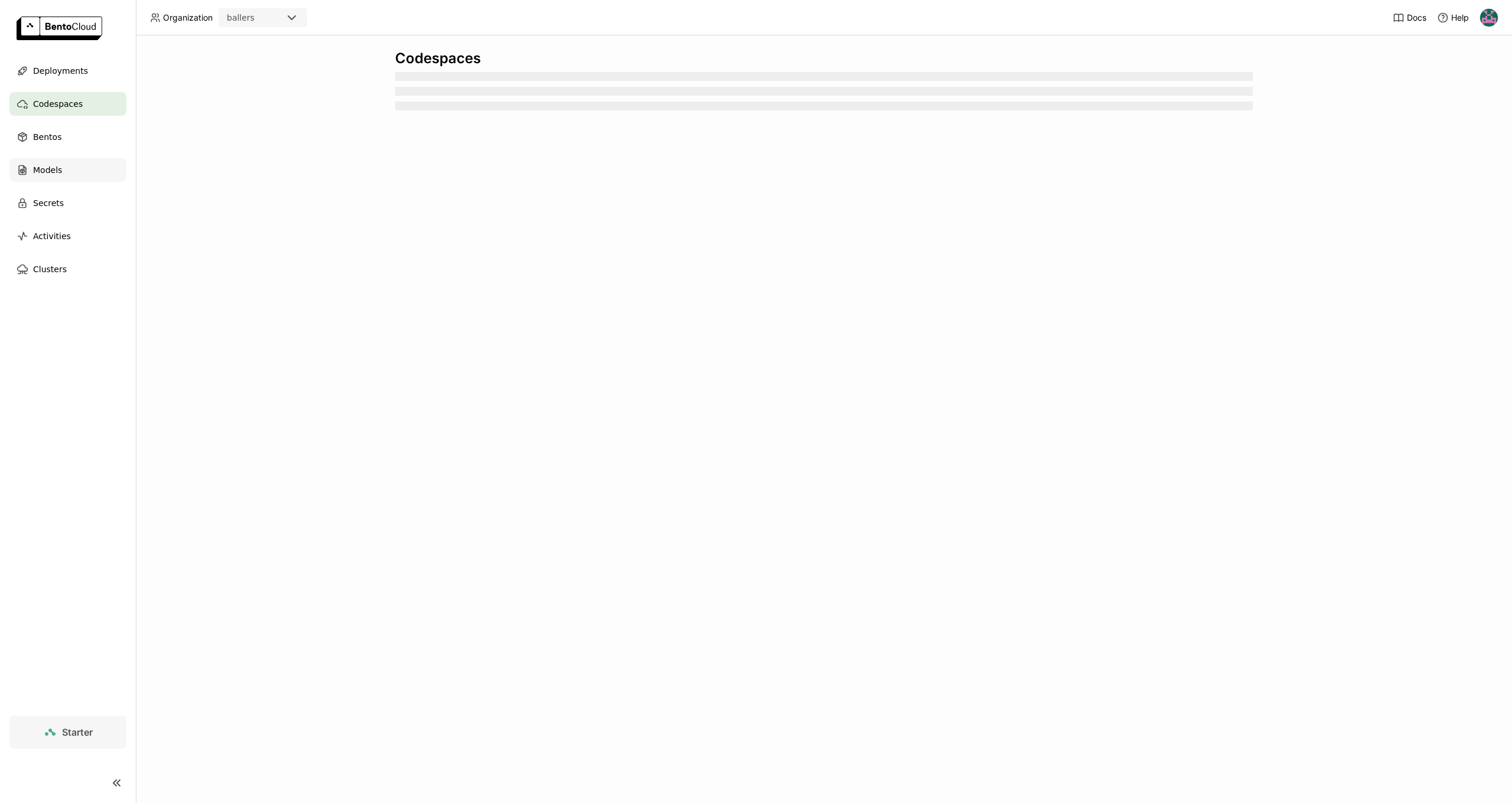
click at [67, 172] on div "Models" at bounding box center [68, 170] width 117 height 24
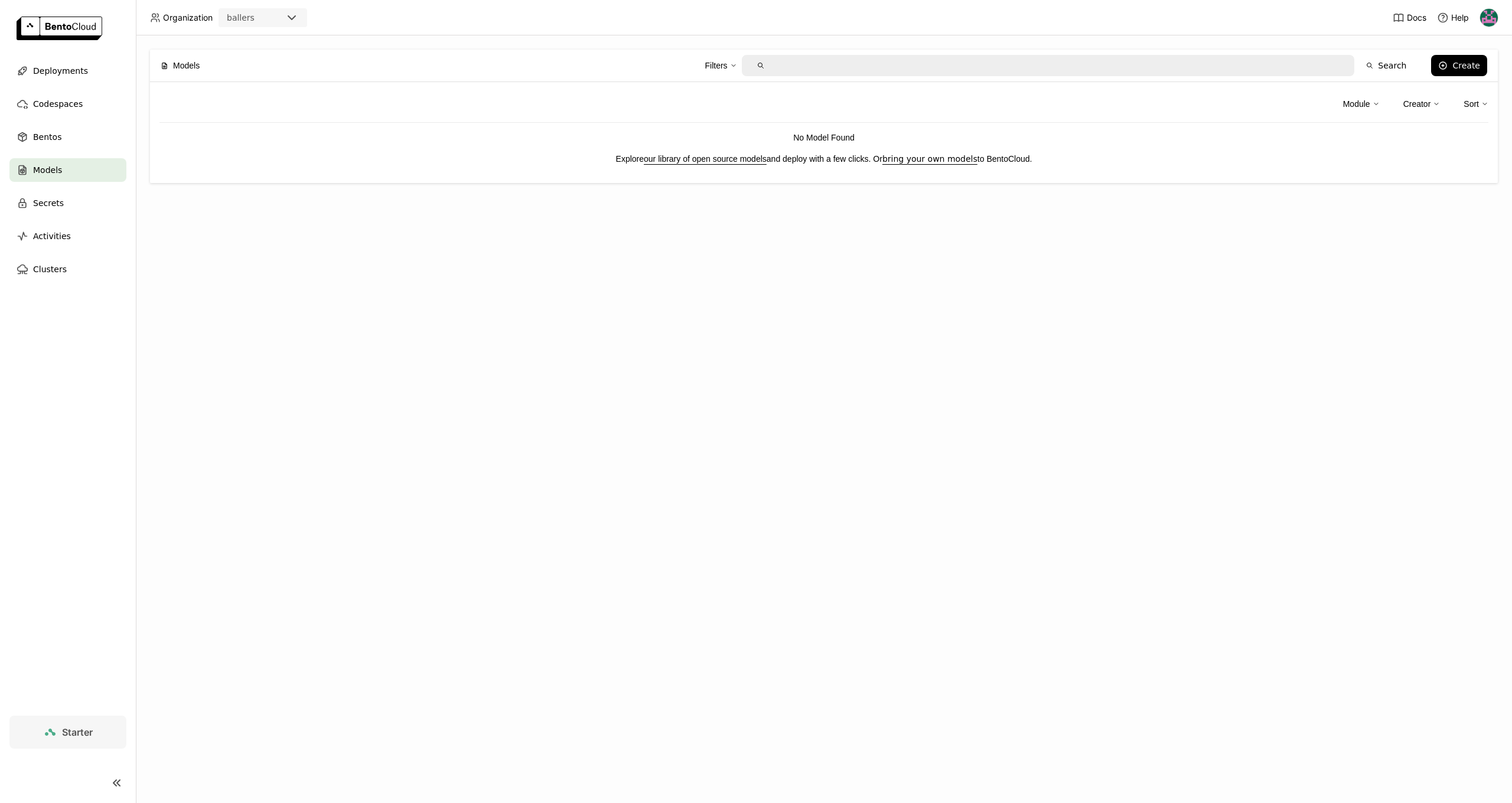
click at [907, 155] on link "bring your own models" at bounding box center [930, 159] width 95 height 10
click at [28, 62] on div "Deployments" at bounding box center [68, 71] width 117 height 24
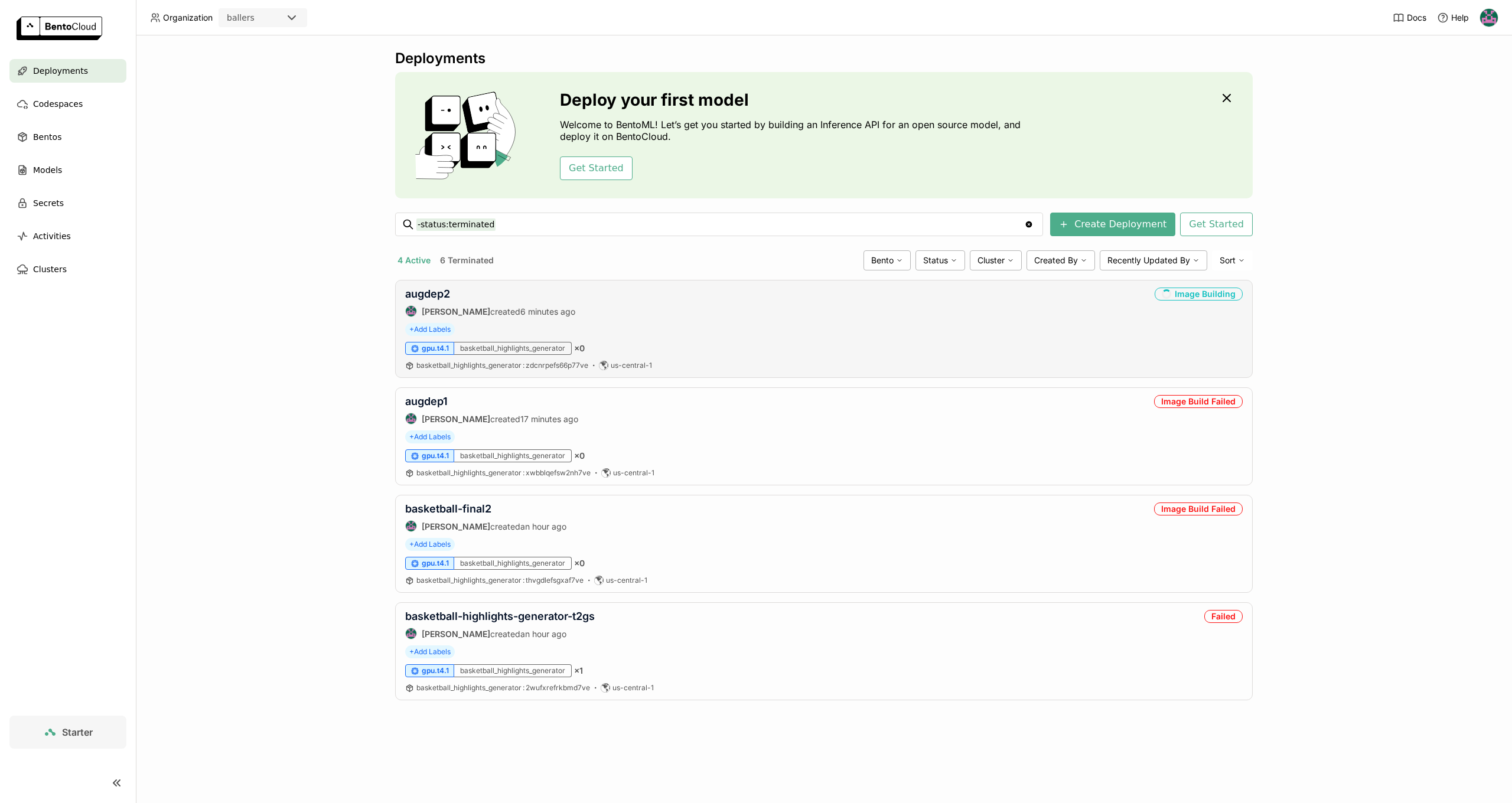
drag, startPoint x: 1139, startPoint y: 303, endPoint x: 1123, endPoint y: 305, distance: 16.1
click at [1139, 303] on div "augdep2 [PERSON_NAME] created 6 minutes ago Image Building" at bounding box center [824, 302] width 838 height 29
click at [1219, 292] on div "Image Building" at bounding box center [1199, 294] width 88 height 13
click at [414, 290] on link "augdep2" at bounding box center [427, 294] width 45 height 13
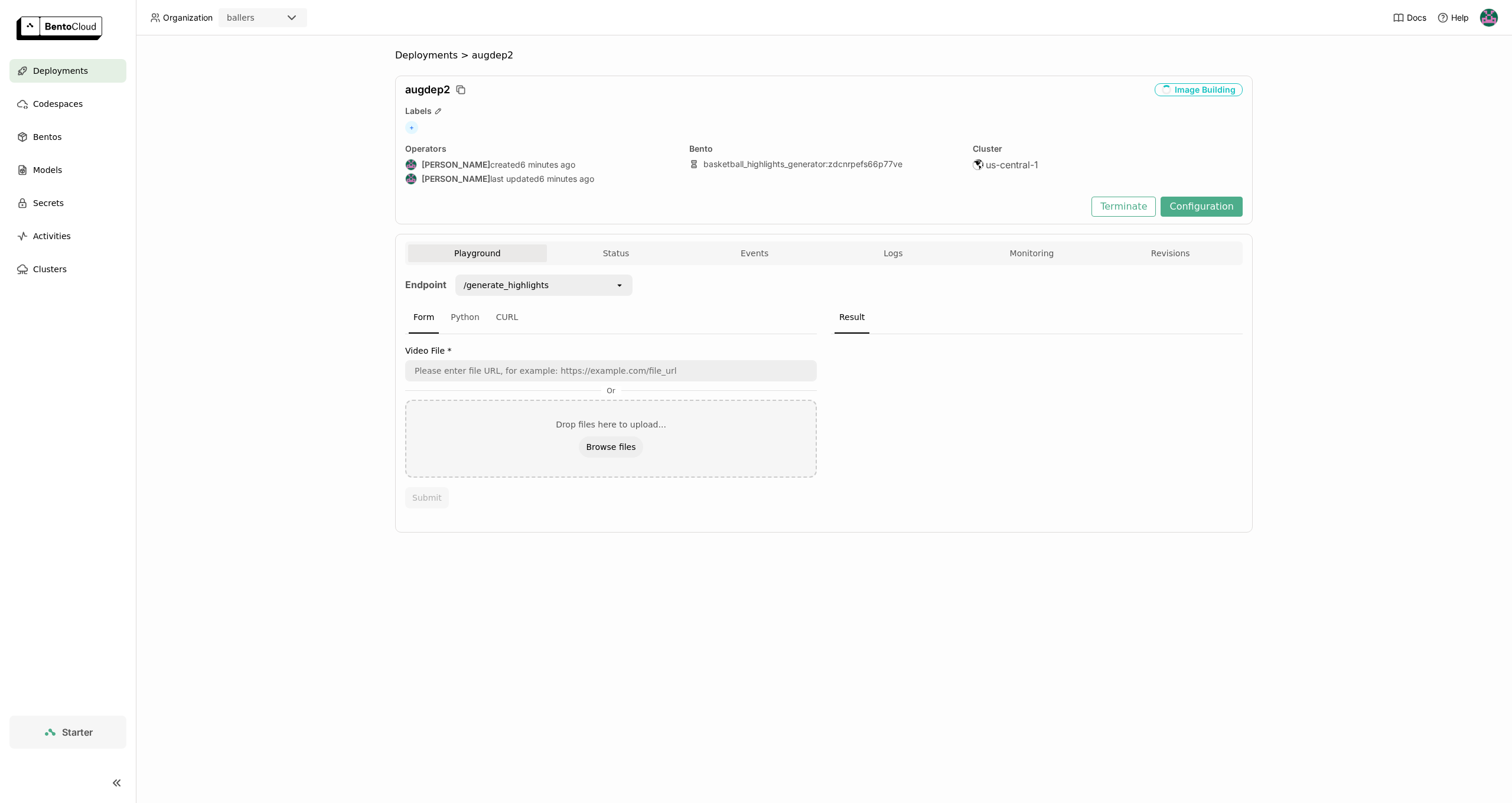
click at [1004, 162] on span "us-central-1" at bounding box center [1011, 165] width 52 height 12
click at [899, 254] on span "Logs" at bounding box center [893, 253] width 19 height 10
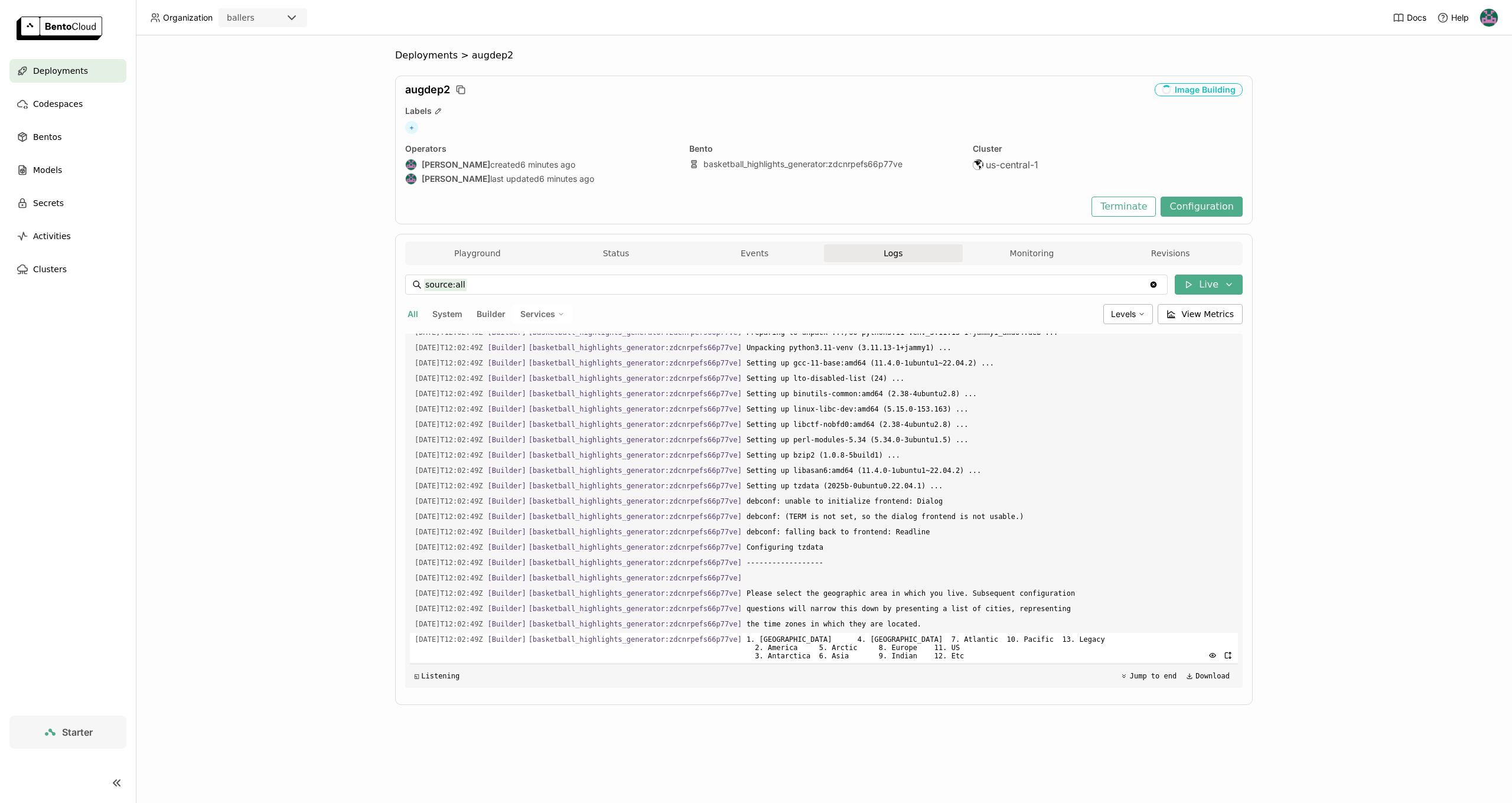
click at [1004, 651] on span "1. [GEOGRAPHIC_DATA] 4. [GEOGRAPHIC_DATA] 7. Atlantic 10. Pacific 13. Legacy 2.…" at bounding box center [989, 647] width 487 height 29
click at [1030, 657] on span "1. [GEOGRAPHIC_DATA] 4. [GEOGRAPHIC_DATA] 7. Atlantic 10. Pacific 13. Legacy 2.…" at bounding box center [989, 647] width 487 height 29
drag, startPoint x: 993, startPoint y: 634, endPoint x: 972, endPoint y: 621, distance: 24.7
click at [993, 634] on span "1. [GEOGRAPHIC_DATA] 4. [GEOGRAPHIC_DATA] 7. Atlantic 10. Pacific 13. Legacy 2.…" at bounding box center [989, 647] width 487 height 29
click at [1012, 161] on span "us-central-1" at bounding box center [1011, 165] width 52 height 12
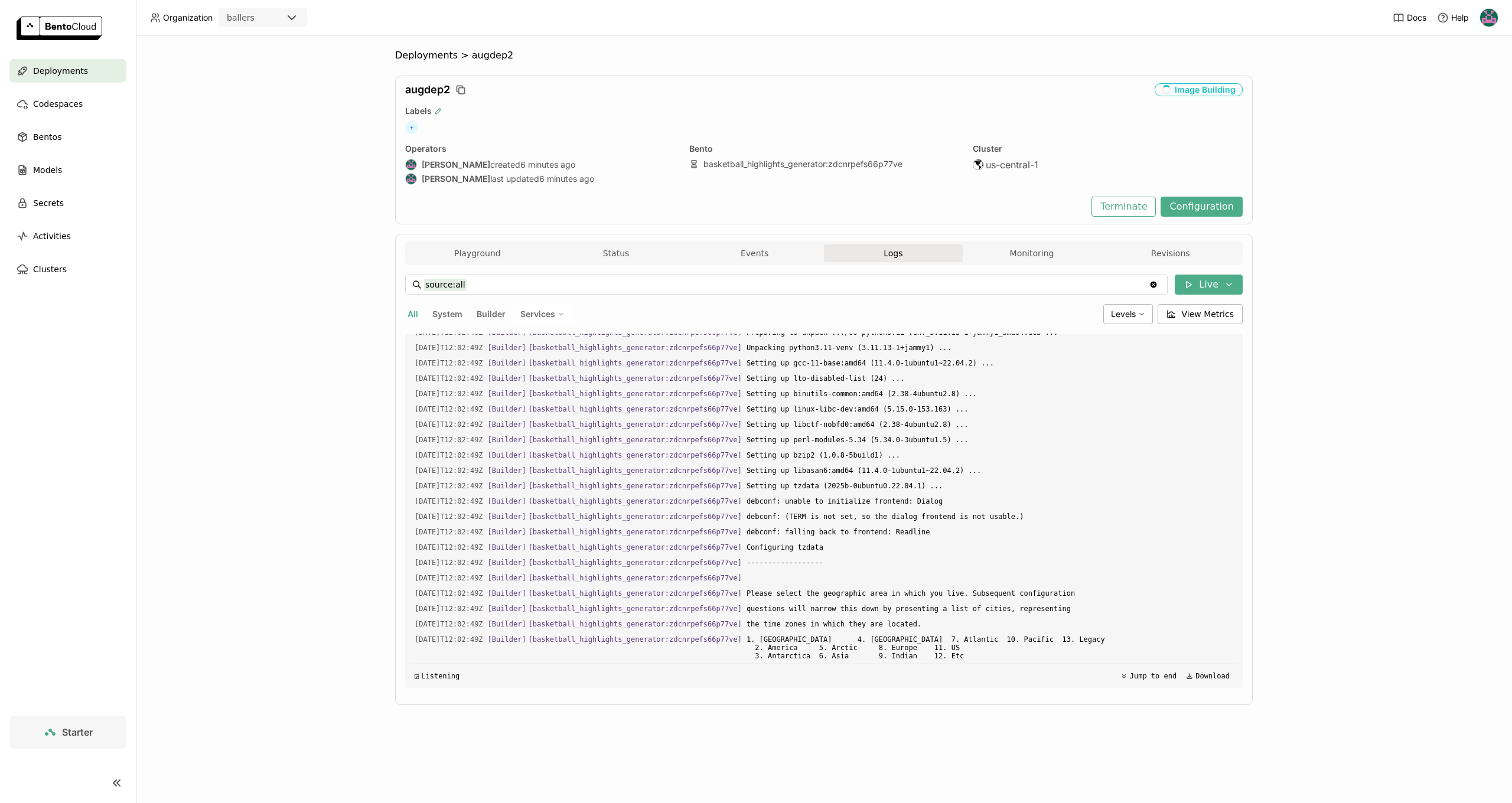
click at [437, 111] on icon "button" at bounding box center [438, 111] width 8 height 8
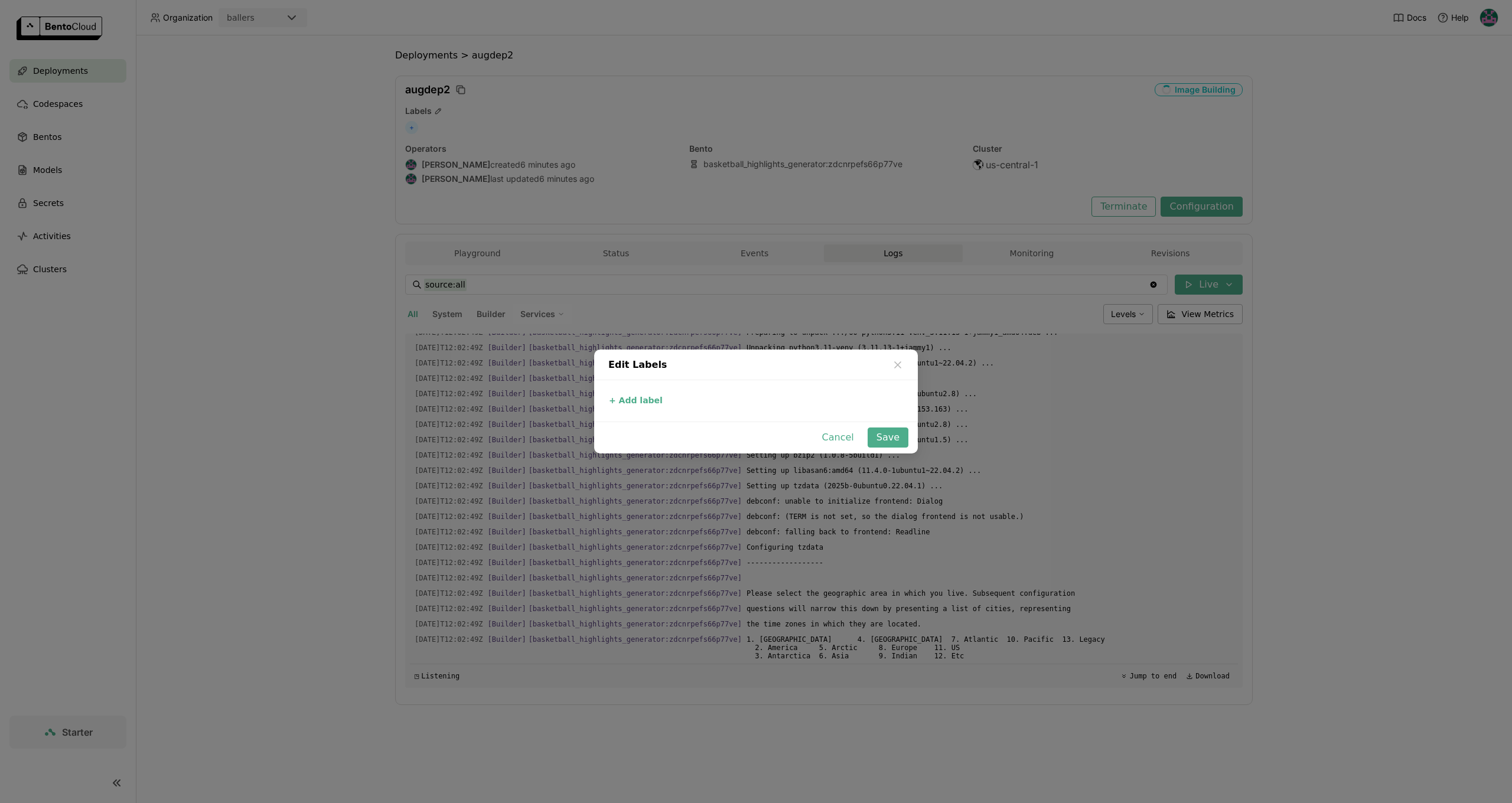
drag, startPoint x: 899, startPoint y: 366, endPoint x: 857, endPoint y: 428, distance: 74.9
click at [899, 366] on icon "dialog" at bounding box center [898, 365] width 6 height 6
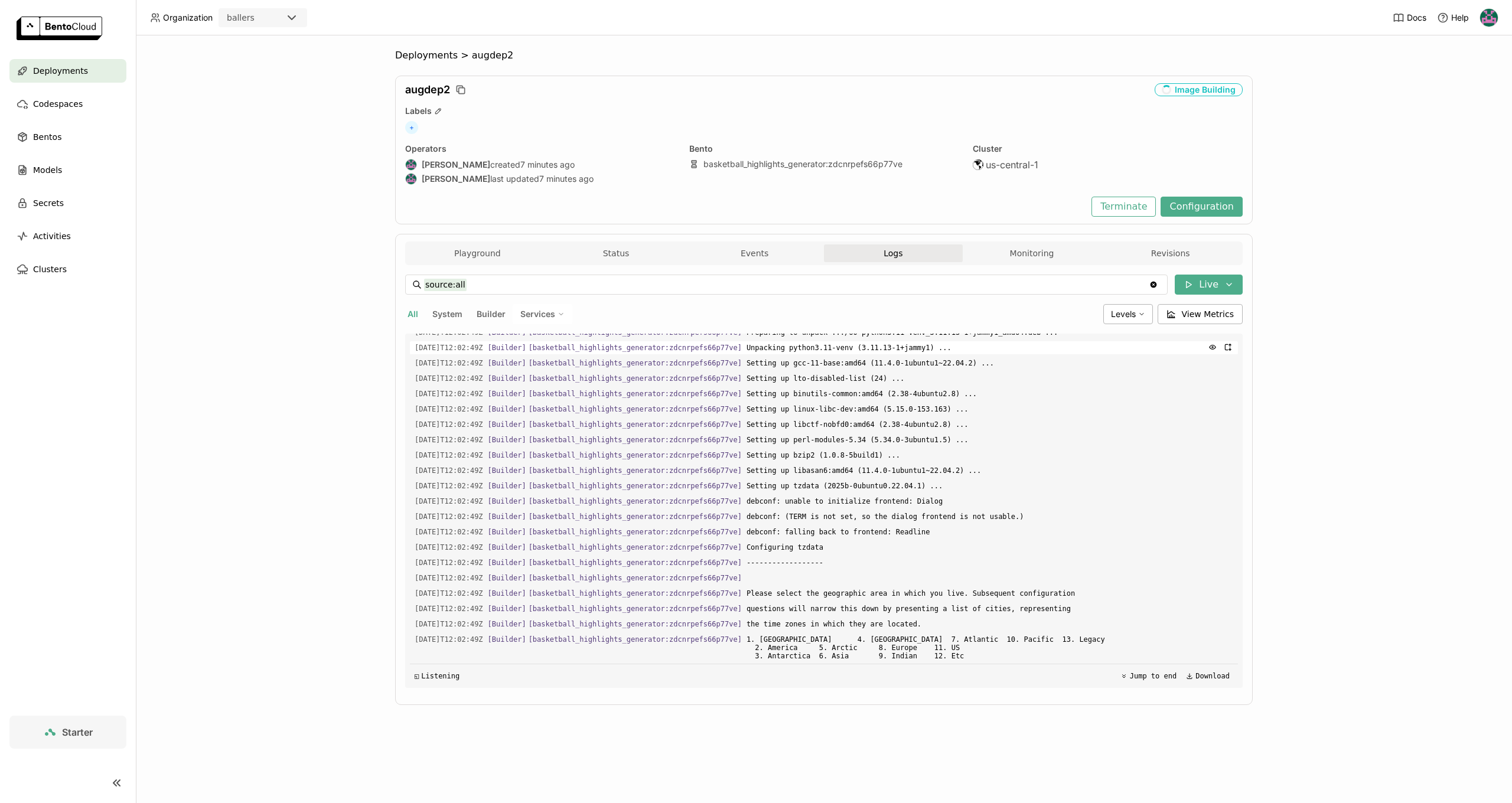
scroll to position [1253, 0]
click at [1236, 284] on button "Live" at bounding box center [1208, 284] width 68 height 20
click at [1316, 366] on div "Deployments > augdep2 augdep2 Image Building Labels + Operators [PERSON_NAME] c…" at bounding box center [824, 419] width 1376 height 767
click at [1222, 290] on button "Live" at bounding box center [1208, 284] width 68 height 20
click at [1328, 359] on div "Deployments > augdep2 augdep2 Image Building Labels + Operators [PERSON_NAME] c…" at bounding box center [824, 419] width 1376 height 767
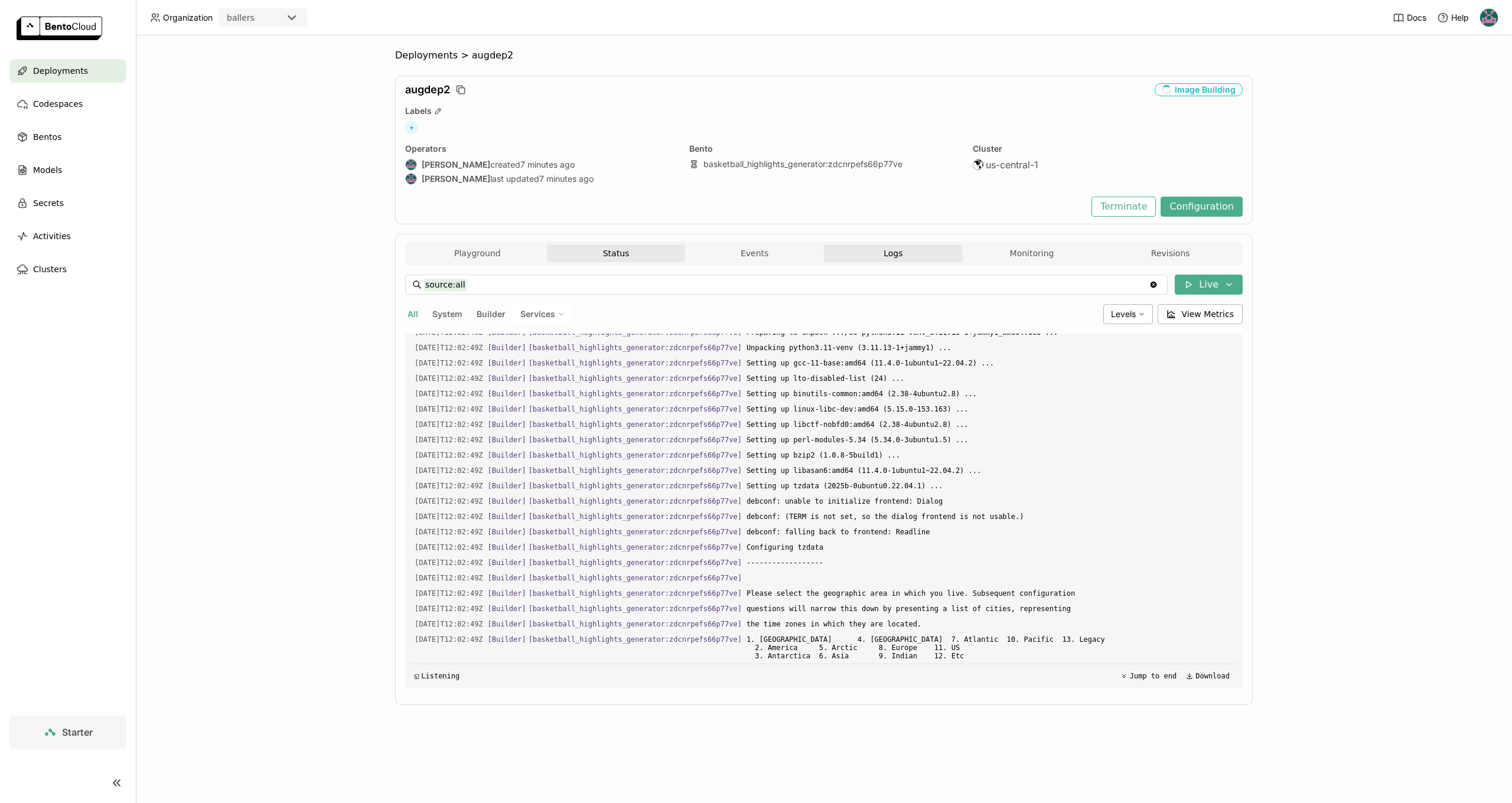
click at [605, 257] on button "Status" at bounding box center [616, 253] width 139 height 17
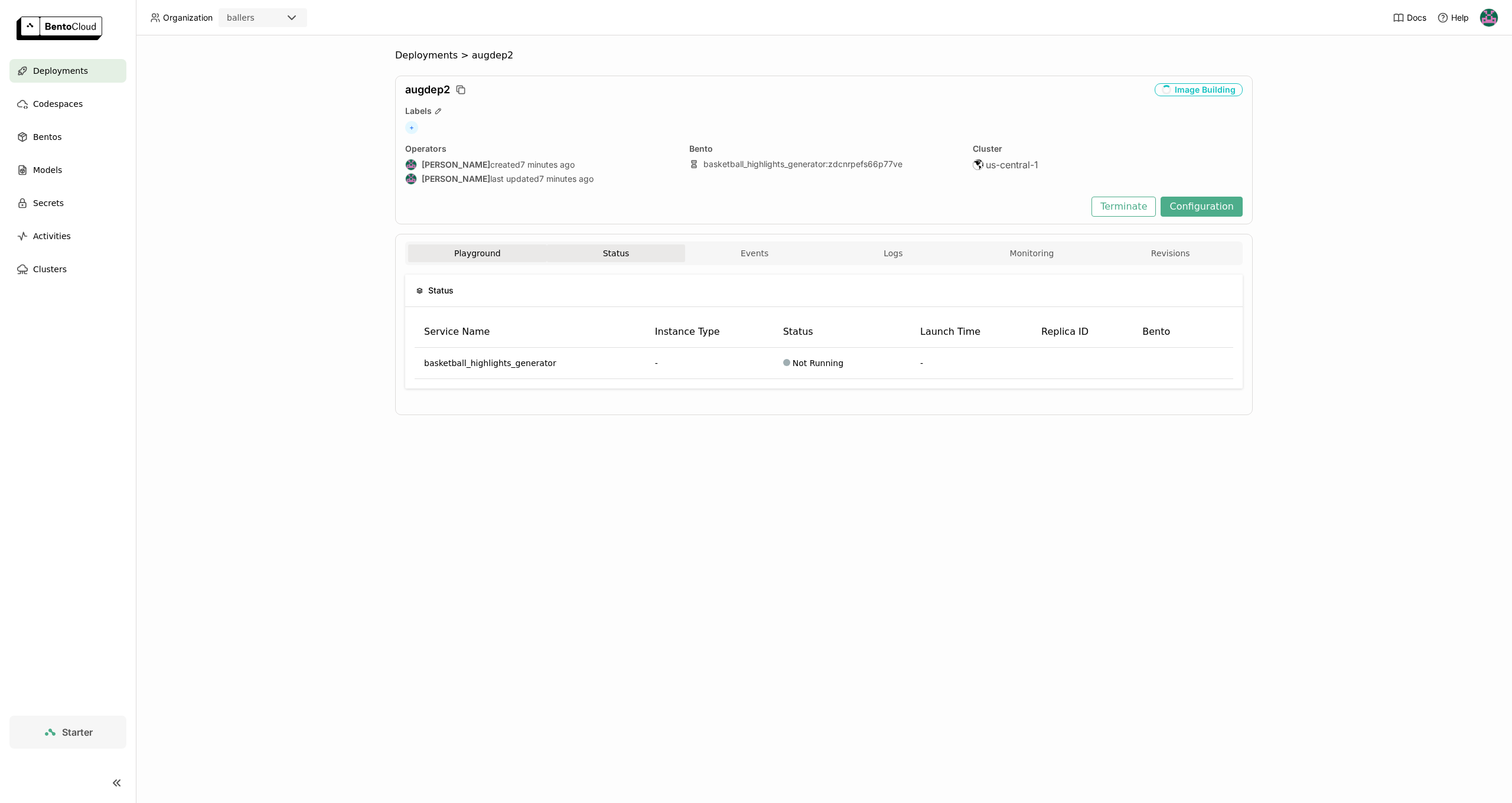
click at [506, 247] on button "Playground" at bounding box center [477, 253] width 139 height 17
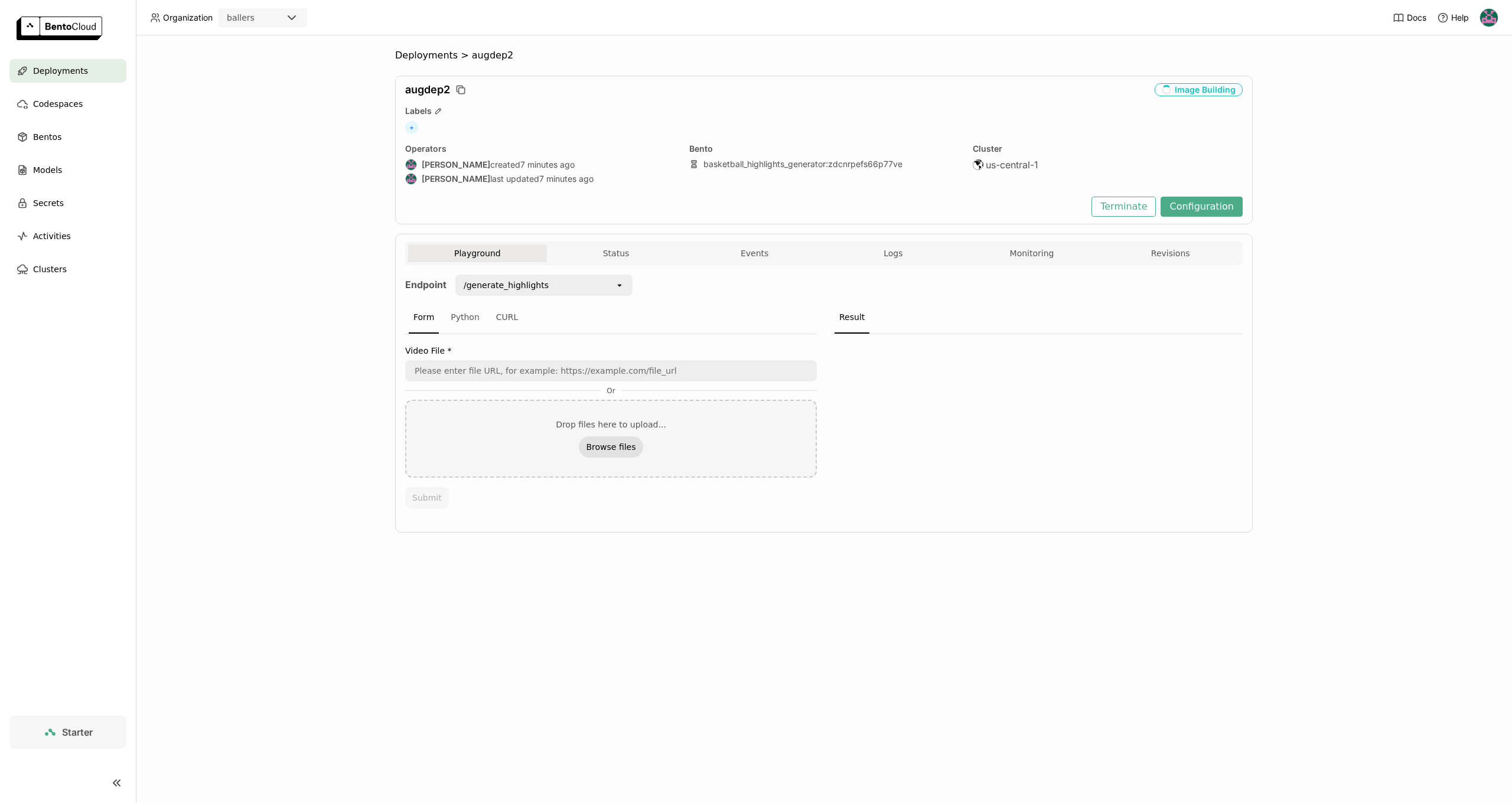
click at [612, 443] on button "Browse files" at bounding box center [610, 446] width 64 height 21
click at [1018, 259] on button "Monitoring" at bounding box center [1032, 253] width 139 height 17
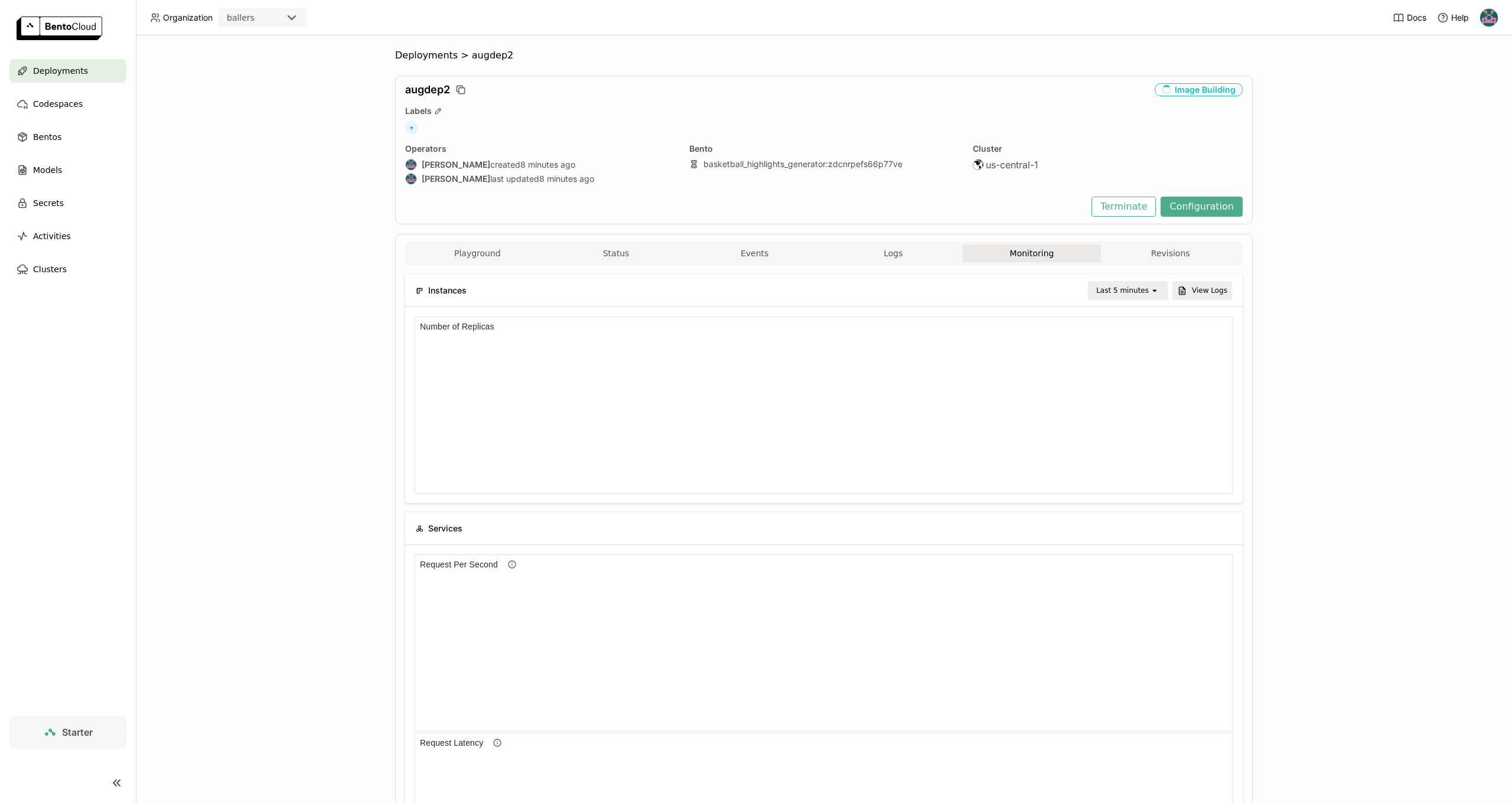
scroll to position [177, 819]
click at [1134, 255] on button "Revisions" at bounding box center [1170, 253] width 139 height 17
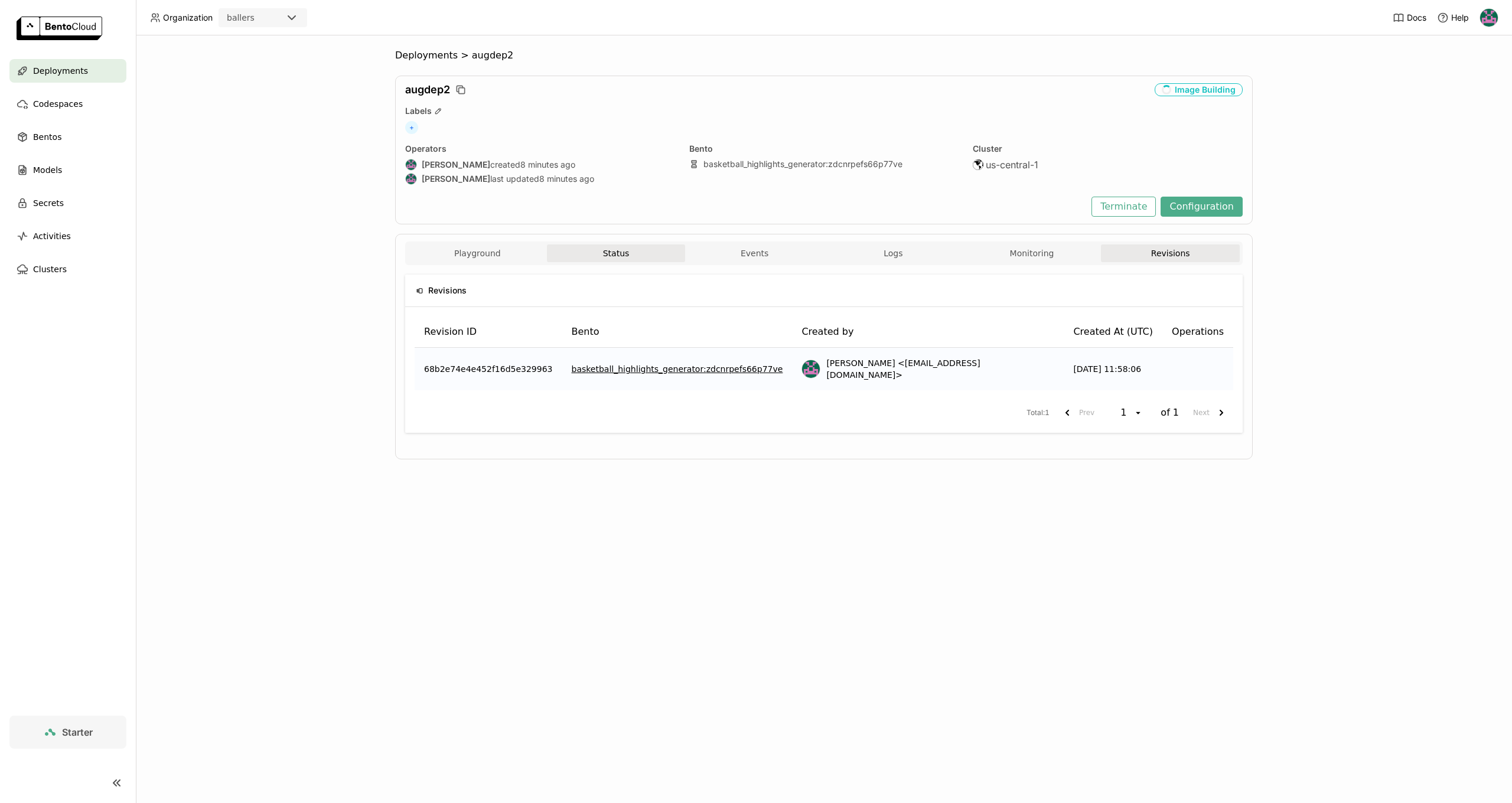
click at [605, 251] on button "Status" at bounding box center [616, 253] width 139 height 17
